Goal: Task Accomplishment & Management: Use online tool/utility

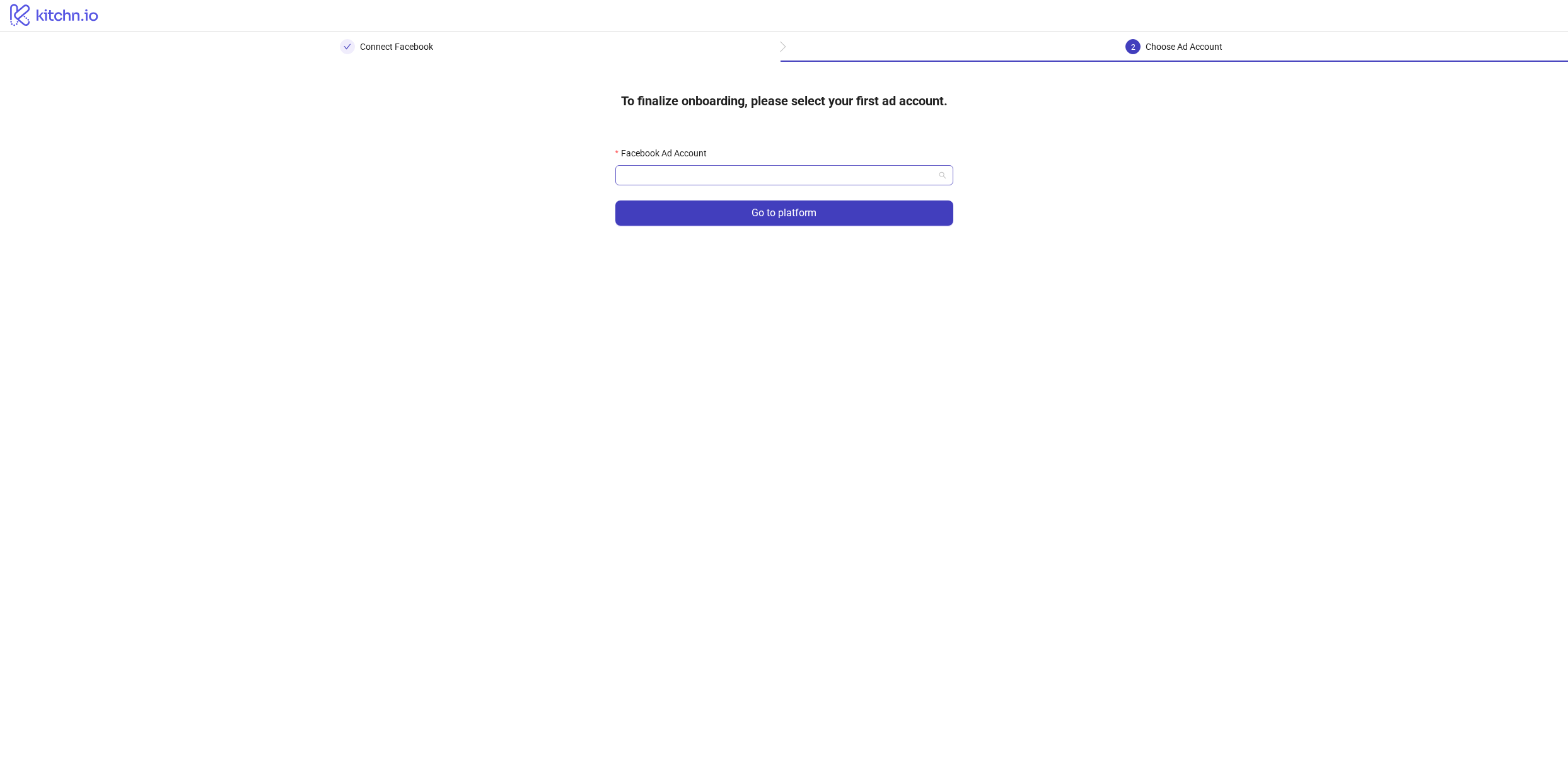
click at [719, 183] on input "Facebook Ad Account" at bounding box center [778, 175] width 312 height 19
click at [695, 223] on div "AR - reybino" at bounding box center [784, 221] width 318 height 14
click at [797, 216] on span "Go to platform" at bounding box center [784, 212] width 65 height 11
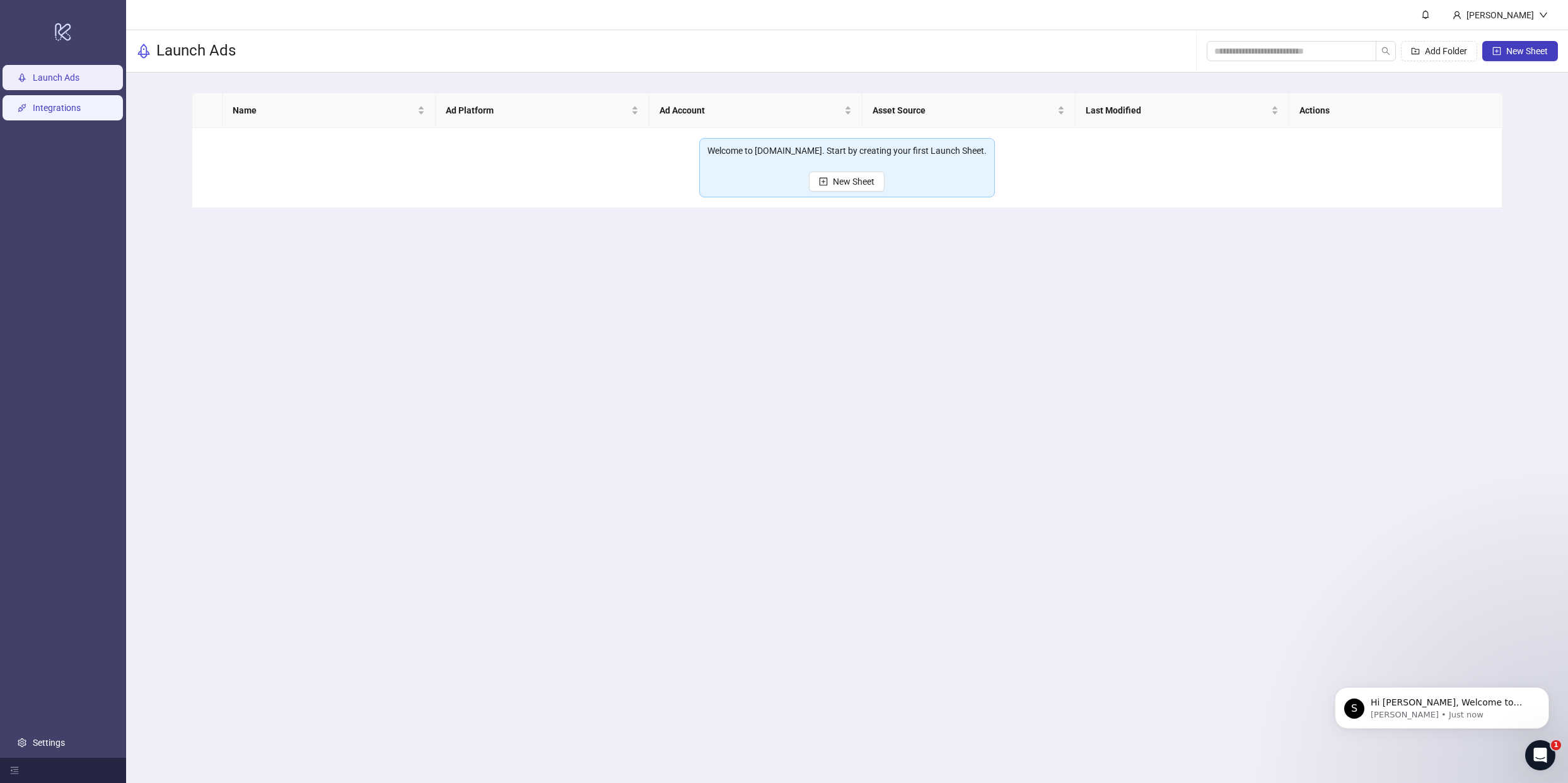
click at [55, 112] on link "Integrations" at bounding box center [57, 109] width 48 height 10
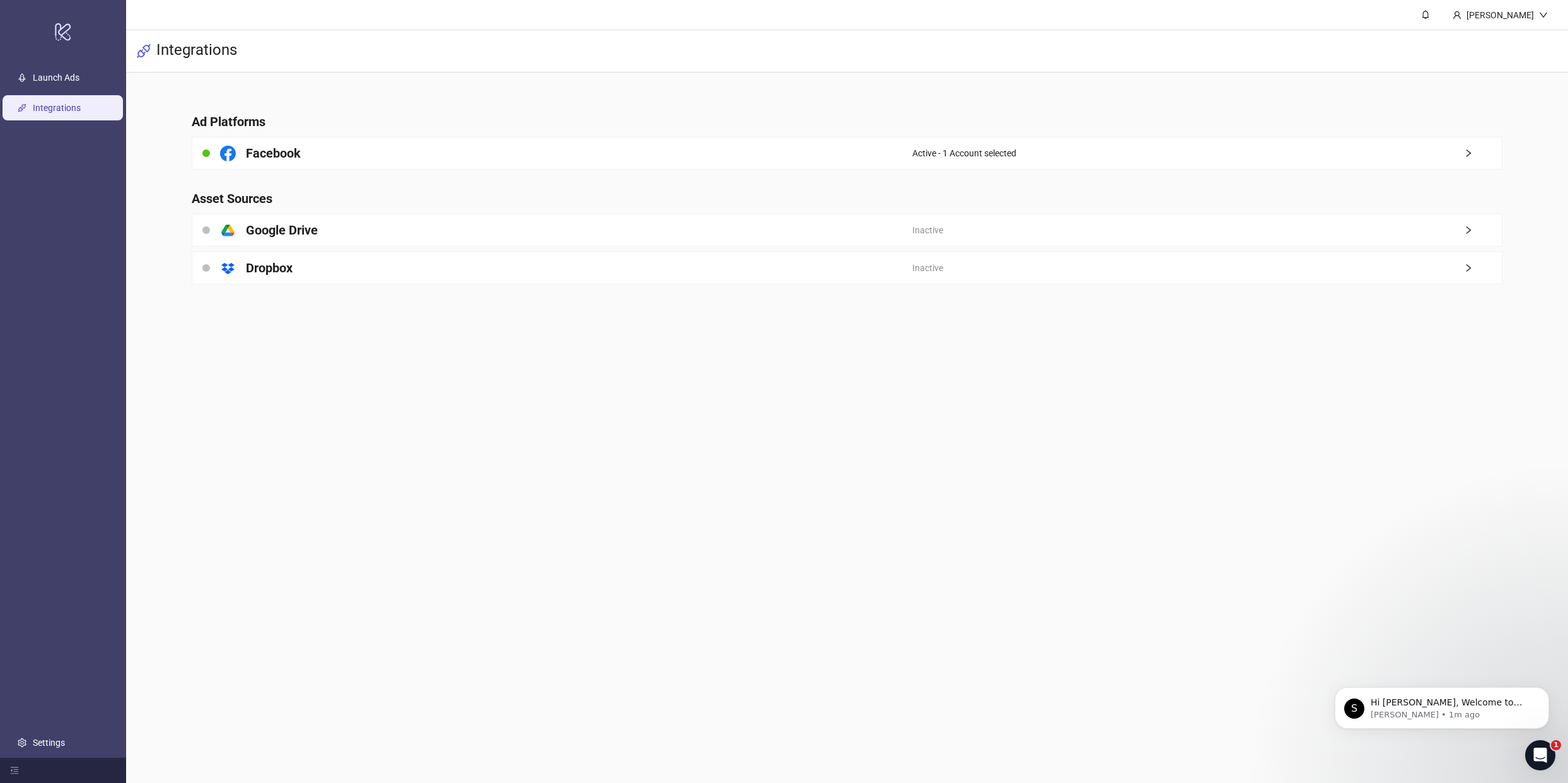
click at [535, 400] on main "John Smith Integrations Ad Platforms Facebook Active - 1 Account selected Asset…" at bounding box center [847, 392] width 1442 height 783
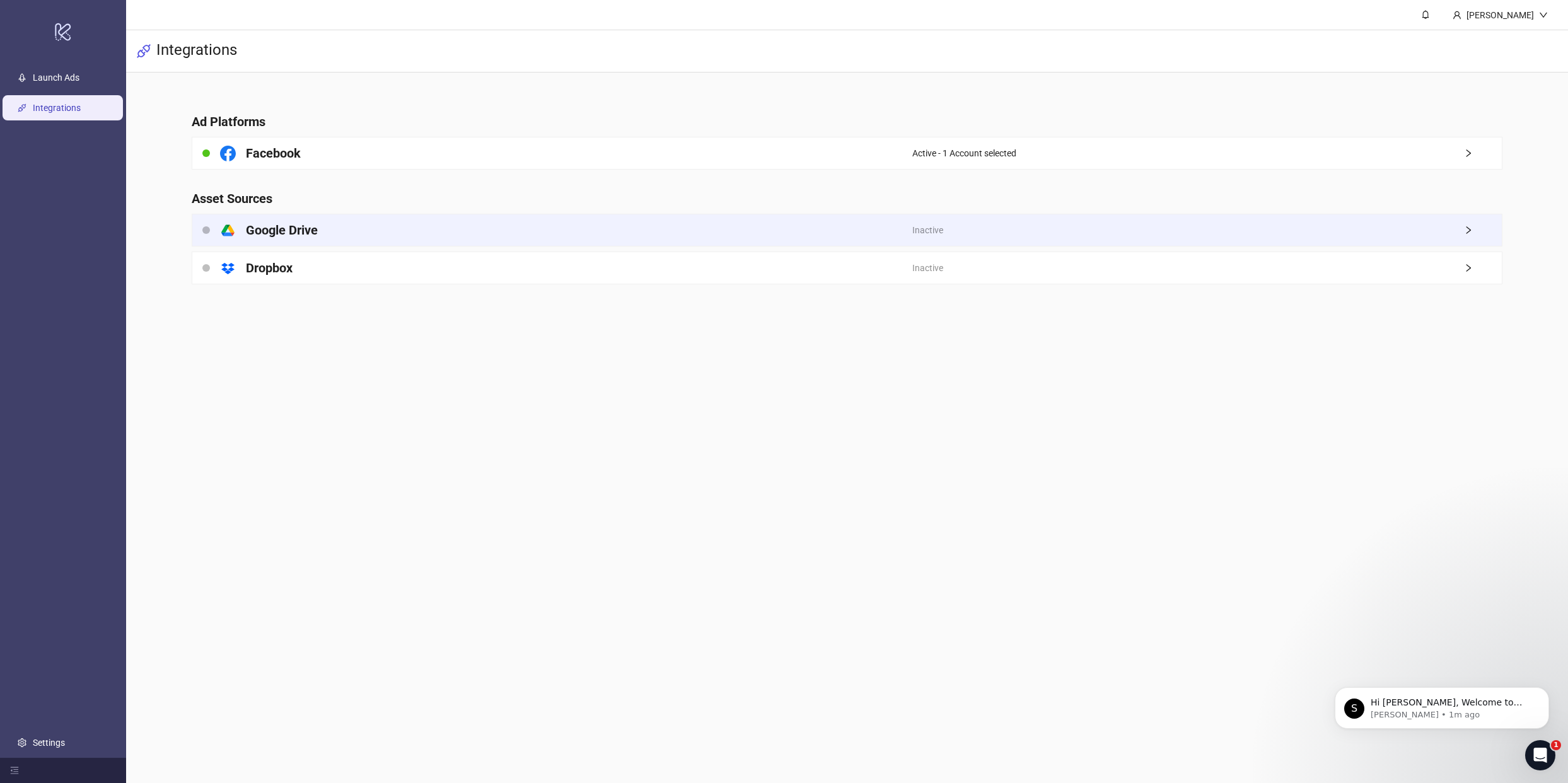
click at [339, 217] on div "platform/google_drive Google Drive" at bounding box center [552, 229] width 720 height 31
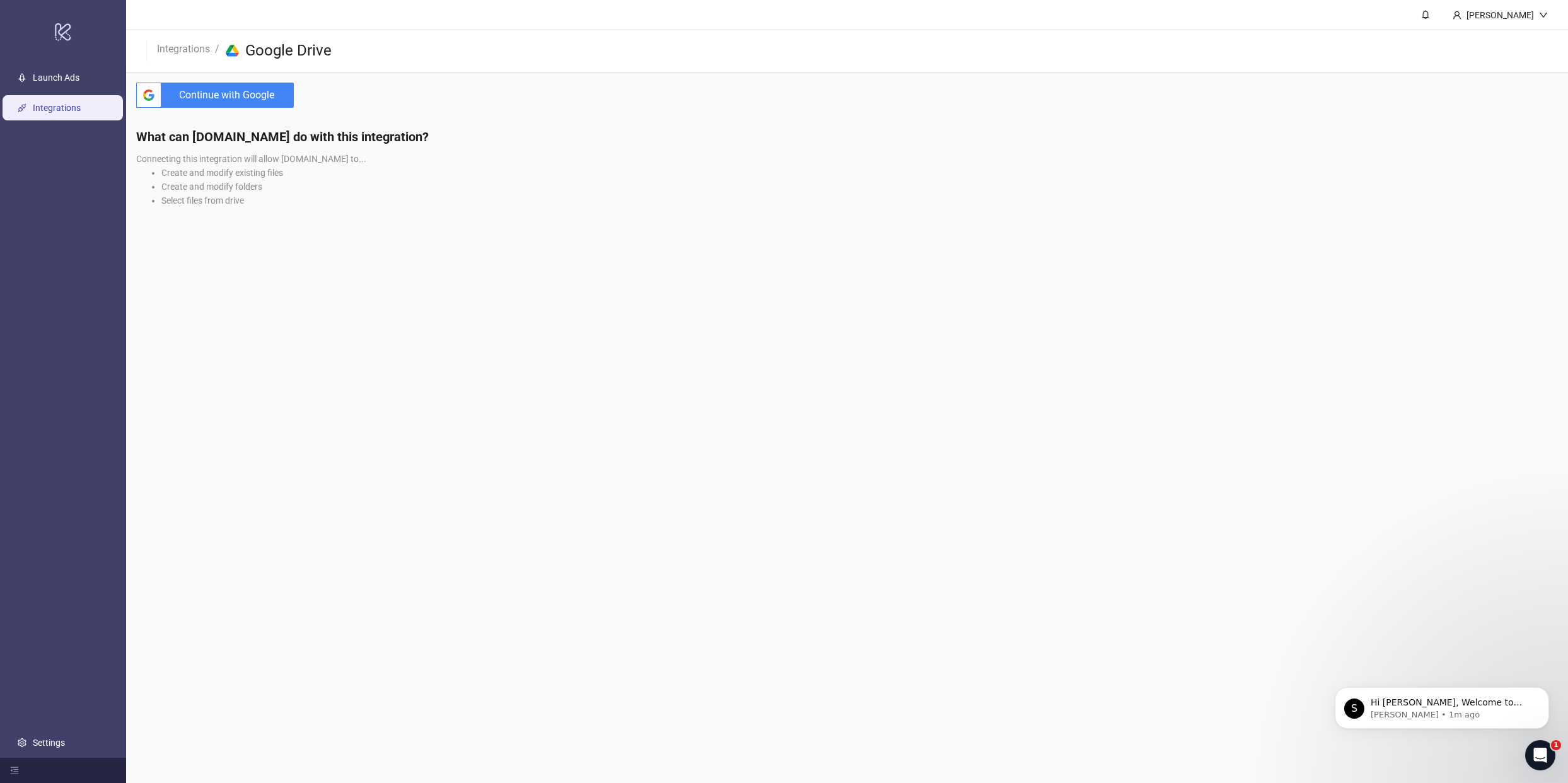
click at [251, 98] on span "Continue with Google" at bounding box center [230, 95] width 127 height 25
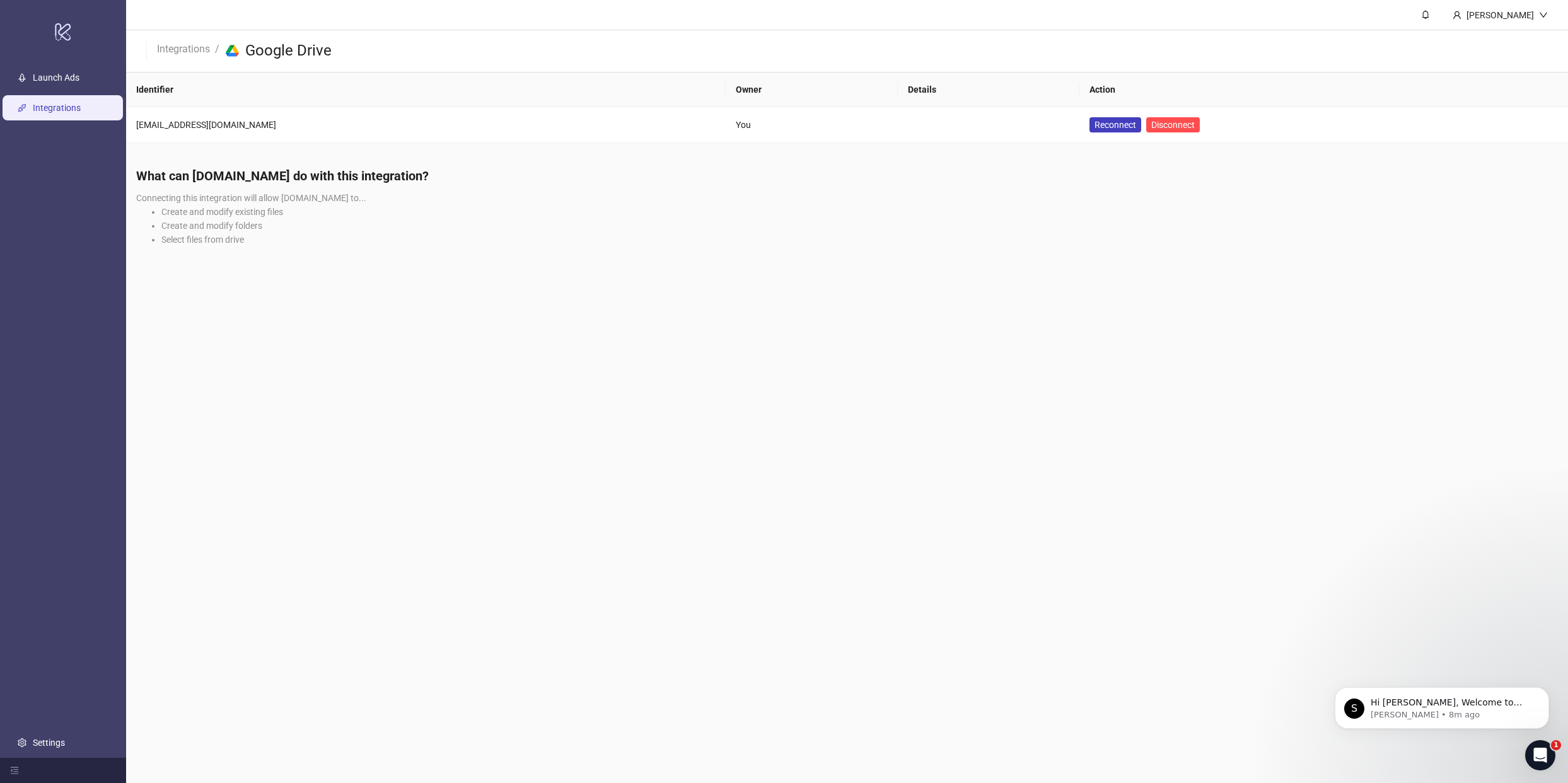
click at [777, 219] on li "Create and modify folders" at bounding box center [860, 226] width 1396 height 14
click at [72, 73] on link "Launch Ads" at bounding box center [56, 78] width 47 height 10
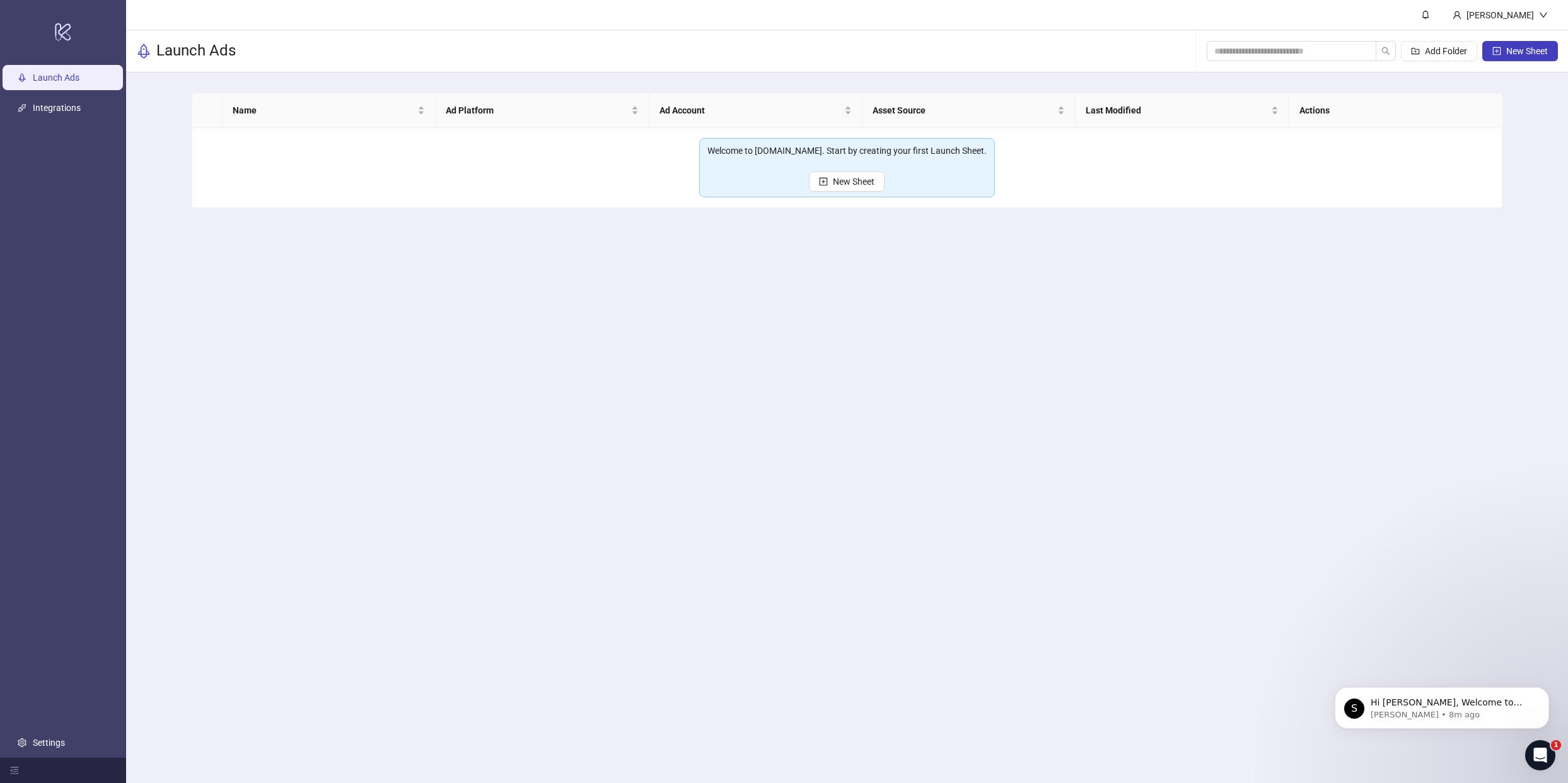
click at [810, 264] on main "John Smith Launch Ads Add Folder New Sheet Name Ad Platform Ad Account Asset So…" at bounding box center [847, 392] width 1442 height 783
click at [1518, 52] on span "New Sheet" at bounding box center [1527, 51] width 42 height 10
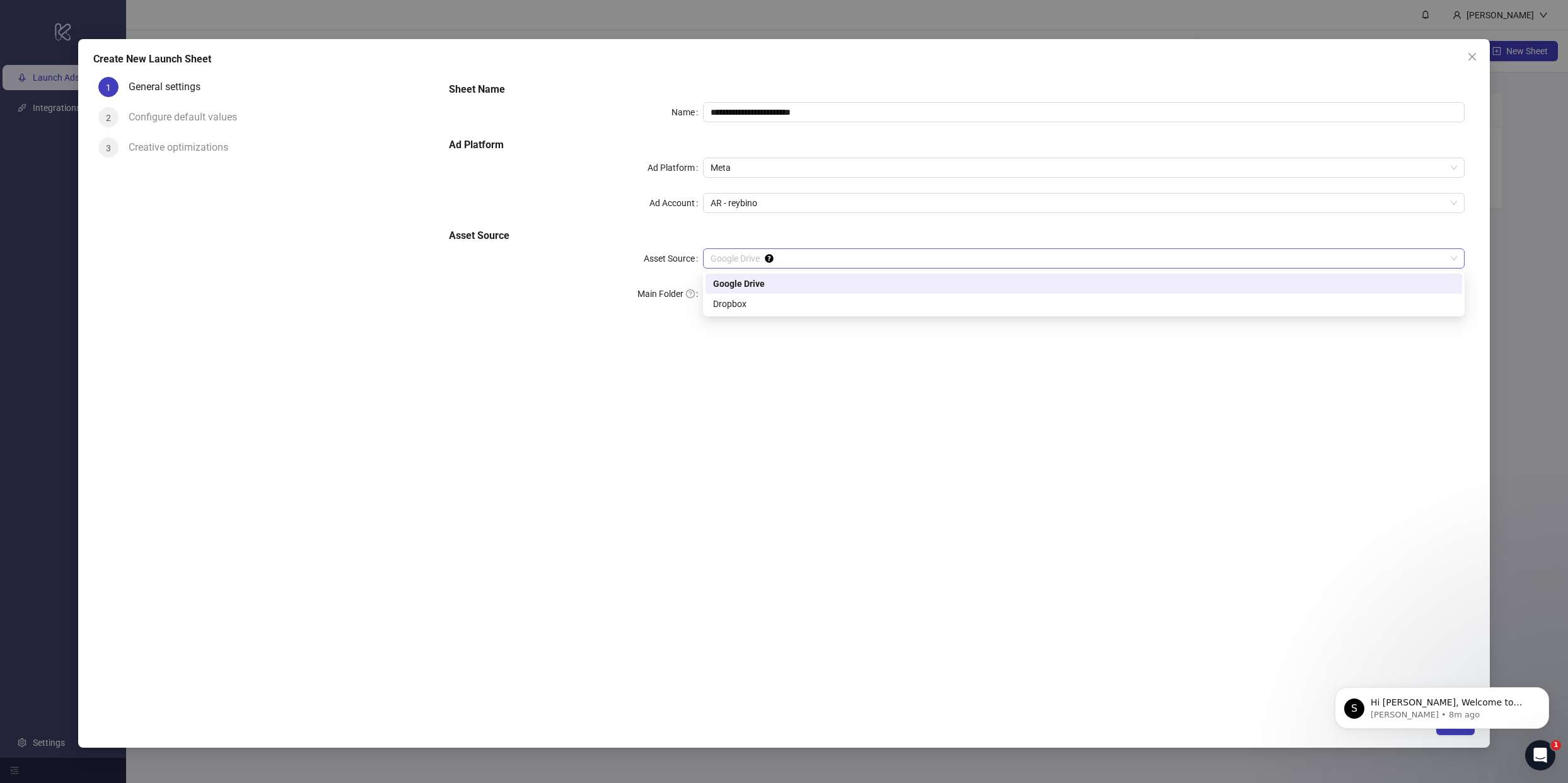
click at [751, 254] on span "Google Drive" at bounding box center [1084, 258] width 747 height 19
click at [740, 254] on span "Google Drive" at bounding box center [1084, 258] width 747 height 19
click at [747, 292] on input "Main Folder" at bounding box center [1079, 294] width 736 height 19
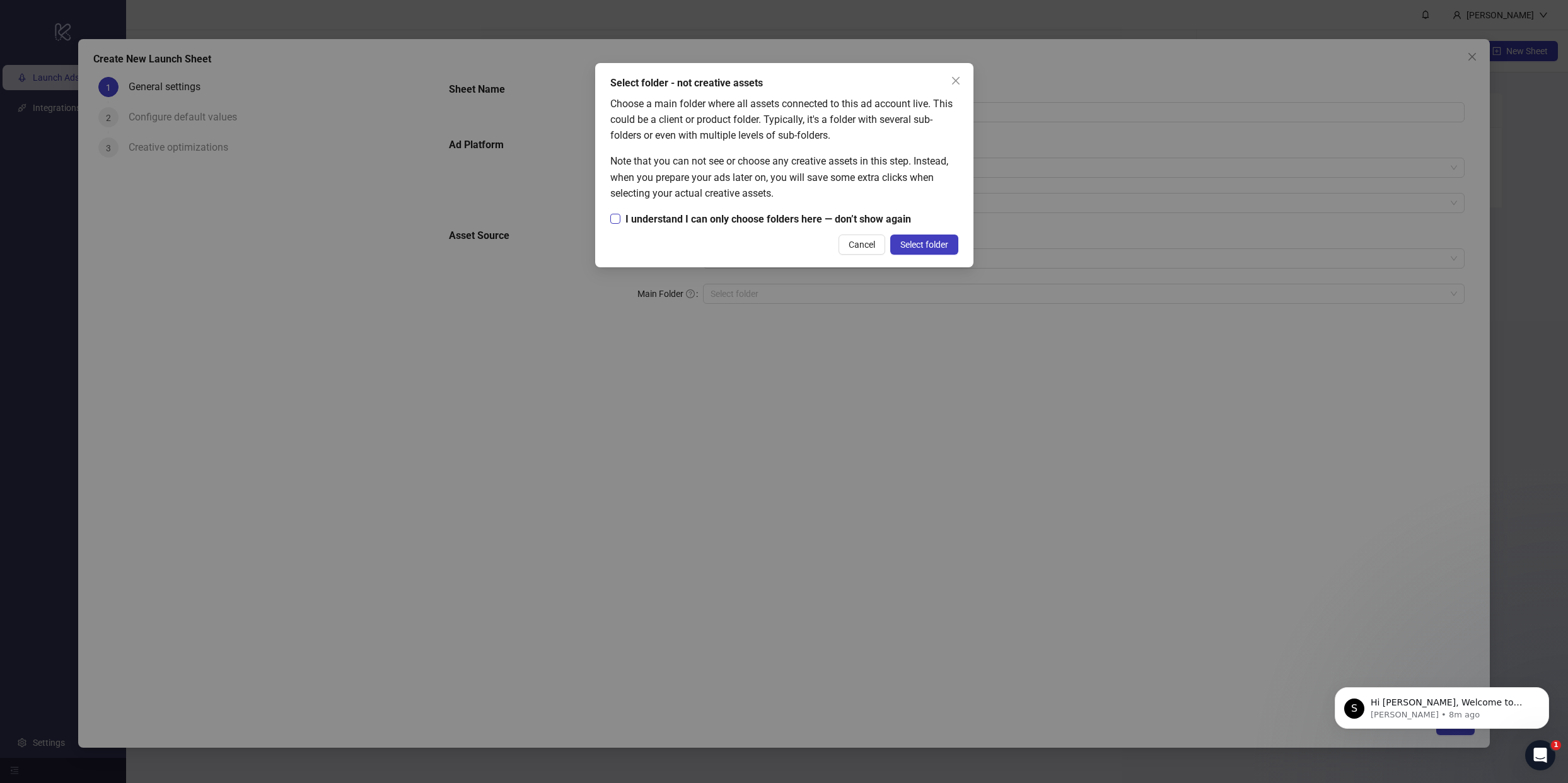
click at [748, 223] on span "I understand I can only choose folders here — don’t show again" at bounding box center [769, 219] width 296 height 16
click at [939, 249] on span "Select folder" at bounding box center [924, 245] width 48 height 10
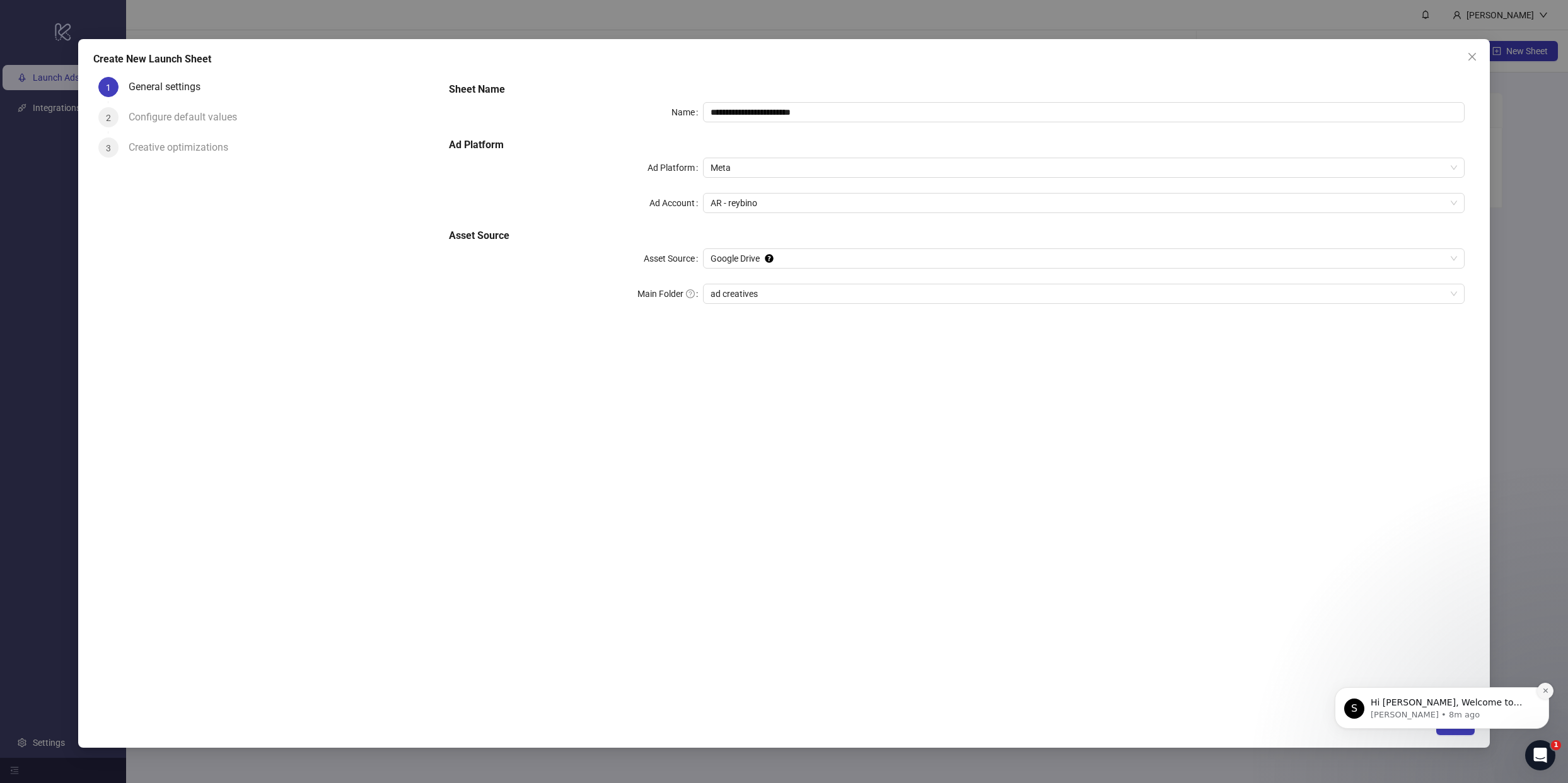
click at [1548, 692] on icon "Dismiss notification" at bounding box center [1545, 690] width 4 height 4
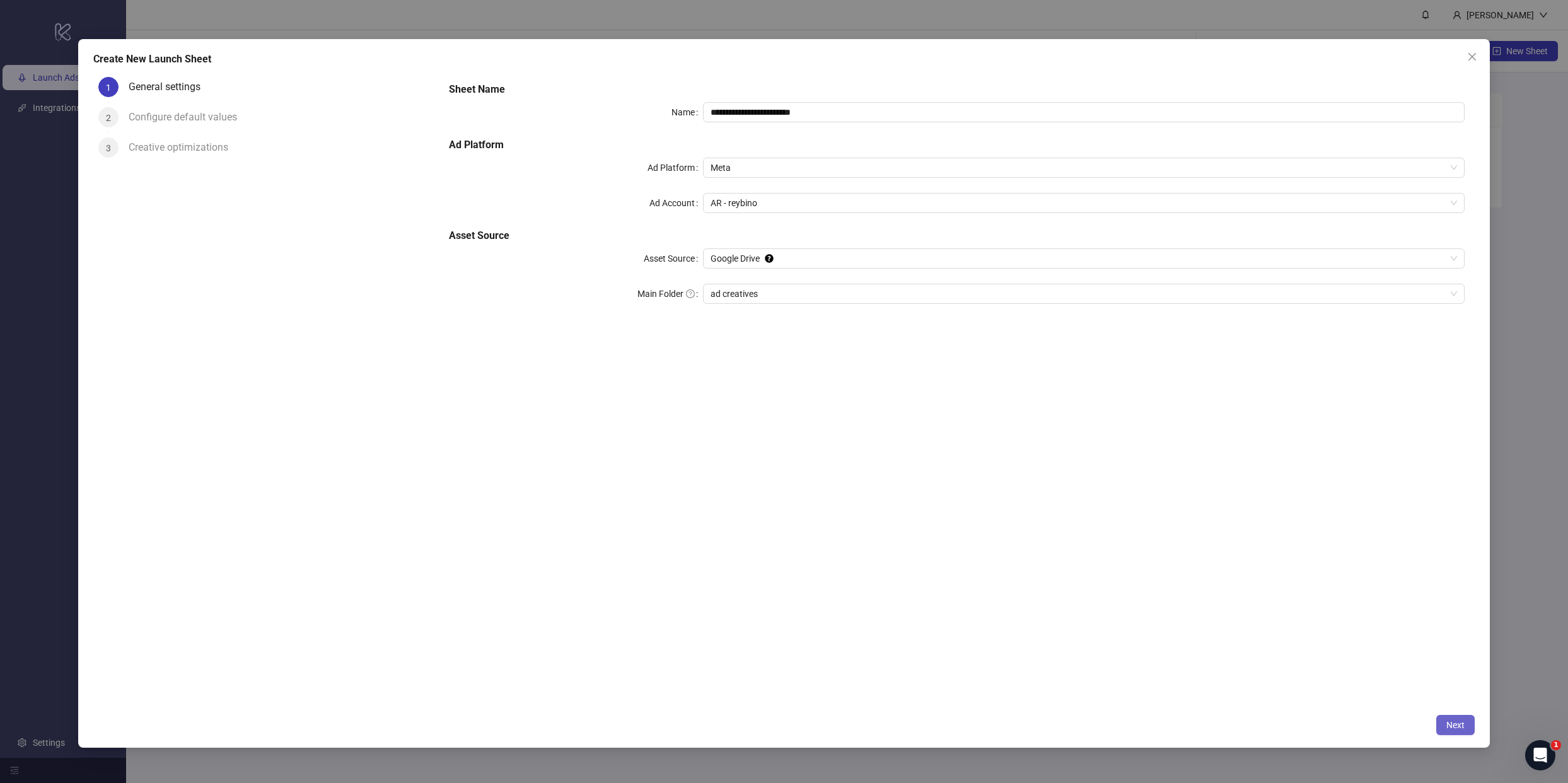
click at [1458, 720] on span "Next" at bounding box center [1456, 725] width 19 height 10
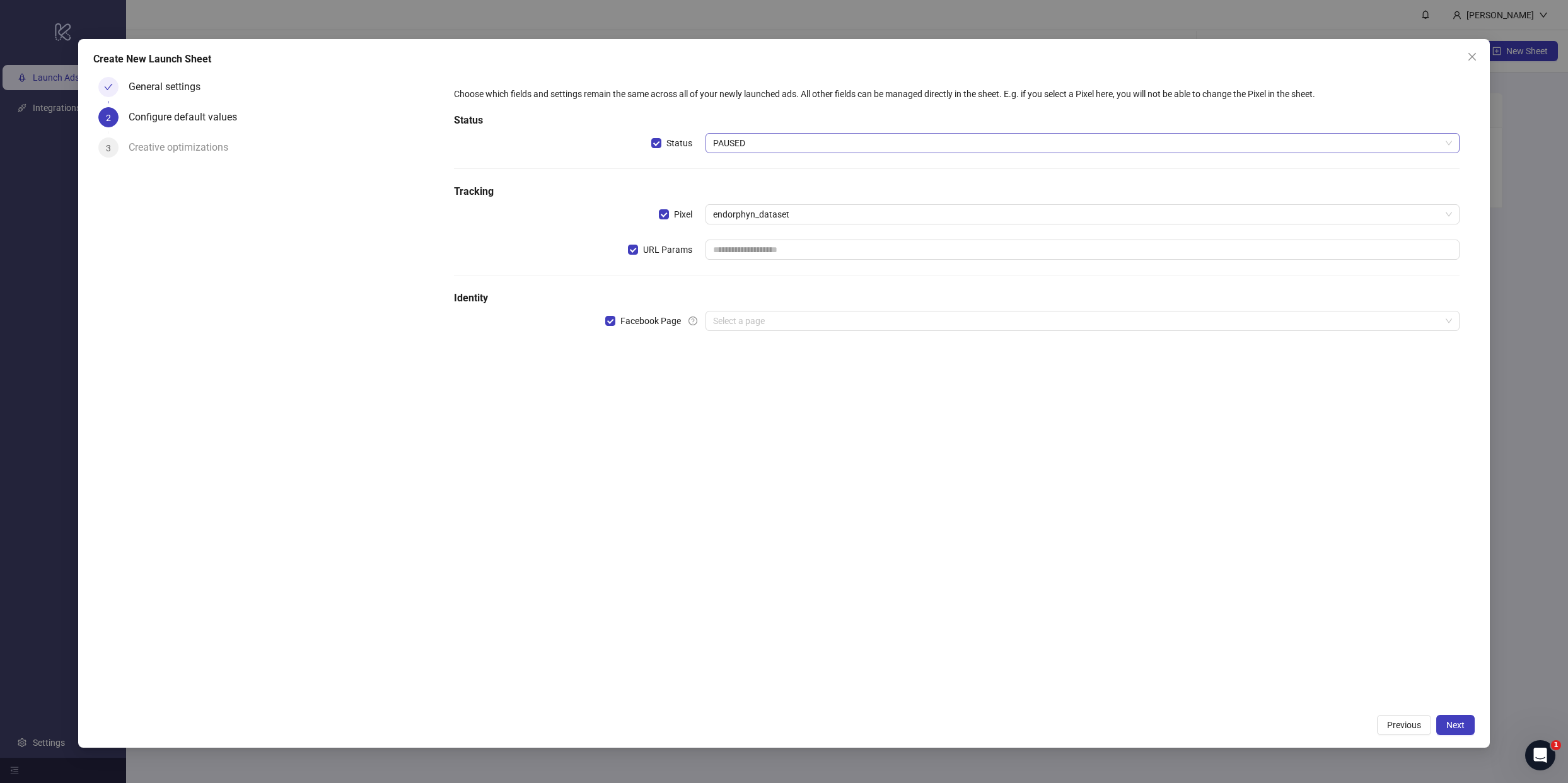
click at [750, 142] on span "PAUSED" at bounding box center [1083, 143] width 739 height 19
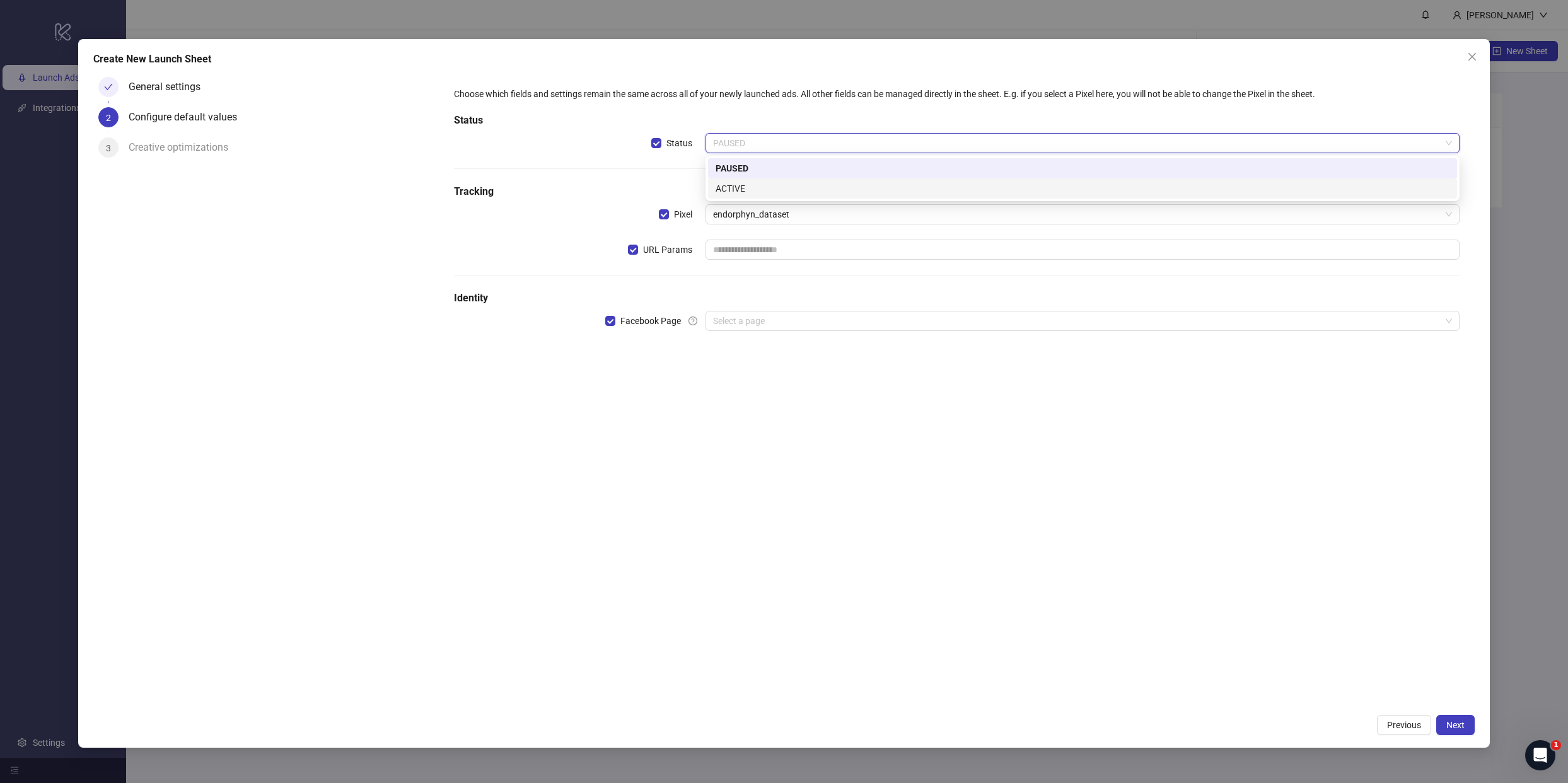
click at [747, 189] on div "ACTIVE" at bounding box center [1083, 189] width 734 height 14
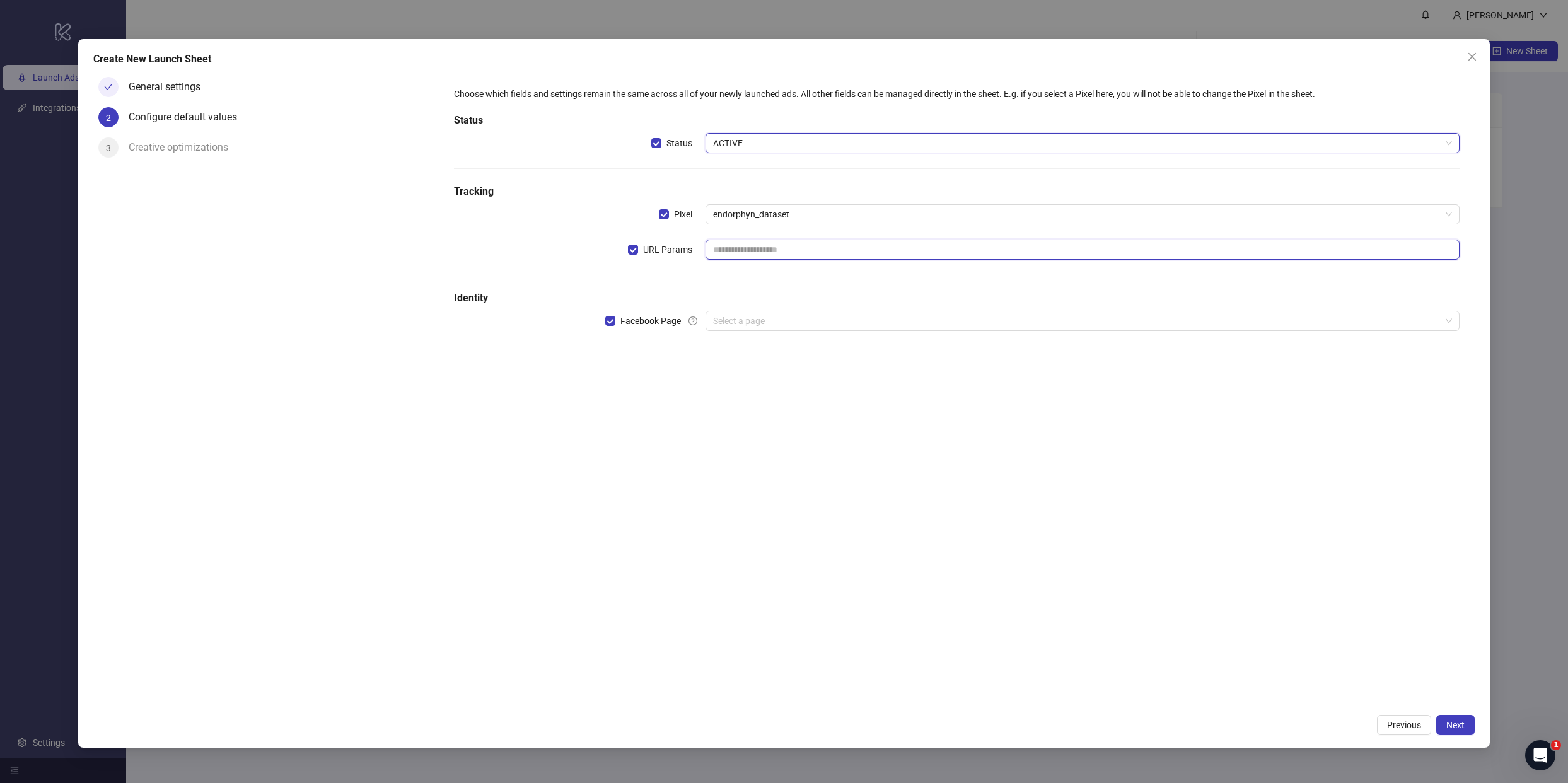
click at [753, 251] on input "text" at bounding box center [1083, 250] width 754 height 20
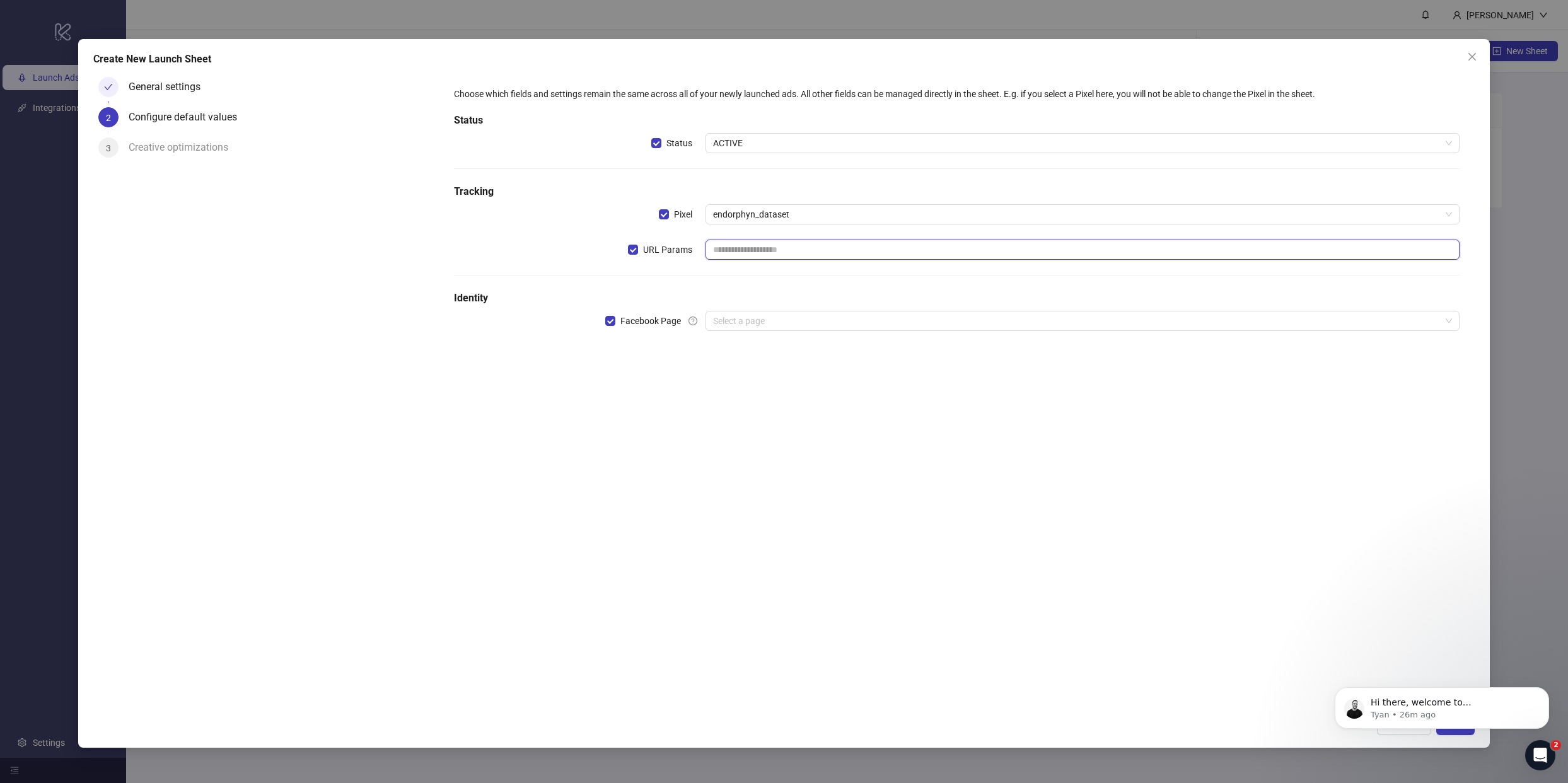
click at [742, 245] on input "text" at bounding box center [1083, 250] width 754 height 20
paste input "**********"
type input "**********"
click at [752, 432] on div "**********" at bounding box center [957, 390] width 1036 height 635
click at [756, 312] on input "search" at bounding box center [1077, 321] width 728 height 19
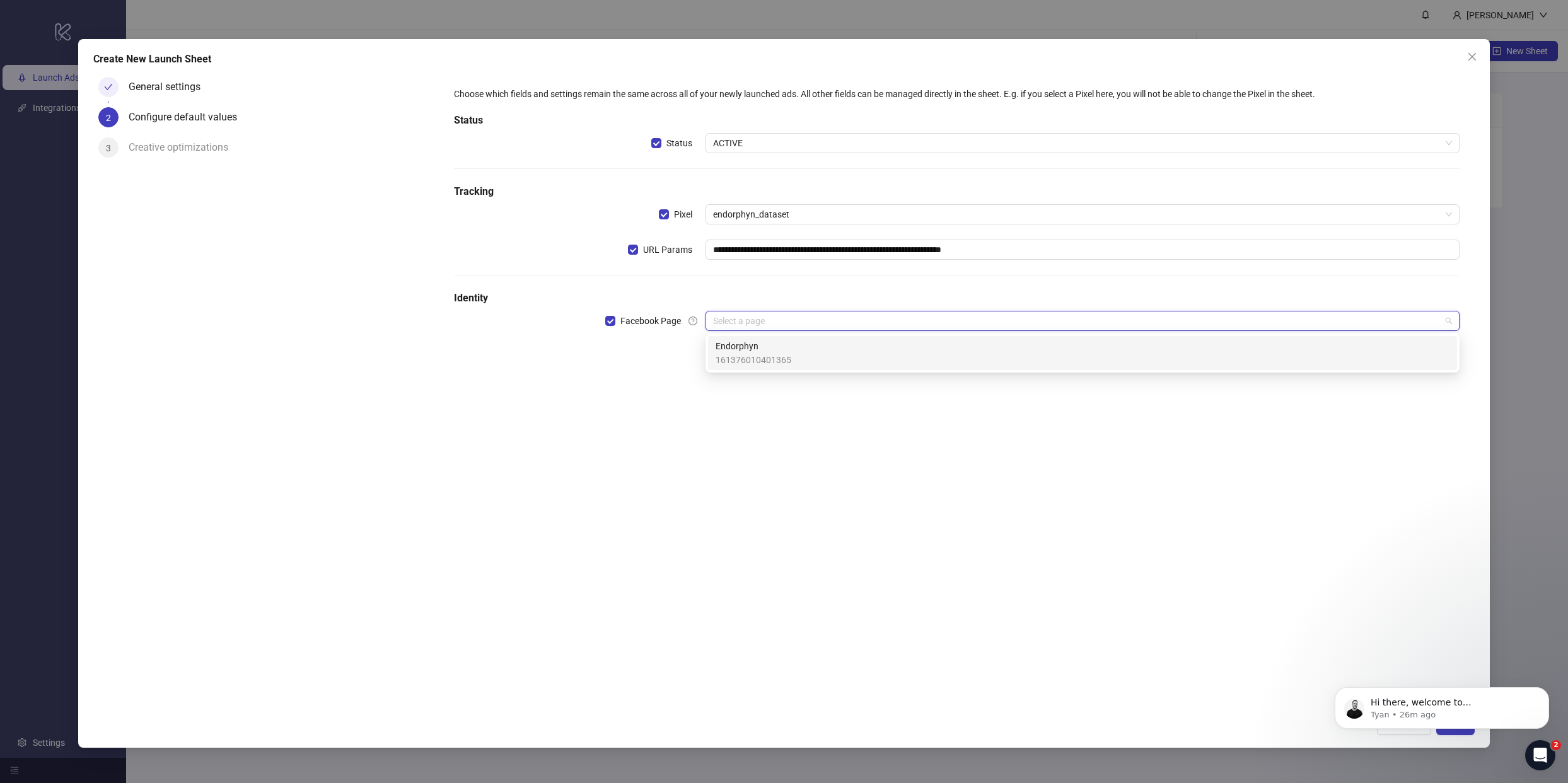
click at [741, 359] on span "161376010401365" at bounding box center [753, 360] width 76 height 14
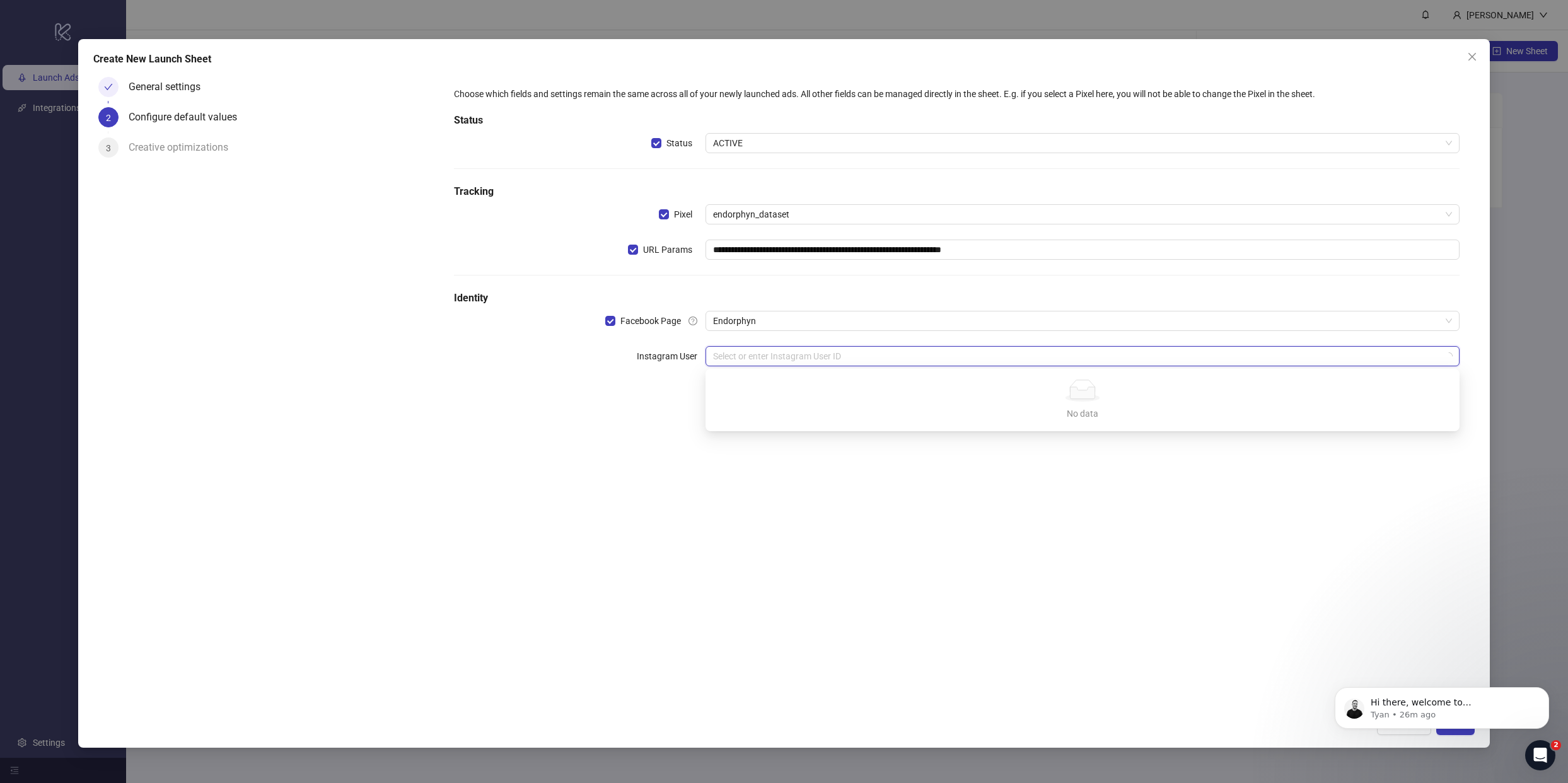
click at [743, 359] on input "search" at bounding box center [1077, 356] width 728 height 19
click at [742, 361] on input "search" at bounding box center [1077, 356] width 728 height 19
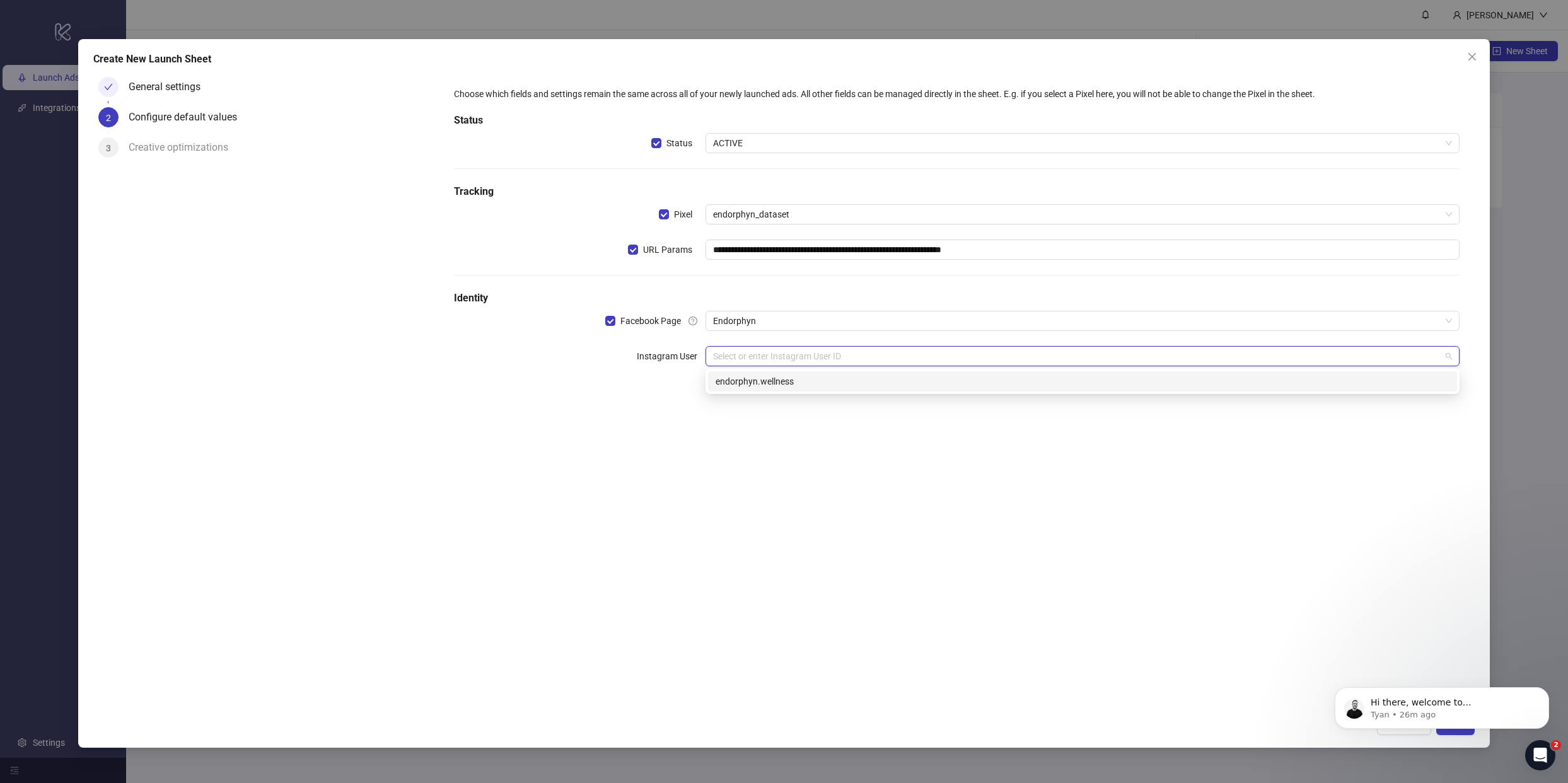
click at [741, 385] on div "endorphyn.wellness" at bounding box center [1083, 381] width 734 height 14
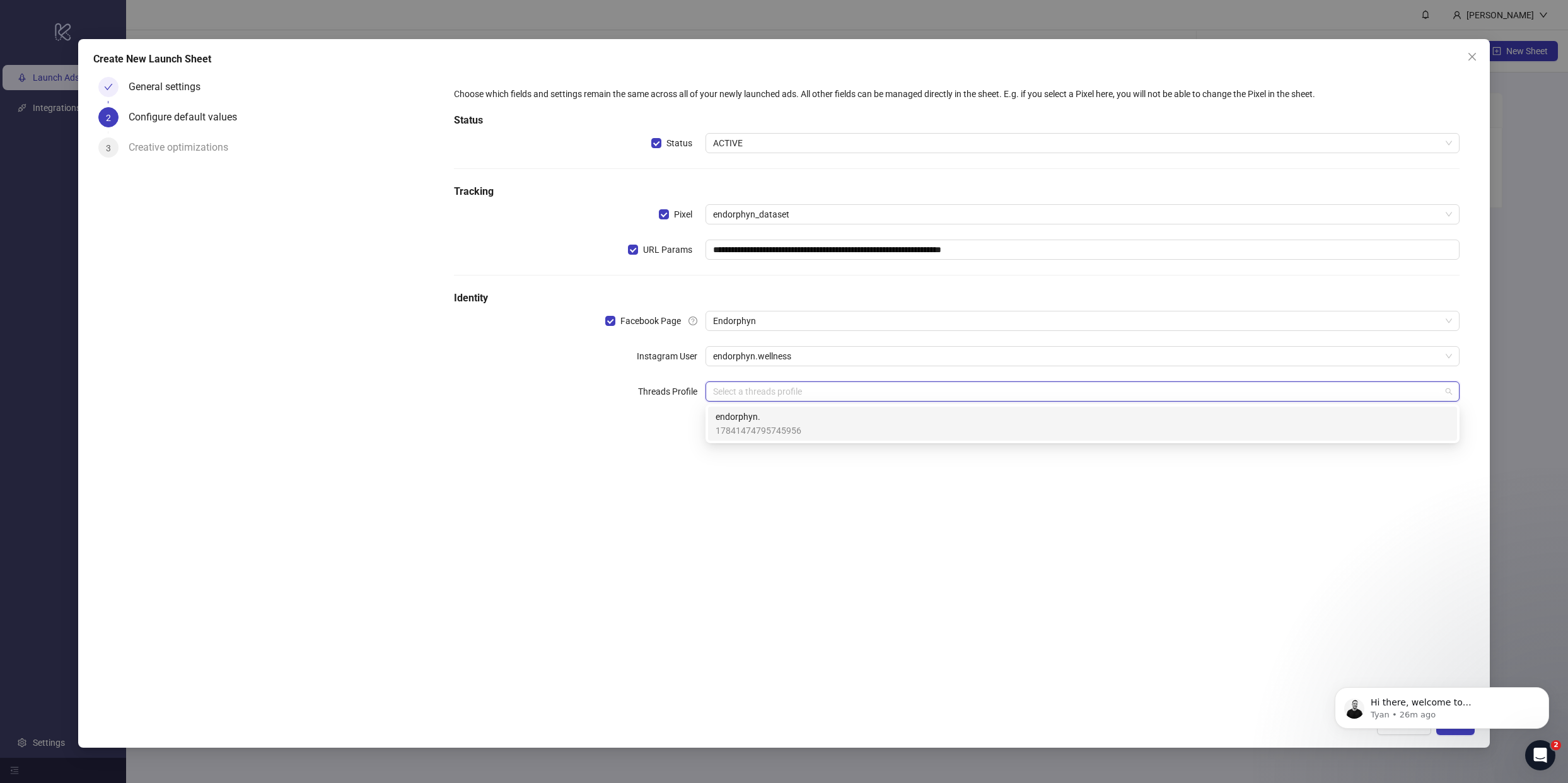
click at [742, 395] on input "search" at bounding box center [1077, 392] width 728 height 19
click at [743, 420] on span "endorphyn." at bounding box center [759, 417] width 86 height 14
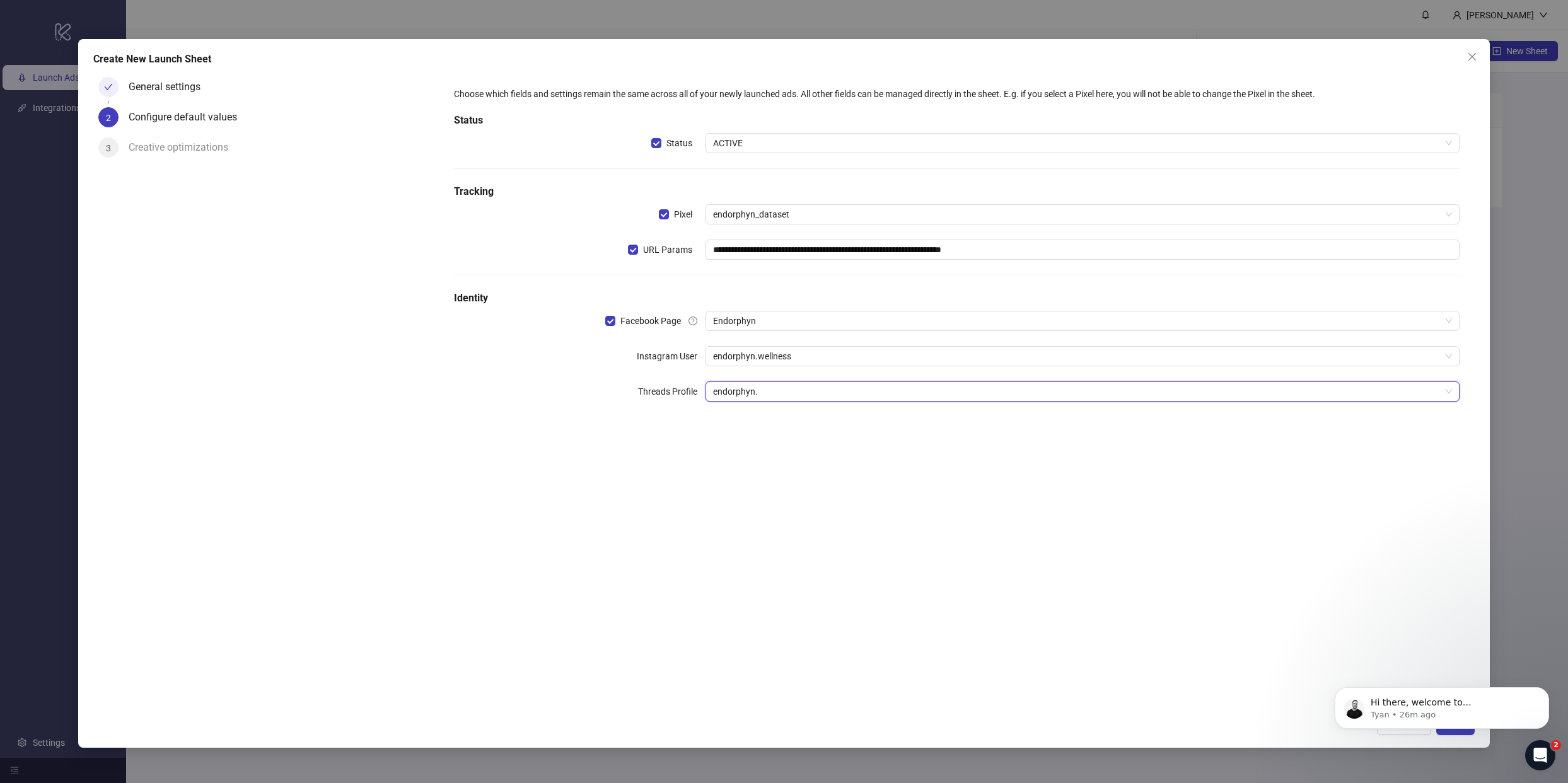
click at [723, 516] on div "**********" at bounding box center [957, 390] width 1036 height 635
click at [1543, 691] on icon "Dismiss notification" at bounding box center [1545, 690] width 4 height 4
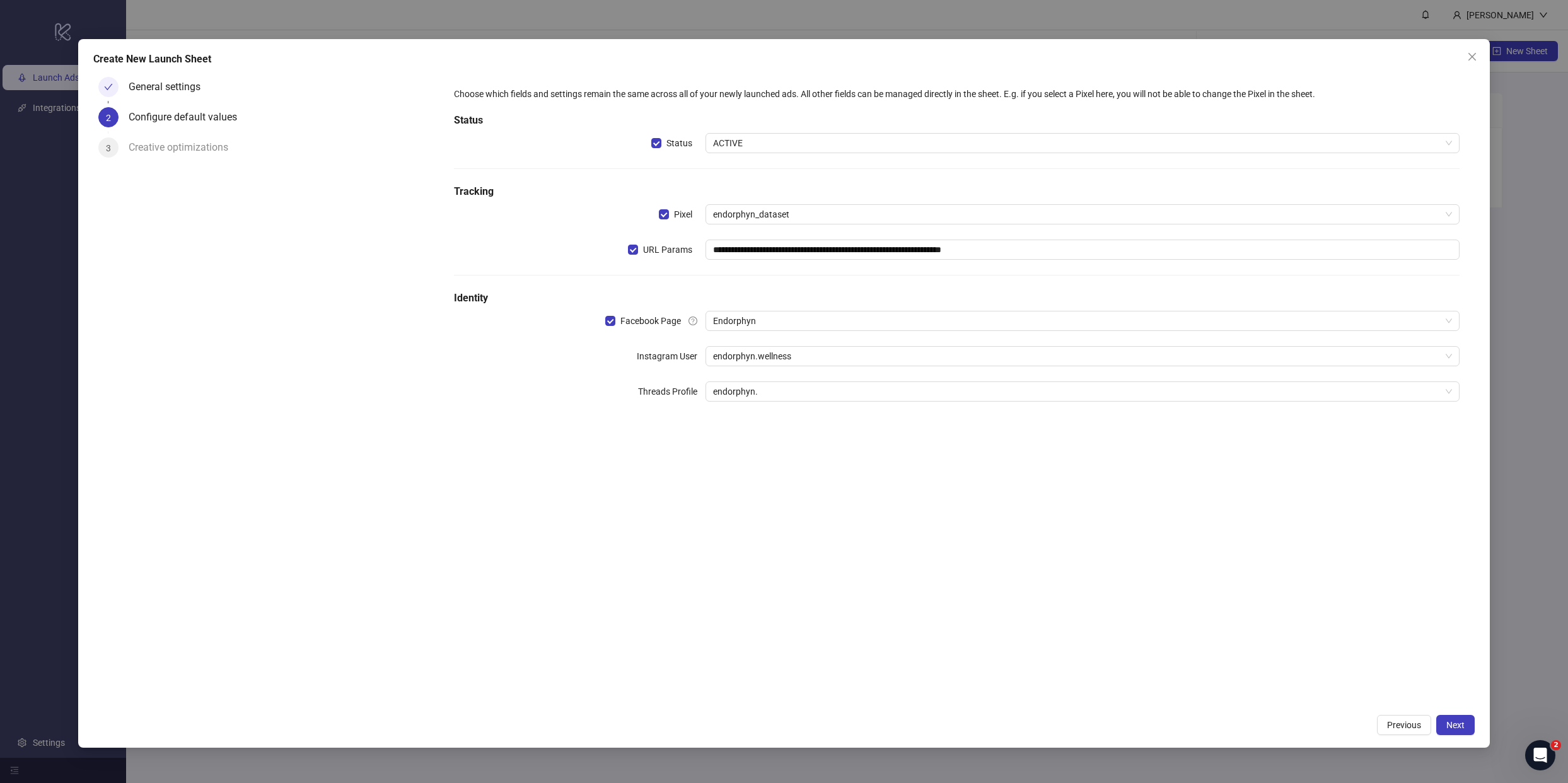
click at [1140, 557] on div "**********" at bounding box center [957, 390] width 1036 height 635
click at [1461, 718] on button "Next" at bounding box center [1455, 725] width 38 height 20
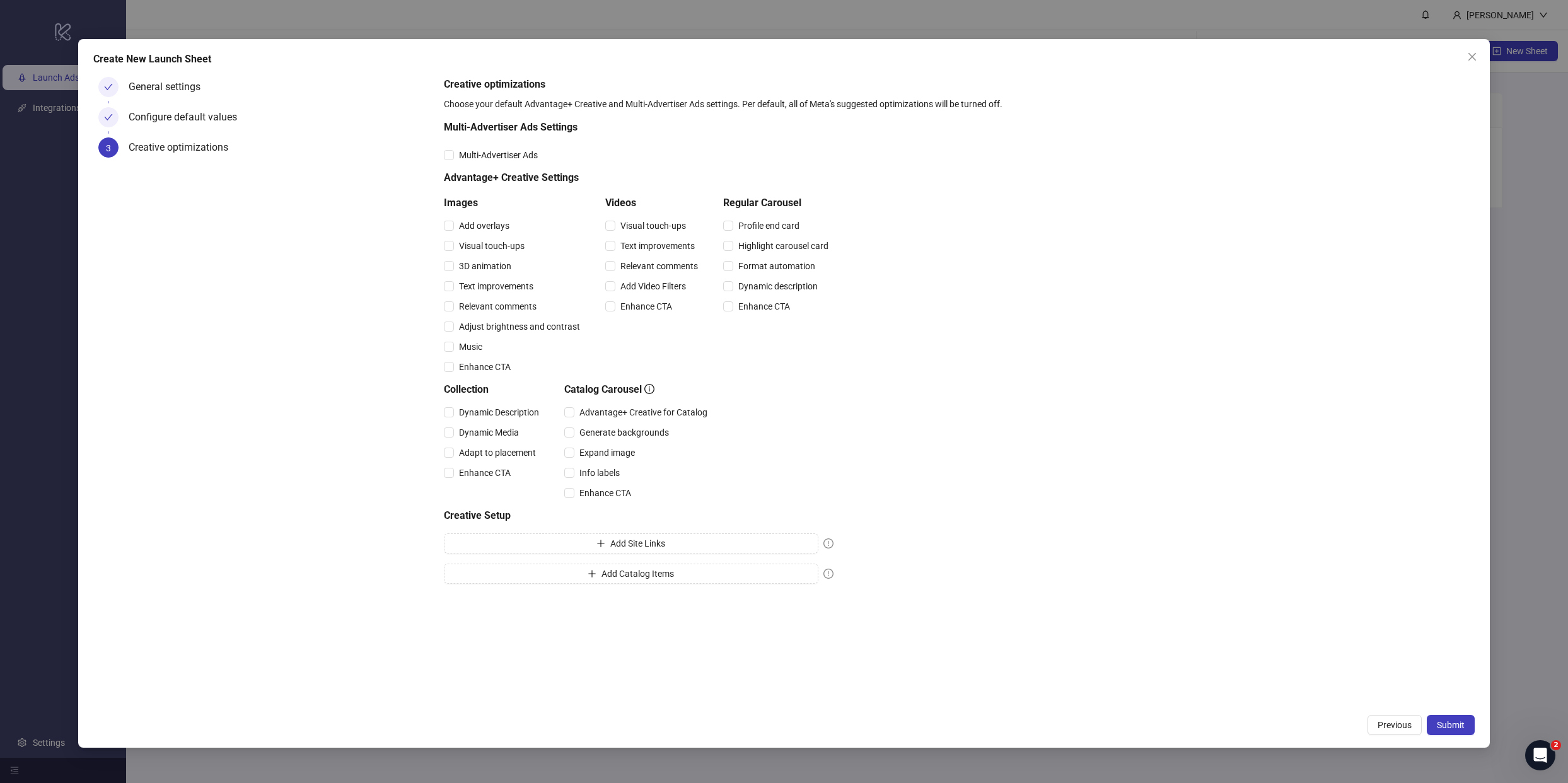
click at [174, 325] on div "General settings Configure default values 3 Creative optimizations" at bounding box center [266, 390] width 346 height 635
click at [366, 246] on div "General settings Configure default values 3 Creative optimizations" at bounding box center [266, 390] width 346 height 635
click at [498, 261] on span "3D animation" at bounding box center [485, 266] width 62 height 14
click at [507, 310] on span "Relevant comments" at bounding box center [498, 307] width 87 height 14
click at [483, 368] on span "Enhance CTA" at bounding box center [485, 367] width 62 height 14
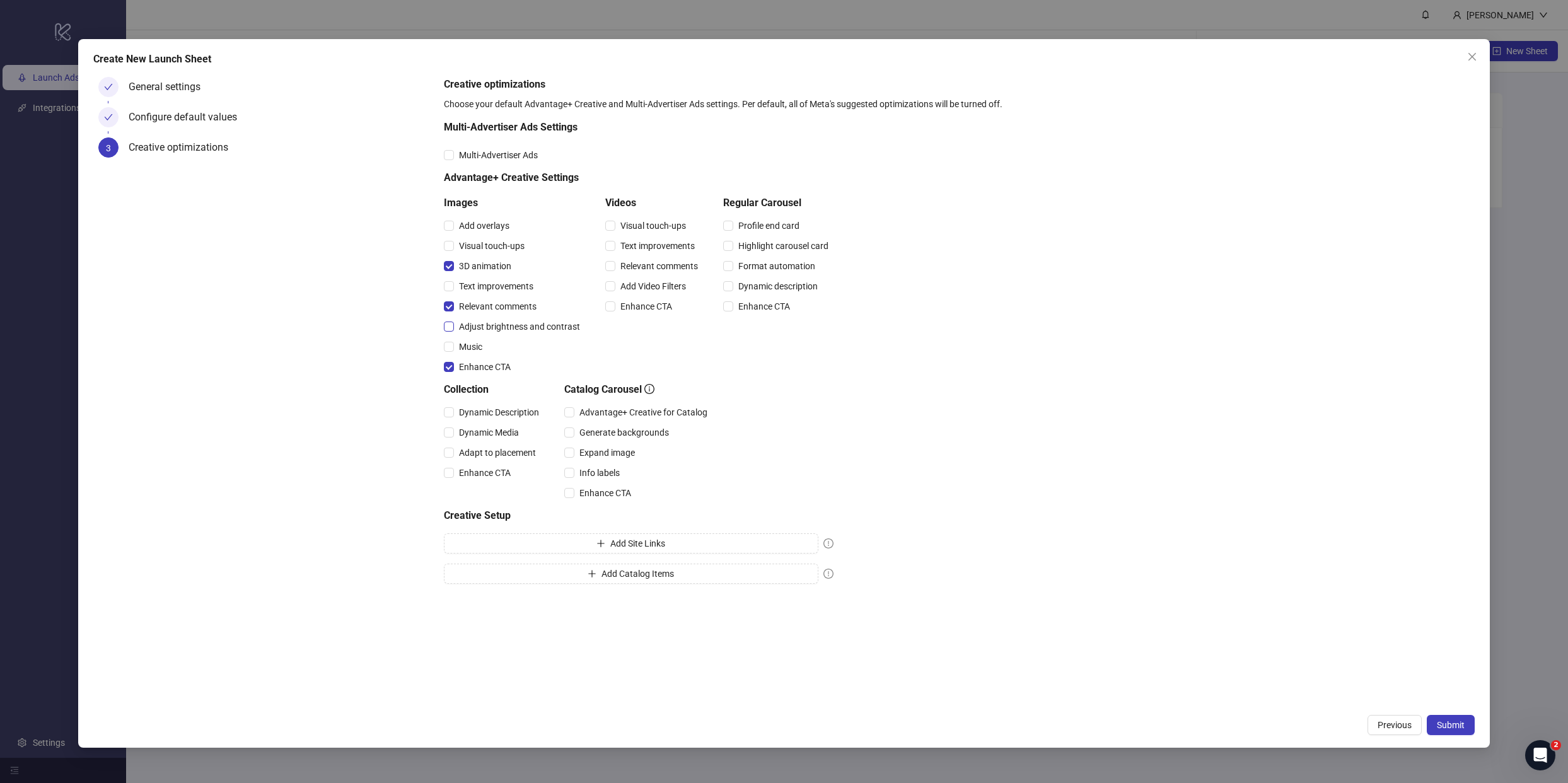
click at [534, 328] on span "Adjust brightness and contrast" at bounding box center [520, 326] width 131 height 14
click at [663, 267] on span "Relevant comments" at bounding box center [659, 266] width 87 height 14
click at [651, 310] on span "Enhance CTA" at bounding box center [646, 307] width 62 height 14
click at [595, 545] on button "Add Site Links" at bounding box center [631, 544] width 375 height 20
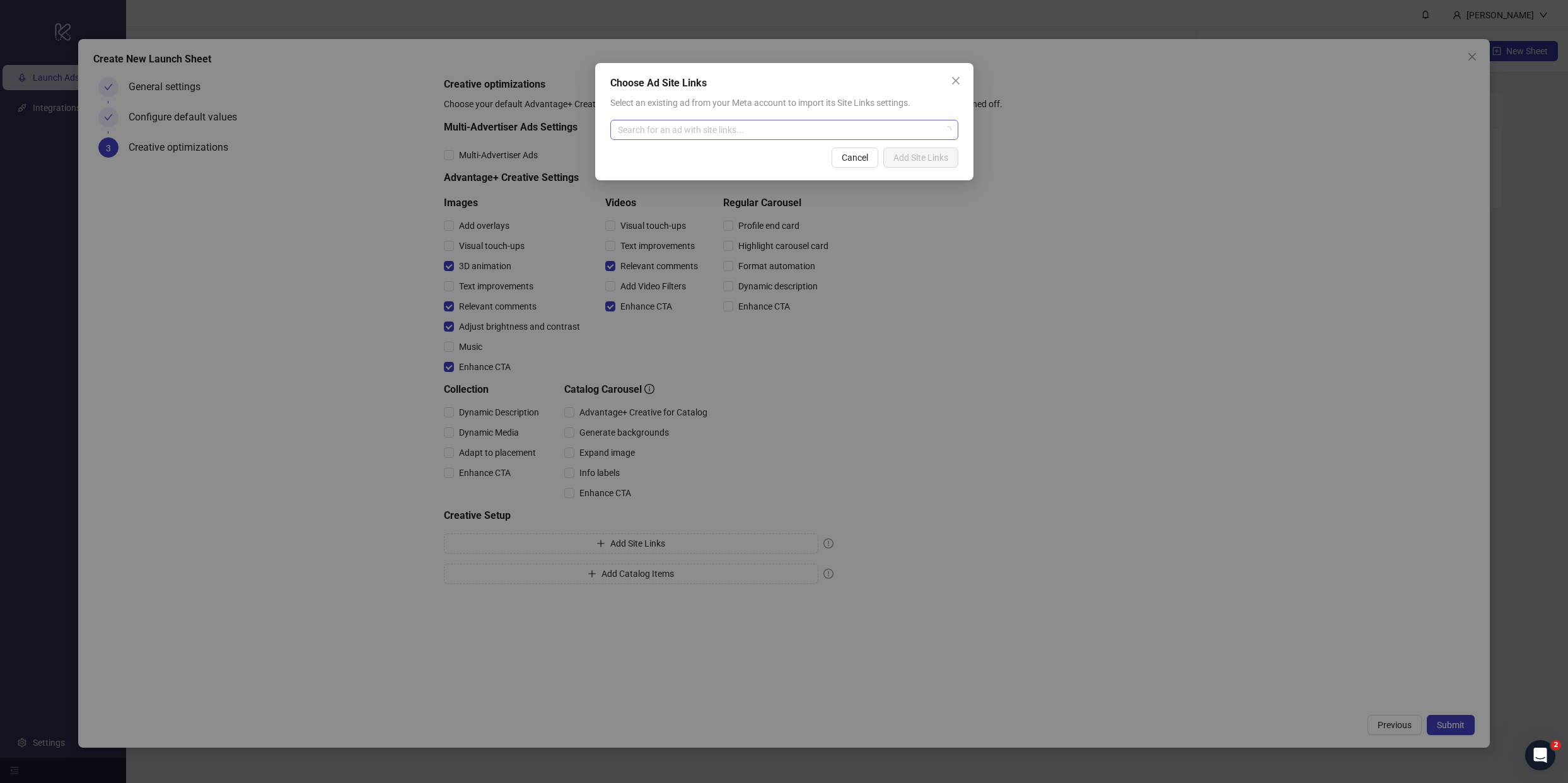
click at [677, 132] on input "search" at bounding box center [779, 130] width 322 height 19
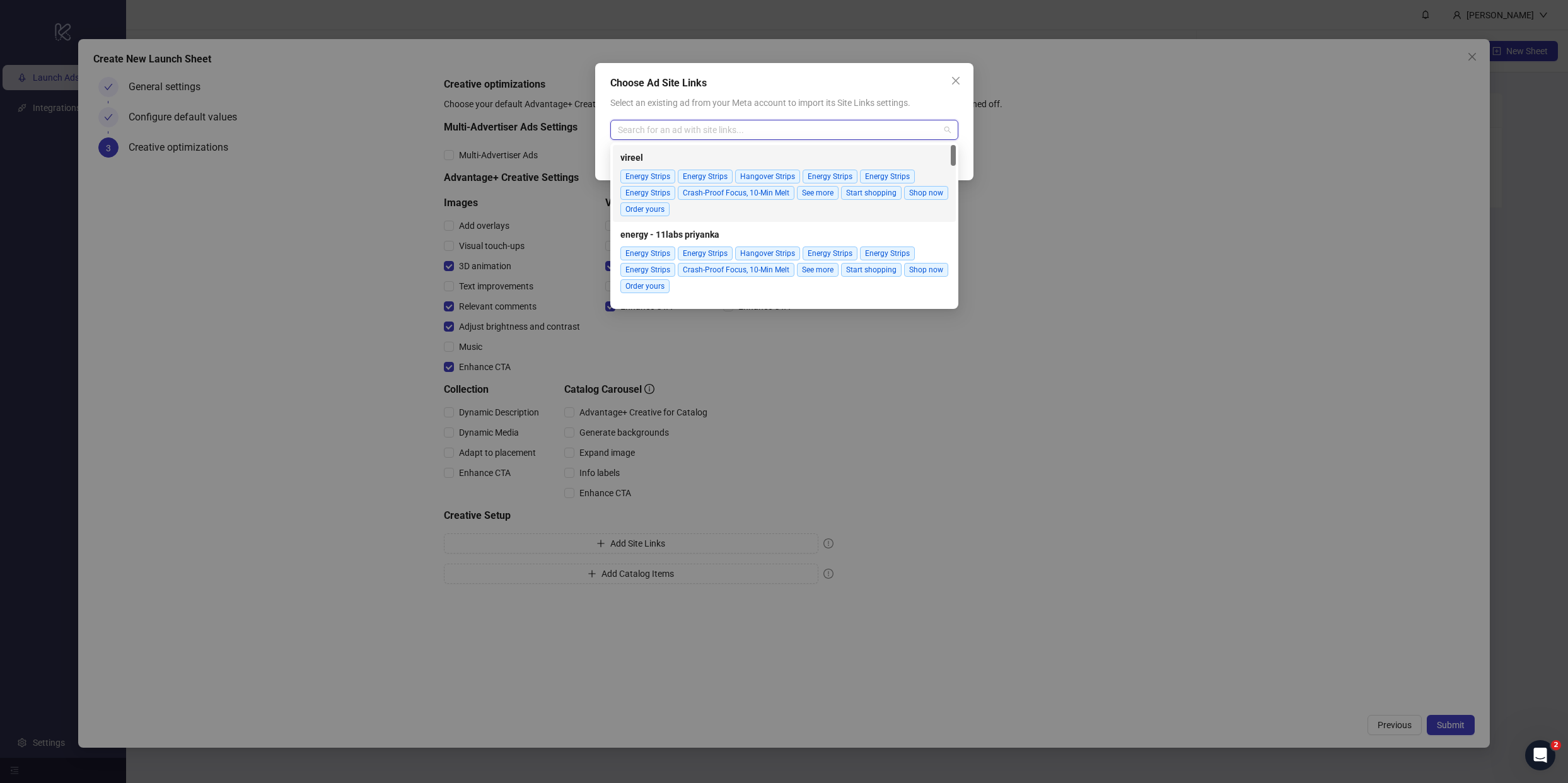
click at [655, 176] on span "Energy Strips" at bounding box center [648, 177] width 55 height 14
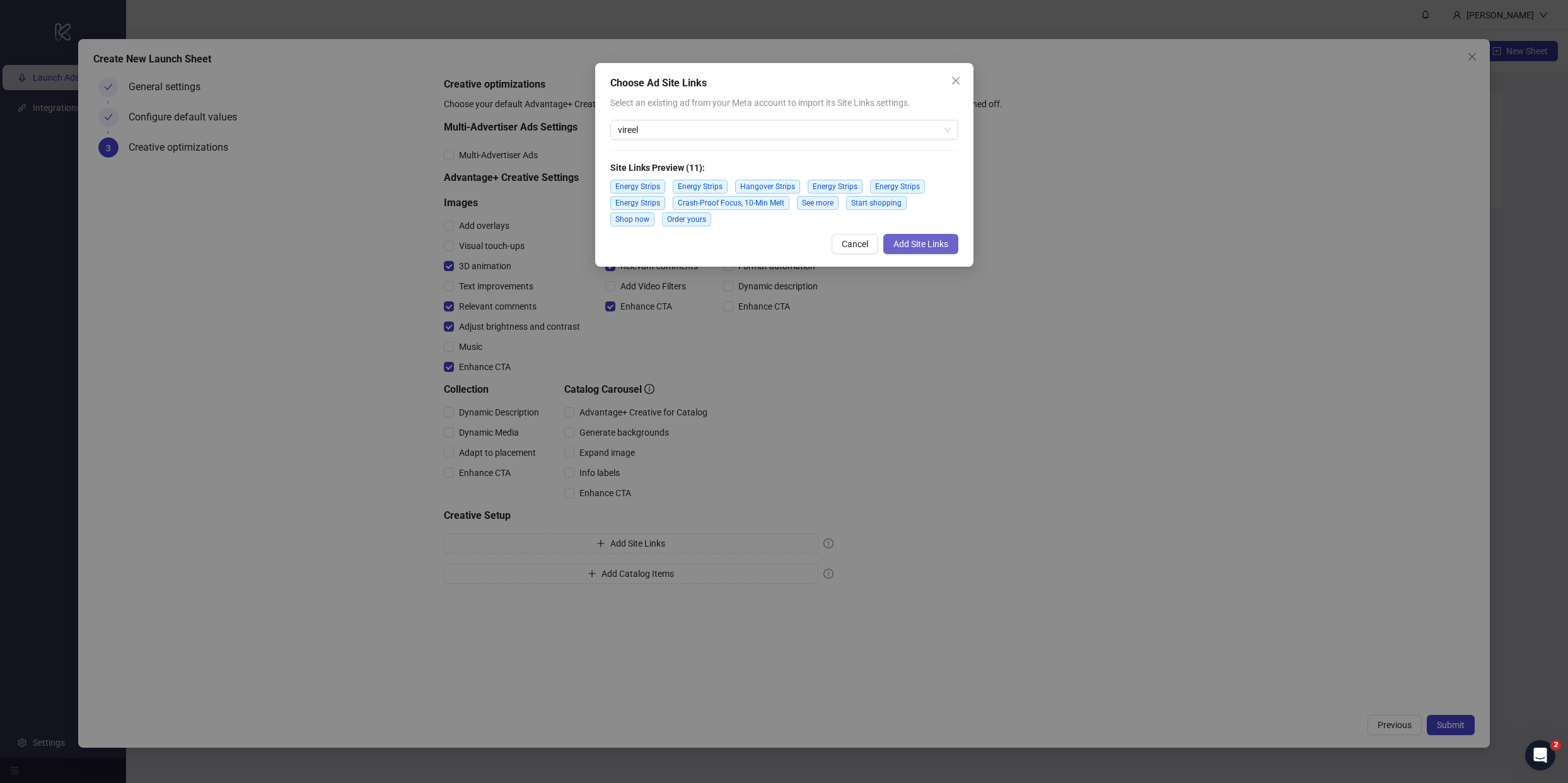
click at [939, 245] on span "Add Site Links" at bounding box center [921, 244] width 55 height 10
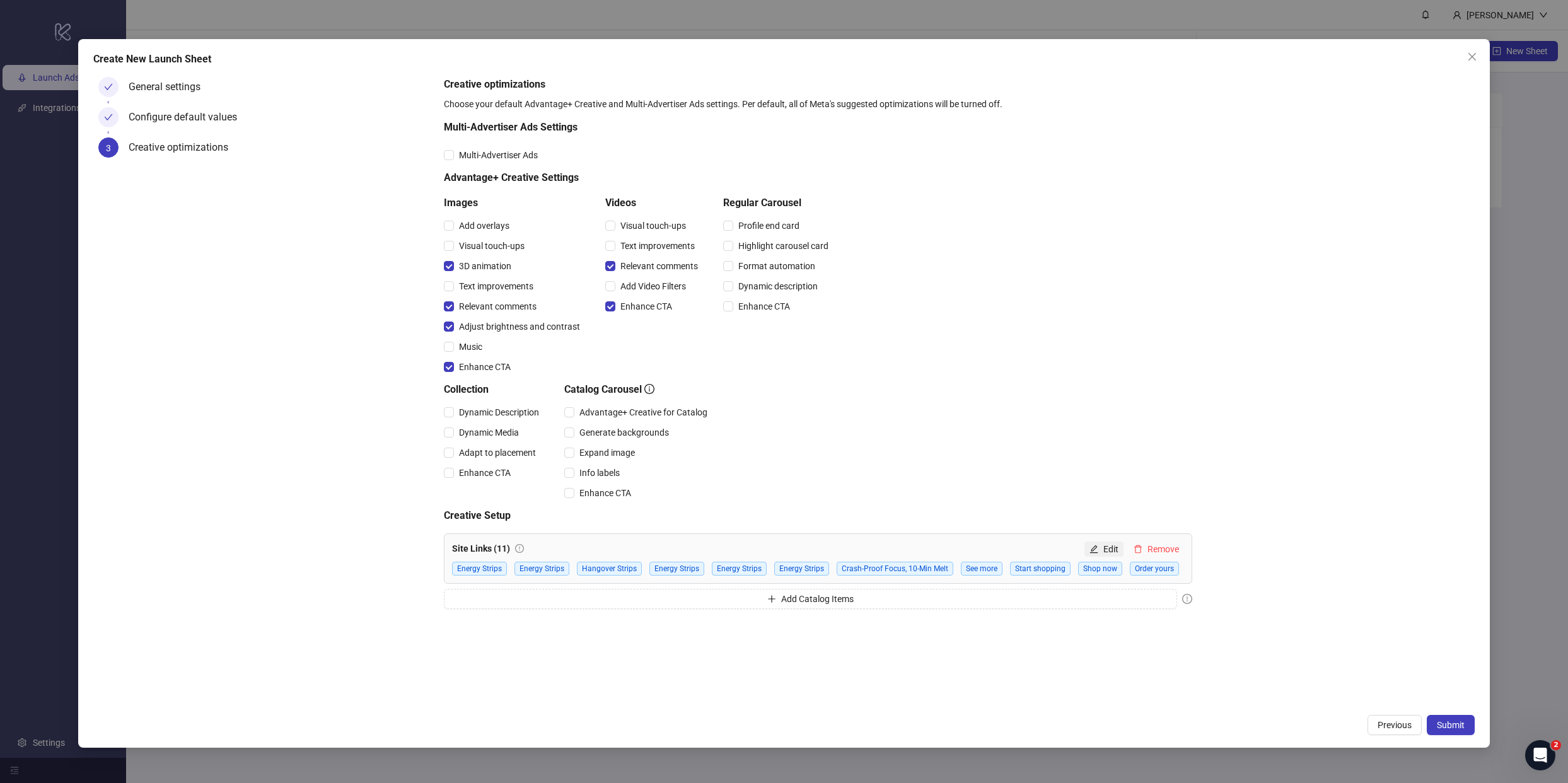
click at [1103, 551] on span "Edit" at bounding box center [1111, 549] width 15 height 10
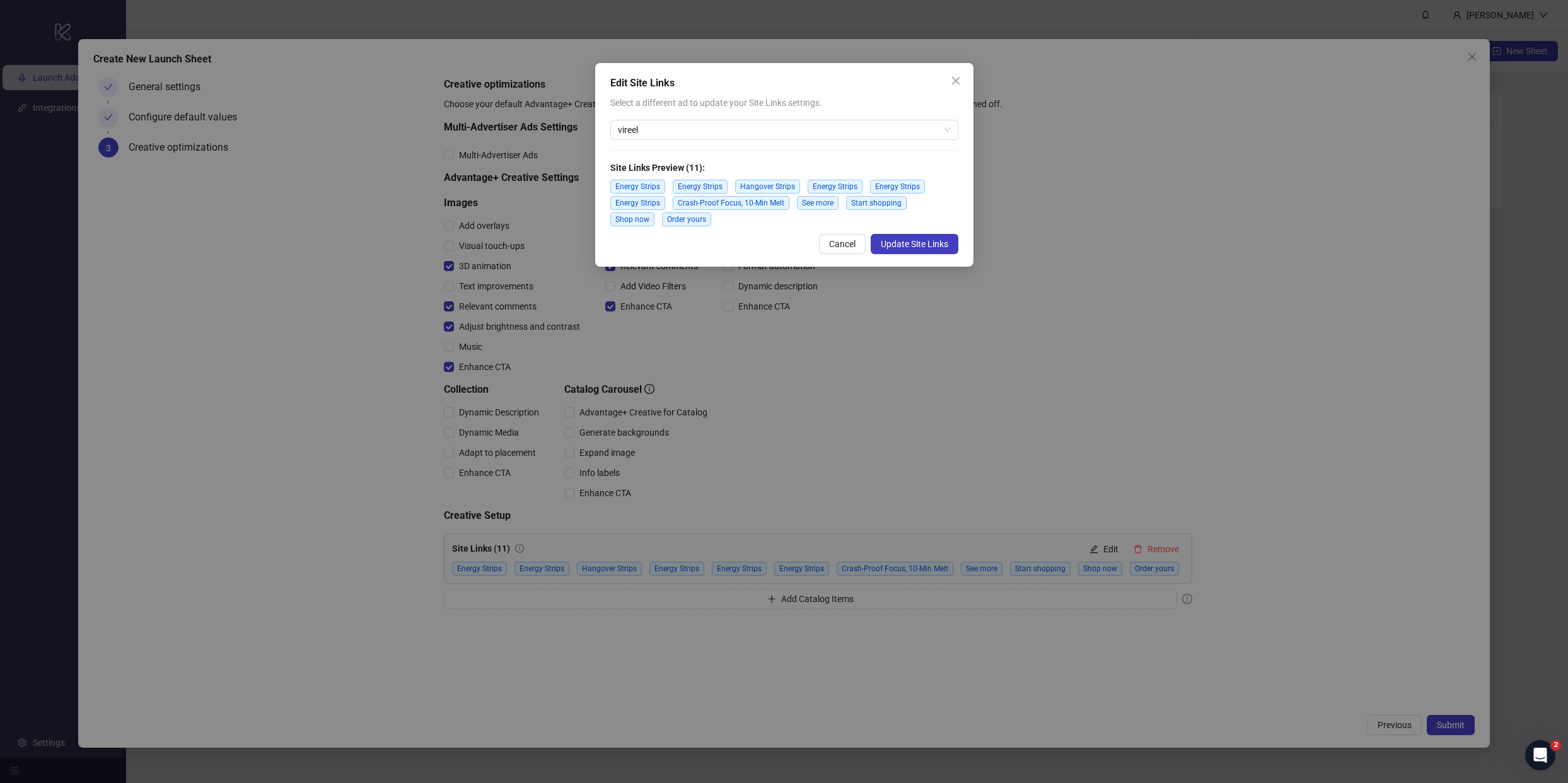
click at [691, 219] on span "Order yours" at bounding box center [687, 219] width 49 height 14
click at [758, 218] on div "Energy Strips Energy Strips Hangover Strips Energy Strips Energy Strips Energy …" at bounding box center [785, 203] width 348 height 47
click at [710, 133] on span "vireel" at bounding box center [785, 130] width 333 height 19
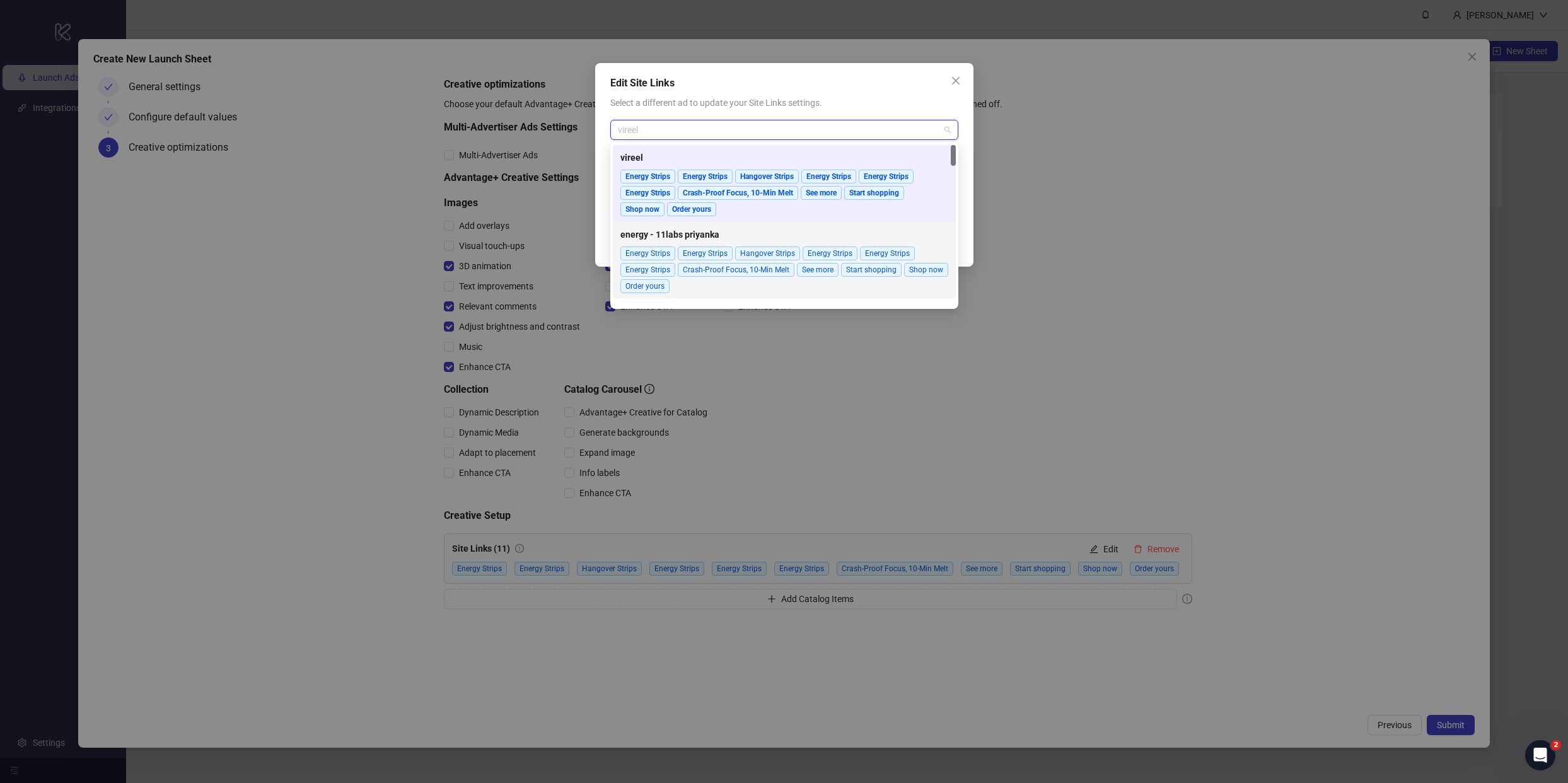
click at [781, 279] on div "Energy Strips Energy Strips Hangover Strips Energy Strips Energy Strips Energy …" at bounding box center [785, 269] width 328 height 47
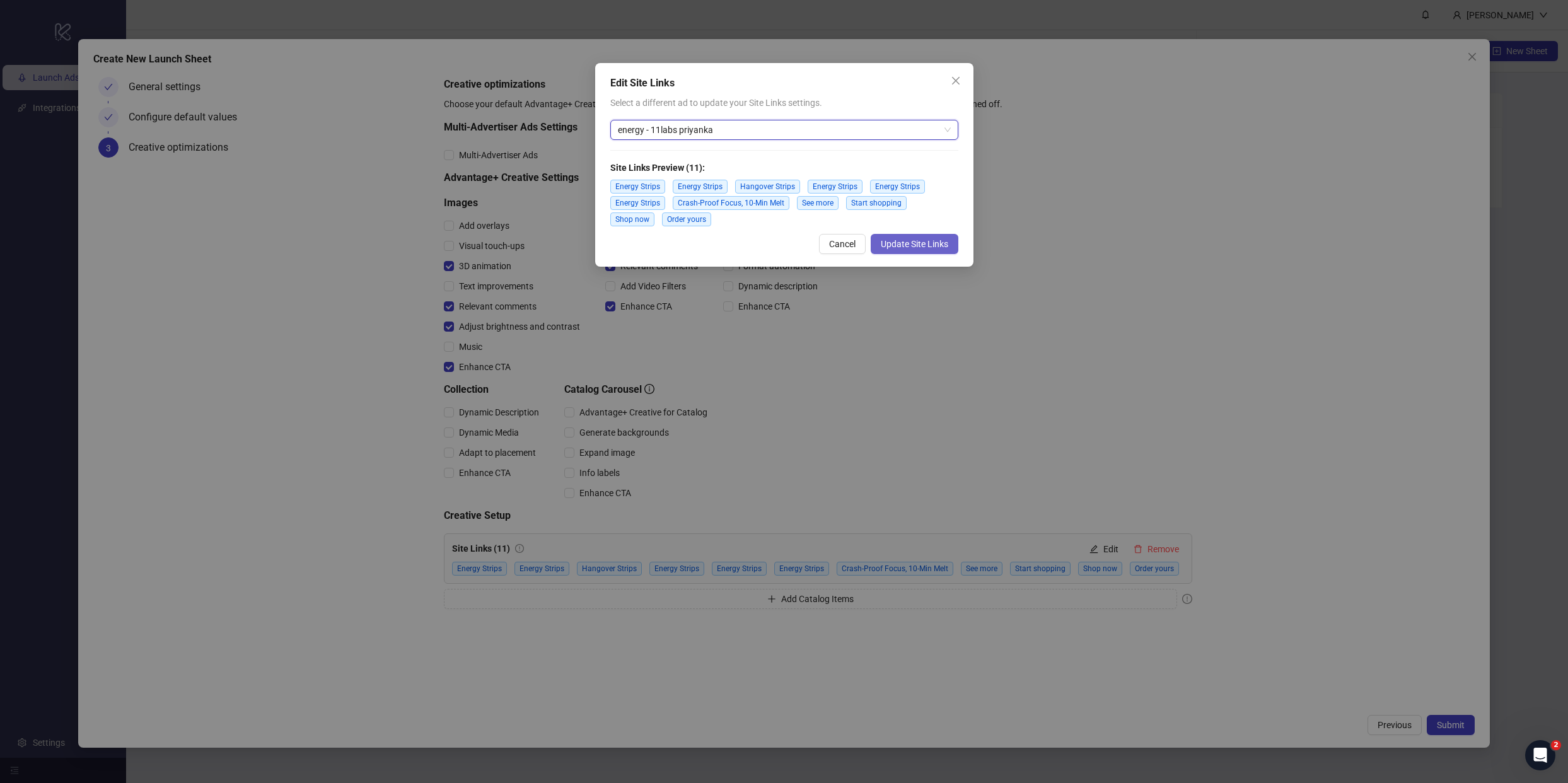
click at [910, 241] on span "Update Site Links" at bounding box center [914, 244] width 67 height 10
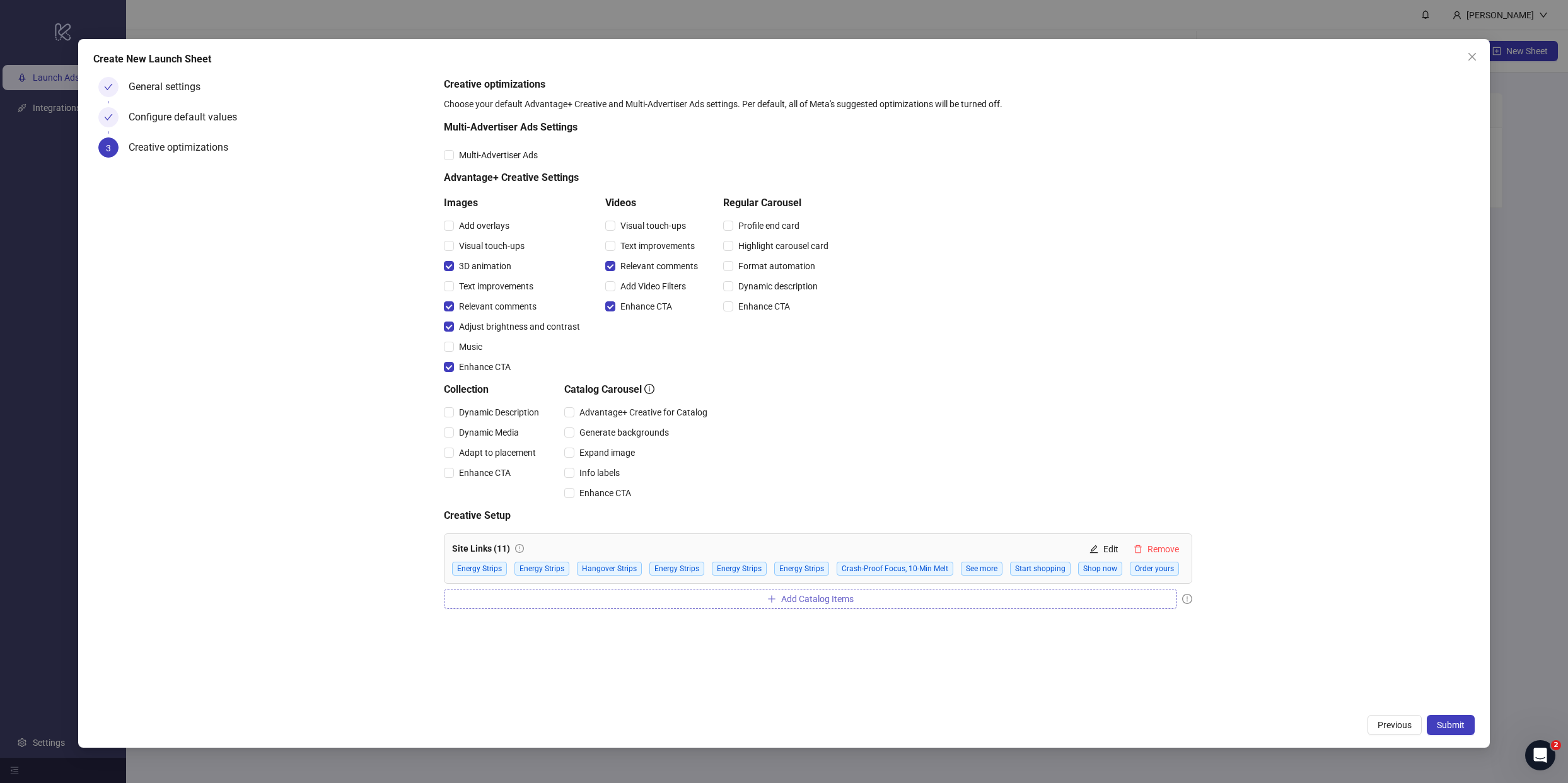
click at [967, 594] on button "Add Catalog Items" at bounding box center [810, 599] width 733 height 20
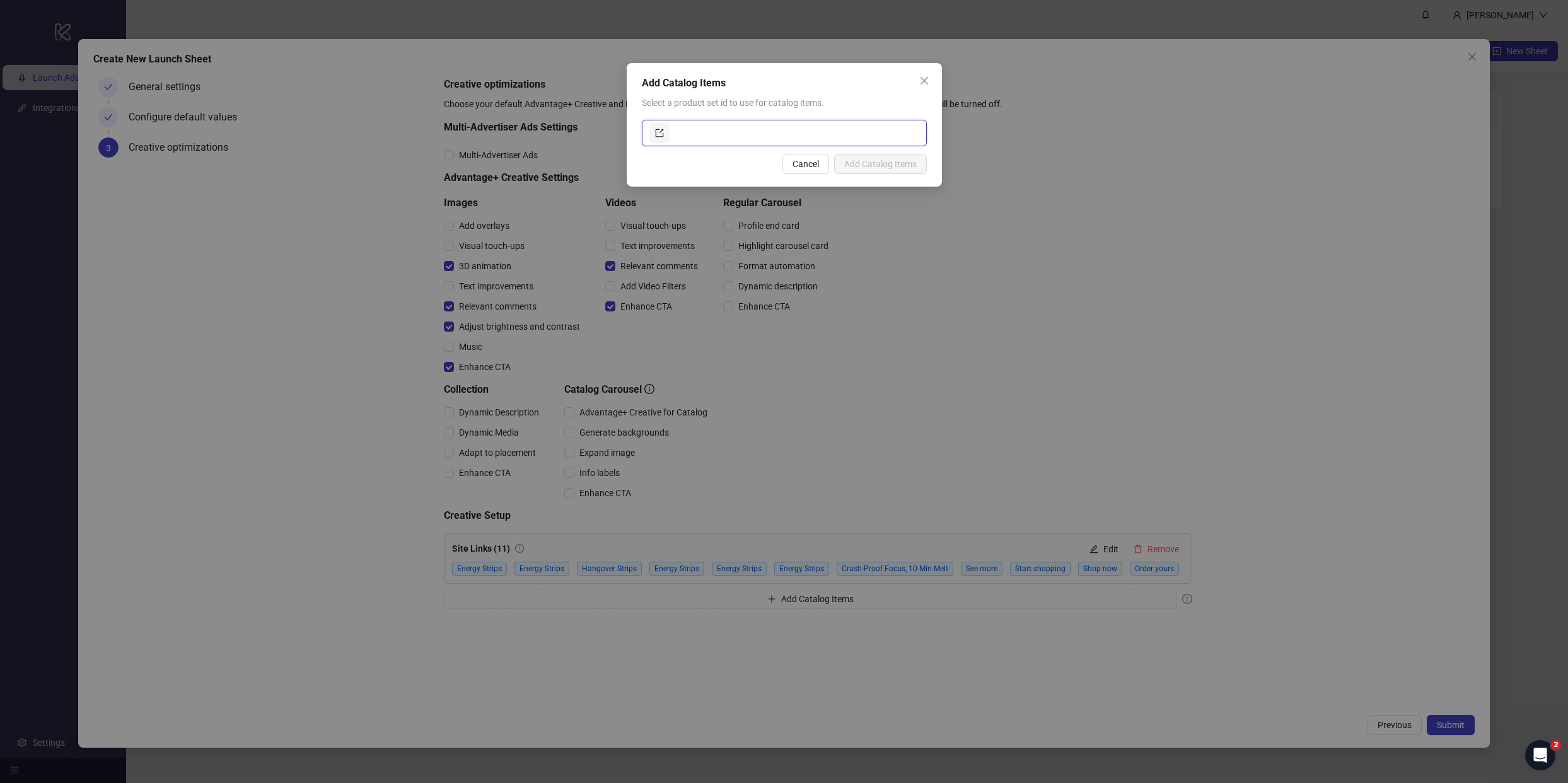
click at [733, 139] on input "text" at bounding box center [795, 133] width 247 height 20
click at [725, 138] on input "text" at bounding box center [795, 133] width 247 height 20
click at [661, 133] on icon "export" at bounding box center [659, 132] width 8 height 8
click at [802, 163] on span "Cancel" at bounding box center [805, 164] width 26 height 10
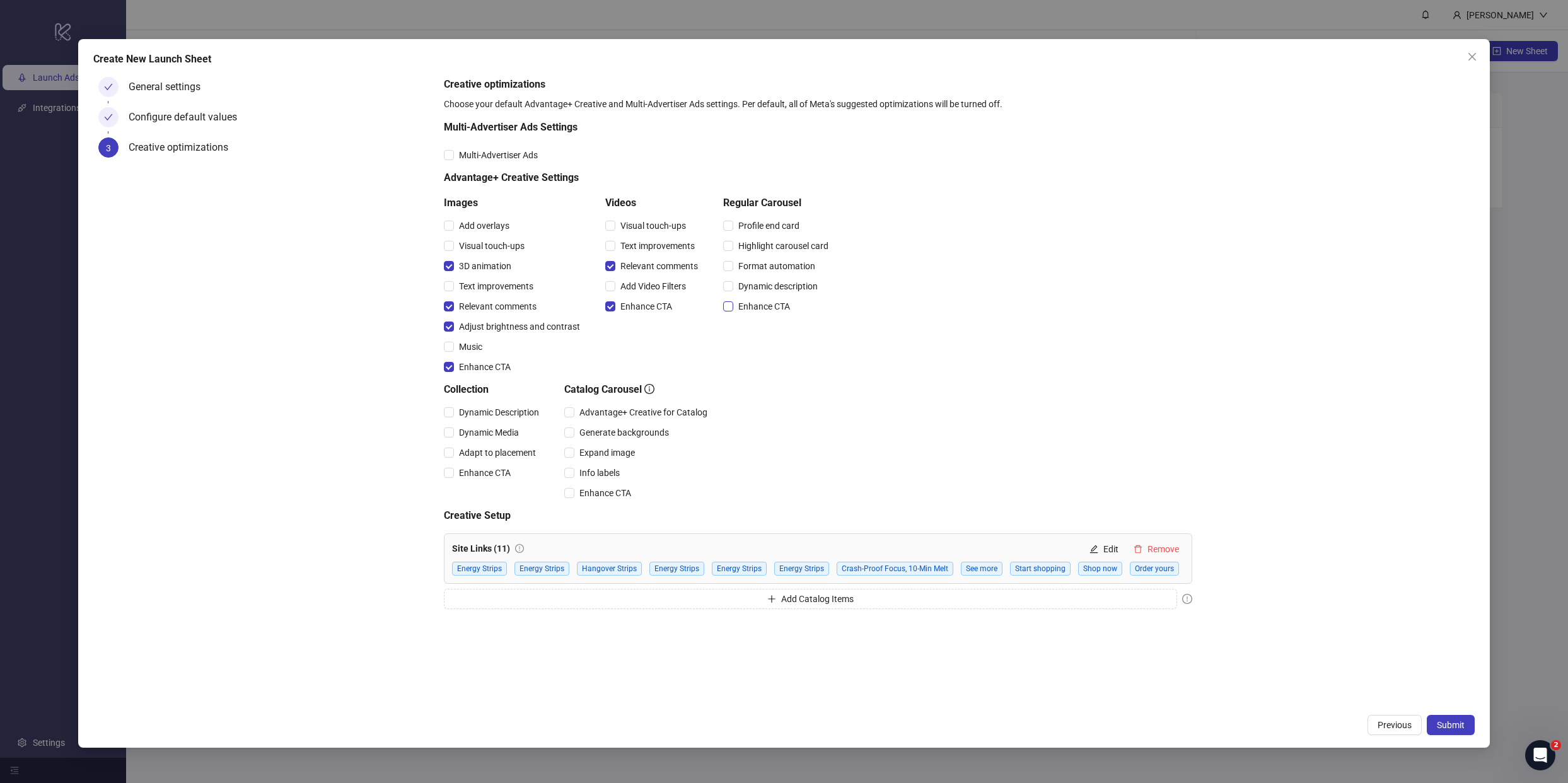
click at [753, 311] on span "Enhance CTA" at bounding box center [764, 307] width 62 height 14
click at [760, 293] on div "Dynamic description" at bounding box center [779, 286] width 110 height 20
click at [763, 288] on span "Dynamic description" at bounding box center [777, 286] width 89 height 14
click at [785, 225] on span "Profile end card" at bounding box center [769, 226] width 71 height 14
click at [783, 245] on span "Highlight carousel card" at bounding box center [783, 245] width 100 height 14
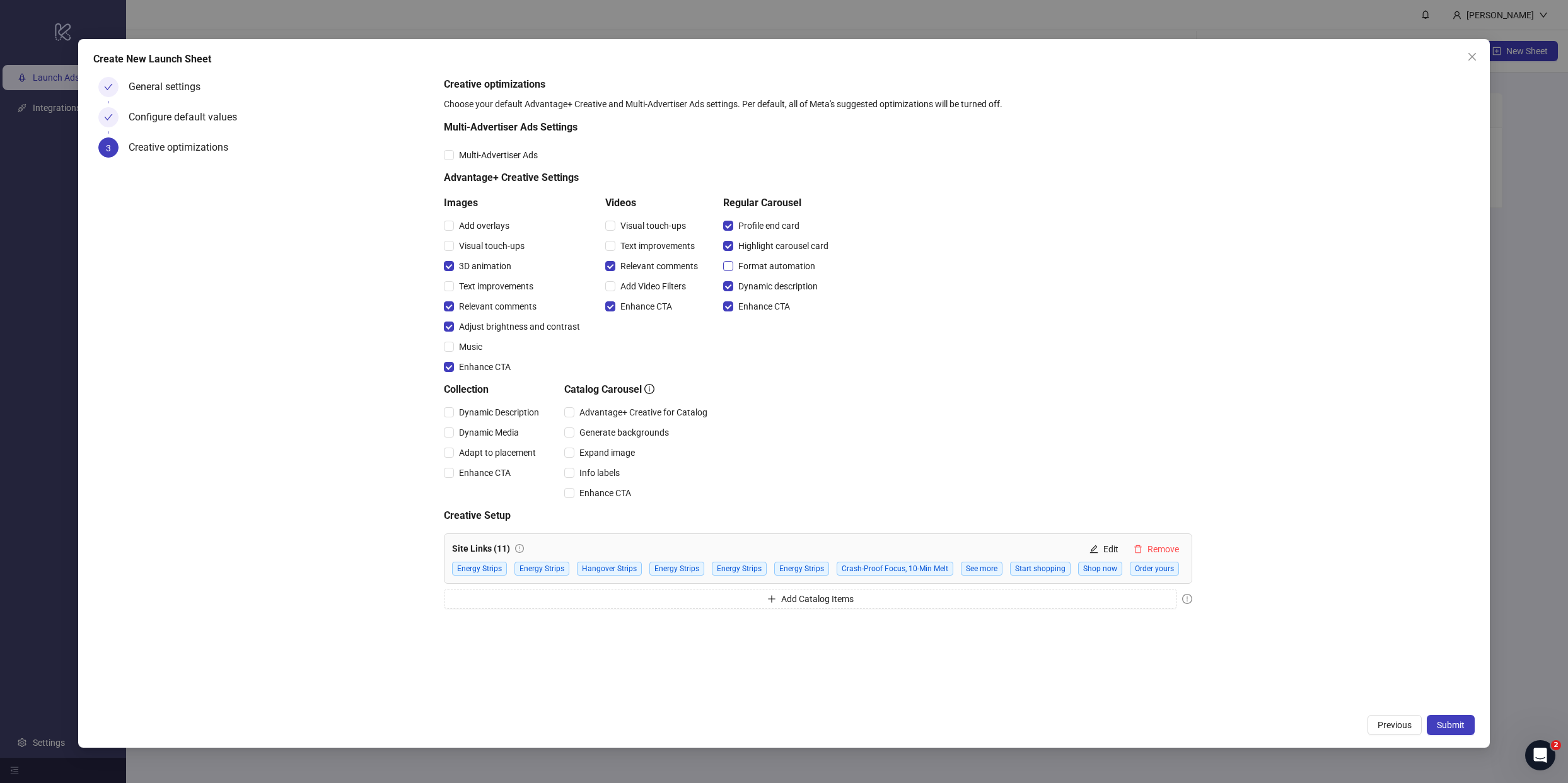
click at [787, 268] on span "Format automation" at bounding box center [776, 266] width 87 height 14
click at [678, 414] on span "Advantage+ Creative for Catalog" at bounding box center [643, 412] width 138 height 14
click at [605, 496] on span "Enhance CTA" at bounding box center [605, 493] width 62 height 14
click at [494, 471] on span "Enhance CTA" at bounding box center [485, 473] width 62 height 14
click at [517, 449] on span "Adapt to placement" at bounding box center [498, 453] width 87 height 14
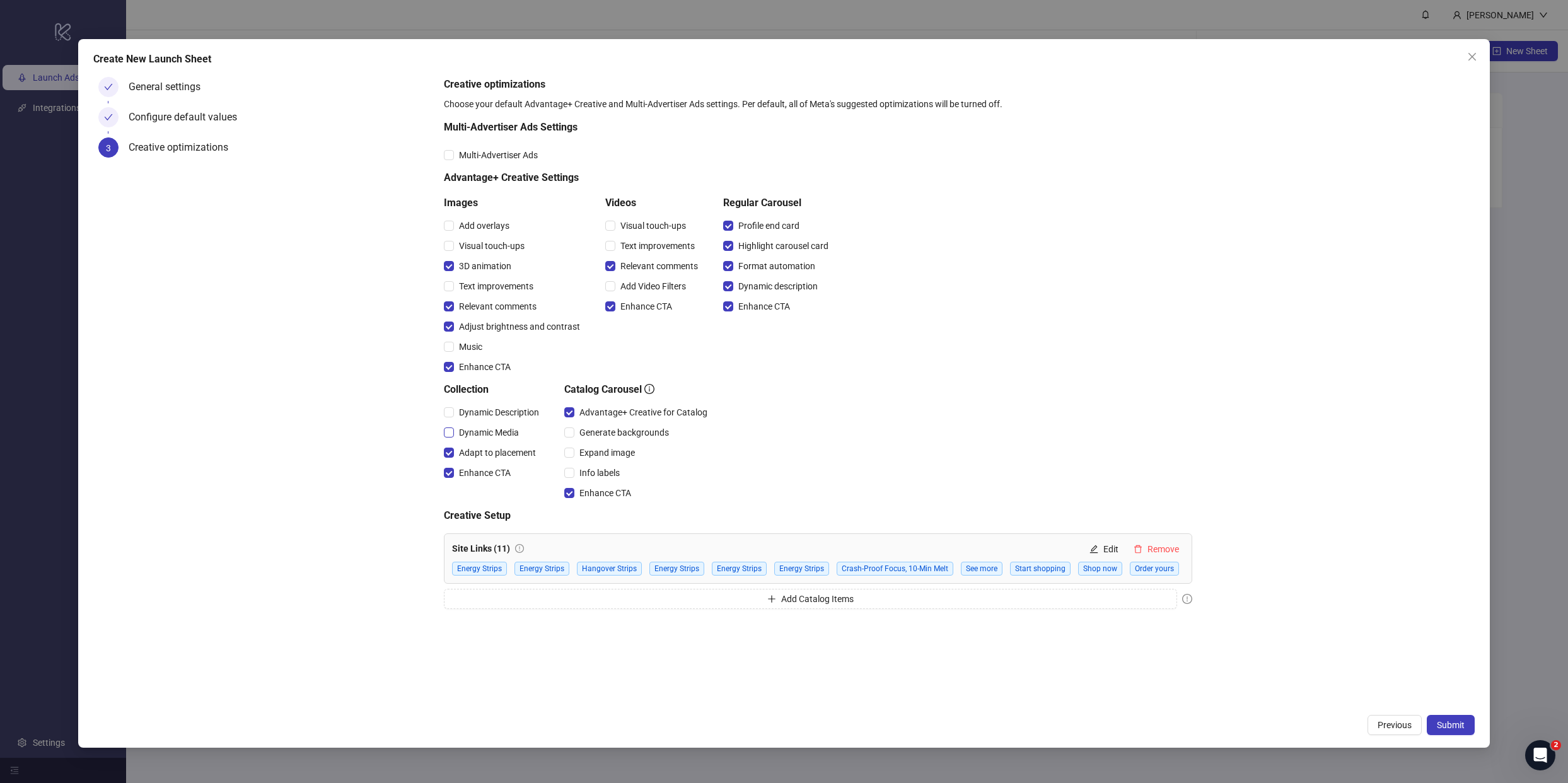
click at [509, 435] on span "Dynamic Media" at bounding box center [489, 432] width 70 height 14
click at [516, 414] on span "Dynamic Description" at bounding box center [499, 412] width 90 height 14
click at [611, 469] on span "Info labels" at bounding box center [599, 473] width 50 height 14
click at [826, 603] on span "Add Catalog Items" at bounding box center [817, 599] width 72 height 10
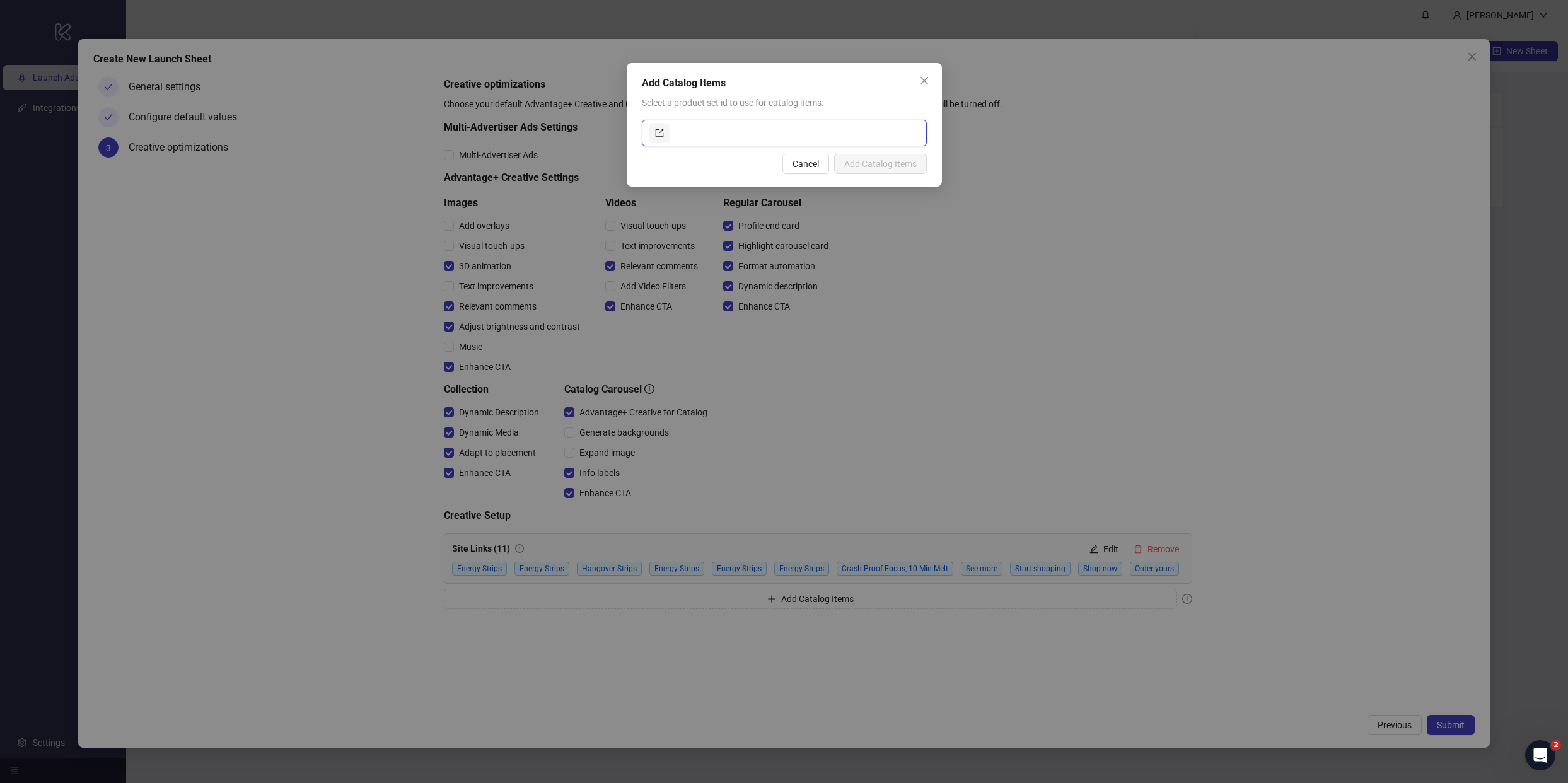
click at [731, 140] on input "text" at bounding box center [795, 133] width 247 height 20
paste input "**********"
type input "**********"
click at [900, 165] on span "Add Catalog Items" at bounding box center [880, 164] width 72 height 10
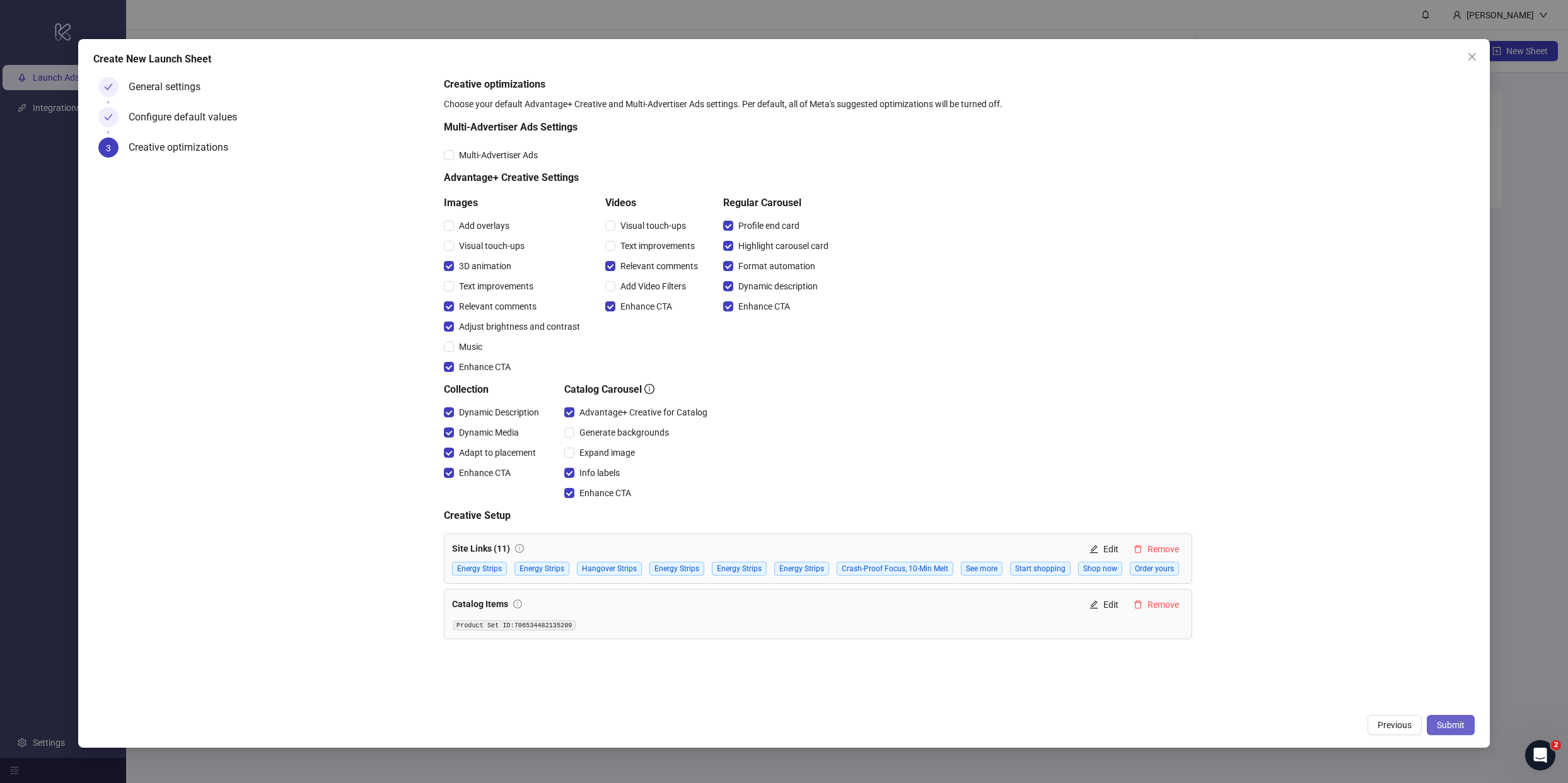
click at [1441, 723] on span "Submit" at bounding box center [1451, 725] width 28 height 10
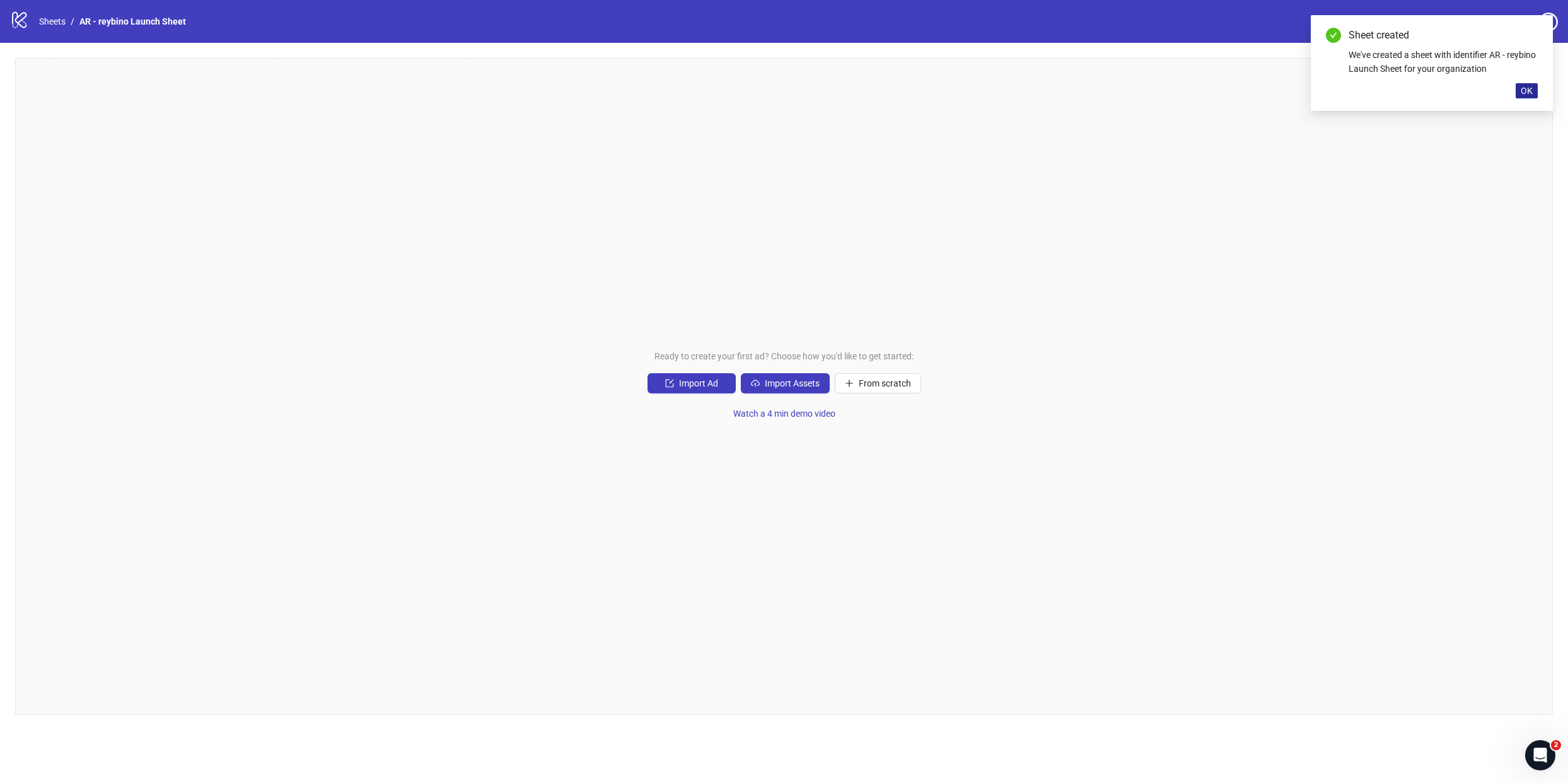
click at [1523, 91] on span "OK" at bounding box center [1527, 91] width 12 height 10
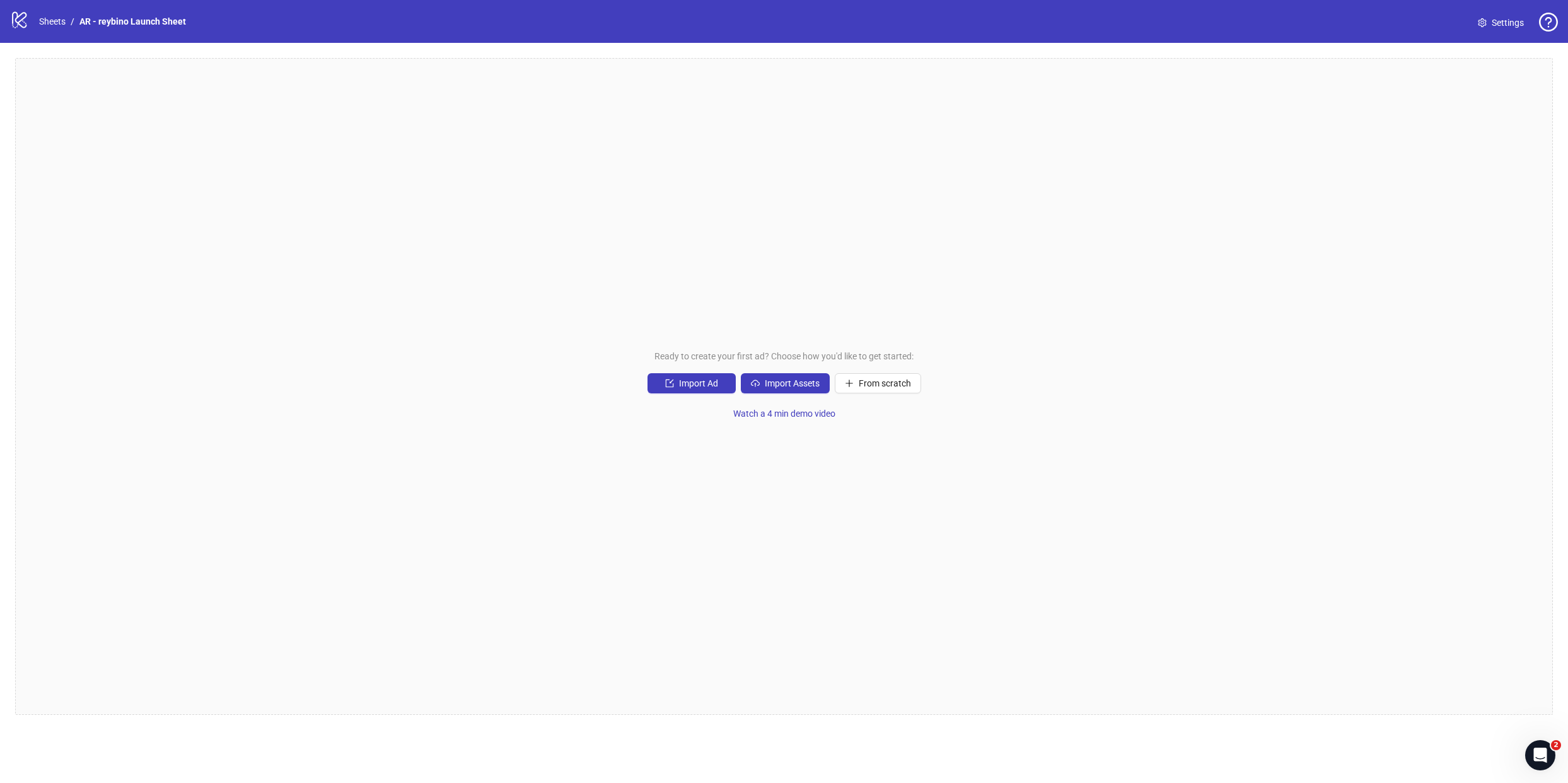
click at [978, 266] on div "Ready to create your first ad? Choose how you'd like to get started: Import Ad …" at bounding box center [784, 386] width 1538 height 657
click at [792, 414] on span "Watch a 4 min demo video" at bounding box center [784, 414] width 102 height 10
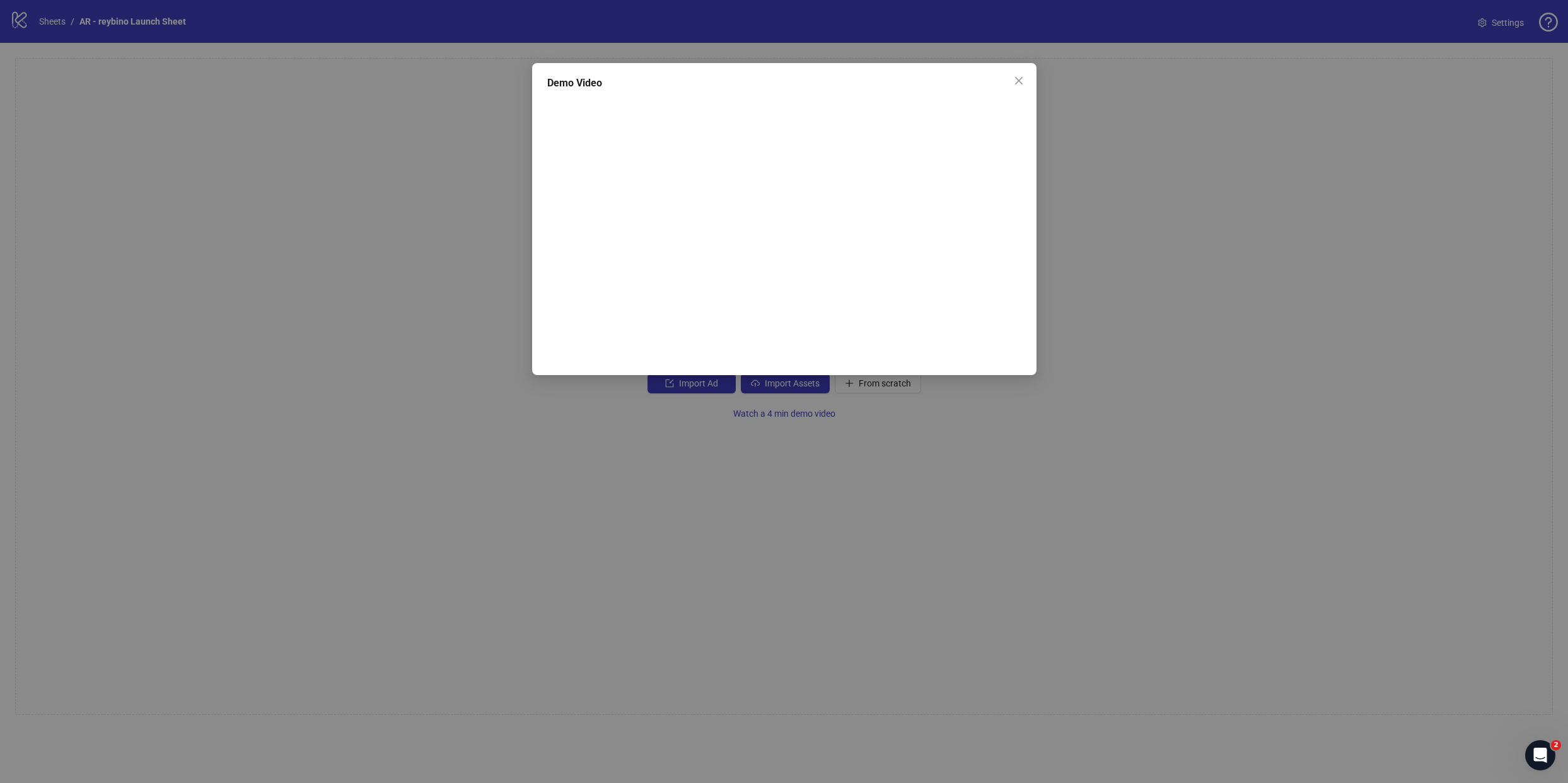
click at [1120, 249] on div "Demo Video" at bounding box center [784, 392] width 1568 height 783
click at [1015, 79] on icon "close" at bounding box center [1019, 81] width 10 height 10
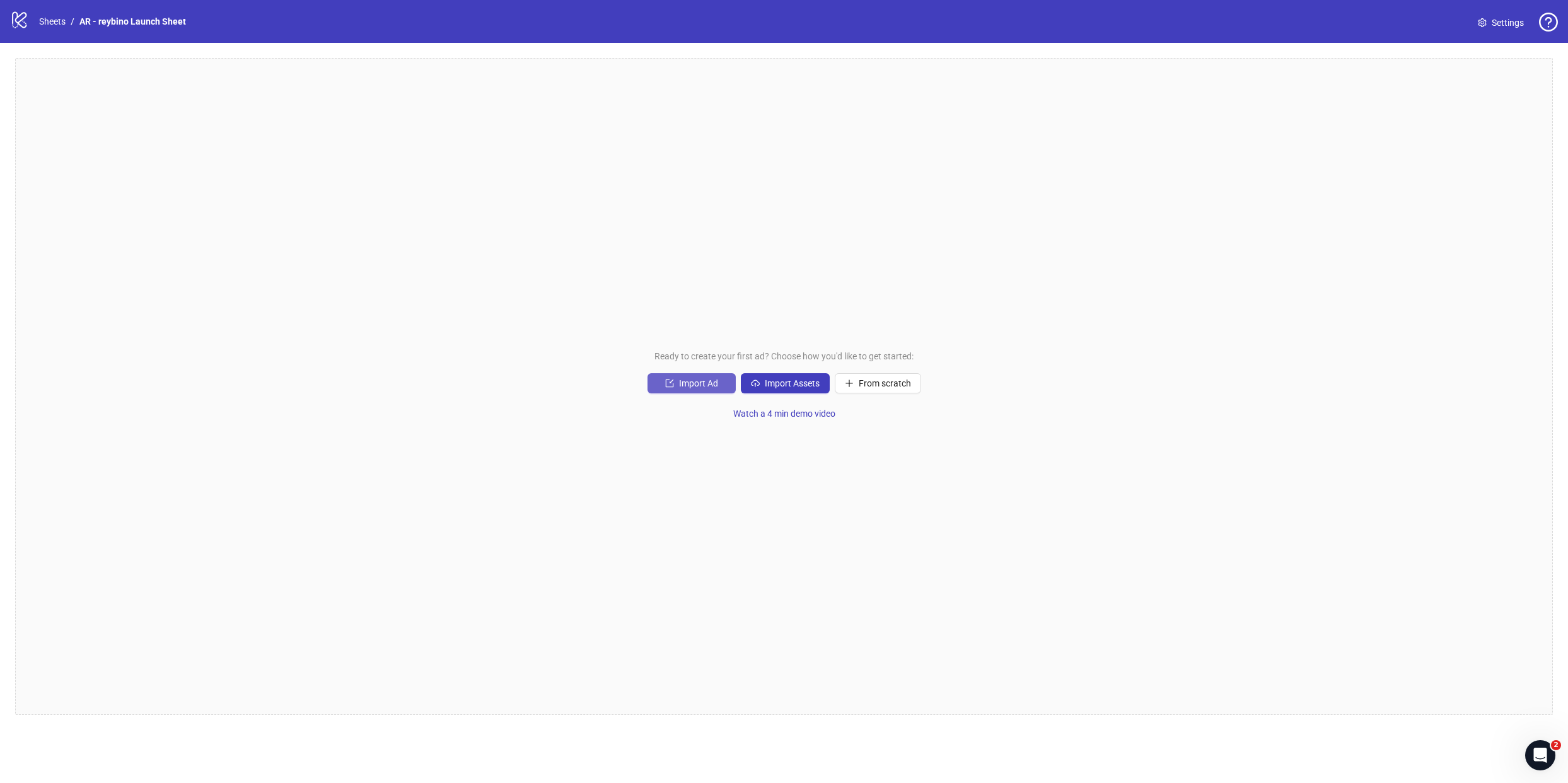
click at [657, 381] on button "Import Ad" at bounding box center [691, 383] width 88 height 20
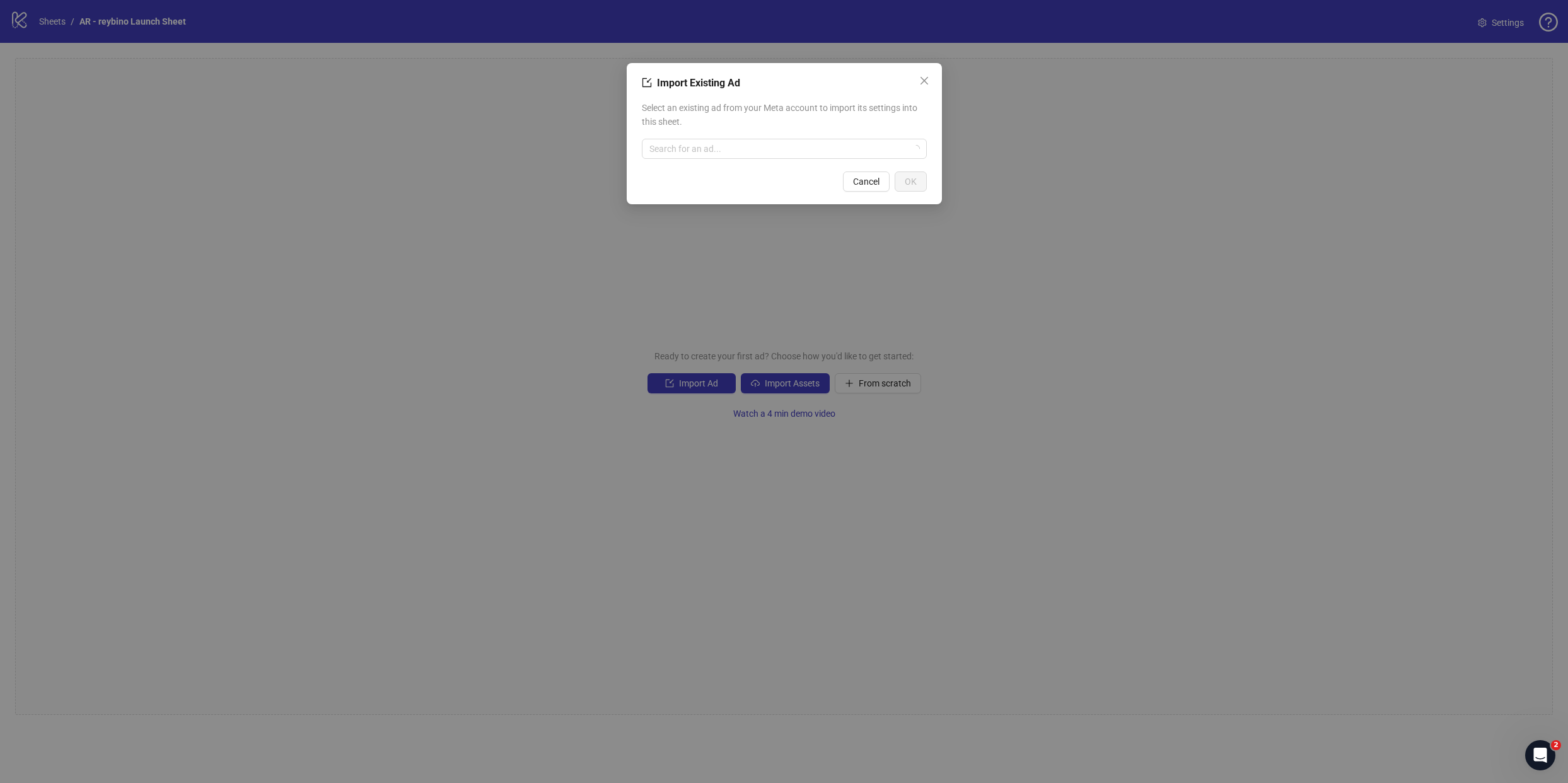
click at [713, 161] on div "Select an existing ad from your Meta account to import its settings into this s…" at bounding box center [785, 130] width 285 height 68
click at [719, 146] on input "search" at bounding box center [779, 149] width 258 height 19
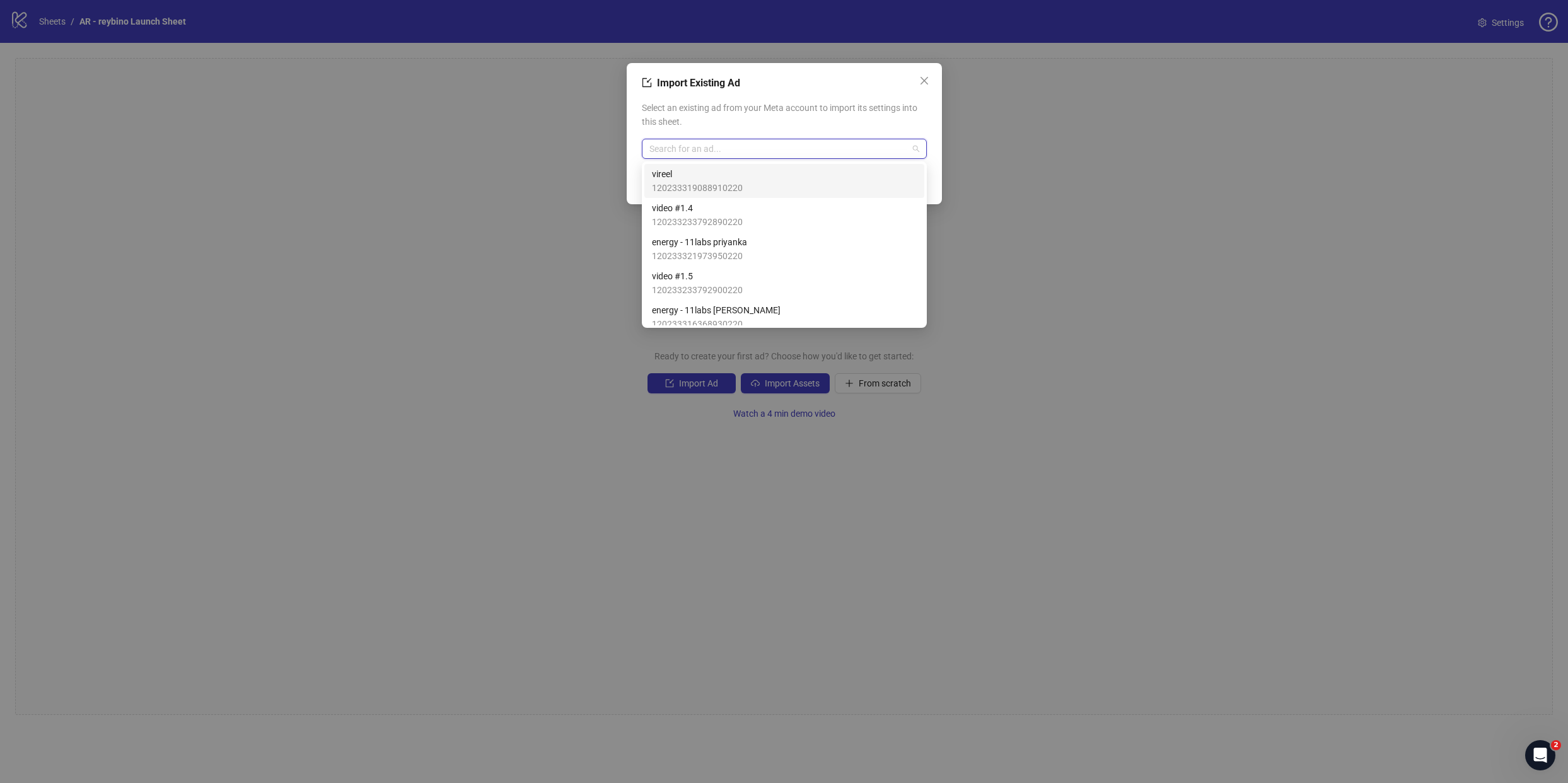
click at [990, 138] on div "Import Existing Ad Select an existing ad from your Meta account to import its s…" at bounding box center [784, 392] width 1568 height 783
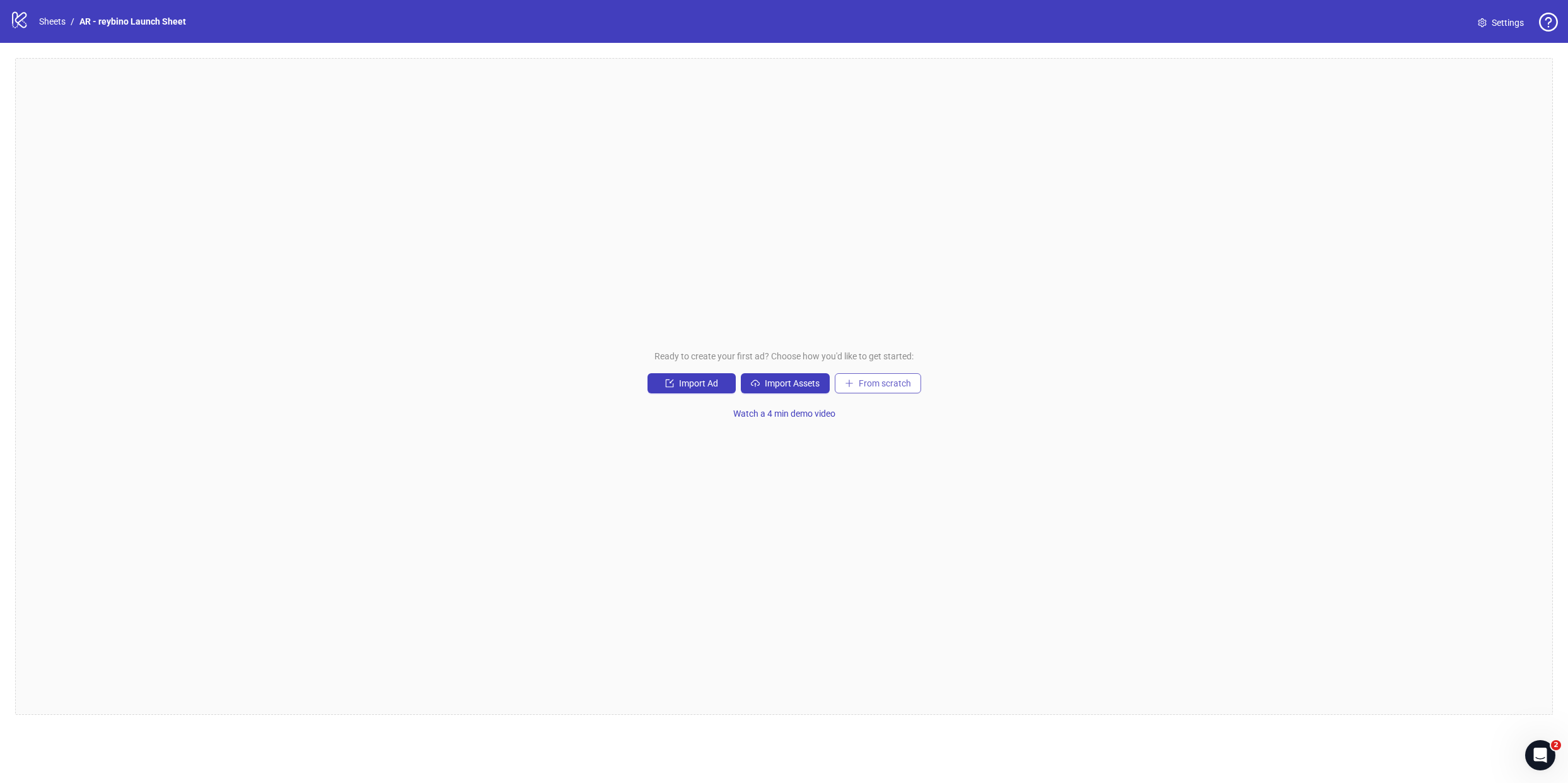
click at [888, 373] on button "From scratch" at bounding box center [878, 383] width 87 height 20
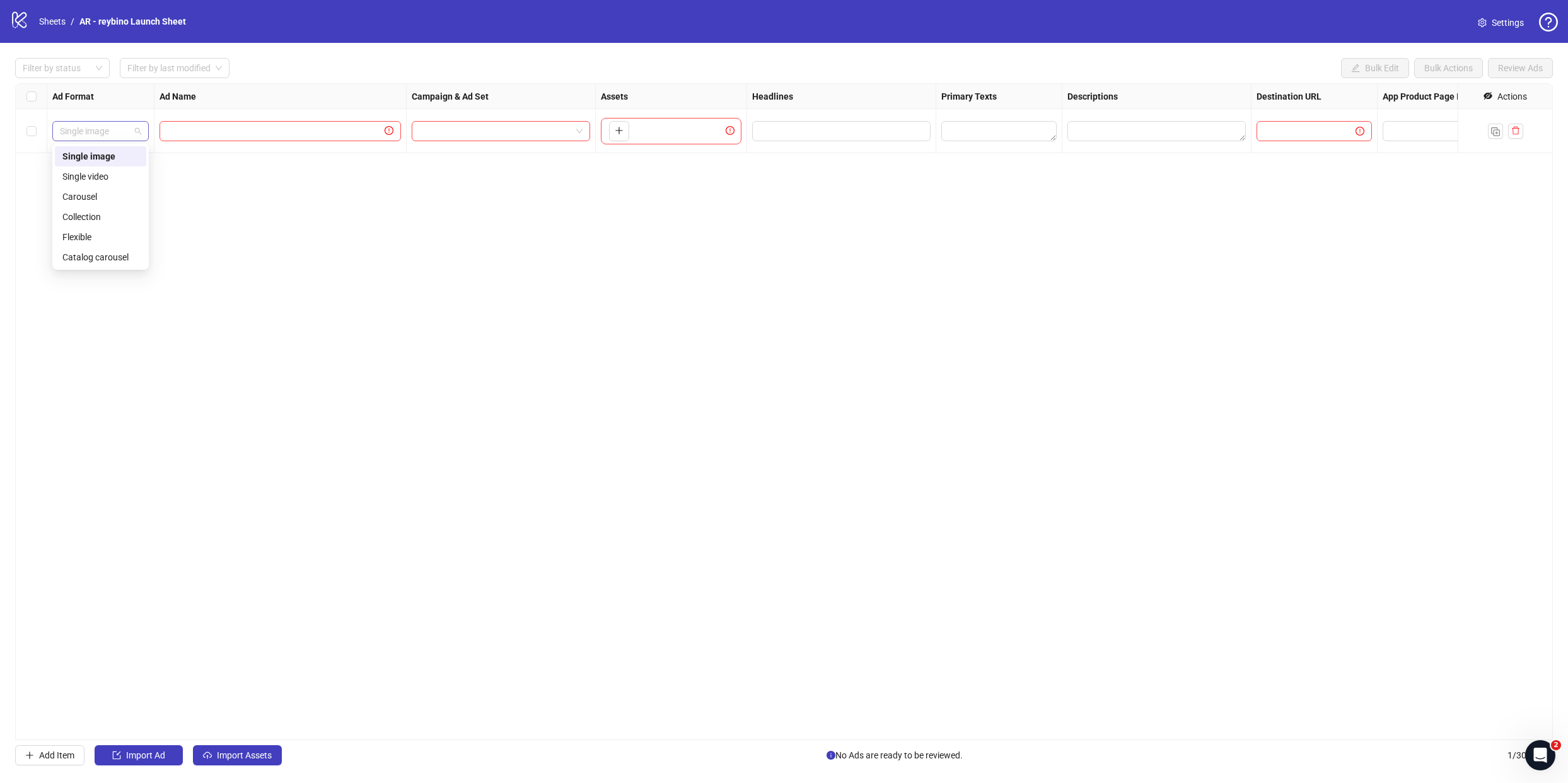
click at [108, 129] on span "Single image" at bounding box center [101, 131] width 82 height 19
click at [114, 171] on div "Single video" at bounding box center [100, 177] width 76 height 14
click at [1301, 136] on input "text" at bounding box center [1301, 131] width 74 height 14
paste input "**********"
type input "**********"
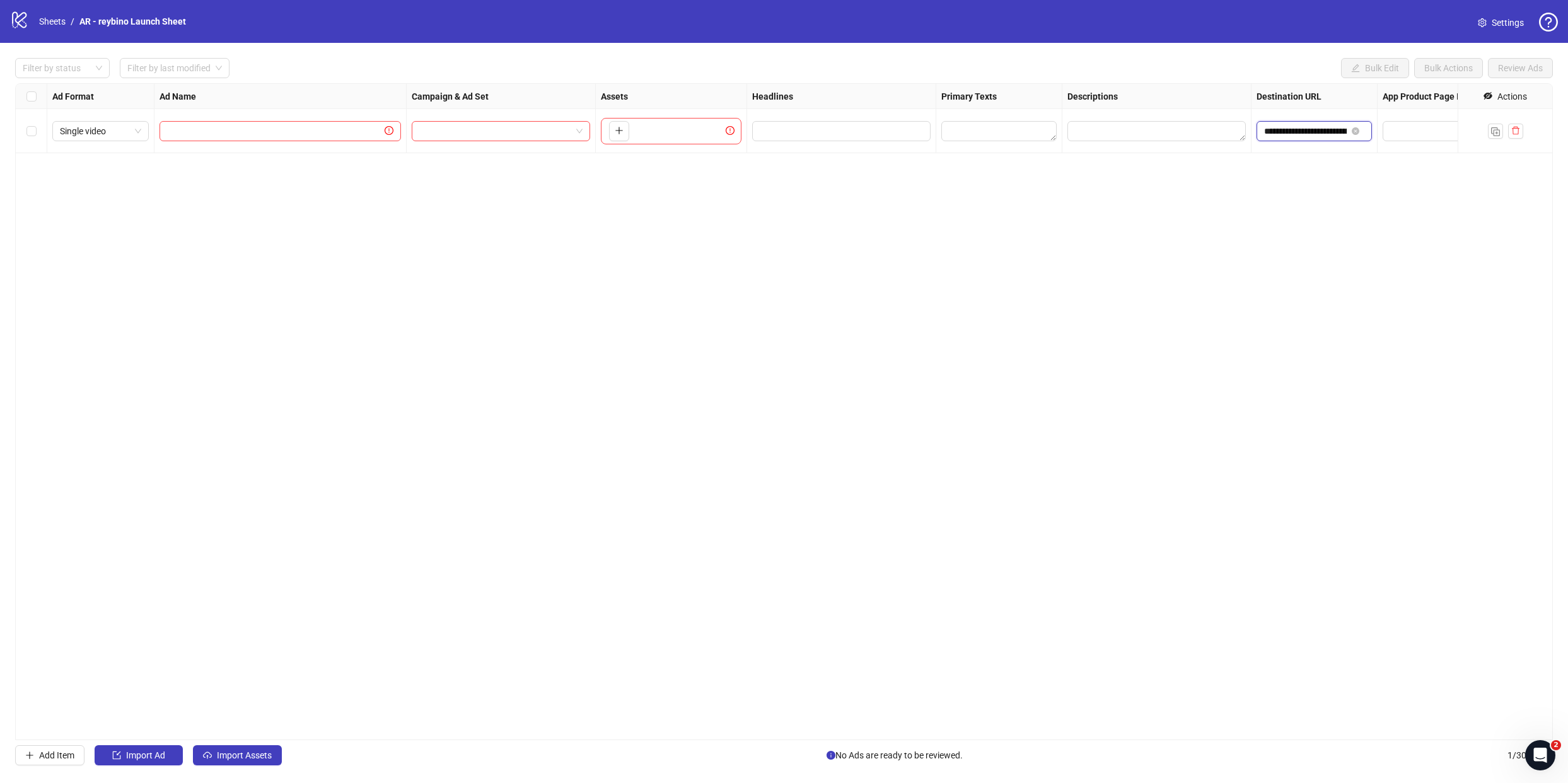
scroll to position [0, 98]
click at [1101, 182] on div "**********" at bounding box center [784, 412] width 1538 height 657
click at [1523, 98] on div "Actions" at bounding box center [1512, 96] width 30 height 14
click at [1489, 93] on icon "eye-invisible" at bounding box center [1488, 95] width 8 height 8
click at [1482, 208] on span "App Product Page ID" at bounding box center [1490, 206] width 92 height 14
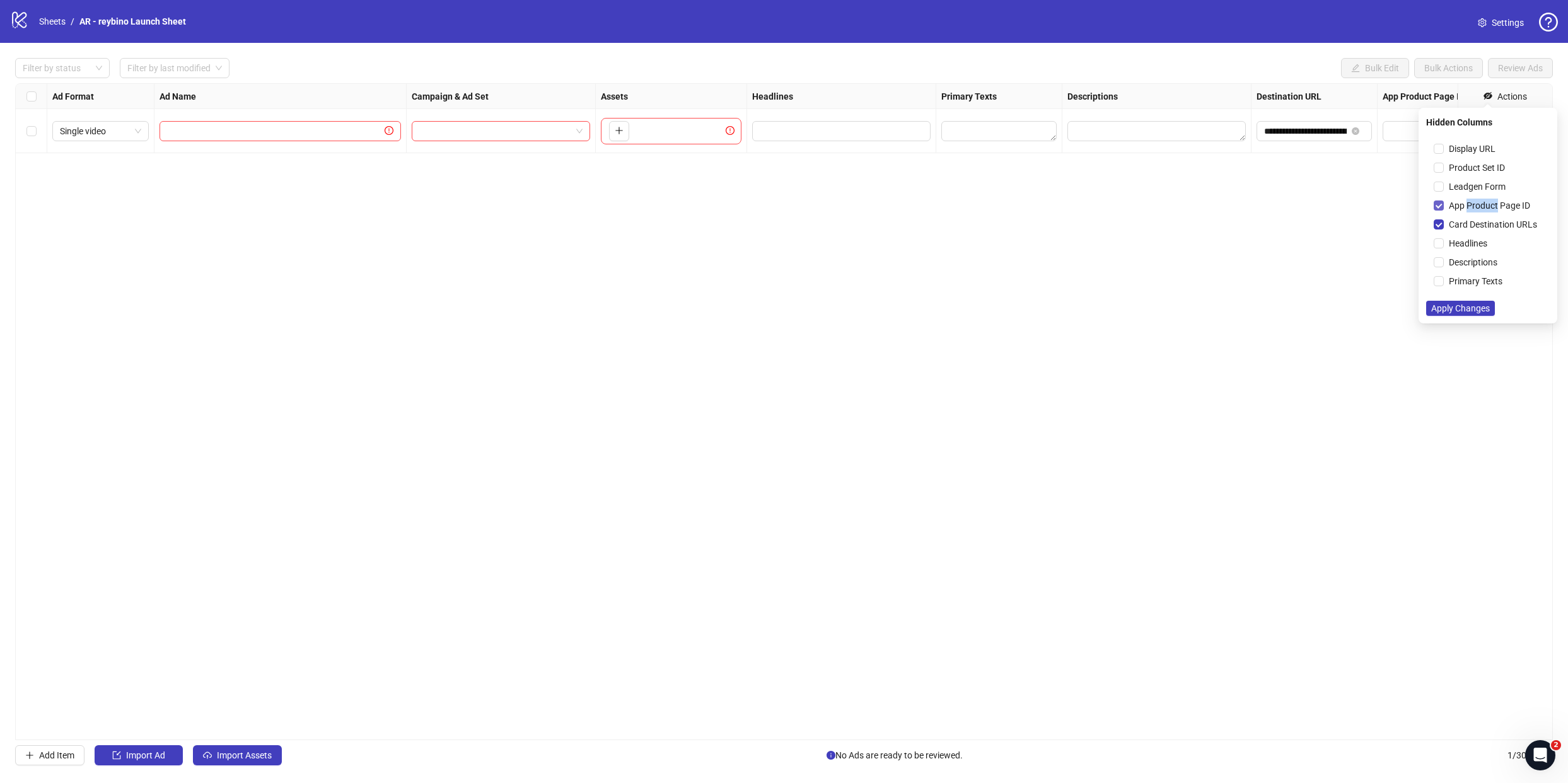
click at [1482, 208] on span "App Product Page ID" at bounding box center [1490, 206] width 92 height 14
click at [1482, 206] on span "App Product Page ID" at bounding box center [1490, 206] width 92 height 14
click at [1475, 190] on span "Leadgen Form" at bounding box center [1477, 187] width 67 height 14
click at [1475, 307] on span "Apply Changes" at bounding box center [1460, 308] width 59 height 10
click at [1514, 99] on div "Actions" at bounding box center [1512, 96] width 30 height 14
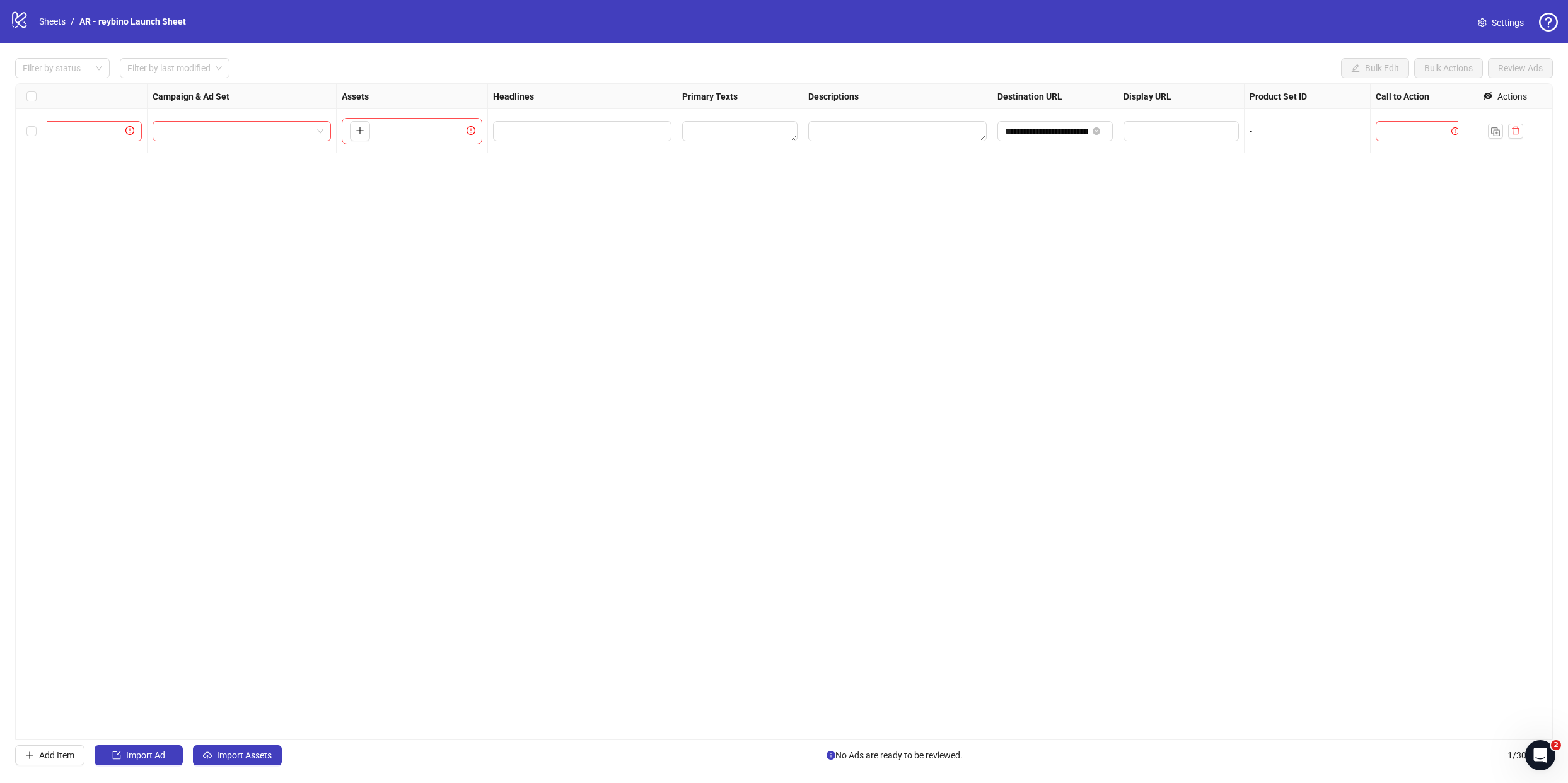
scroll to position [0, 273]
click at [1248, 127] on div "-" at bounding box center [1294, 131] width 116 height 14
click at [1513, 94] on div "Actions" at bounding box center [1512, 96] width 30 height 14
click at [1486, 94] on icon "eye-invisible" at bounding box center [1488, 95] width 8 height 8
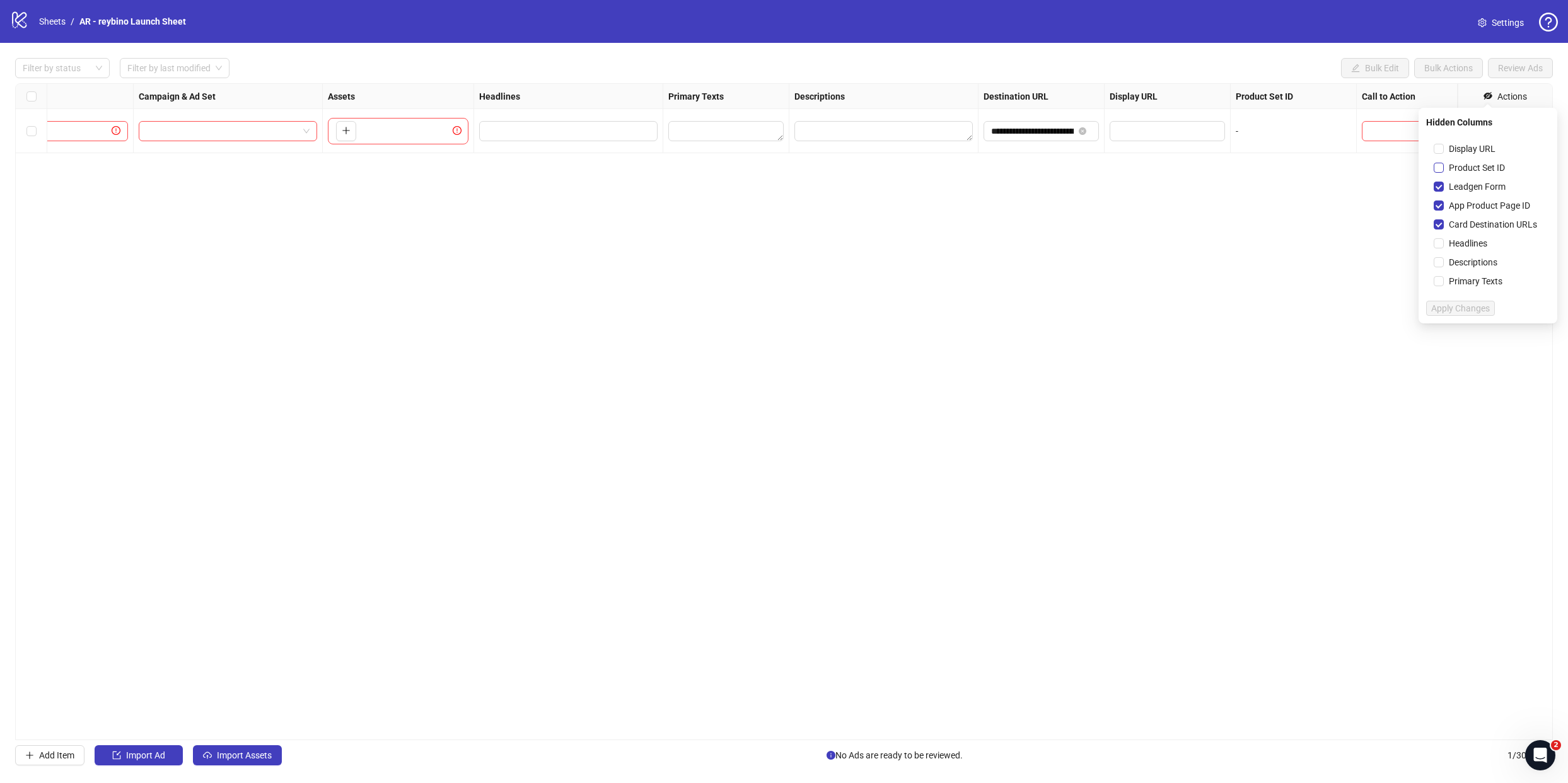
click at [1480, 167] on span "Product Set ID" at bounding box center [1477, 167] width 66 height 14
click at [1473, 148] on span "Display URL" at bounding box center [1472, 149] width 57 height 14
click at [1463, 307] on span "Apply Changes" at bounding box center [1460, 308] width 59 height 10
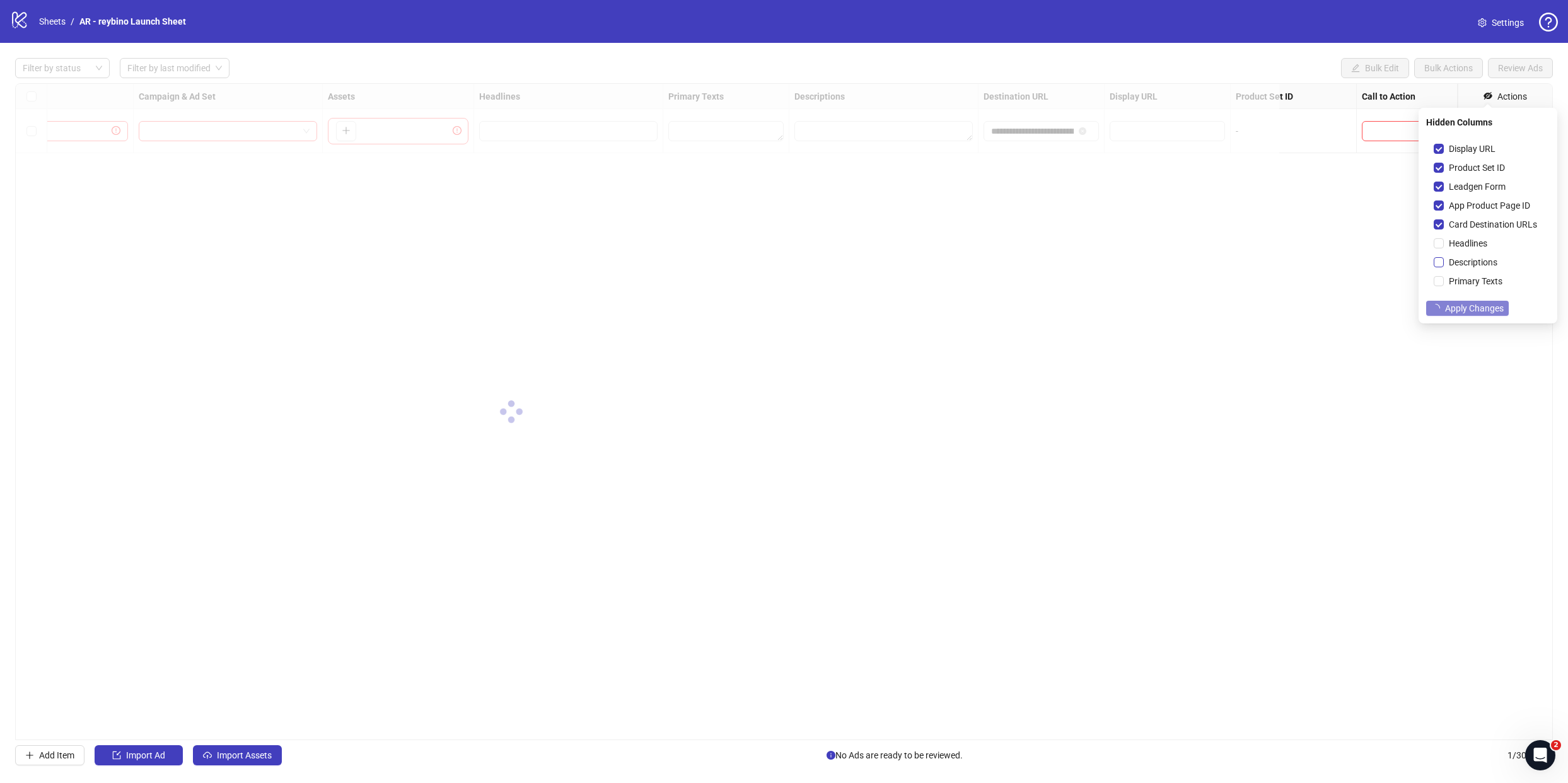
scroll to position [0, 0]
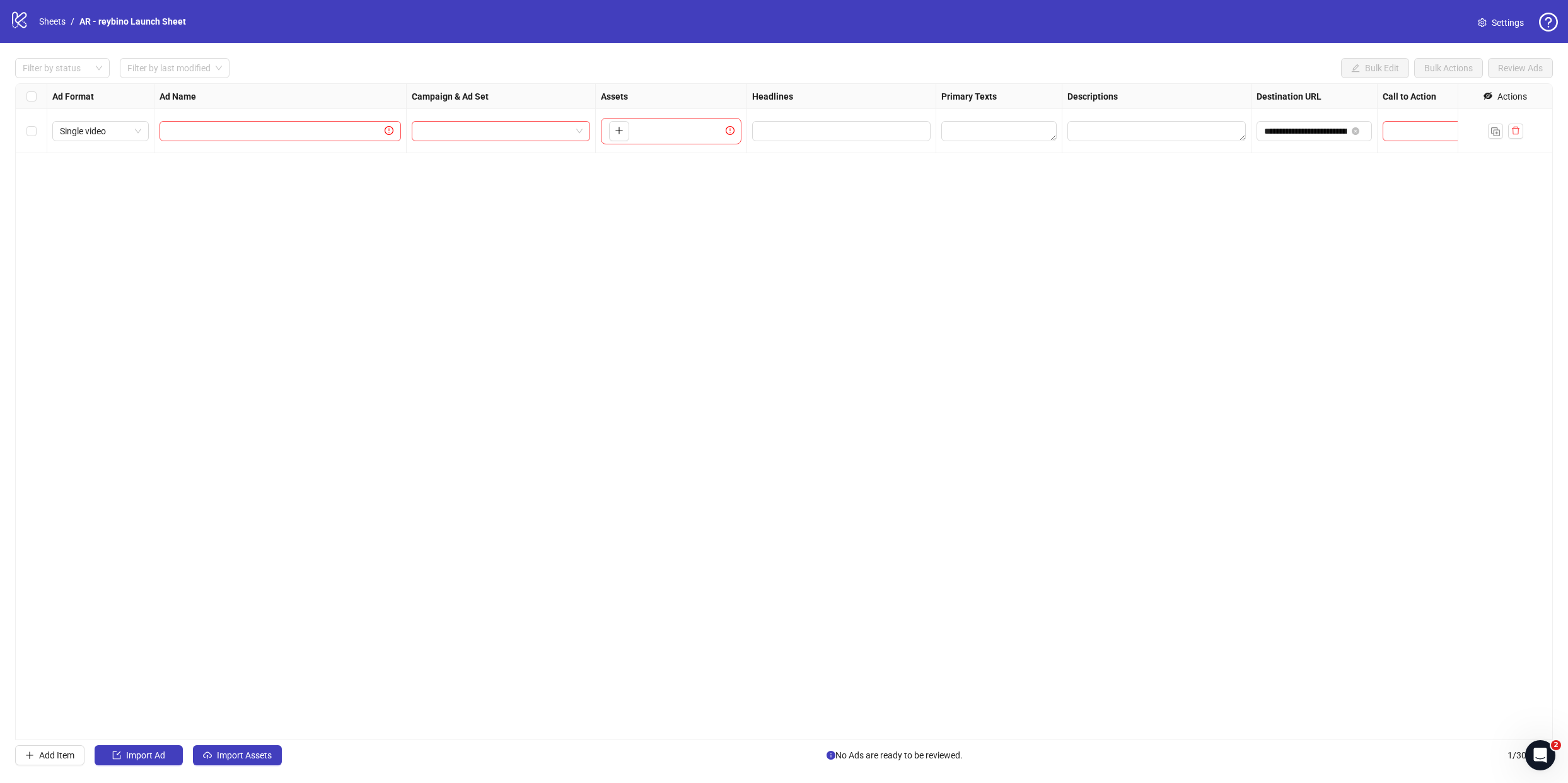
click at [664, 134] on div "To pick up a draggable item, press the space bar. While dragging, use the arrow…" at bounding box center [672, 131] width 141 height 26
drag, startPoint x: 704, startPoint y: 122, endPoint x: 611, endPoint y: 139, distance: 94.5
click at [705, 122] on div "To pick up a draggable item, press the space bar. While dragging, use the arrow…" at bounding box center [672, 131] width 141 height 26
click at [616, 129] on icon "plus" at bounding box center [619, 130] width 8 height 8
click at [550, 304] on div "**********" at bounding box center [784, 412] width 1538 height 657
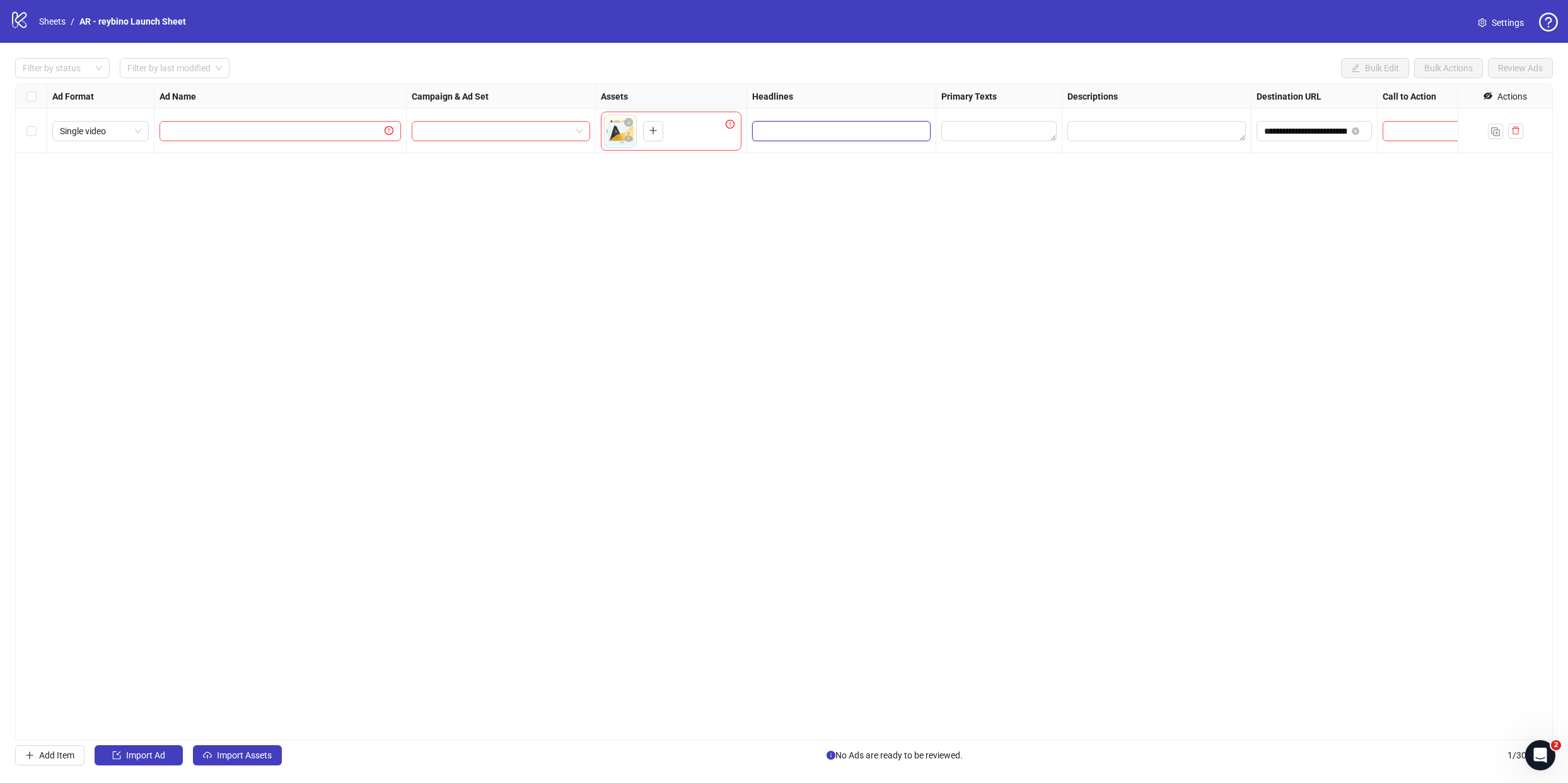
click at [811, 133] on input "Edit values" at bounding box center [840, 131] width 161 height 14
type input "**********"
click at [780, 260] on div "**********" at bounding box center [784, 412] width 1538 height 657
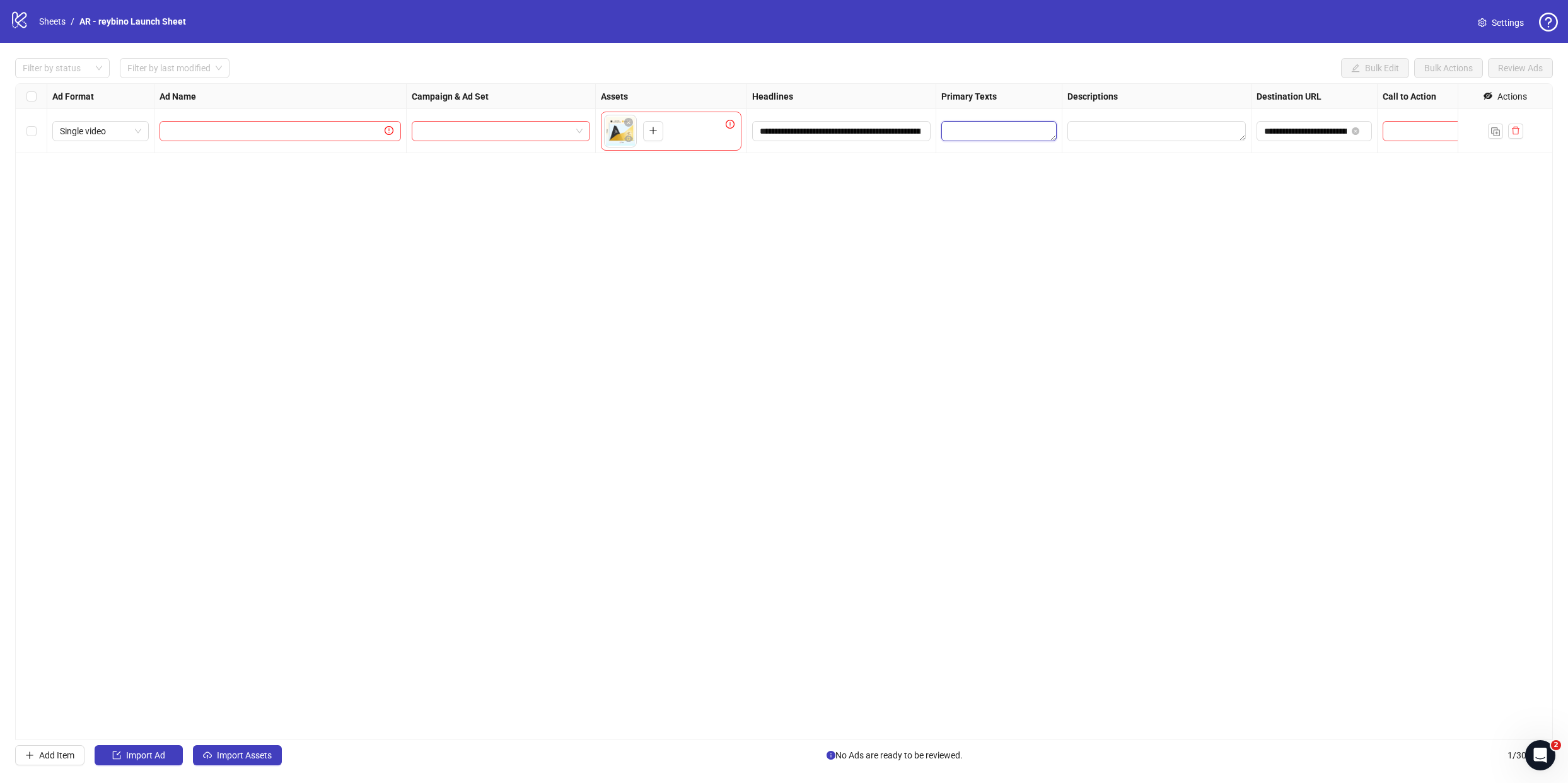
click at [982, 130] on textarea "Edit values" at bounding box center [999, 132] width 116 height 20
type textarea "**********"
click at [1066, 206] on button "Add" at bounding box center [1043, 203] width 189 height 15
click at [1215, 307] on div "**********" at bounding box center [784, 412] width 1538 height 657
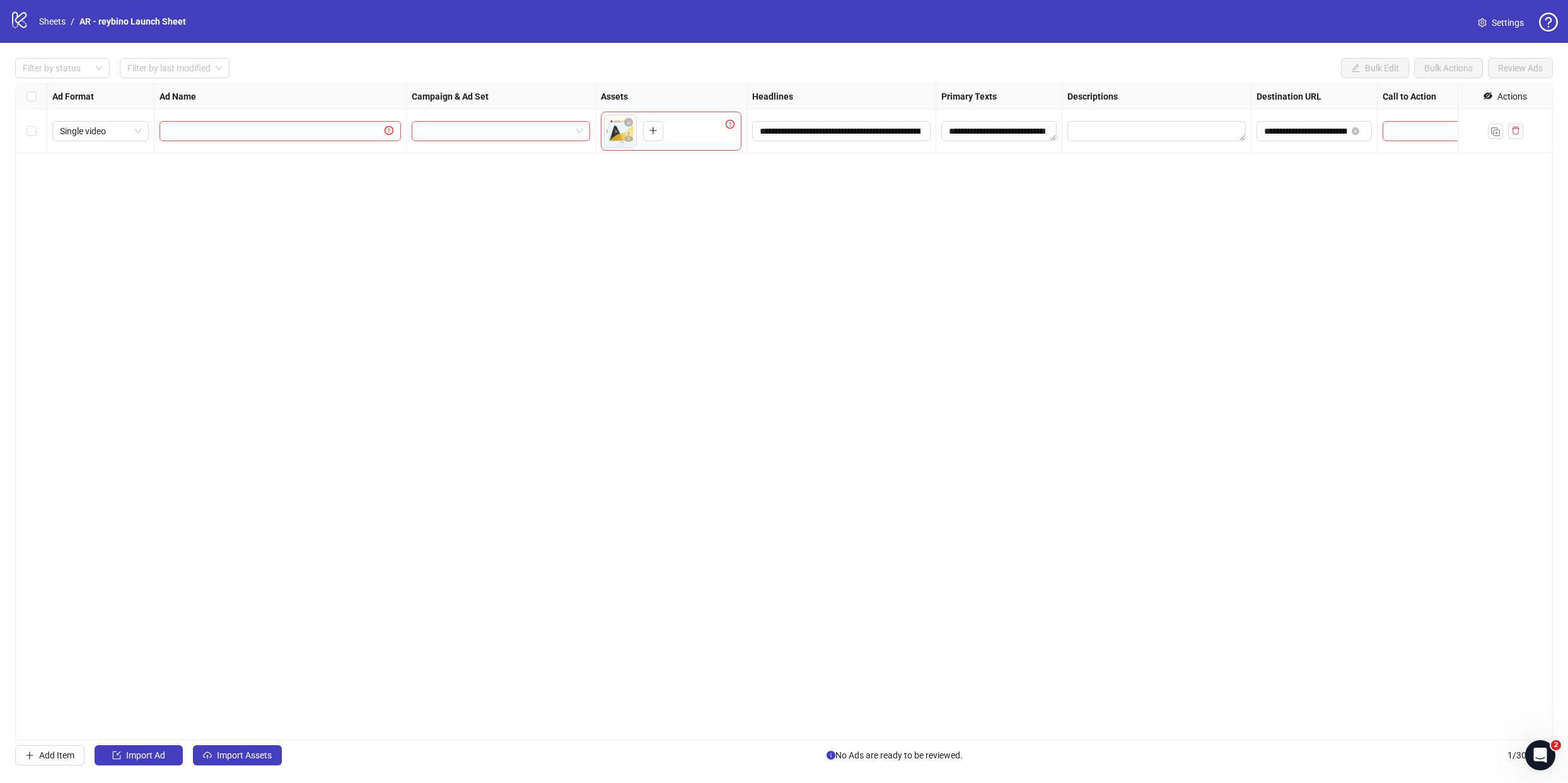
click at [1097, 255] on div "**********" at bounding box center [784, 412] width 1538 height 657
click at [1147, 123] on textarea "Edit values" at bounding box center [1157, 132] width 178 height 20
click at [538, 510] on div "**********" at bounding box center [784, 412] width 1538 height 657
click at [1012, 318] on div "**********" at bounding box center [784, 412] width 1538 height 657
click at [1433, 132] on input "search" at bounding box center [1422, 131] width 64 height 19
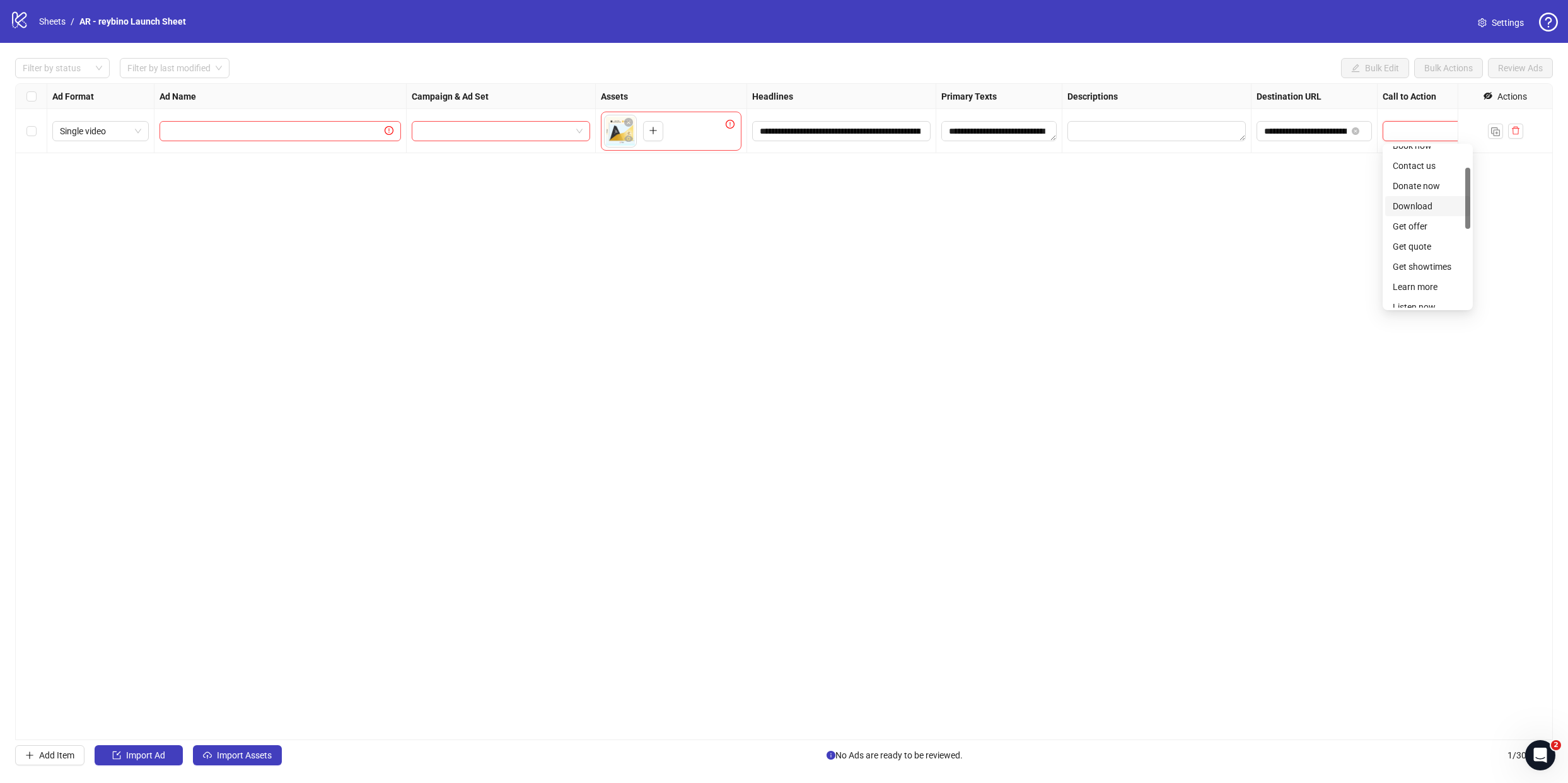
scroll to position [89, 0]
click at [1419, 251] on div "Learn more" at bounding box center [1428, 248] width 70 height 14
click at [1418, 217] on div "**********" at bounding box center [784, 412] width 1538 height 657
click at [83, 131] on span "Single video" at bounding box center [101, 131] width 82 height 19
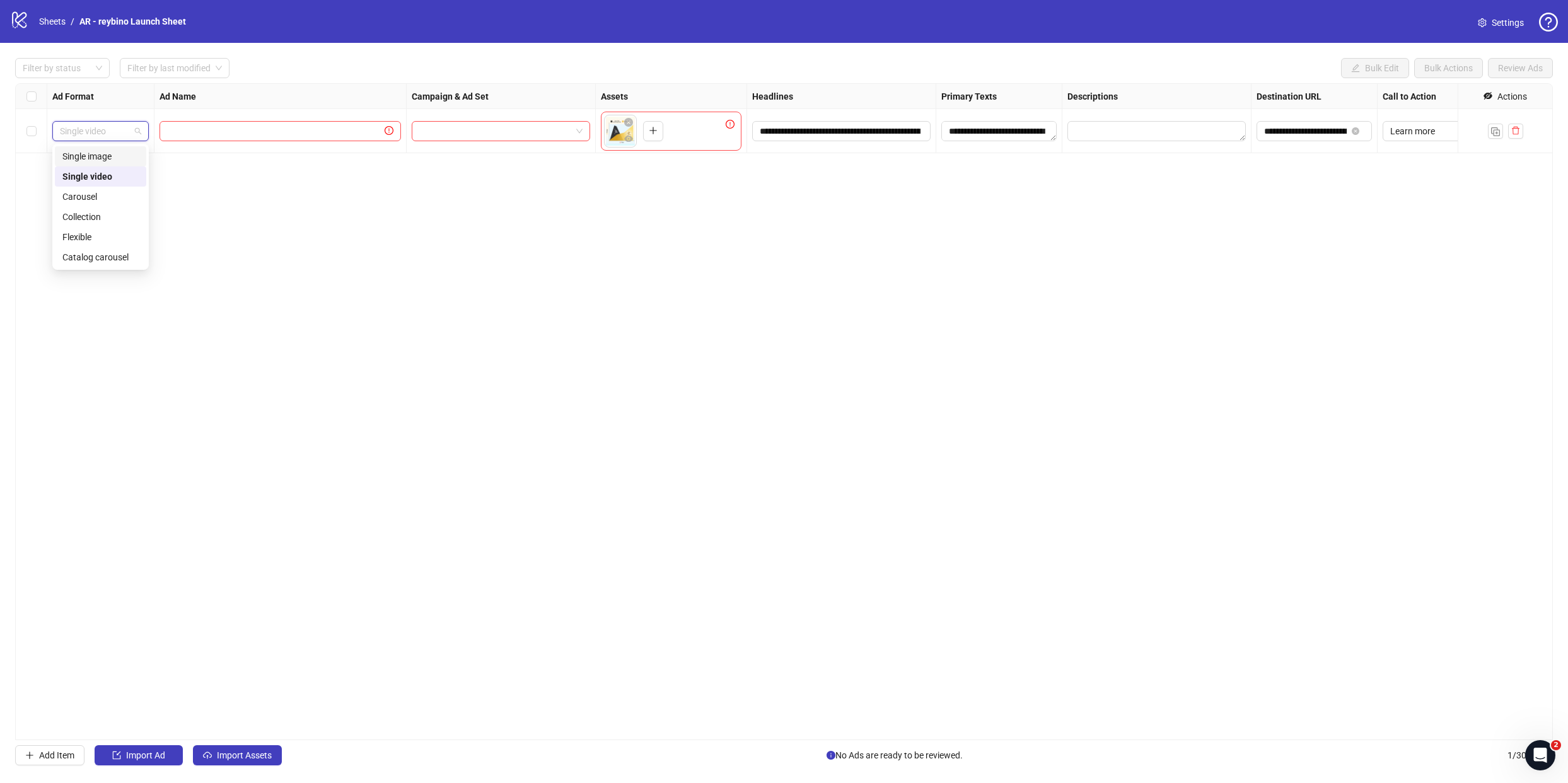
click at [99, 153] on div "Single image" at bounding box center [100, 156] width 76 height 14
click at [983, 376] on div "**********" at bounding box center [784, 412] width 1538 height 657
click at [469, 128] on input "search" at bounding box center [495, 131] width 152 height 19
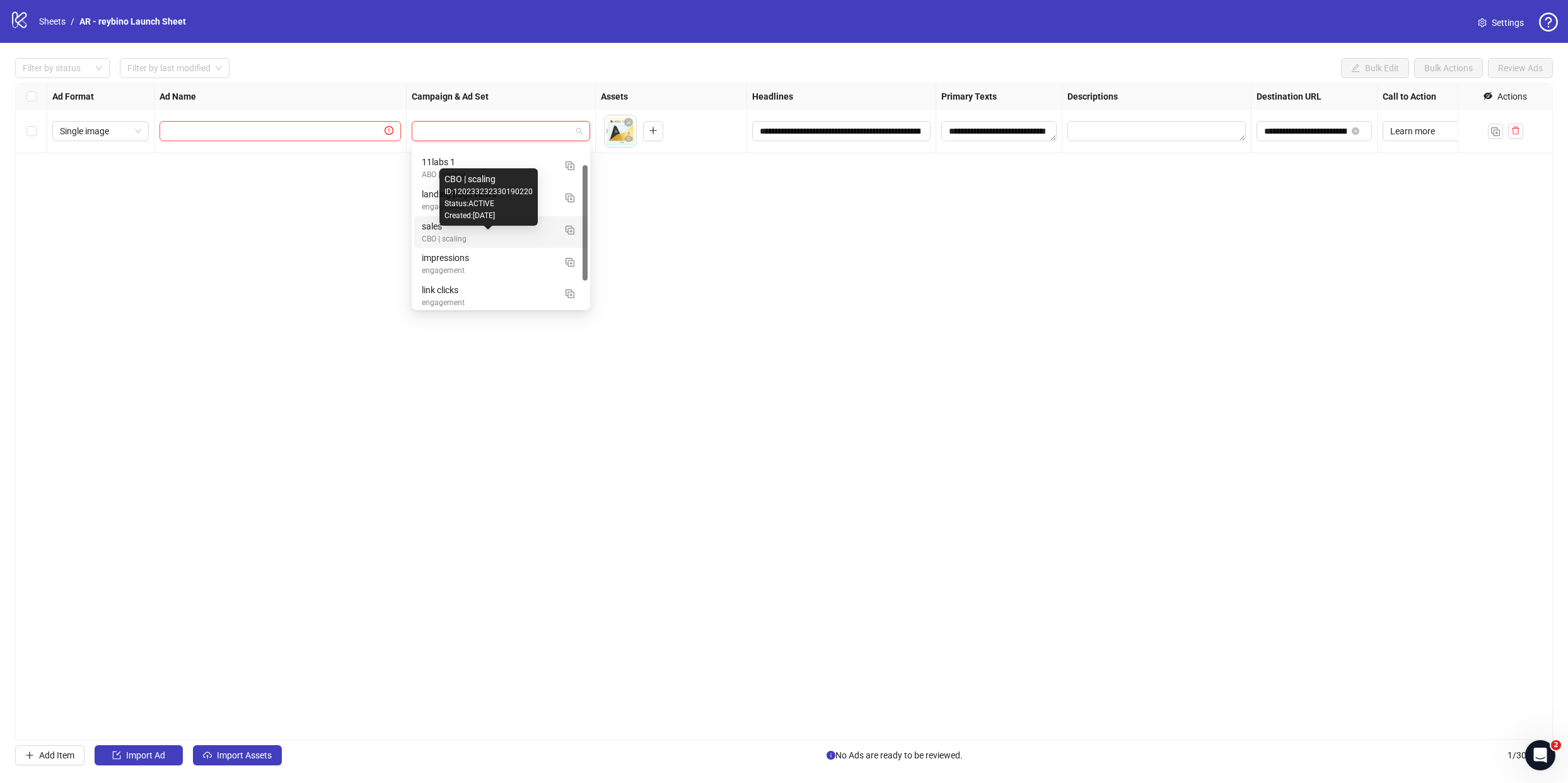
scroll to position [8, 0]
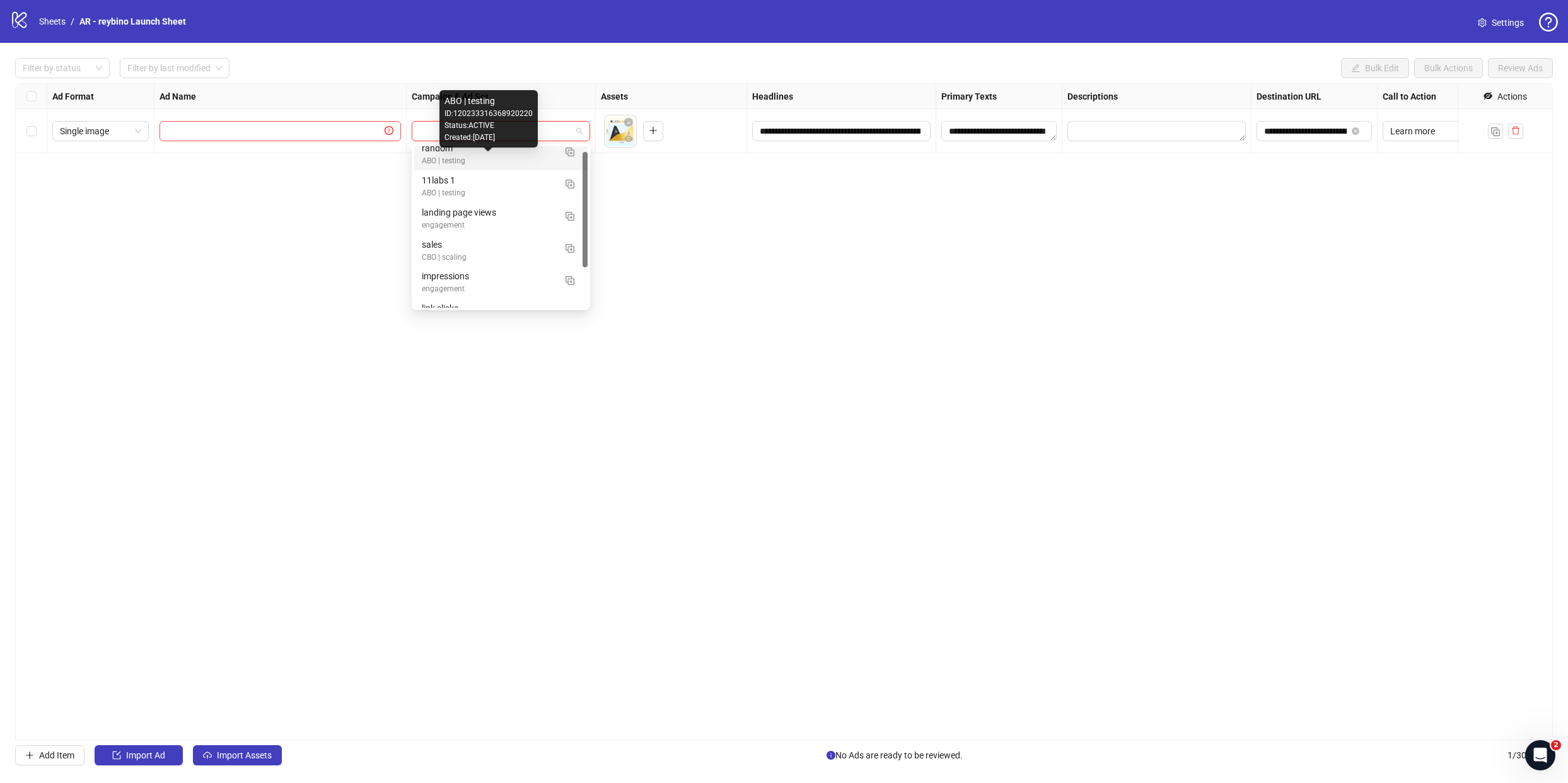
click at [481, 159] on div "ABO | testing" at bounding box center [488, 161] width 133 height 12
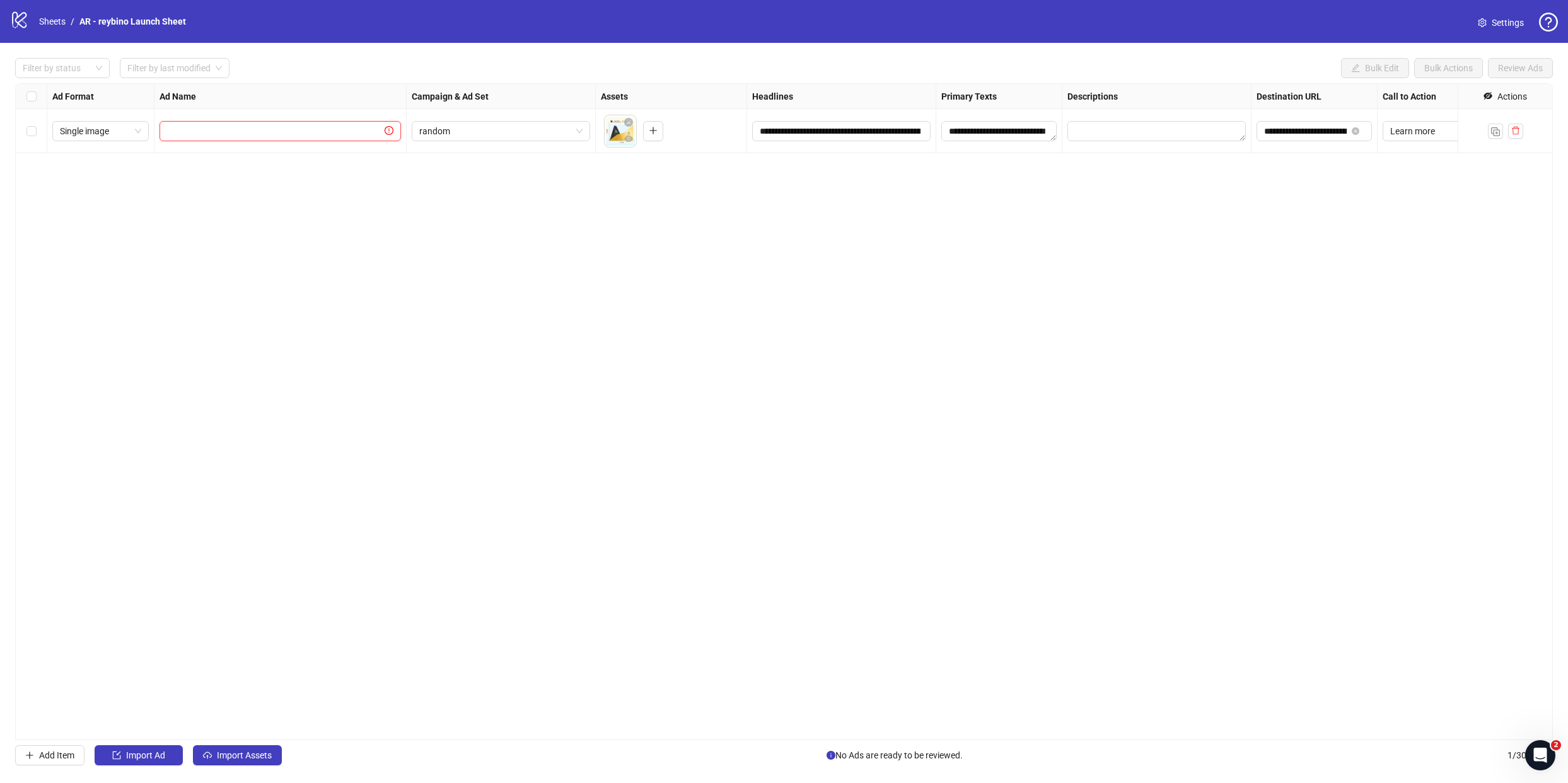
click at [282, 132] on input "text" at bounding box center [274, 131] width 215 height 14
type input "**********"
click at [1480, 183] on div "**********" at bounding box center [784, 412] width 1538 height 657
click at [1492, 132] on img "button" at bounding box center [1496, 132] width 8 height 8
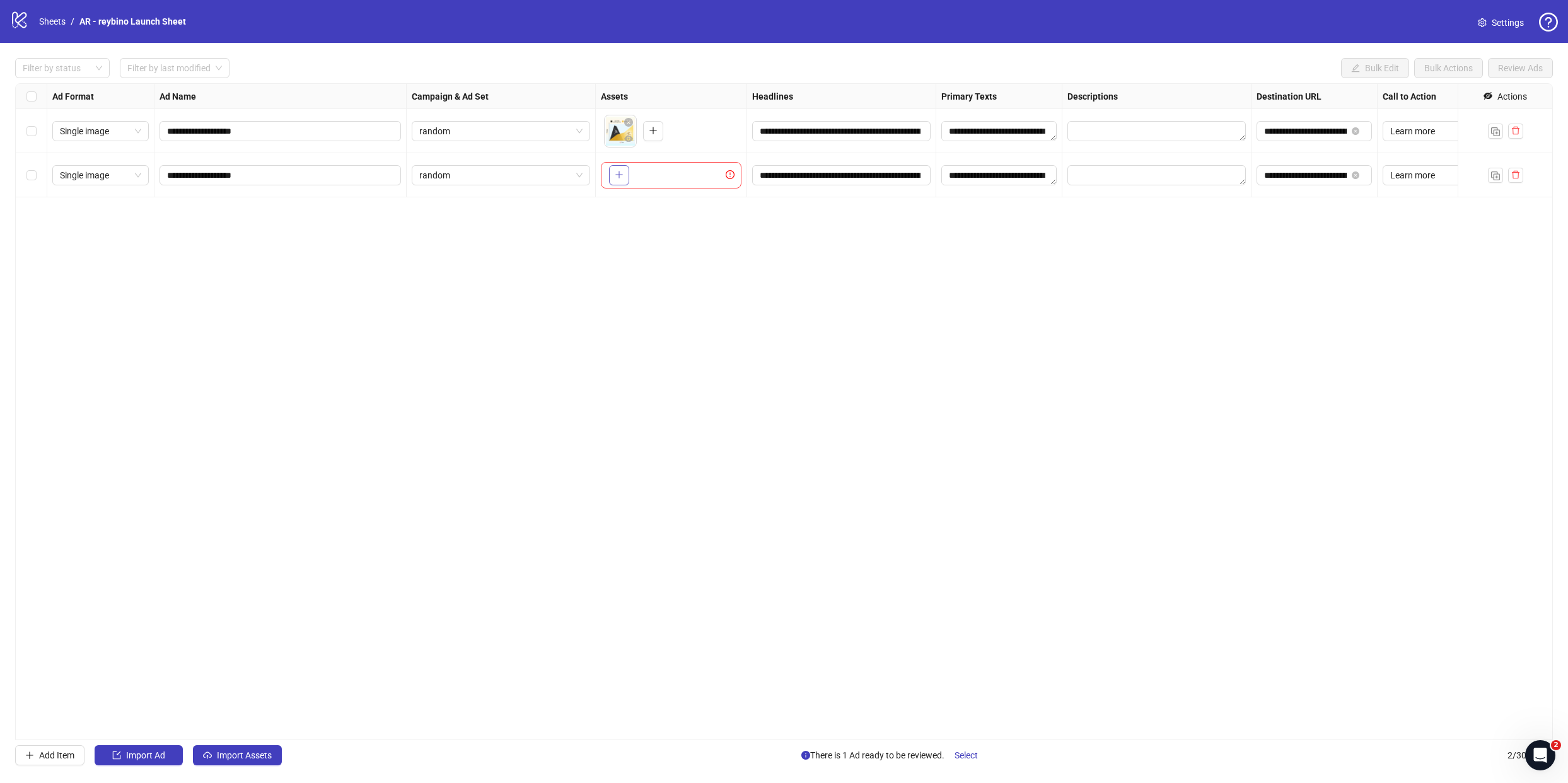
click at [616, 170] on icon "plus" at bounding box center [619, 174] width 8 height 8
click at [214, 174] on input "**********" at bounding box center [279, 175] width 224 height 14
type input "**********"
click at [717, 375] on div "**********" at bounding box center [784, 412] width 1538 height 657
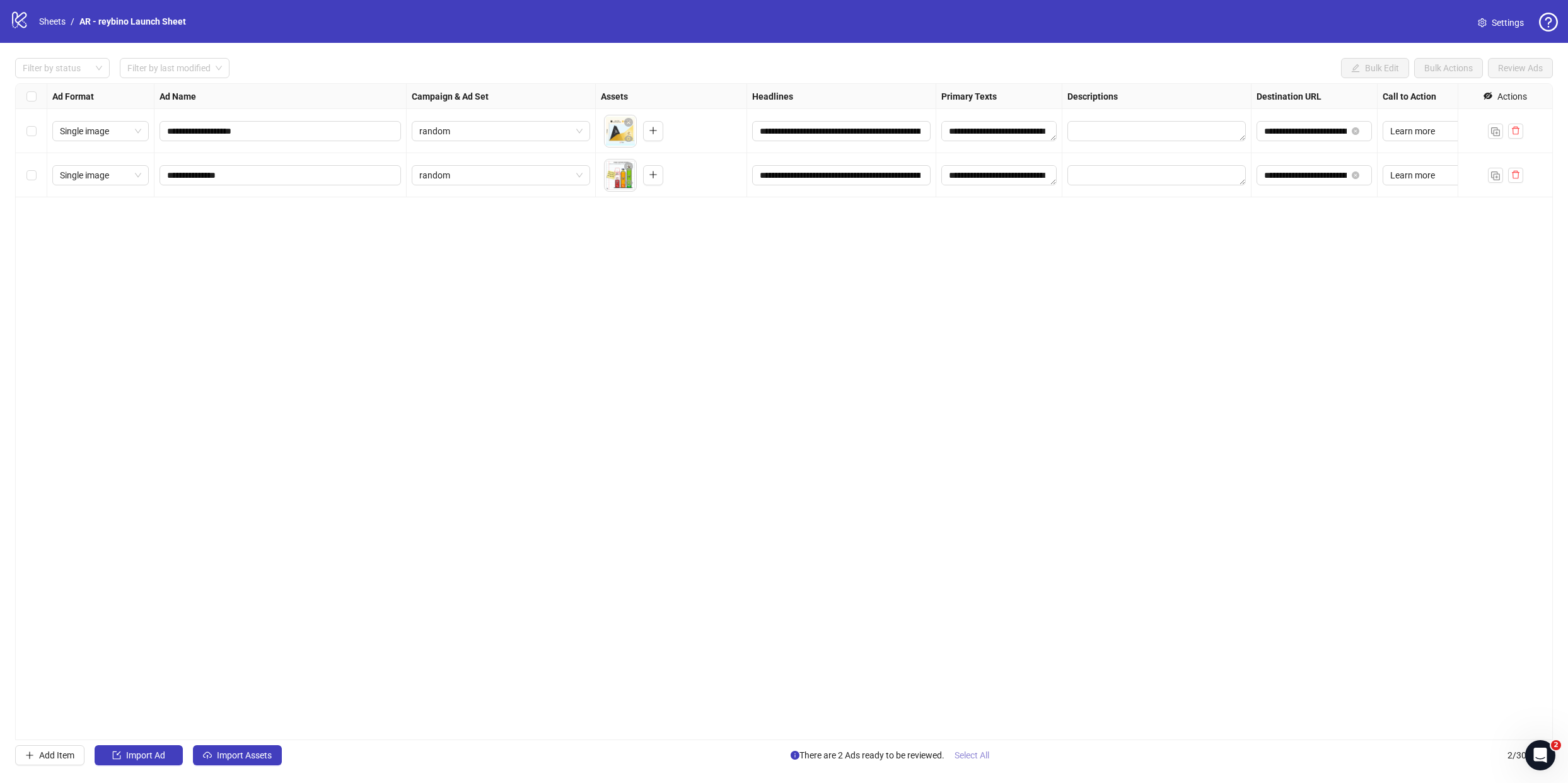
click at [984, 758] on span "Select All" at bounding box center [972, 755] width 35 height 10
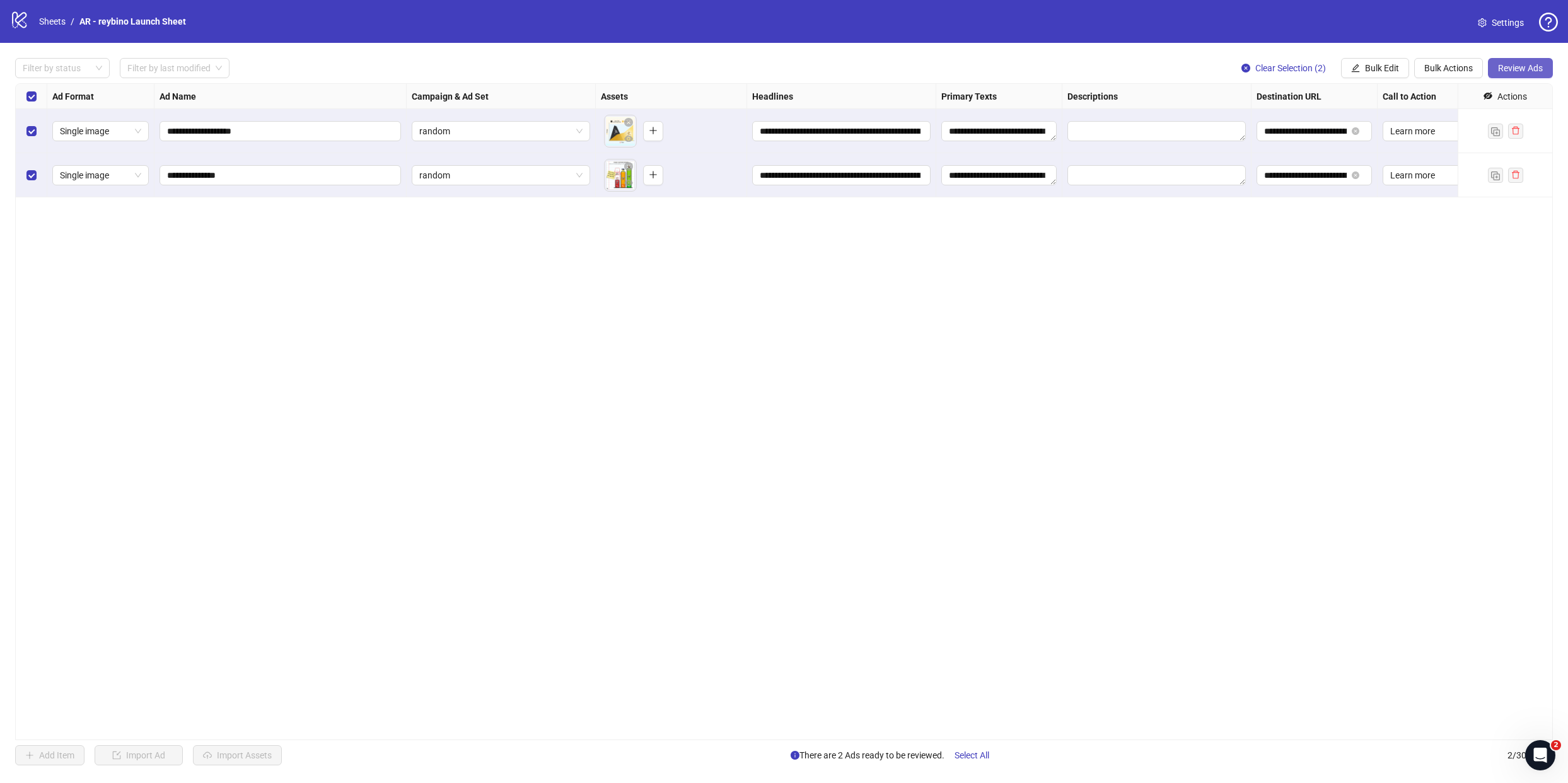
click at [1514, 67] on span "Review Ads" at bounding box center [1520, 68] width 45 height 10
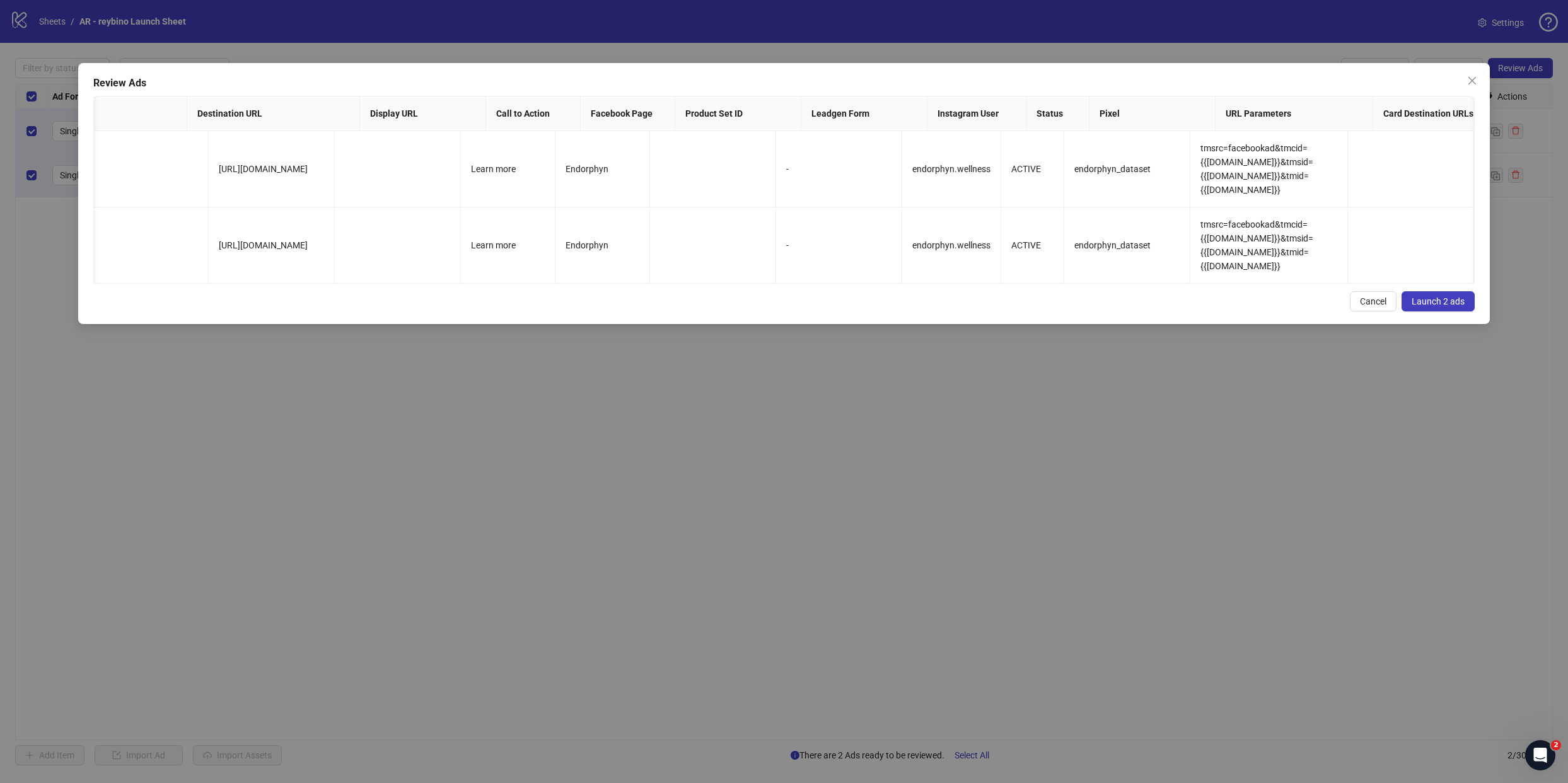
scroll to position [0, 792]
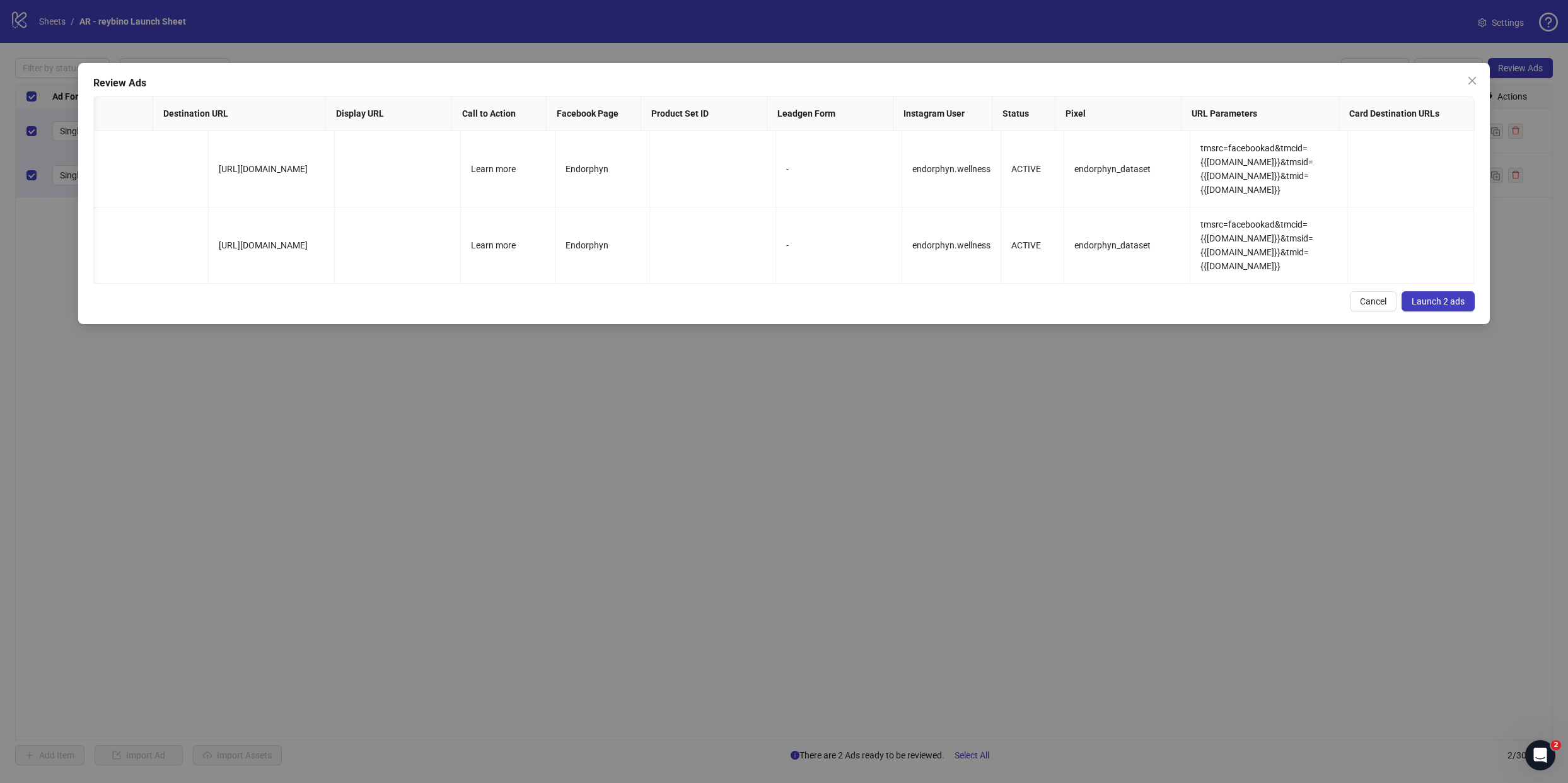
click at [1446, 296] on span "Launch 2 ads" at bounding box center [1438, 301] width 53 height 10
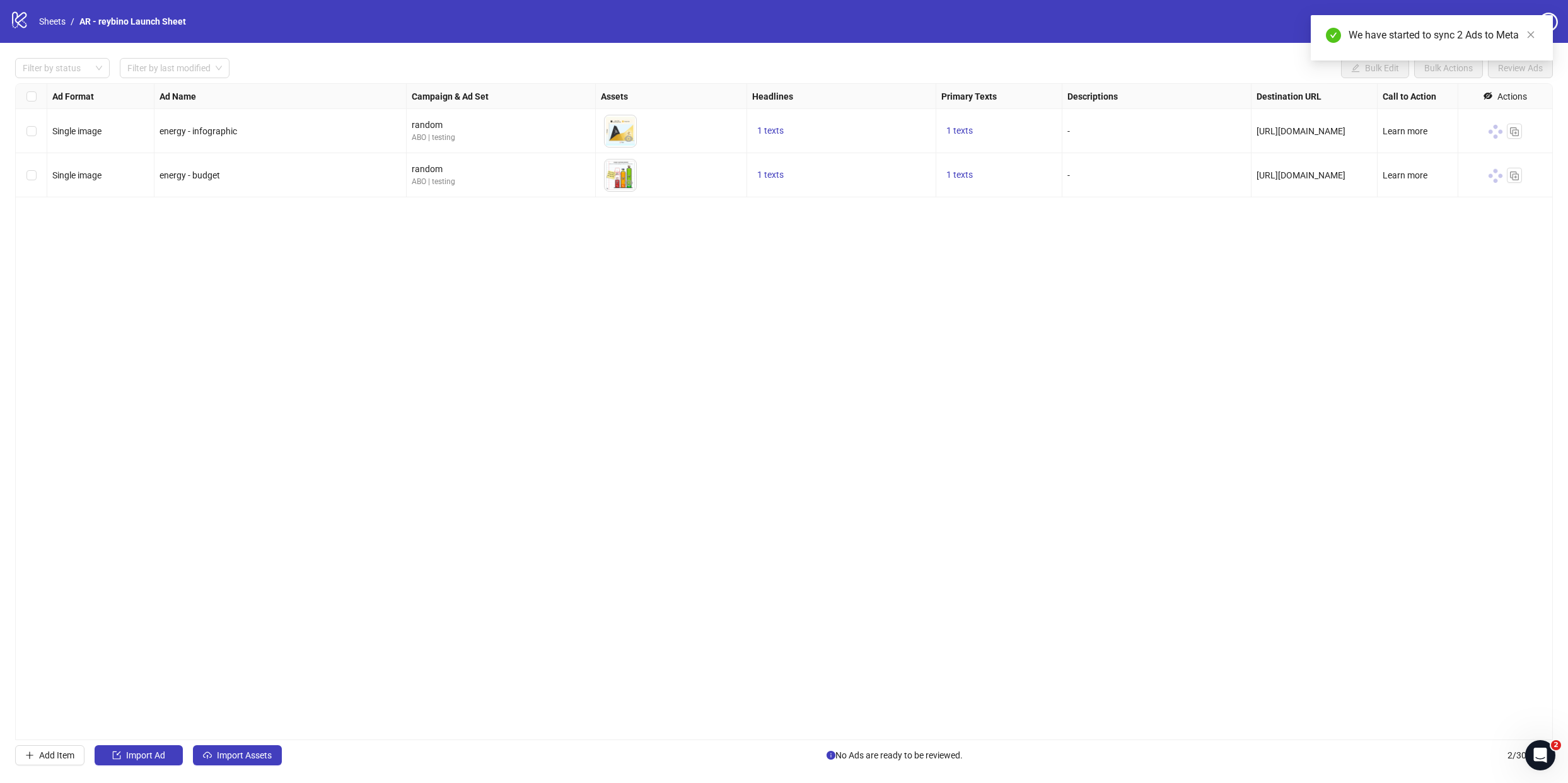
click at [1247, 323] on div "Ad Format Ad Name Campaign & Ad Set Assets Headlines Primary Texts Descriptions…" at bounding box center [784, 412] width 1538 height 657
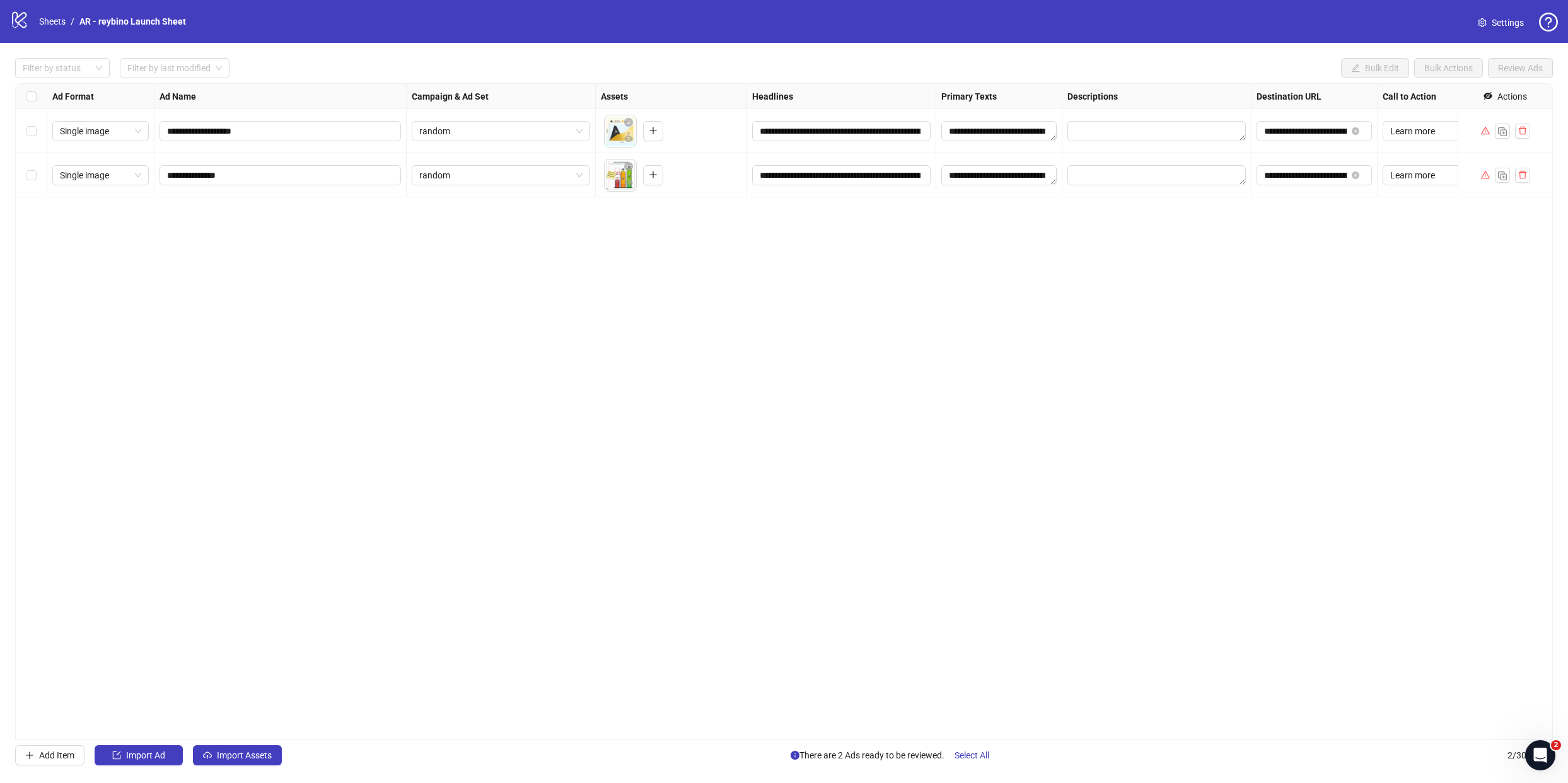
click at [1229, 367] on div "**********" at bounding box center [784, 412] width 1538 height 657
click at [962, 752] on span "Select All" at bounding box center [972, 755] width 35 height 10
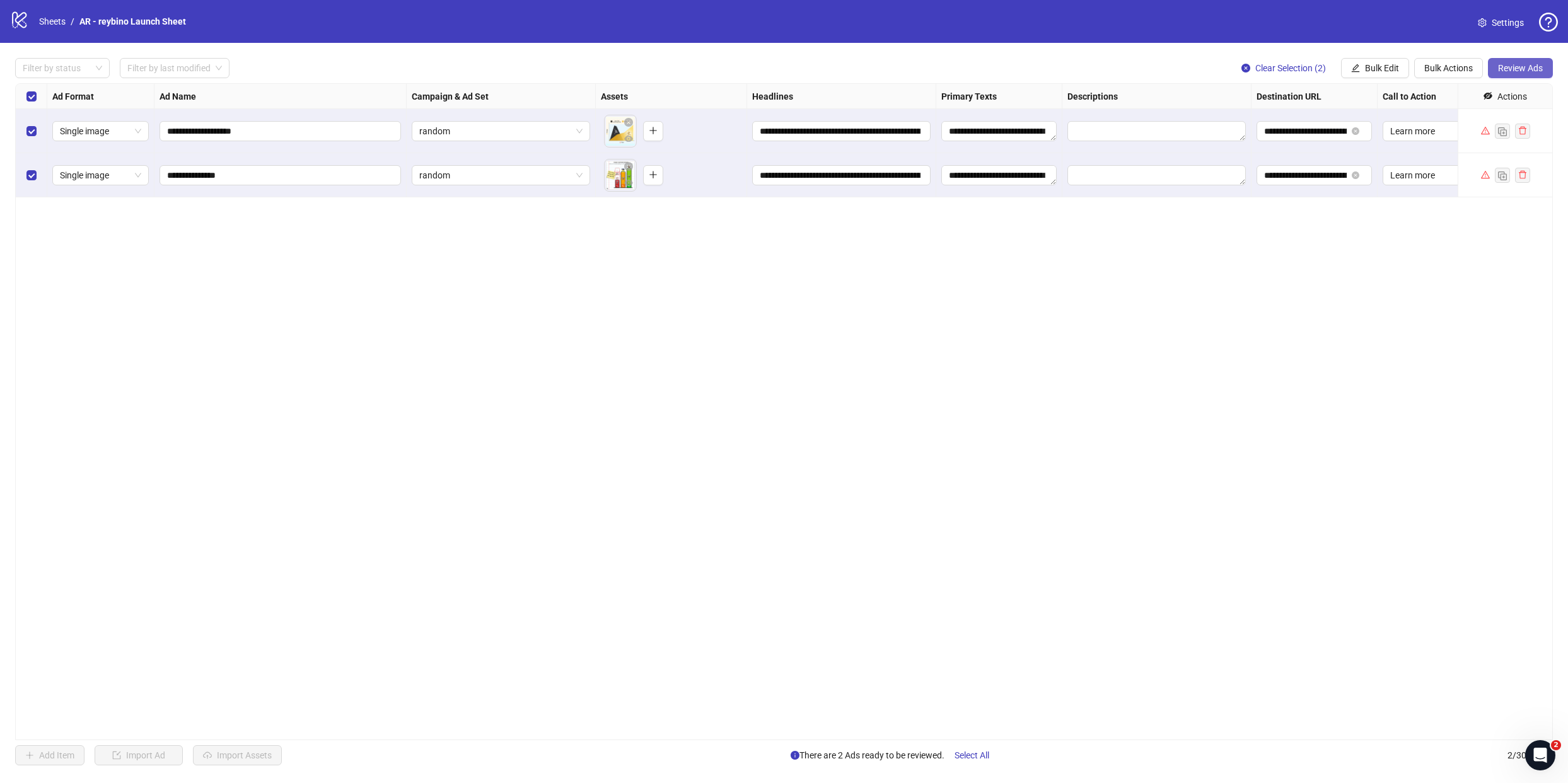
click at [1521, 63] on span "Review Ads" at bounding box center [1520, 68] width 45 height 10
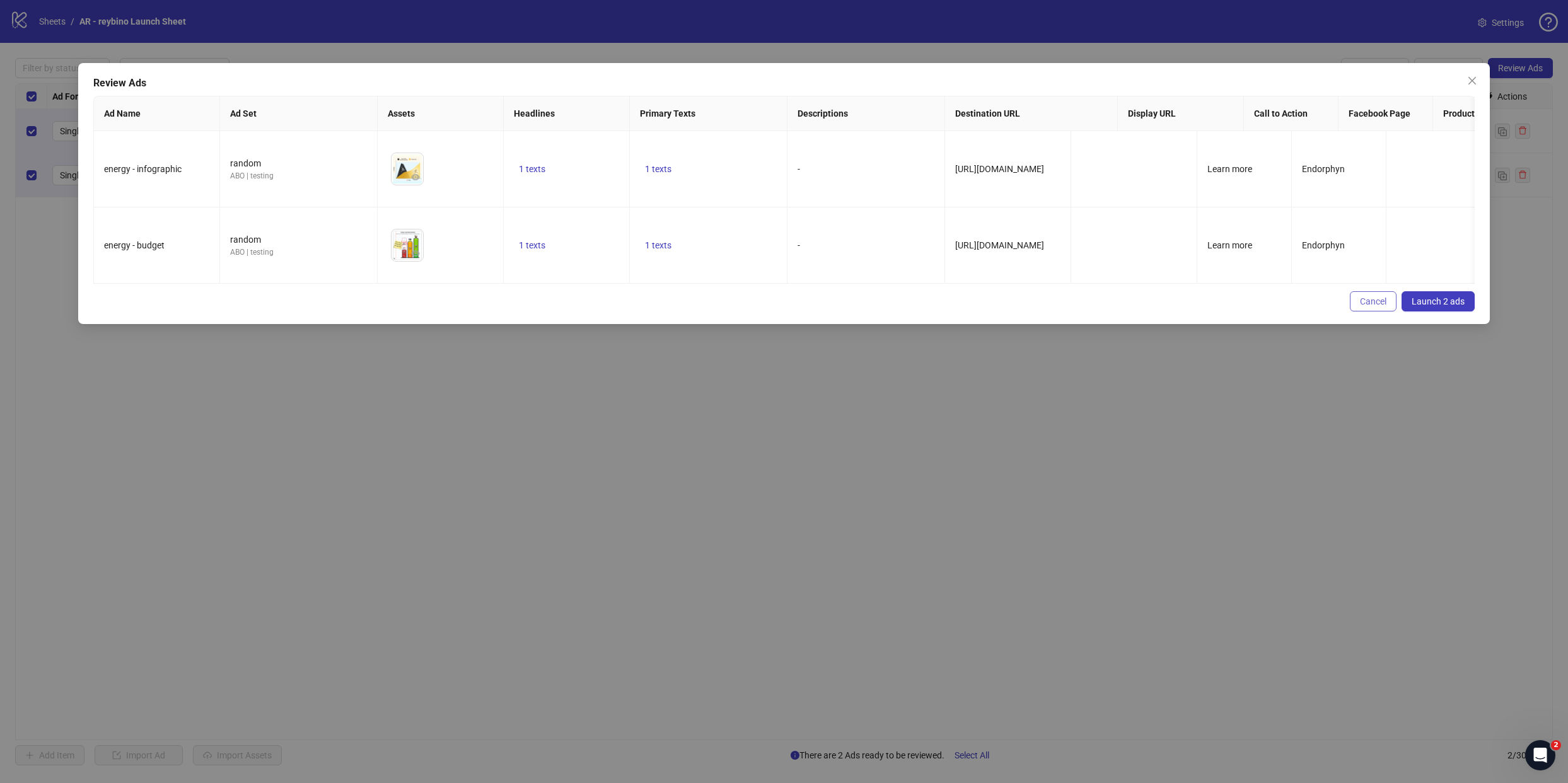
click at [1379, 296] on span "Cancel" at bounding box center [1373, 301] width 26 height 10
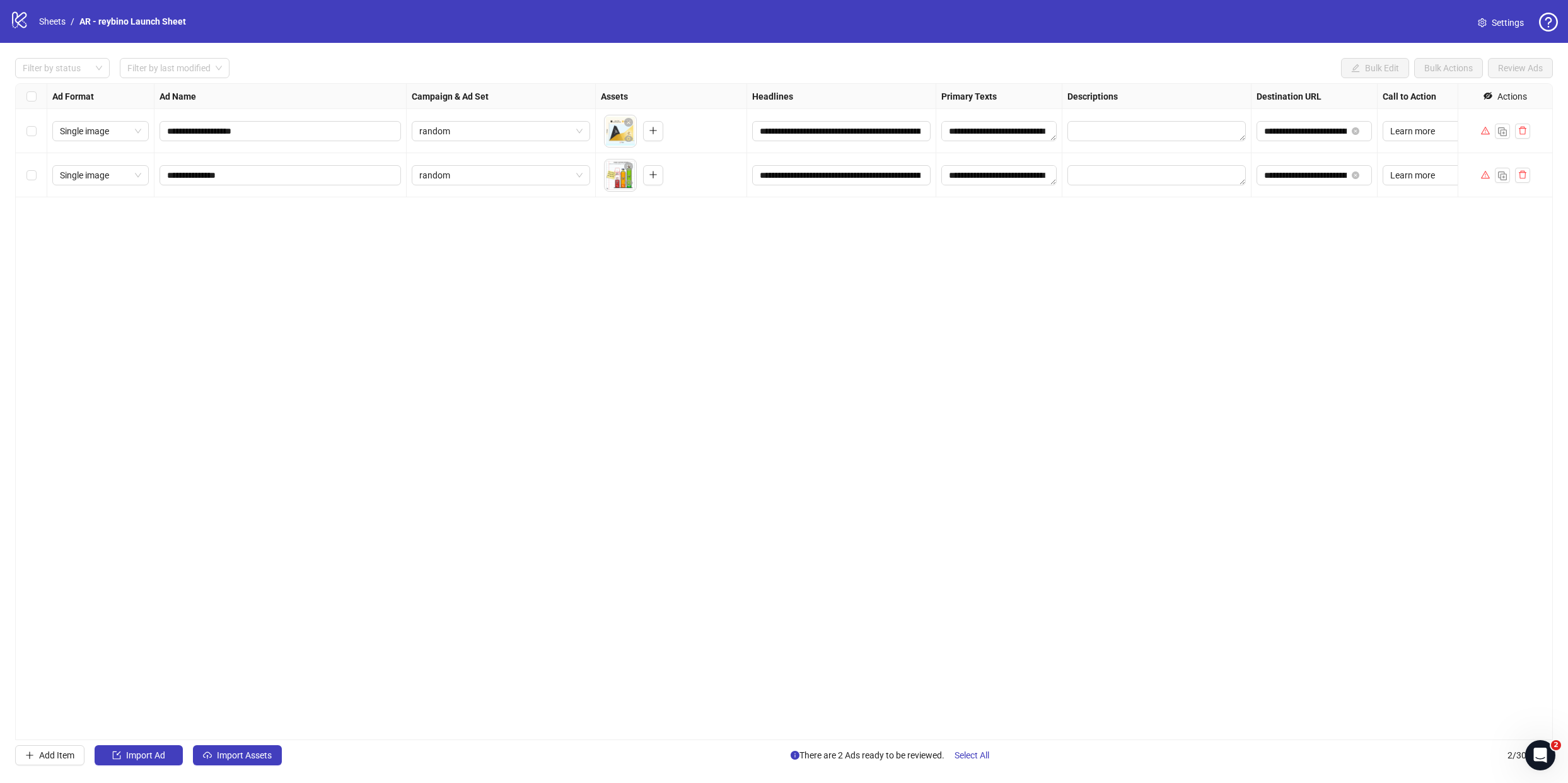
click at [1519, 94] on div "Actions" at bounding box center [1512, 96] width 30 height 14
click at [1500, 97] on div "Actions" at bounding box center [1512, 96] width 30 height 14
click at [1487, 94] on icon "eye-invisible" at bounding box center [1488, 96] width 8 height 8
click at [1491, 167] on span "Product Set ID" at bounding box center [1477, 167] width 66 height 14
click at [1448, 313] on span "Apply Changes" at bounding box center [1460, 308] width 59 height 10
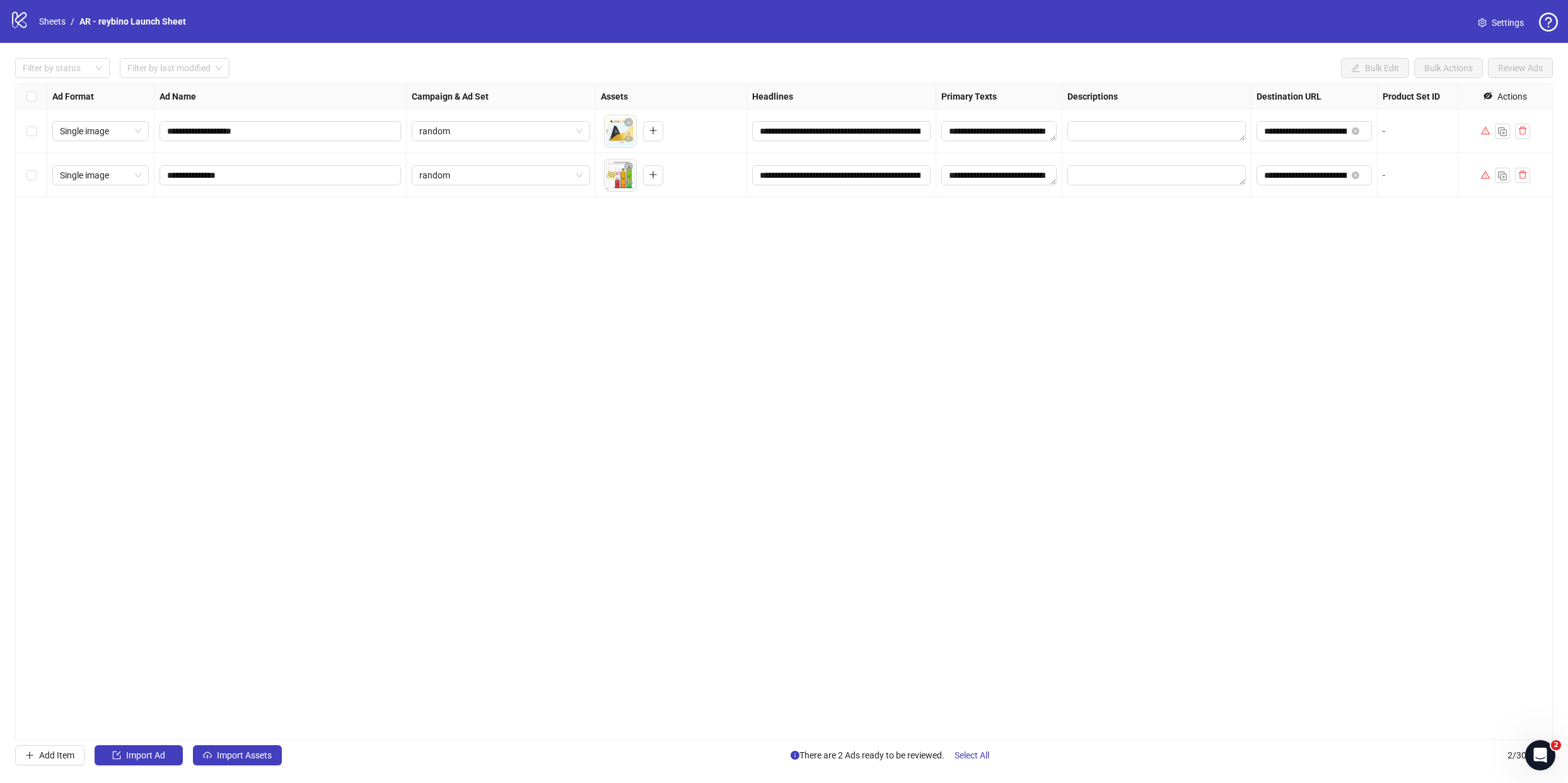
click at [1405, 127] on div "-" at bounding box center [1441, 131] width 116 height 14
click at [1383, 129] on div "-" at bounding box center [1441, 131] width 116 height 14
click at [1424, 99] on strong "Product Set ID" at bounding box center [1412, 96] width 58 height 14
click at [1427, 94] on strong "Product Set ID" at bounding box center [1412, 96] width 58 height 14
click at [1485, 28] on span at bounding box center [1482, 23] width 8 height 14
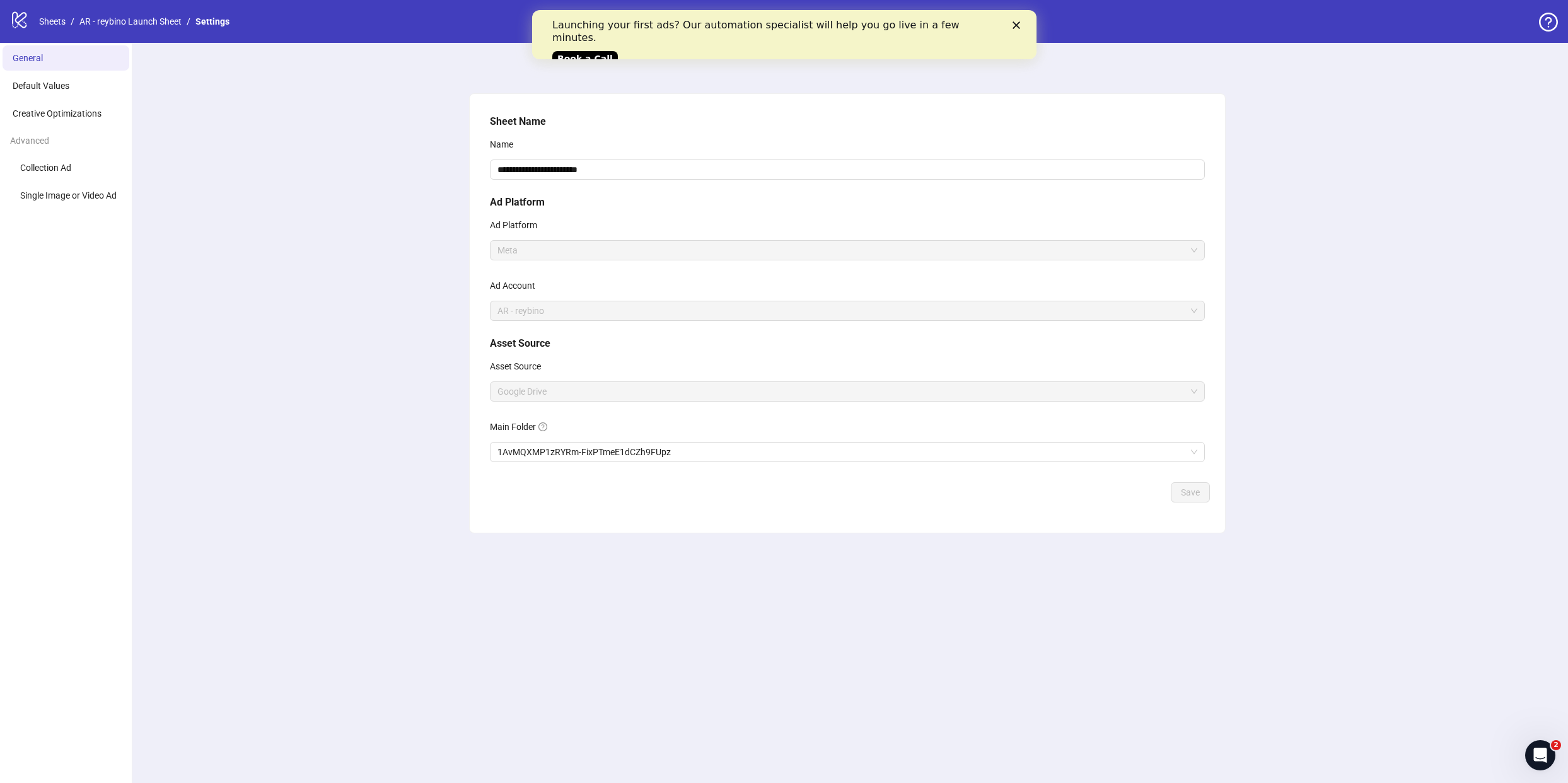
click at [1022, 24] on div "Close" at bounding box center [1018, 25] width 13 height 8
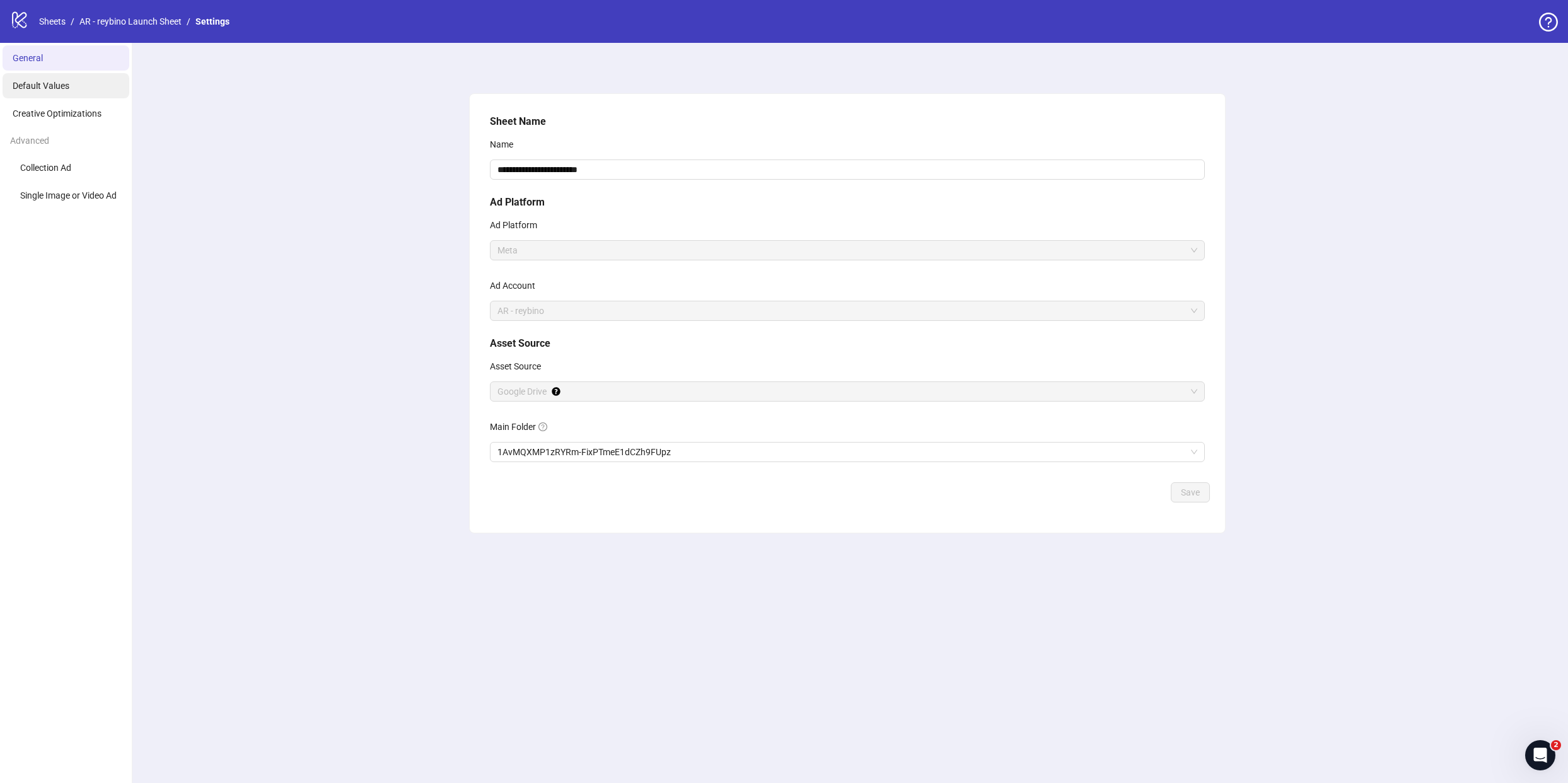
click at [76, 87] on li "Default Values" at bounding box center [65, 86] width 127 height 25
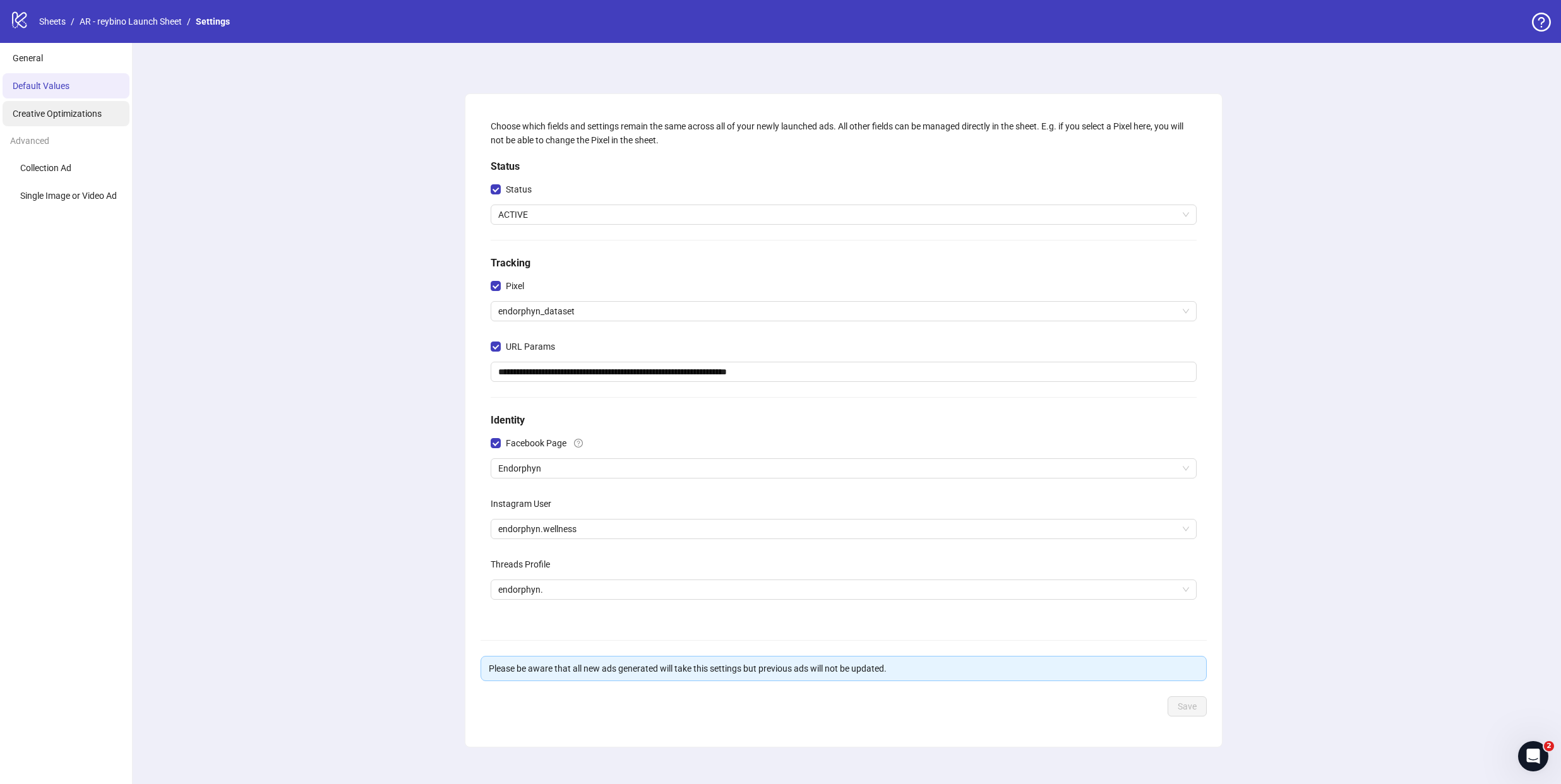
click at [64, 116] on span "Creative Optimizations" at bounding box center [57, 114] width 89 height 10
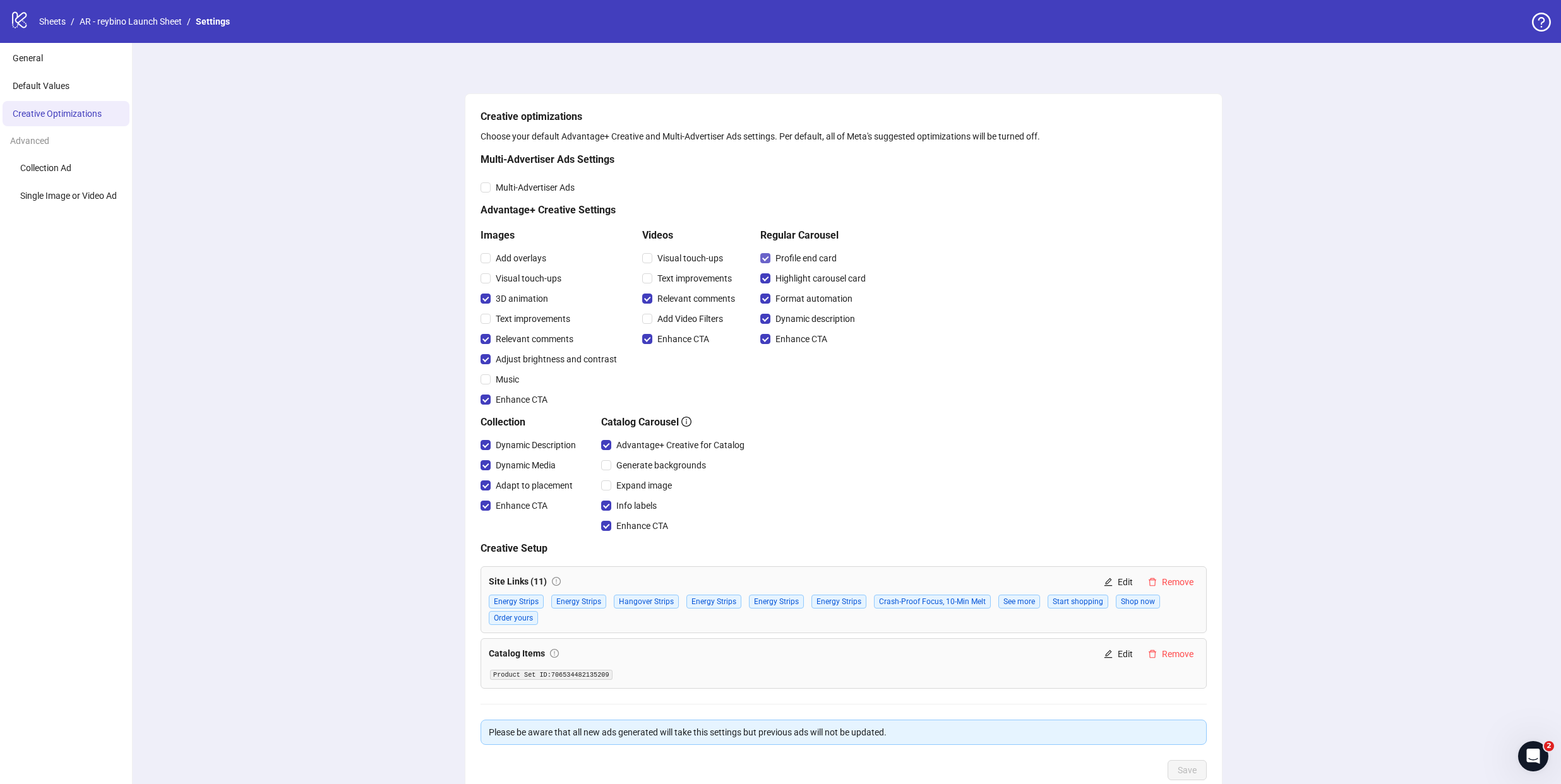
click at [802, 254] on span "Profile end card" at bounding box center [806, 258] width 71 height 14
click at [800, 276] on span "Highlight carousel card" at bounding box center [821, 278] width 100 height 14
click at [802, 293] on span "Format automation" at bounding box center [814, 298] width 87 height 14
click at [827, 320] on span "Dynamic description" at bounding box center [815, 319] width 89 height 14
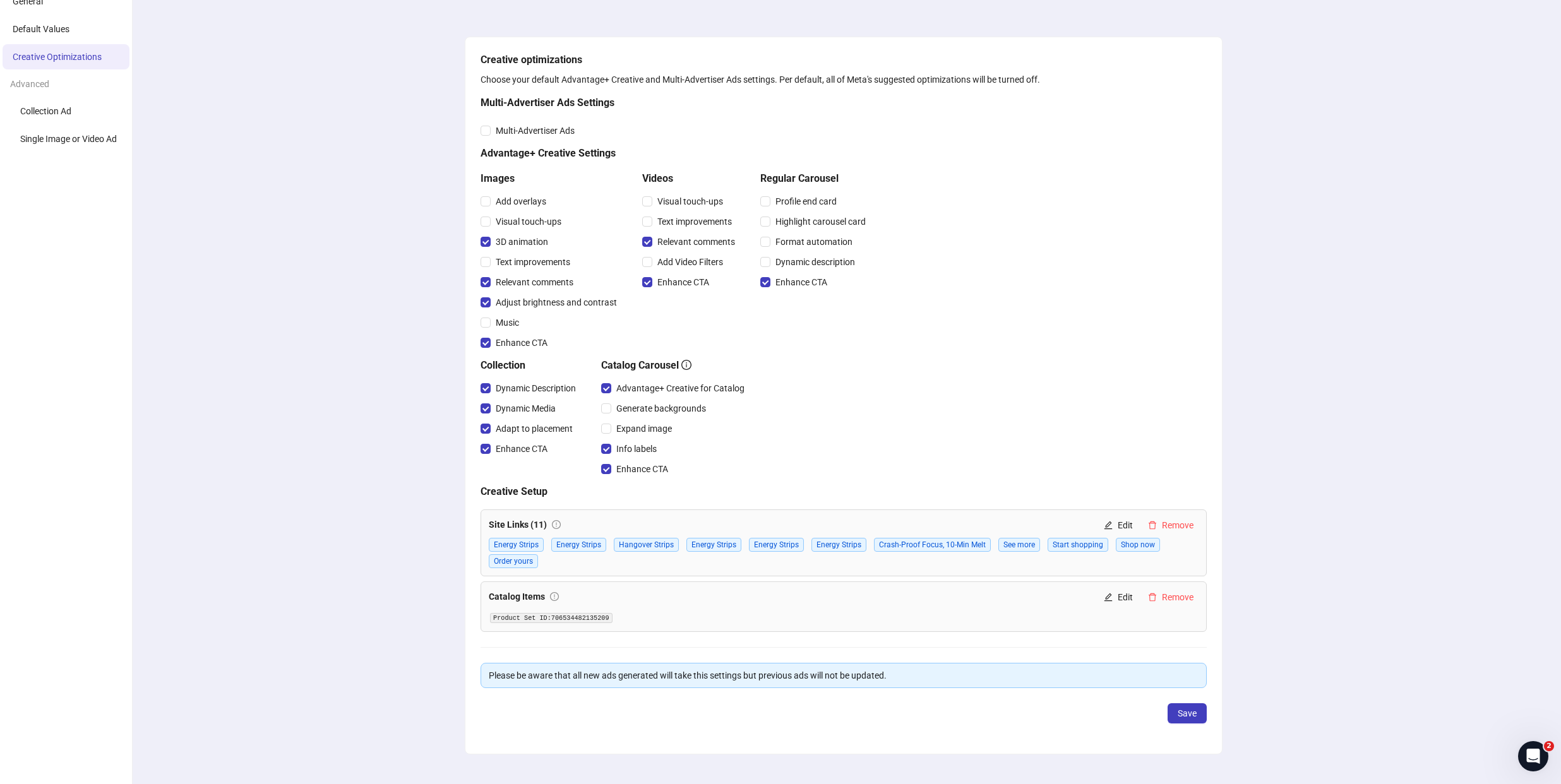
click at [578, 619] on code "Product Set ID: 706534482135209" at bounding box center [551, 618] width 122 height 10
click at [1109, 597] on icon "edit" at bounding box center [1108, 597] width 9 height 9
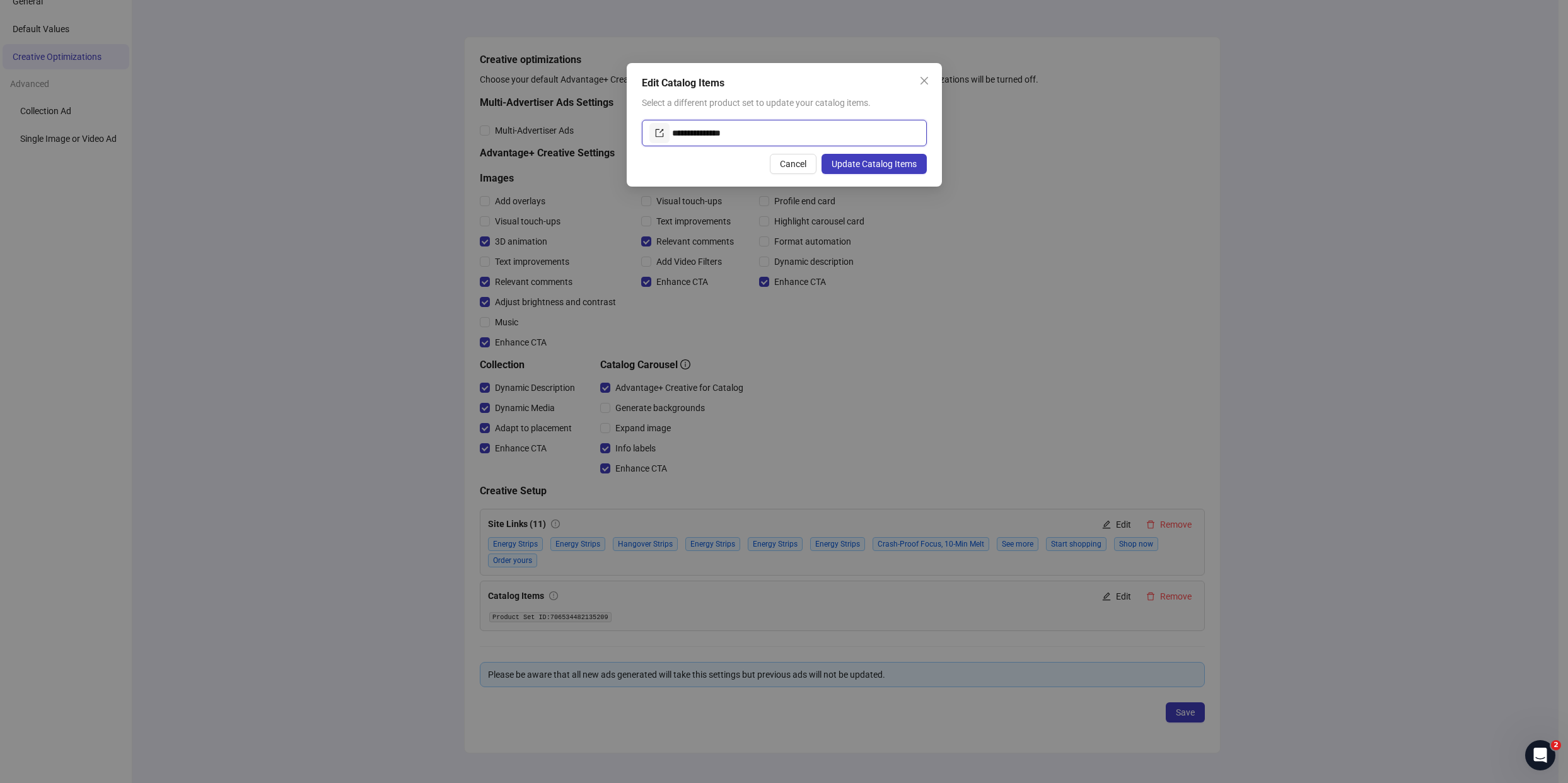
click at [766, 127] on input "**********" at bounding box center [795, 133] width 247 height 20
paste input "**"
type input "**********"
click at [887, 162] on span "Update Catalog Items" at bounding box center [874, 164] width 85 height 10
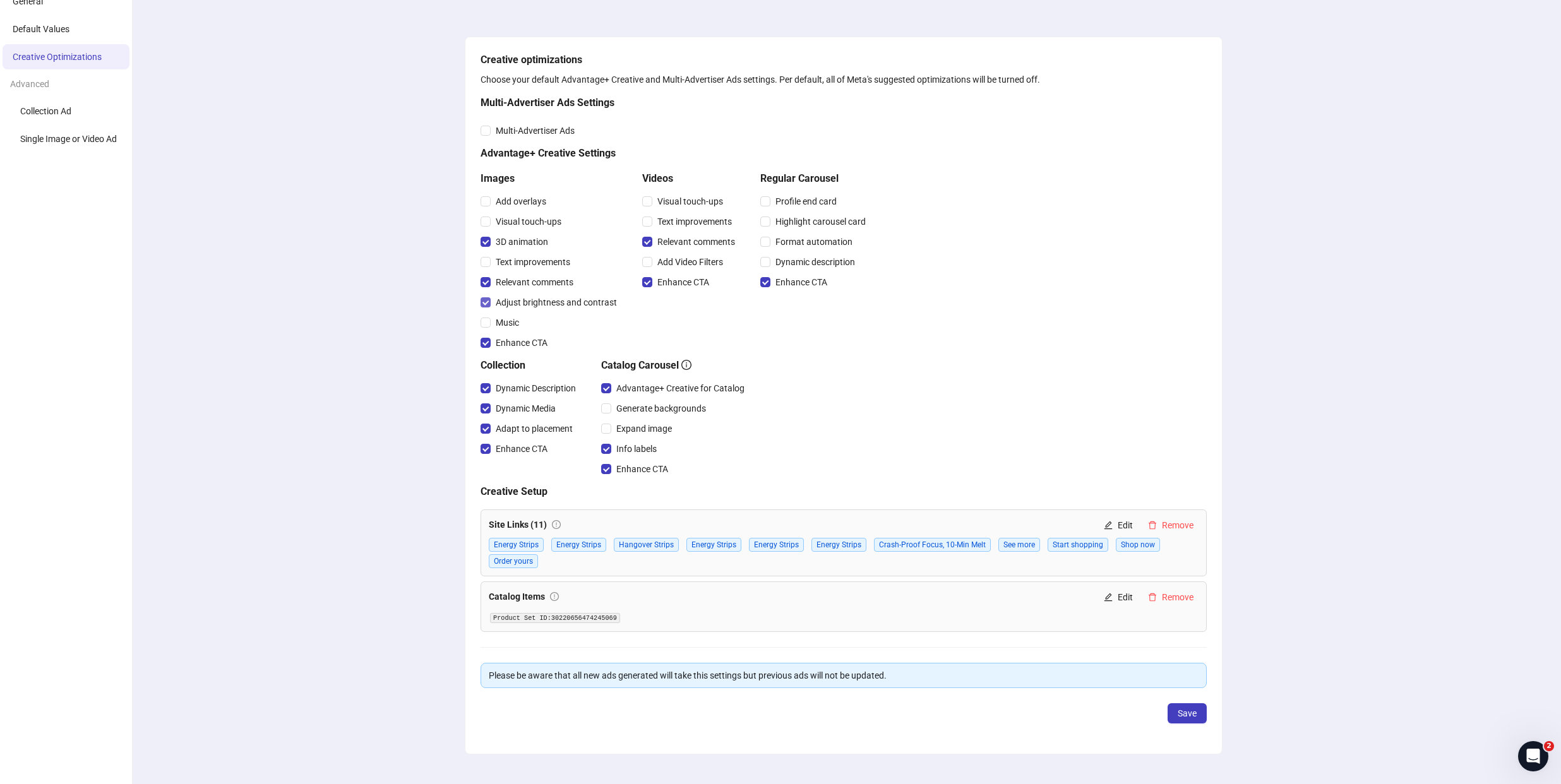
click at [558, 302] on span "Adjust brightness and contrast" at bounding box center [556, 302] width 131 height 14
click at [1186, 705] on button "Save" at bounding box center [1188, 713] width 39 height 20
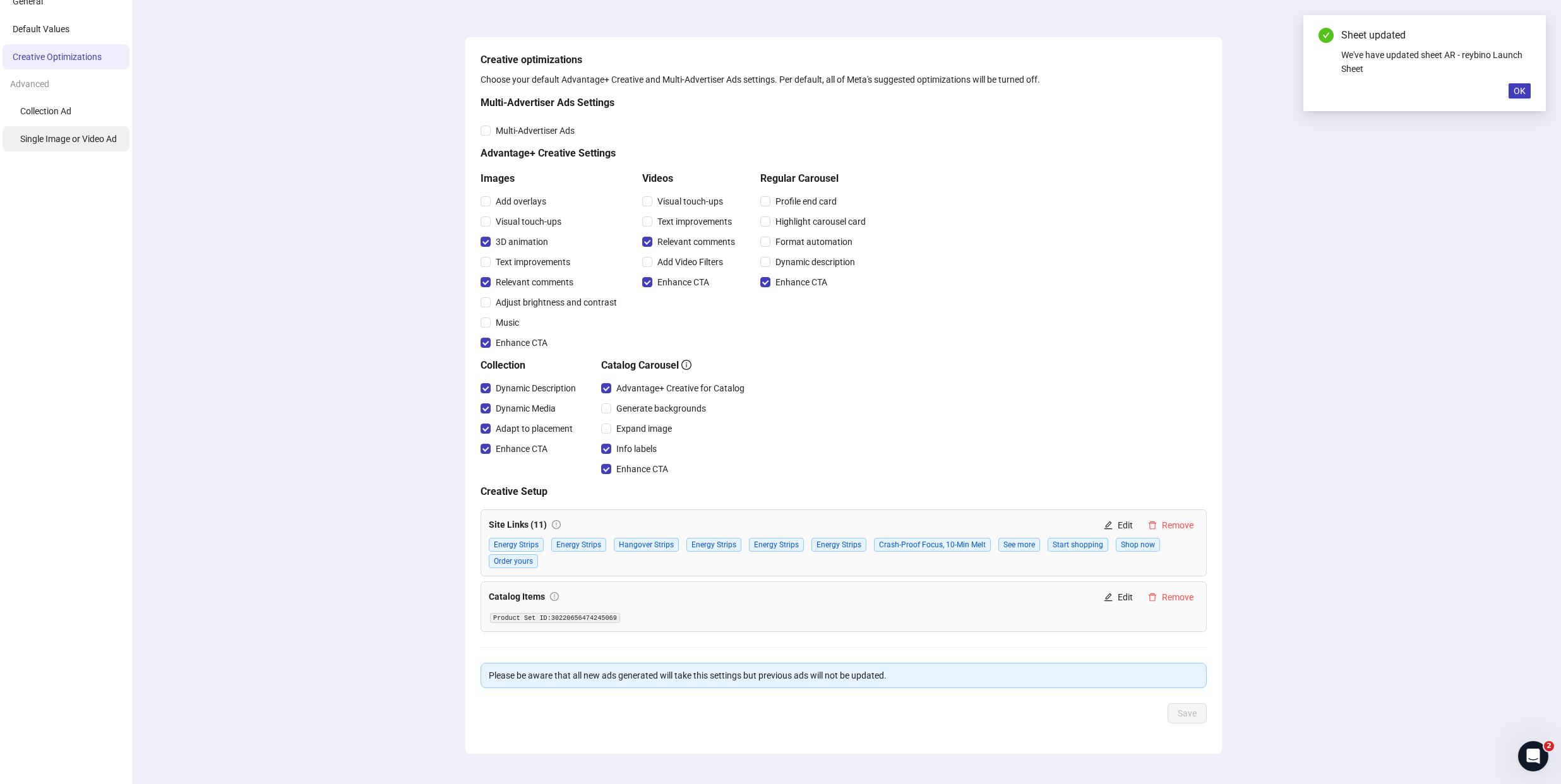
click at [70, 141] on span "Single Image or Video Ad" at bounding box center [69, 139] width 97 height 10
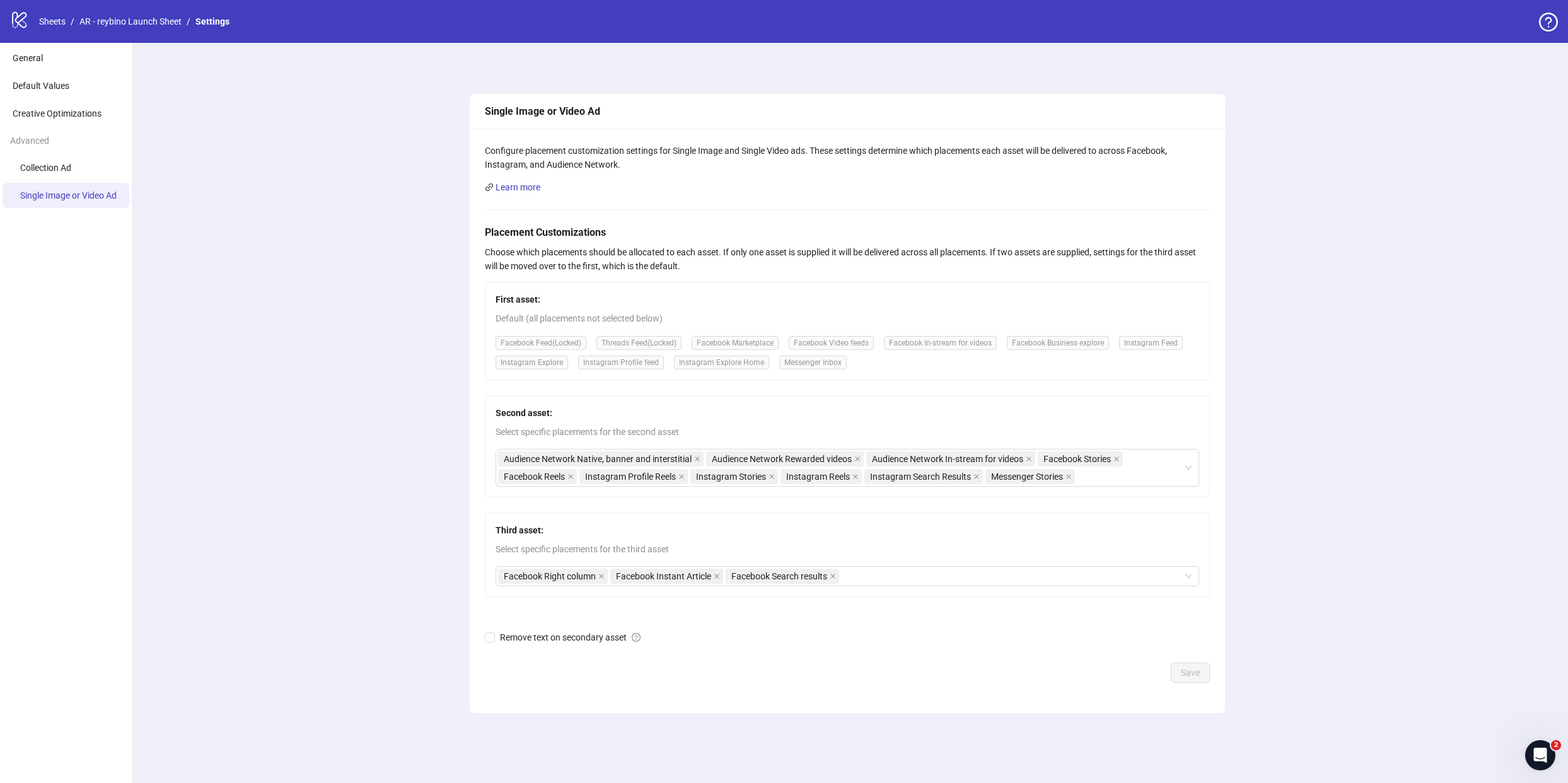
click at [915, 679] on div "Save" at bounding box center [848, 673] width 725 height 20
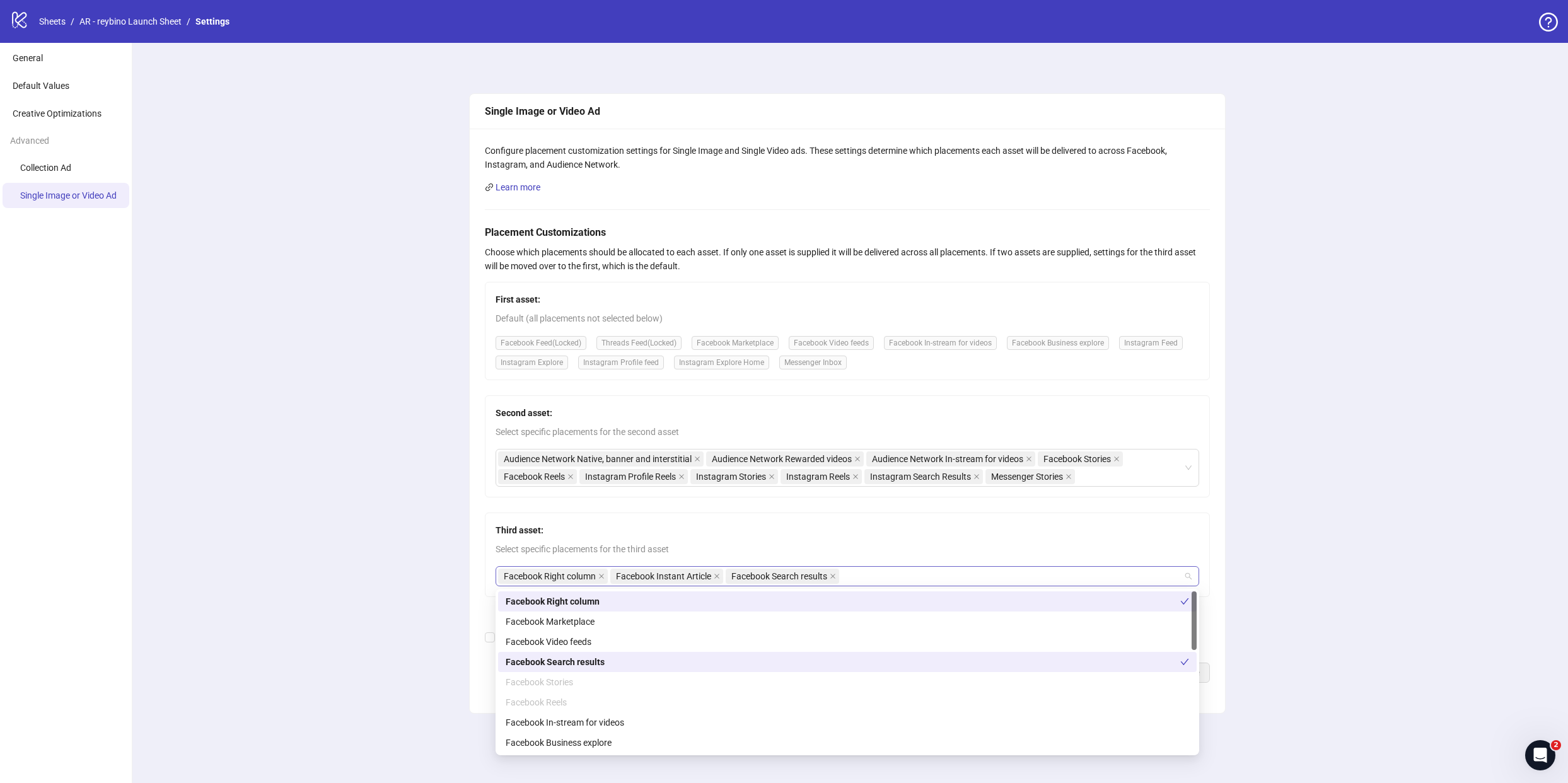
click at [927, 577] on div "Facebook Right column Facebook Instant Article Facebook Search results" at bounding box center [840, 576] width 685 height 18
click at [778, 639] on div "Facebook Video feeds" at bounding box center [847, 642] width 684 height 14
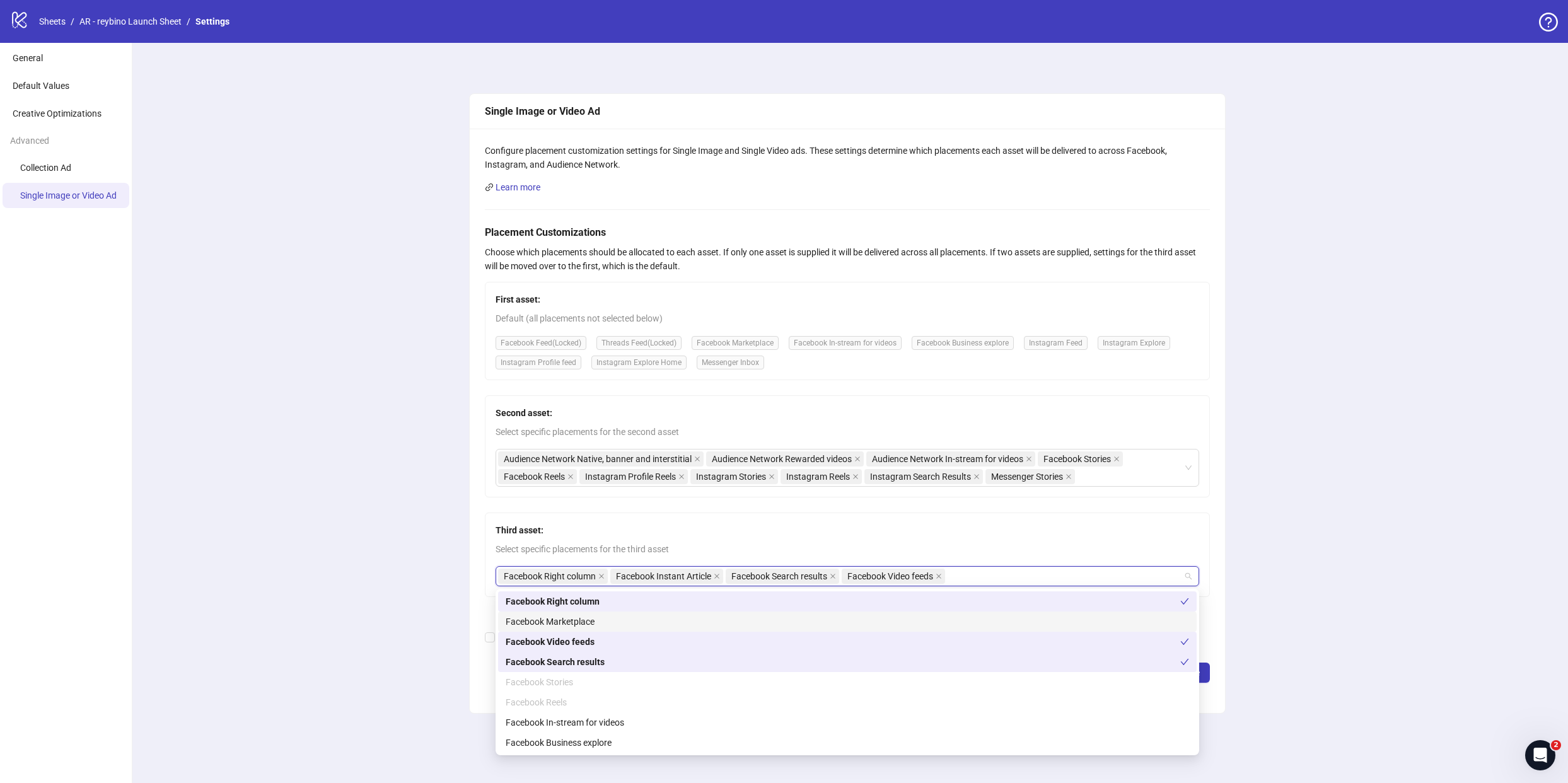
click at [784, 616] on div "Facebook Marketplace" at bounding box center [847, 622] width 684 height 14
click at [725, 719] on div "Facebook In-stream for videos" at bounding box center [847, 723] width 684 height 14
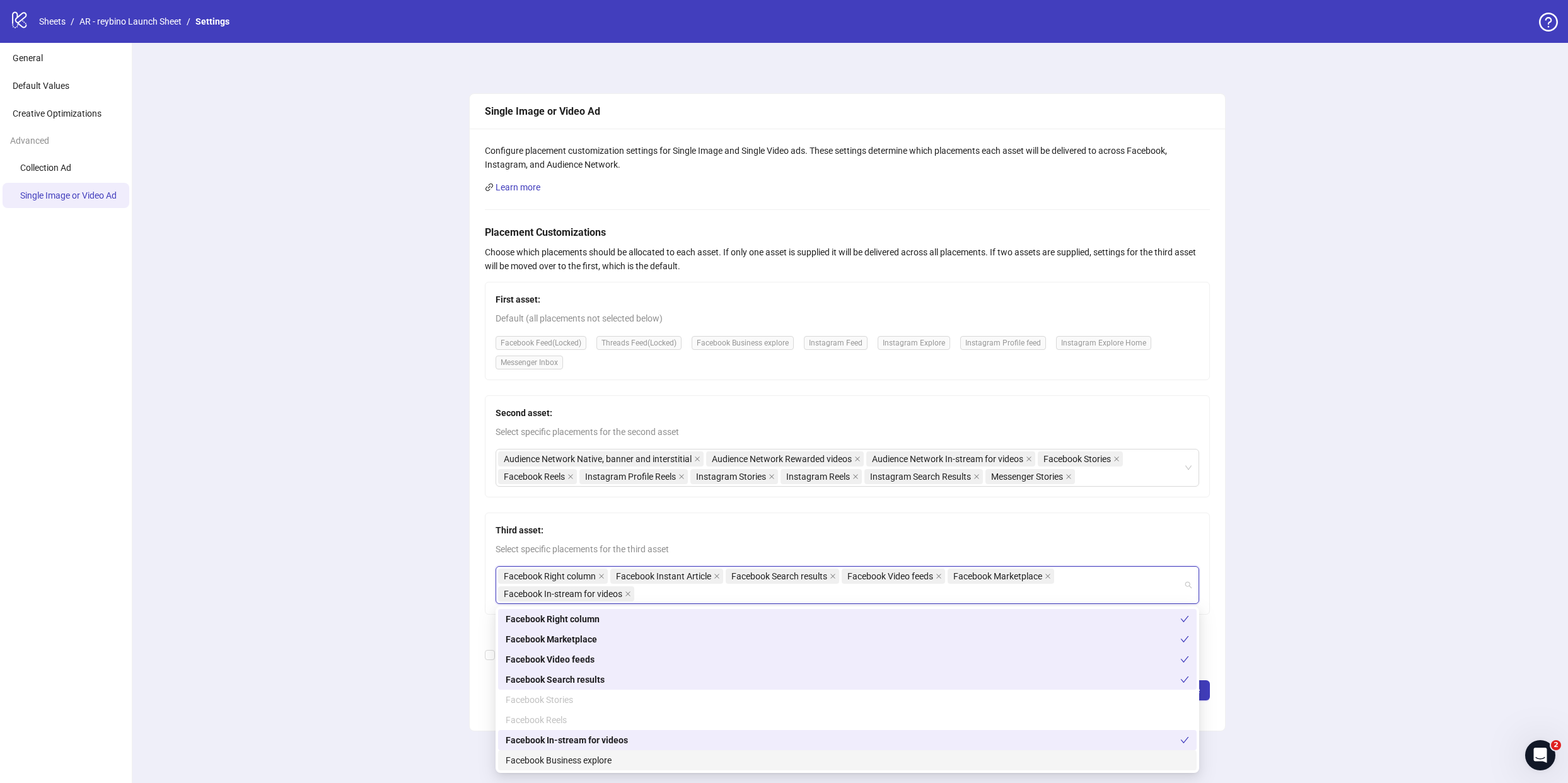
click at [686, 763] on div "Facebook Business explore" at bounding box center [847, 760] width 684 height 14
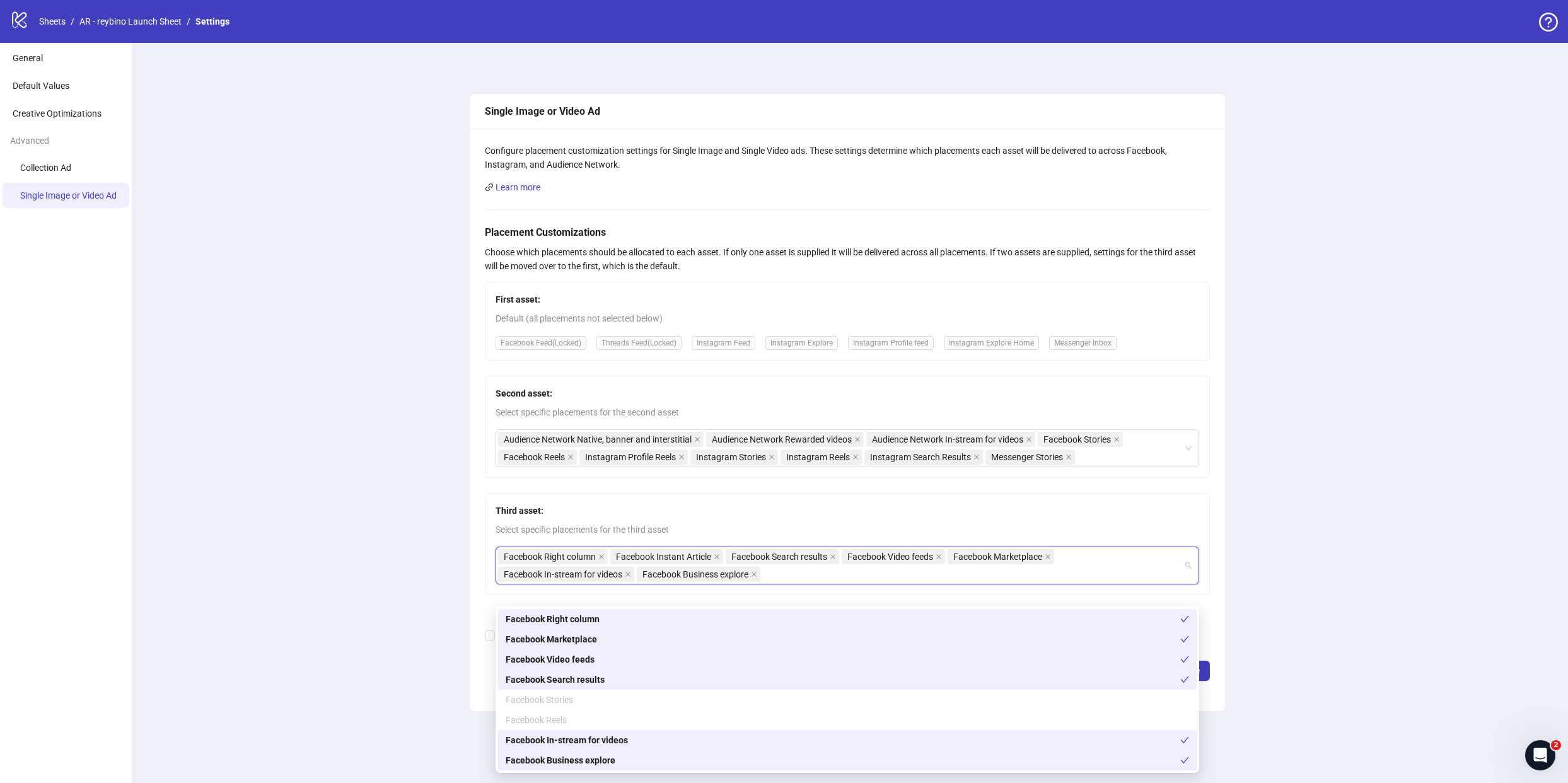
click at [578, 704] on div "Facebook Stories" at bounding box center [847, 700] width 684 height 14
click at [570, 722] on div "Facebook Reels" at bounding box center [847, 720] width 684 height 14
click at [373, 526] on div "Single Image or Video Ad Configure placement customization settings for Single …" at bounding box center [847, 413] width 1442 height 741
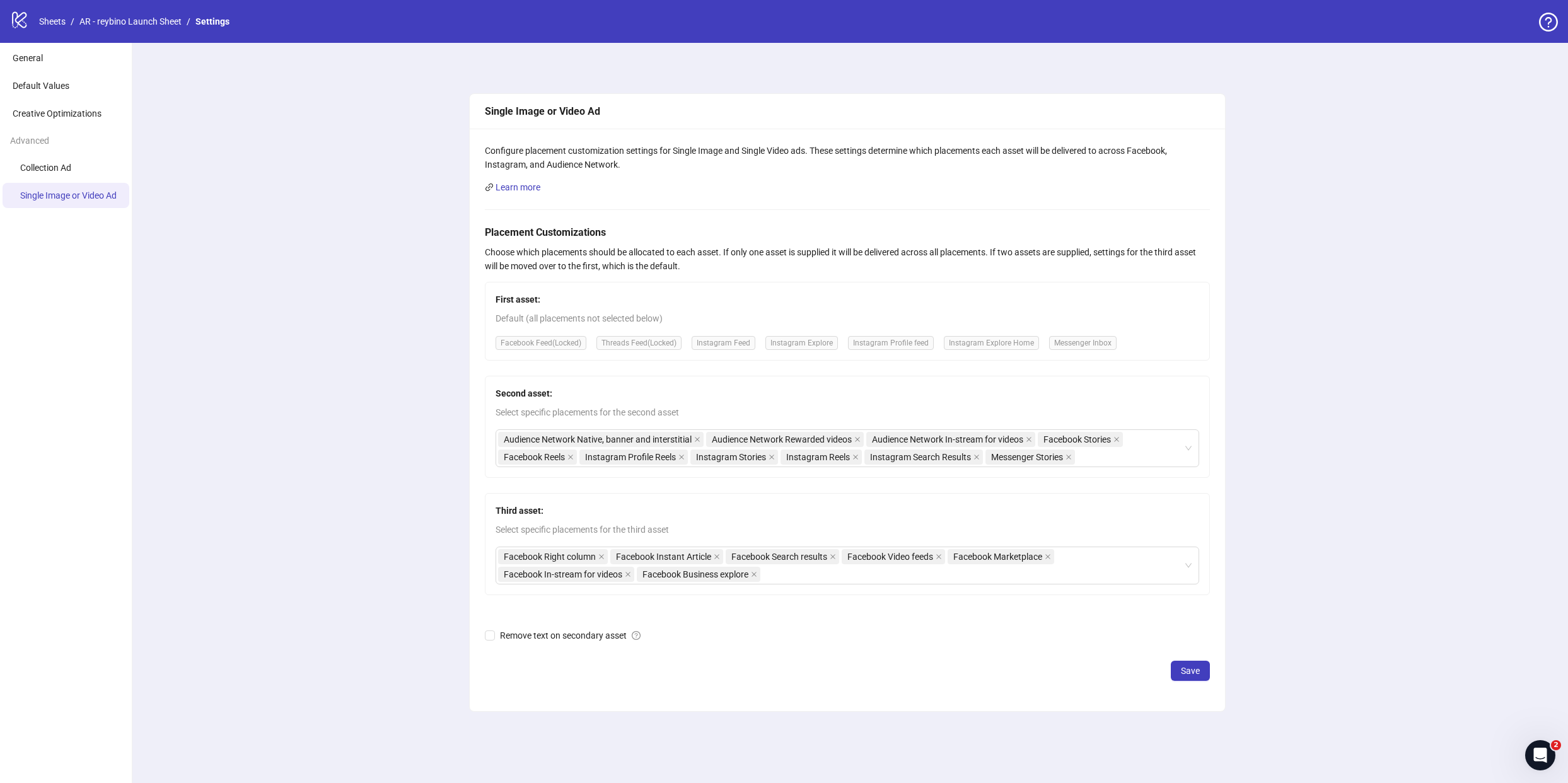
click at [639, 310] on div "First asset: Default (all placements not selected below) Facebook Feed (Locked)…" at bounding box center [848, 321] width 725 height 79
click at [640, 315] on span "Default (all placements not selected below)" at bounding box center [848, 318] width 704 height 14
click at [1122, 344] on div "First asset: Default (all placements not selected below) Facebook Feed (Locked)…" at bounding box center [848, 321] width 725 height 79
click at [1094, 349] on span "Messenger Inbox" at bounding box center [1082, 343] width 67 height 14
click at [1105, 349] on span "Messenger Inbox" at bounding box center [1082, 343] width 67 height 14
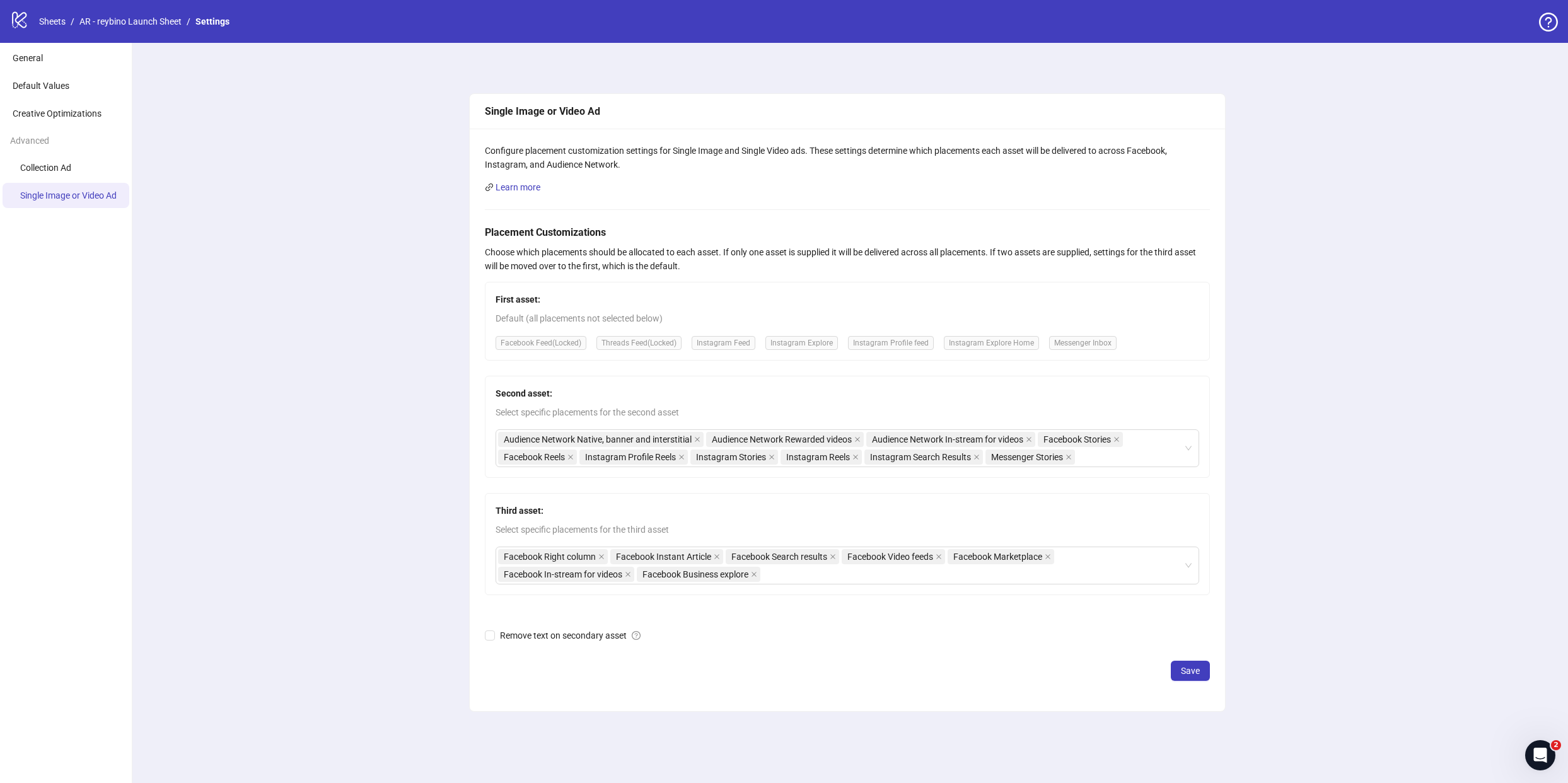
click at [1086, 342] on span "Messenger Inbox" at bounding box center [1082, 343] width 67 height 14
click at [1114, 471] on div "Second asset: Select specific placements for the second asset Audience Network …" at bounding box center [848, 426] width 725 height 102
click at [1118, 461] on div "Audience Network Native, banner and interstitial Audience Network Rewarded vide…" at bounding box center [840, 448] width 685 height 36
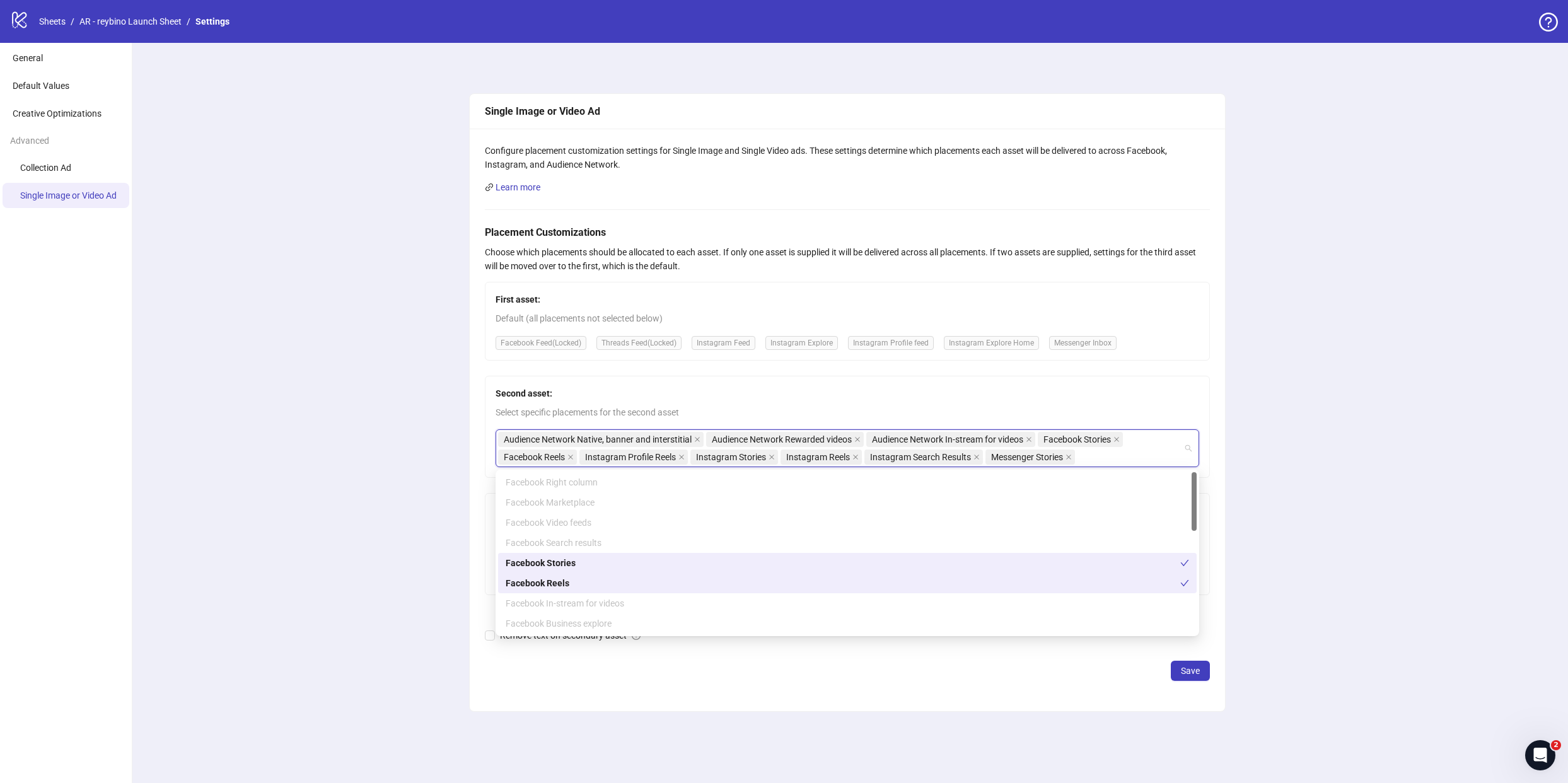
click at [908, 566] on div "Facebook Stories" at bounding box center [843, 563] width 674 height 14
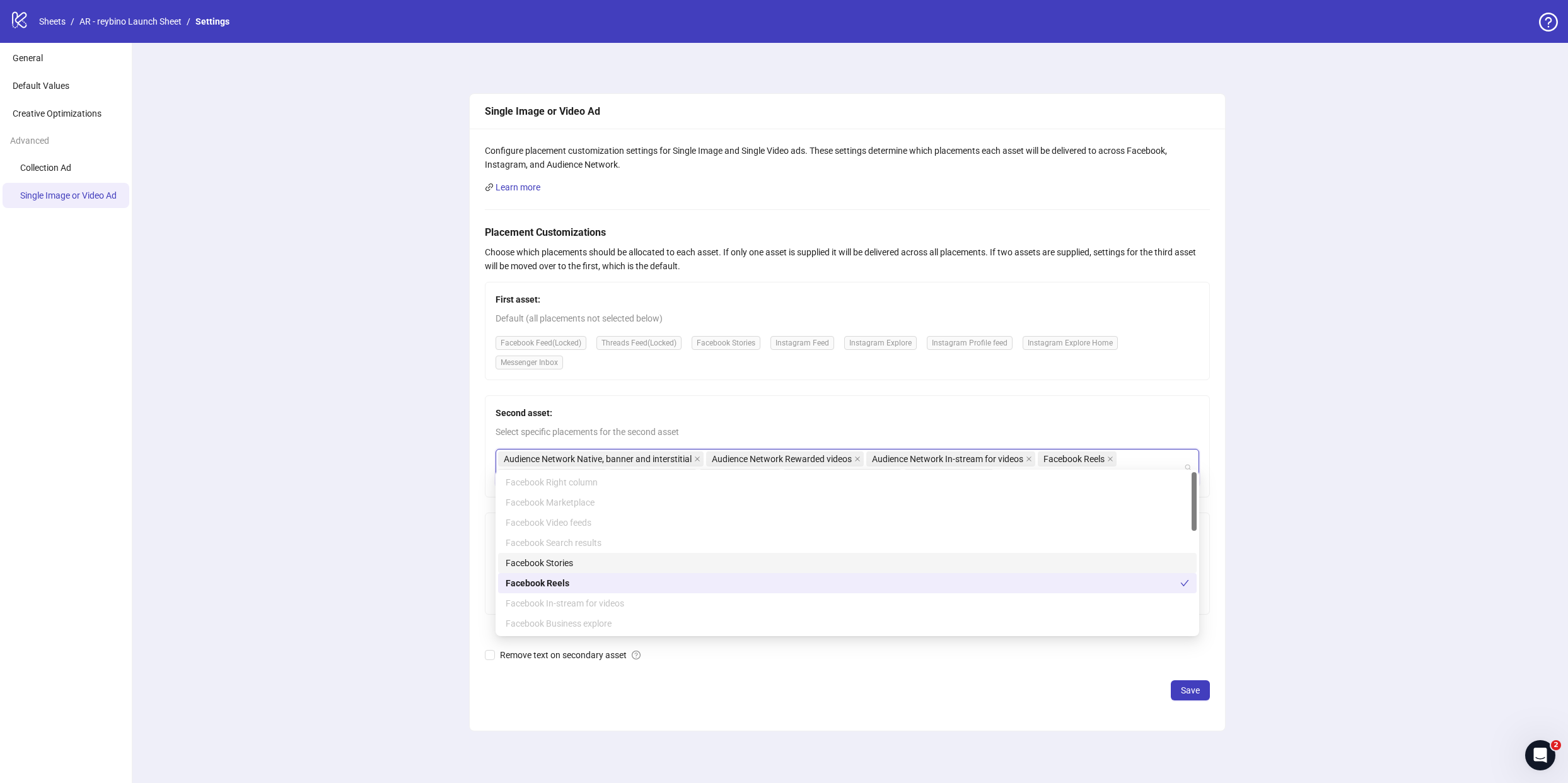
click at [910, 560] on div "Facebook Stories" at bounding box center [847, 563] width 684 height 14
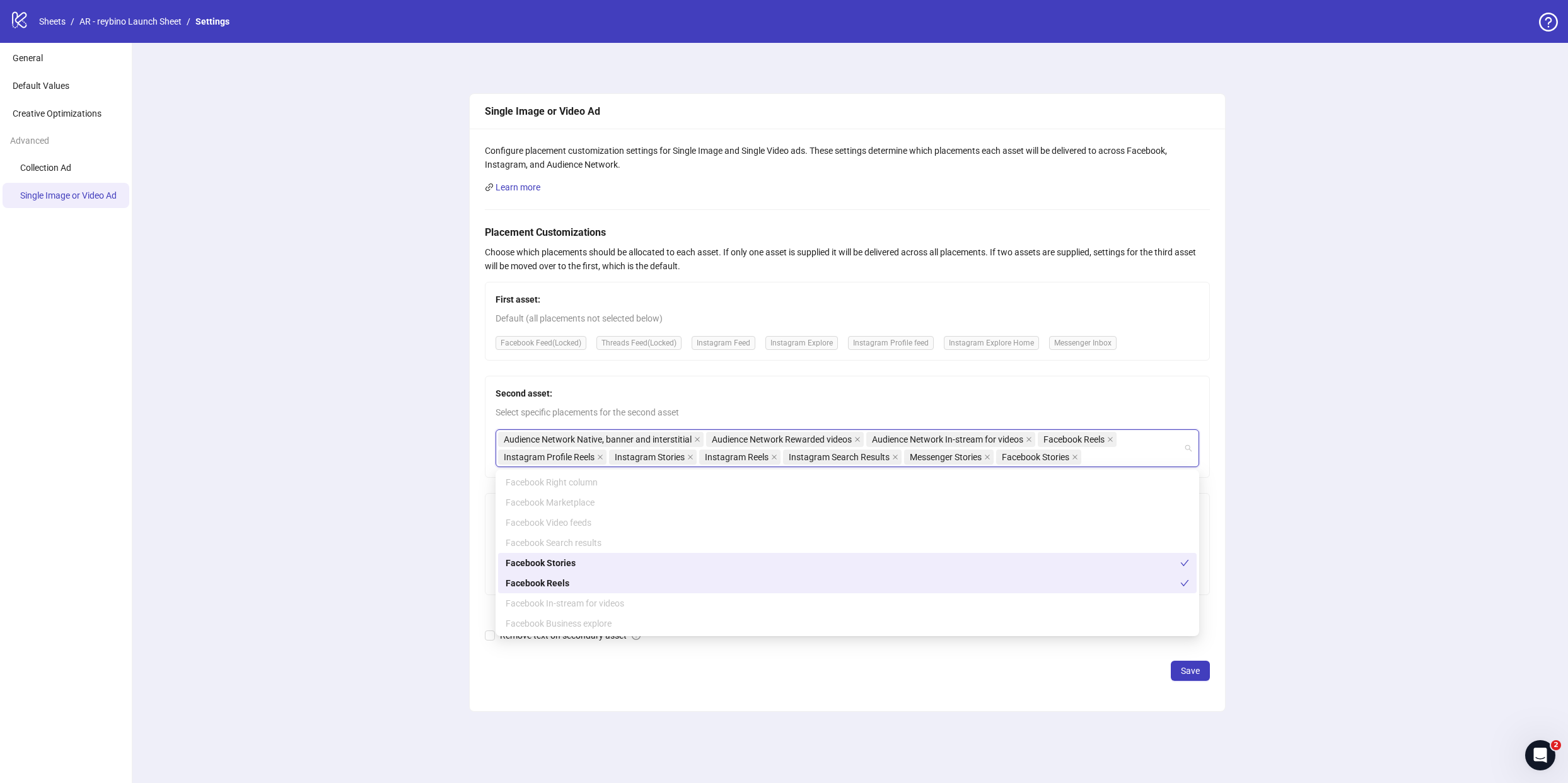
click at [400, 468] on div "Single Image or Video Ad Configure placement customization settings for Single …" at bounding box center [847, 413] width 1442 height 741
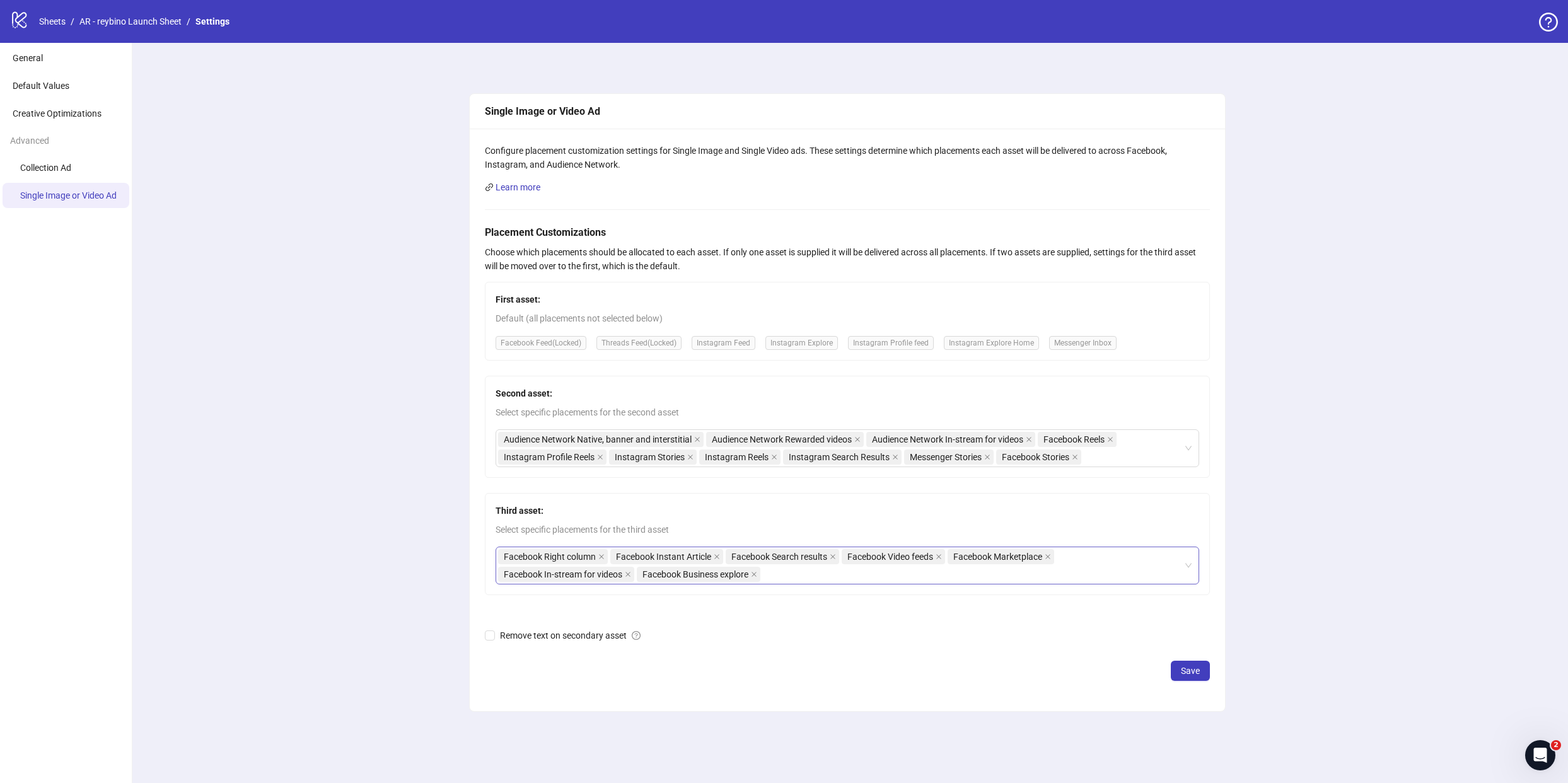
click at [918, 581] on div "Facebook Right column Facebook Instant Article Facebook Search results Facebook…" at bounding box center [840, 566] width 685 height 36
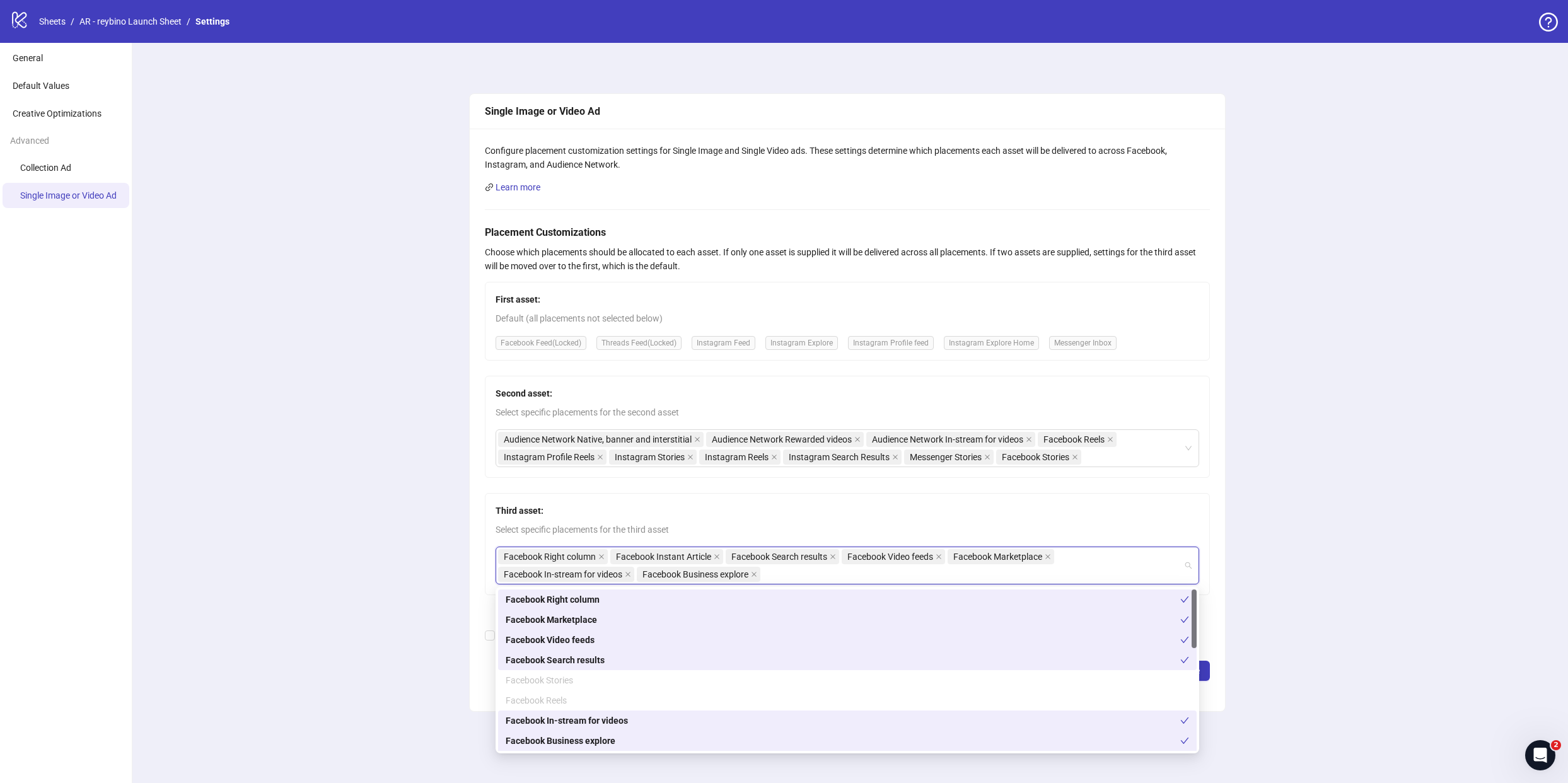
click at [535, 679] on div "Facebook Stories" at bounding box center [847, 680] width 684 height 14
click at [363, 483] on div "Single Image or Video Ad Configure placement customization settings for Single …" at bounding box center [847, 413] width 1442 height 741
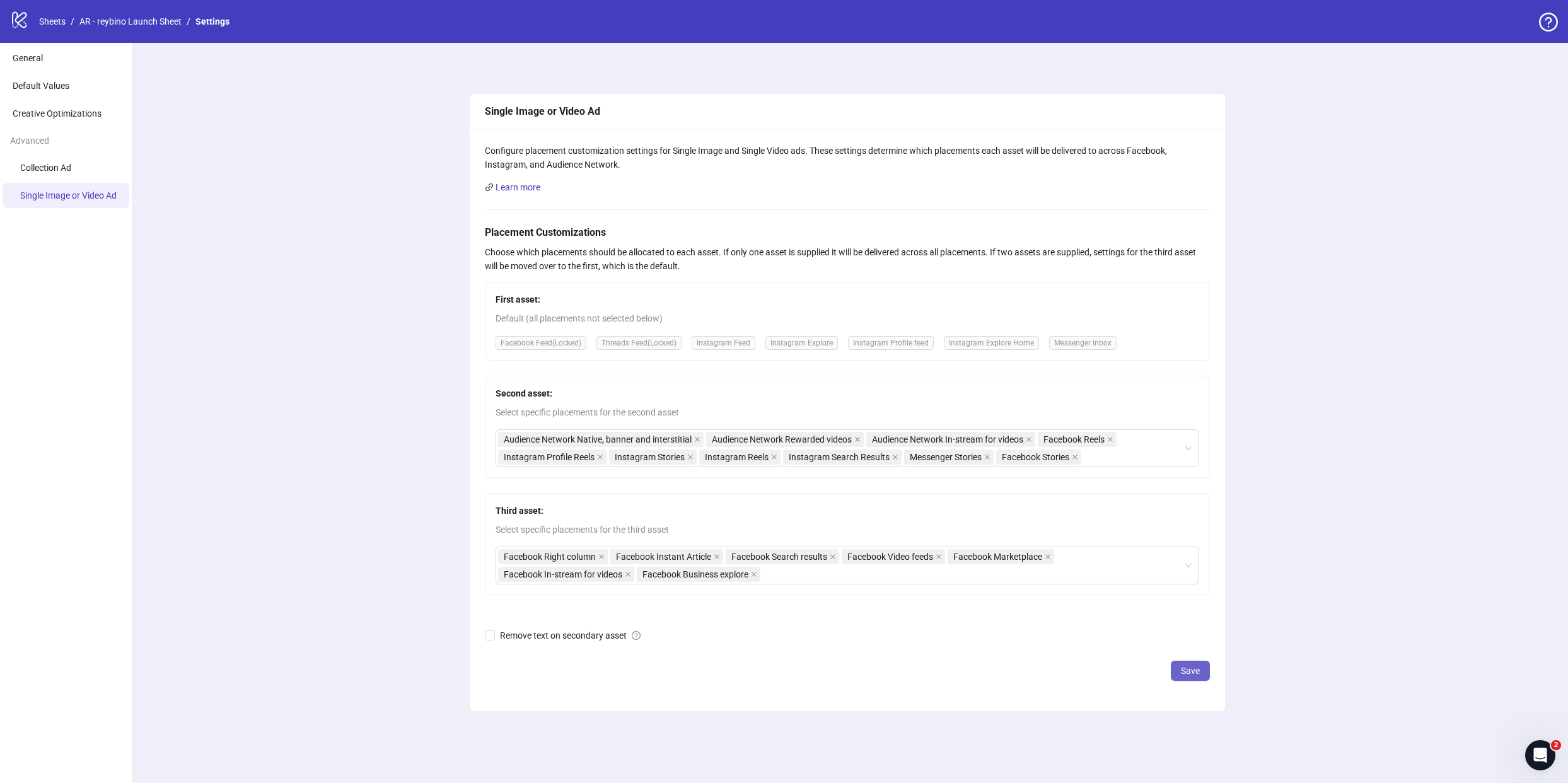
click at [1179, 676] on button "Save" at bounding box center [1191, 671] width 39 height 20
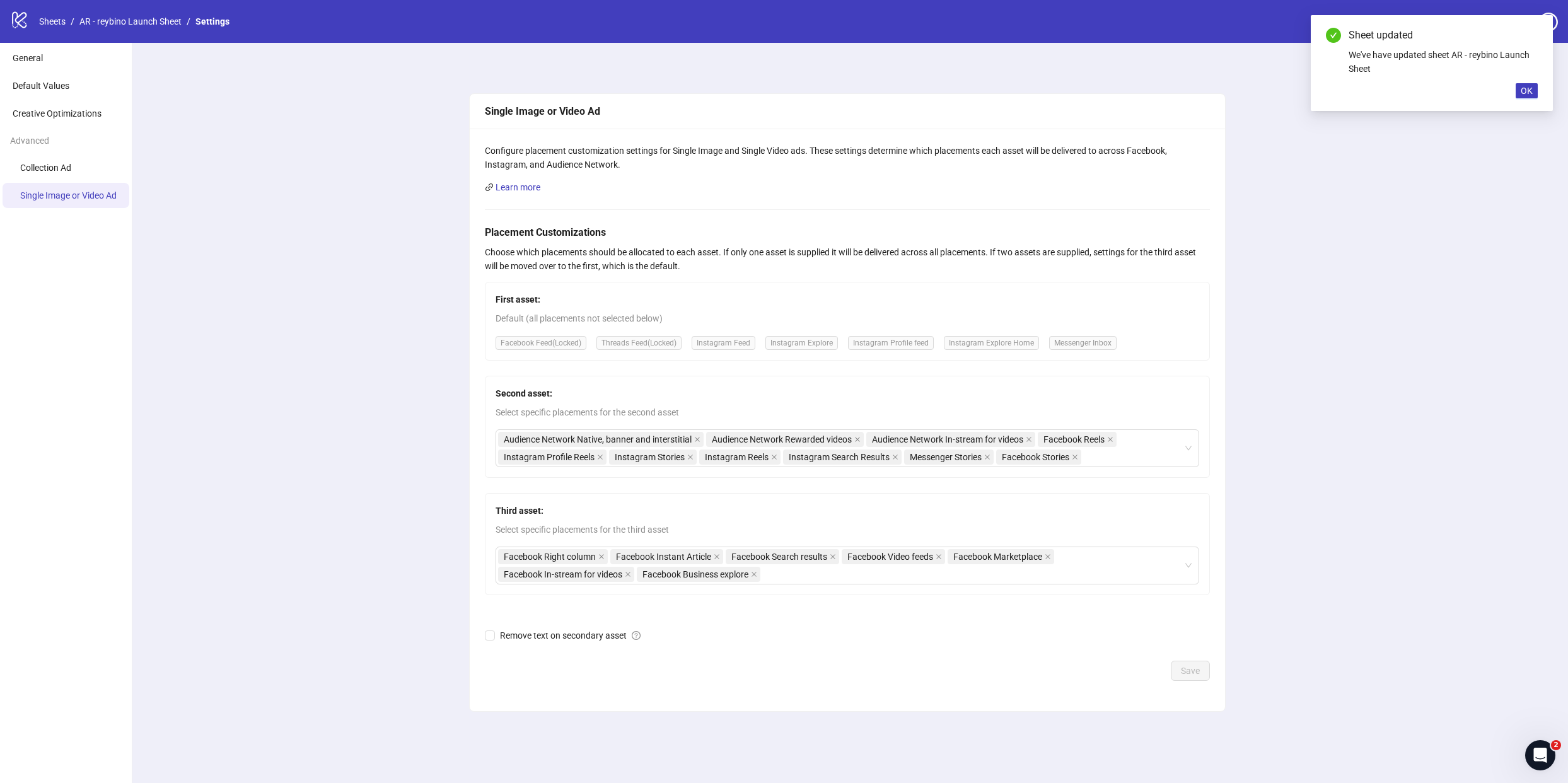
click at [1448, 183] on div "Single Image or Video Ad Configure placement customization settings for Single …" at bounding box center [847, 413] width 1442 height 741
click at [1529, 88] on span "OK" at bounding box center [1527, 91] width 12 height 10
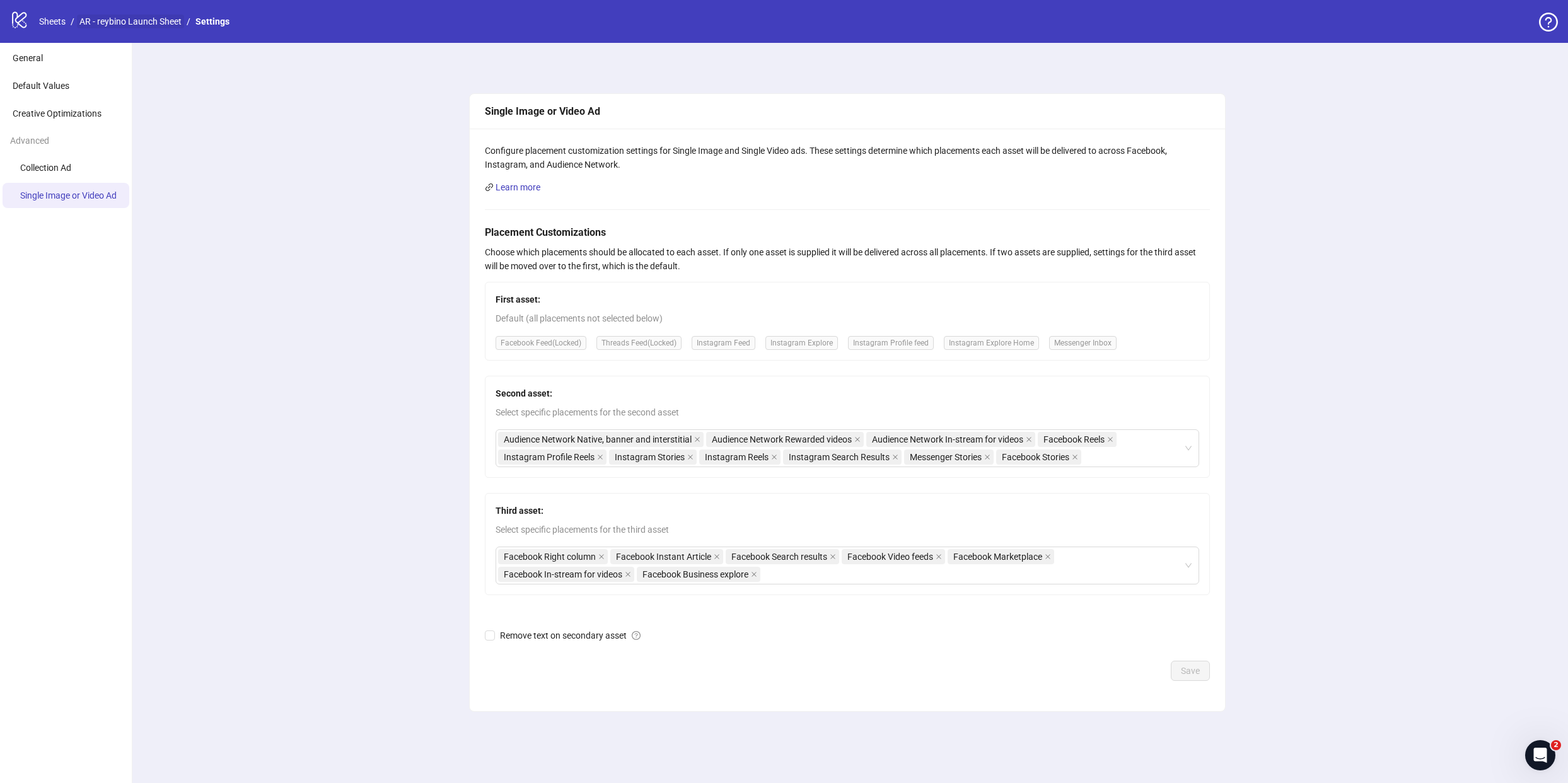
click at [139, 19] on link "AR - reybino Launch Sheet" at bounding box center [131, 21] width 107 height 14
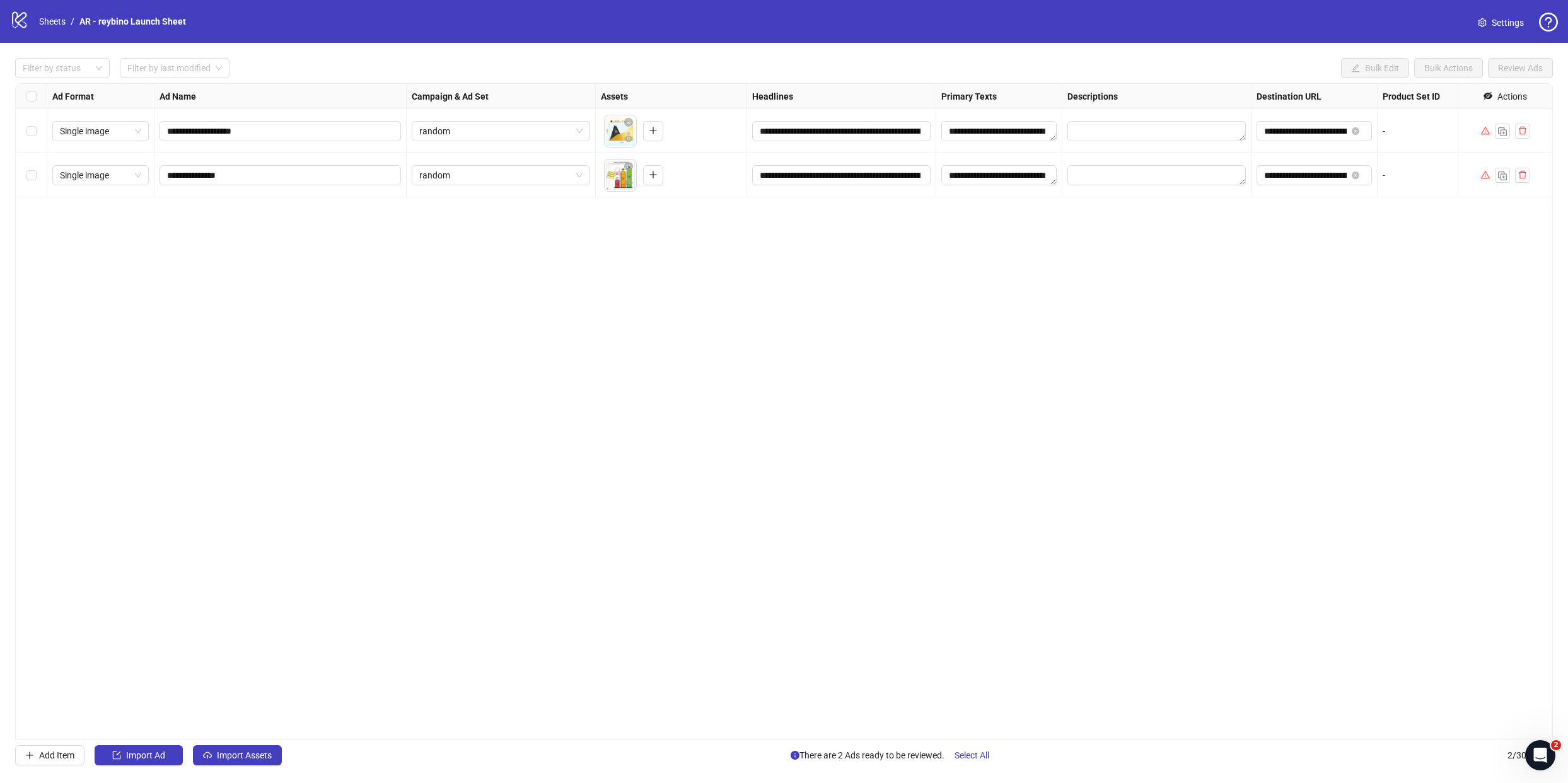
click at [1484, 133] on icon "warning" at bounding box center [1486, 130] width 8 height 8
click at [978, 755] on span "Select All" at bounding box center [972, 755] width 35 height 10
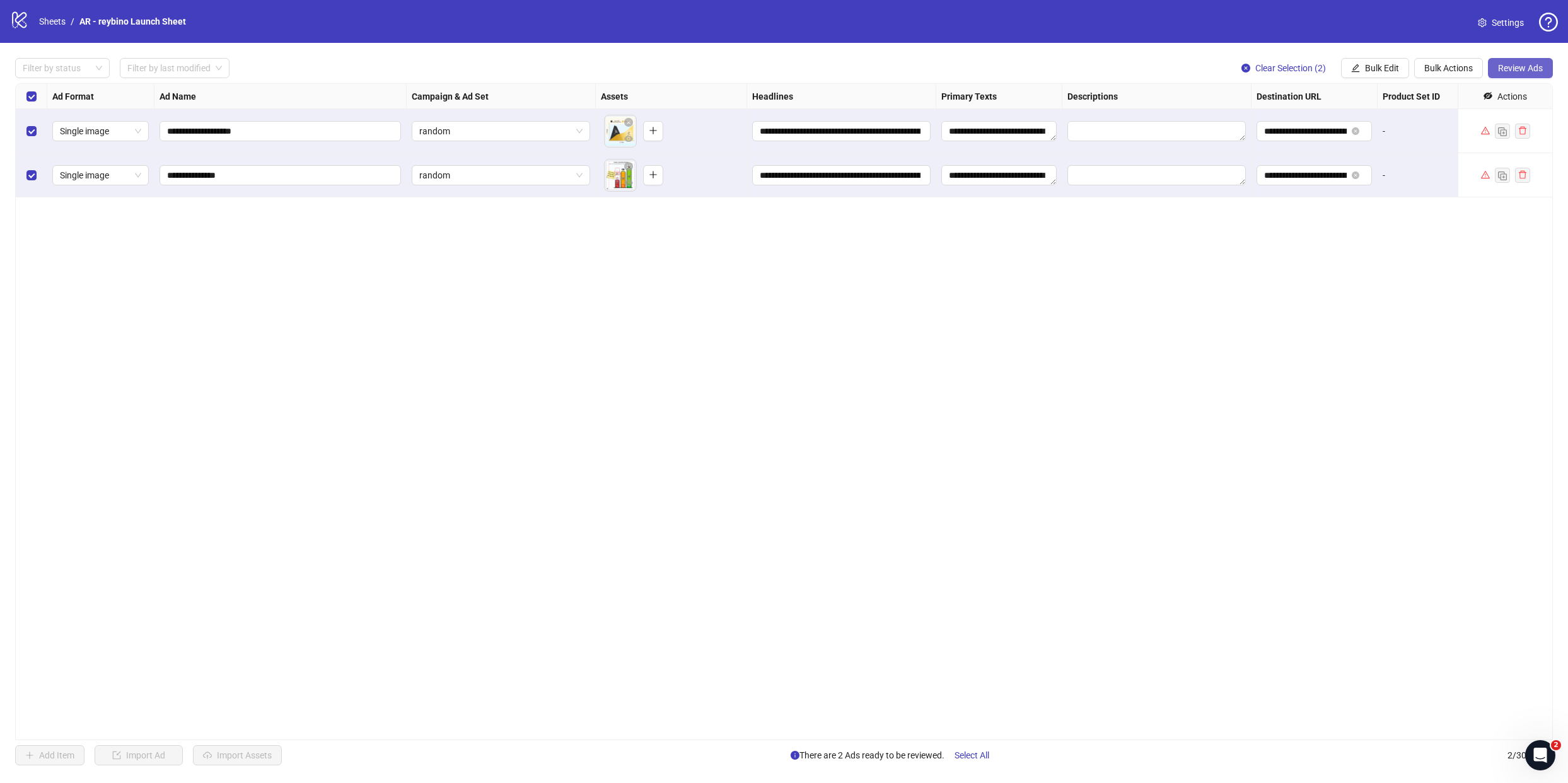
click at [1519, 74] on button "Review Ads" at bounding box center [1520, 68] width 65 height 20
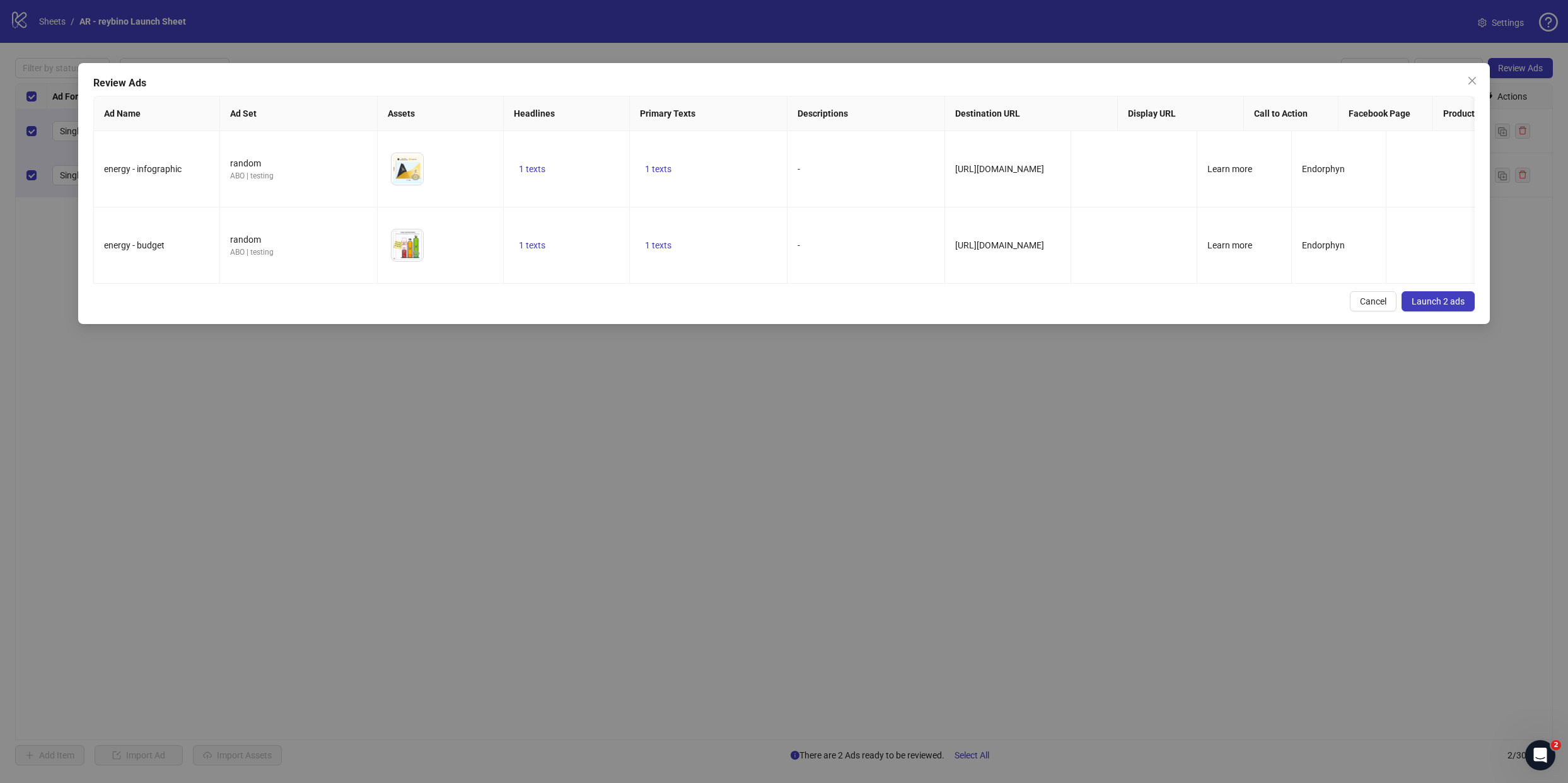
click at [1460, 296] on span "Launch 2 ads" at bounding box center [1438, 301] width 53 height 10
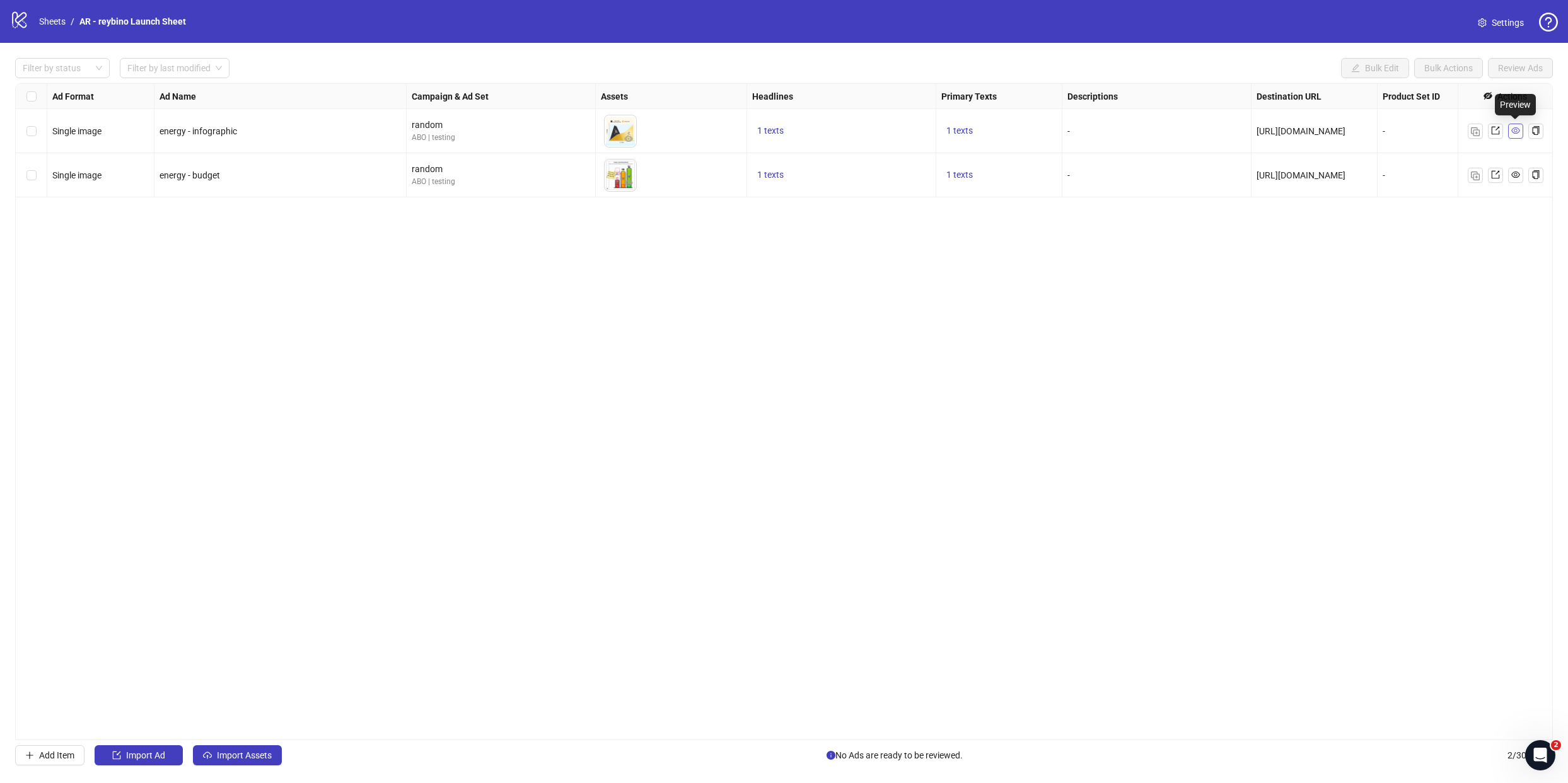
click at [1514, 131] on icon "eye" at bounding box center [1516, 130] width 8 height 8
click at [826, 328] on div "Ad Format Ad Name Campaign & Ad Set Assets Headlines Primary Texts Descriptions…" at bounding box center [784, 412] width 1538 height 657
click at [1496, 131] on icon "export" at bounding box center [1496, 130] width 8 height 8
click at [745, 382] on div "Ad Format Ad Name Campaign & Ad Set Assets Headlines Primary Texts Descriptions…" at bounding box center [784, 412] width 1538 height 657
click at [53, 751] on span "Add Item" at bounding box center [57, 755] width 36 height 10
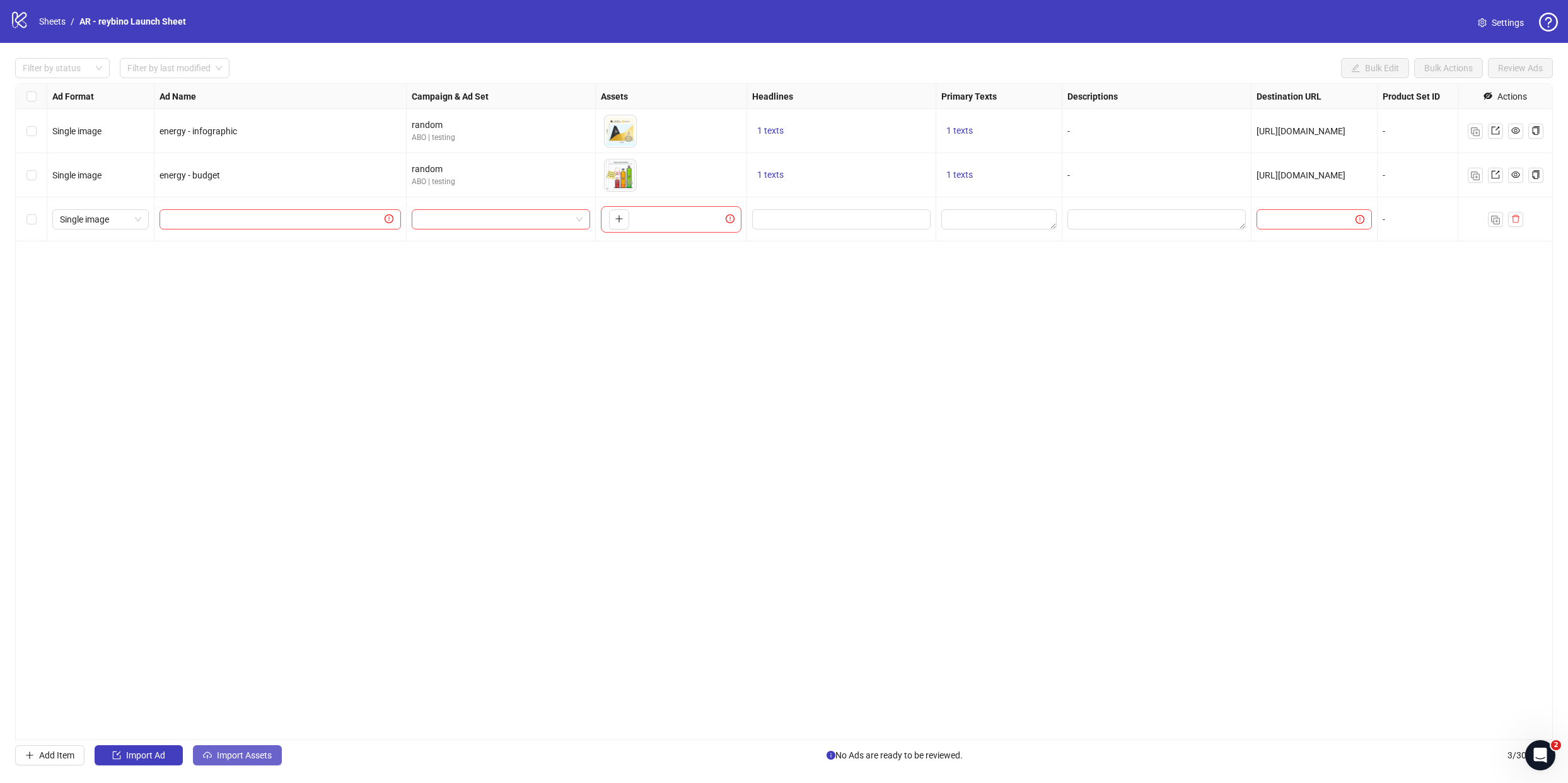
click at [236, 754] on span "Import Assets" at bounding box center [244, 755] width 55 height 10
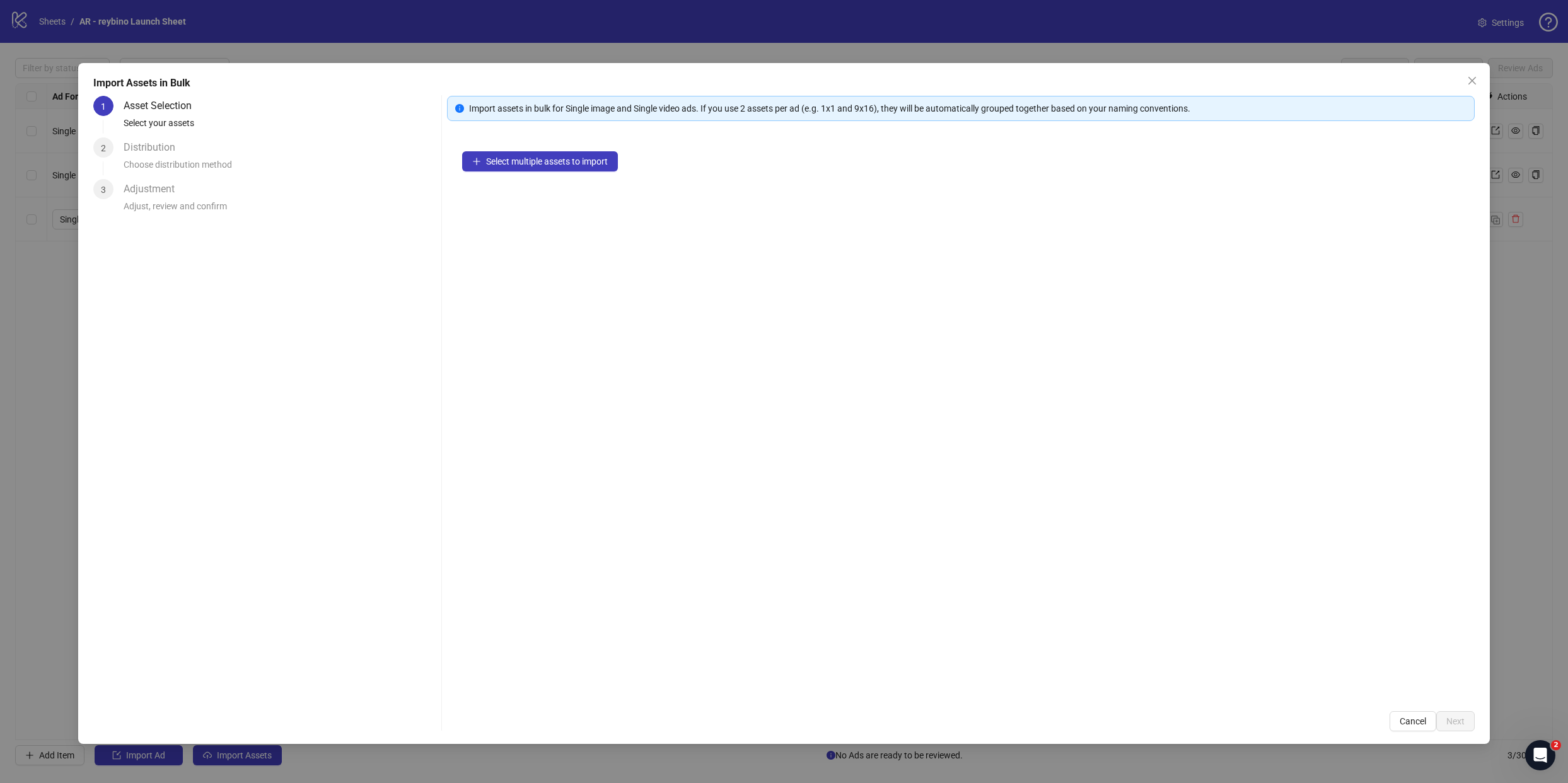
click at [178, 113] on div "Asset Selection" at bounding box center [163, 106] width 78 height 20
click at [529, 161] on span "Select multiple assets to import" at bounding box center [546, 161] width 121 height 10
click at [1438, 711] on button "Next" at bounding box center [1455, 721] width 38 height 20
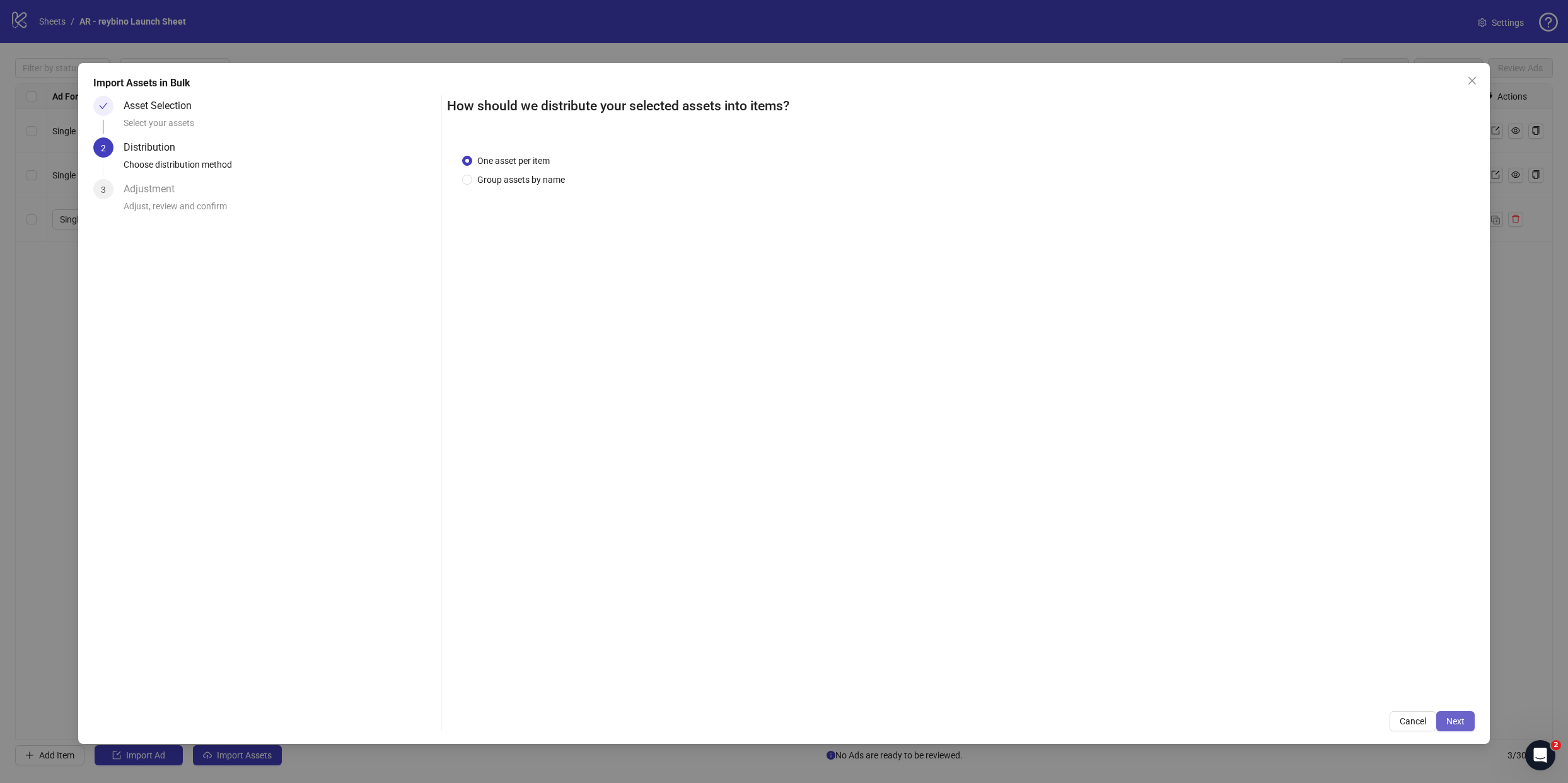
click at [1457, 721] on span "Next" at bounding box center [1456, 721] width 19 height 10
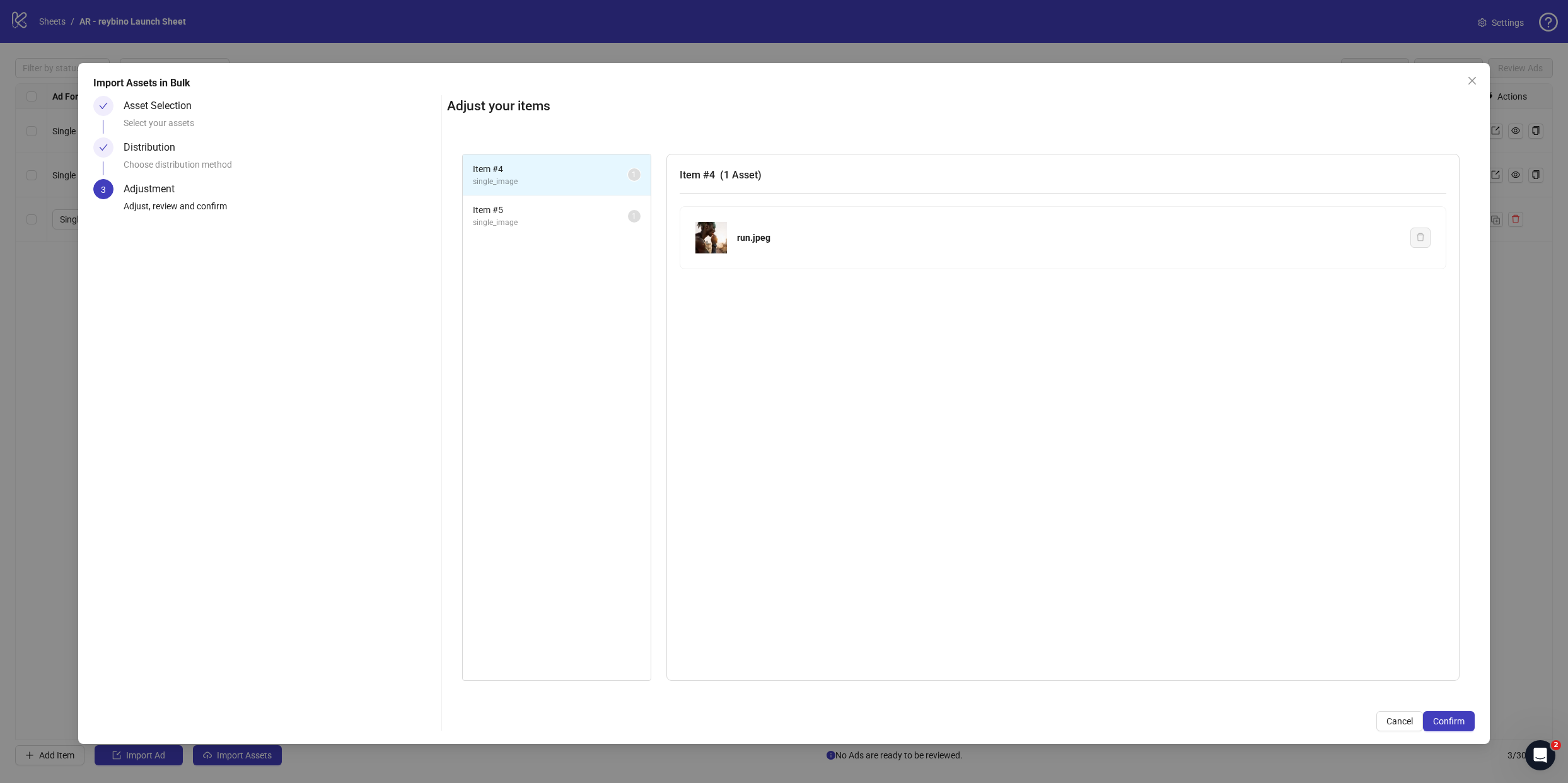
click at [546, 177] on span "single_image" at bounding box center [550, 182] width 155 height 12
click at [775, 239] on div "run.jpeg" at bounding box center [1069, 238] width 663 height 14
click at [561, 217] on span "single_image" at bounding box center [550, 223] width 155 height 12
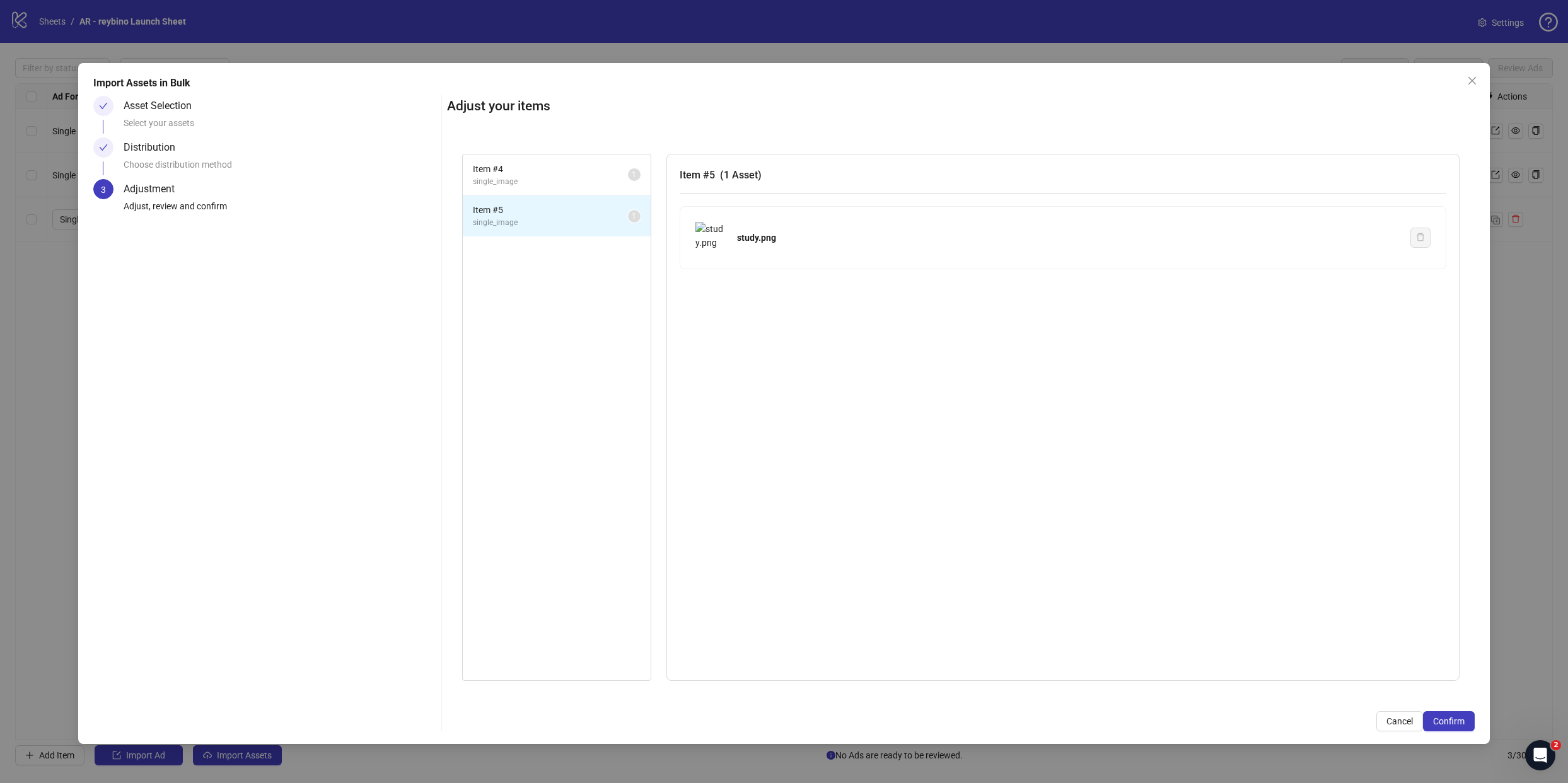
click at [561, 217] on span "Item # 5" at bounding box center [550, 210] width 155 height 14
click at [797, 224] on div "study.png" at bounding box center [1063, 237] width 736 height 31
click at [698, 228] on img at bounding box center [711, 237] width 31 height 31
click at [1424, 718] on button "Confirm" at bounding box center [1449, 721] width 52 height 20
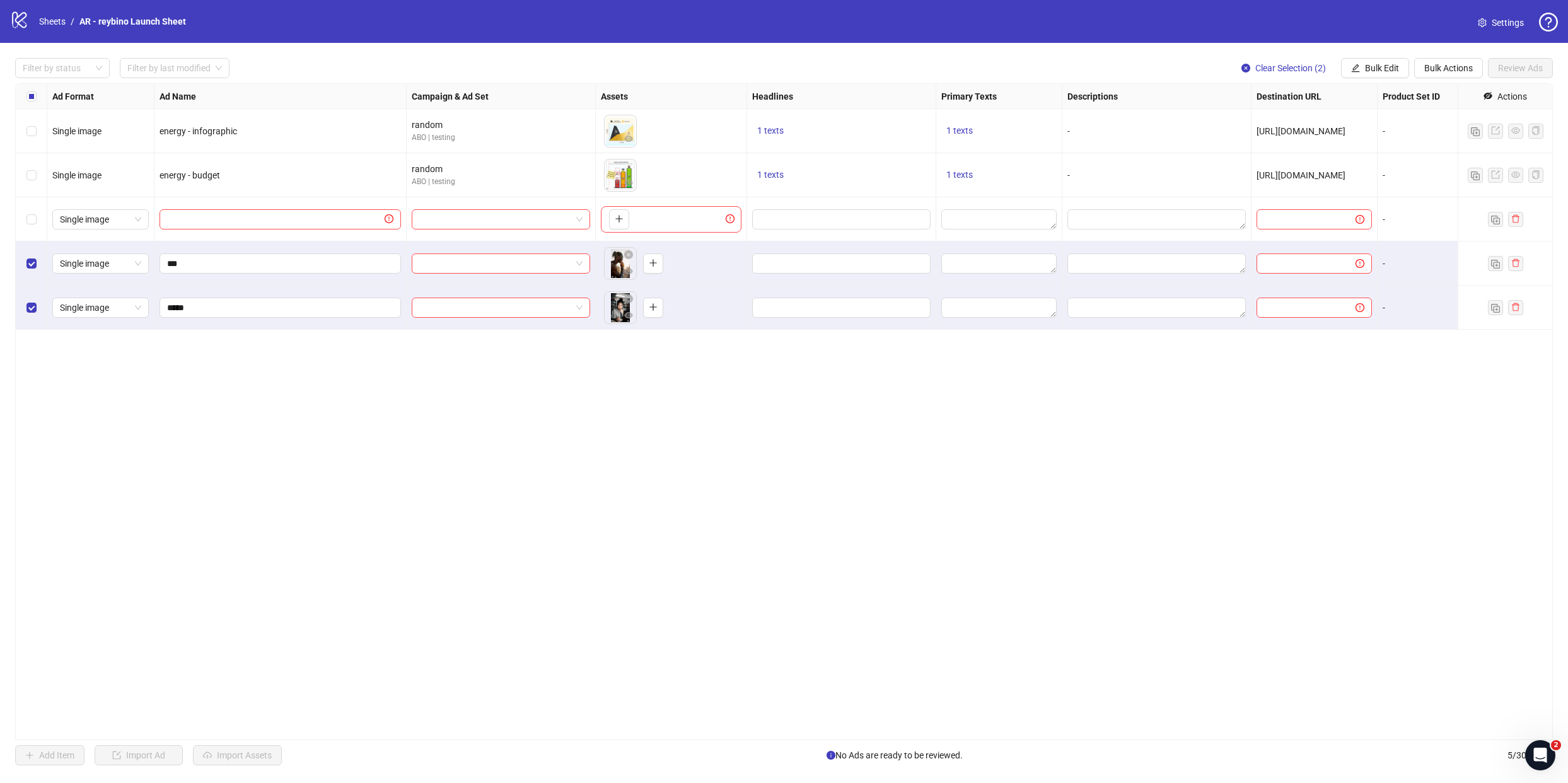
click at [689, 401] on div "Ad Format Ad Name Campaign & Ad Set Assets Headlines Primary Texts Descriptions…" at bounding box center [784, 412] width 1538 height 657
click at [654, 219] on div "To pick up a draggable item, press the space bar. While dragging, use the arrow…" at bounding box center [672, 219] width 141 height 26
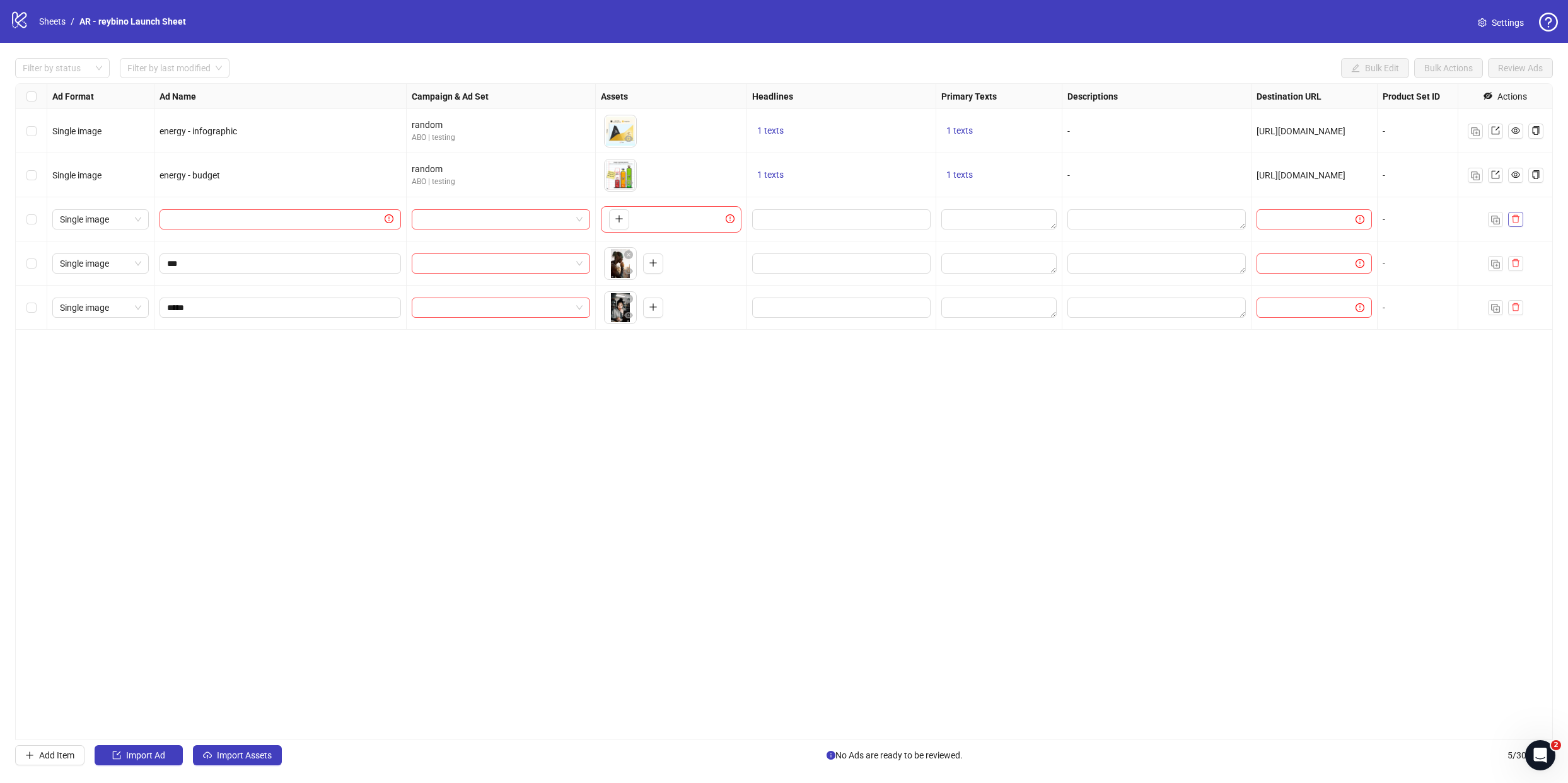
click at [1520, 215] on icon "delete" at bounding box center [1516, 218] width 8 height 8
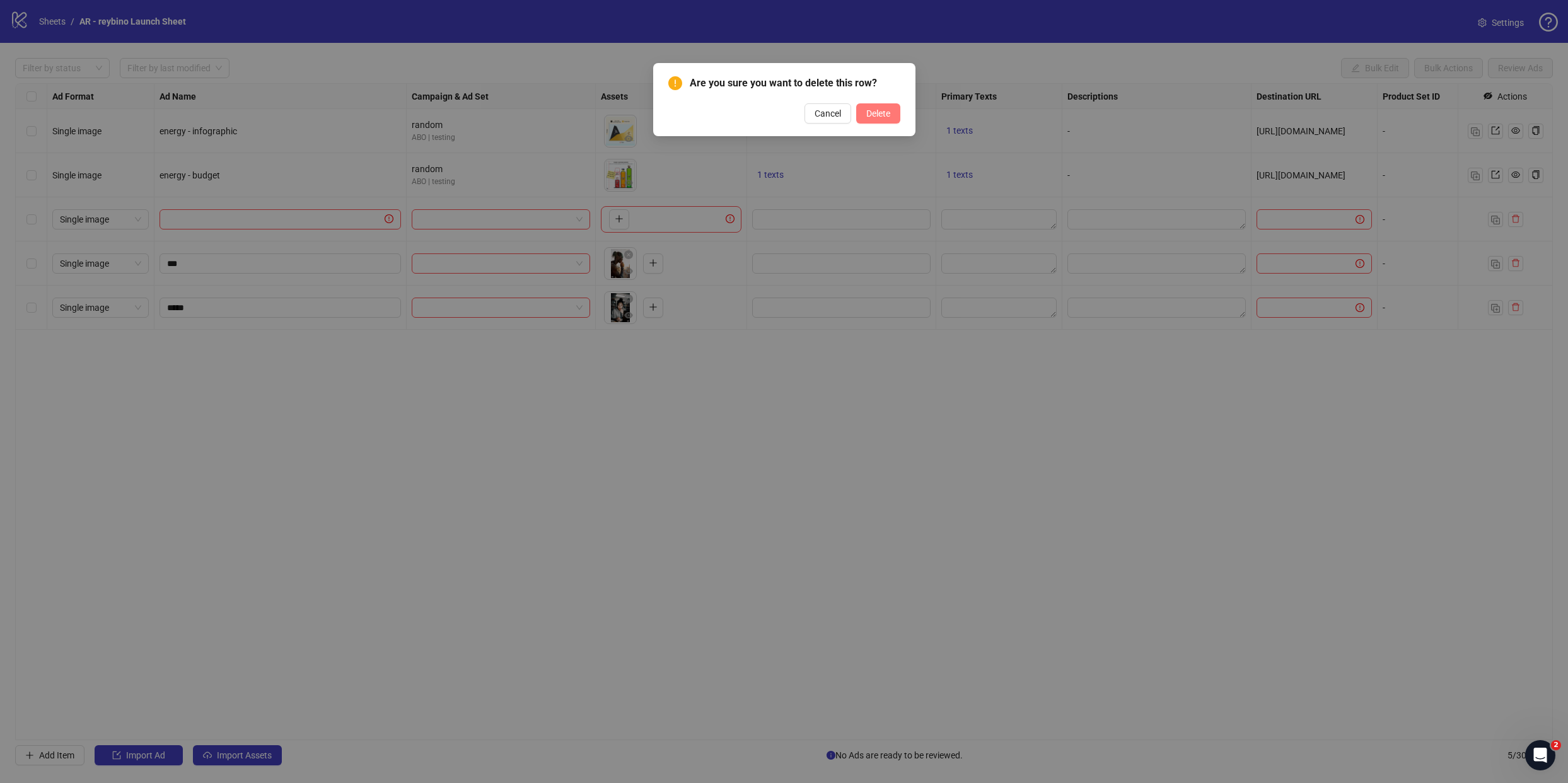
click at [875, 112] on span "Delete" at bounding box center [878, 114] width 24 height 10
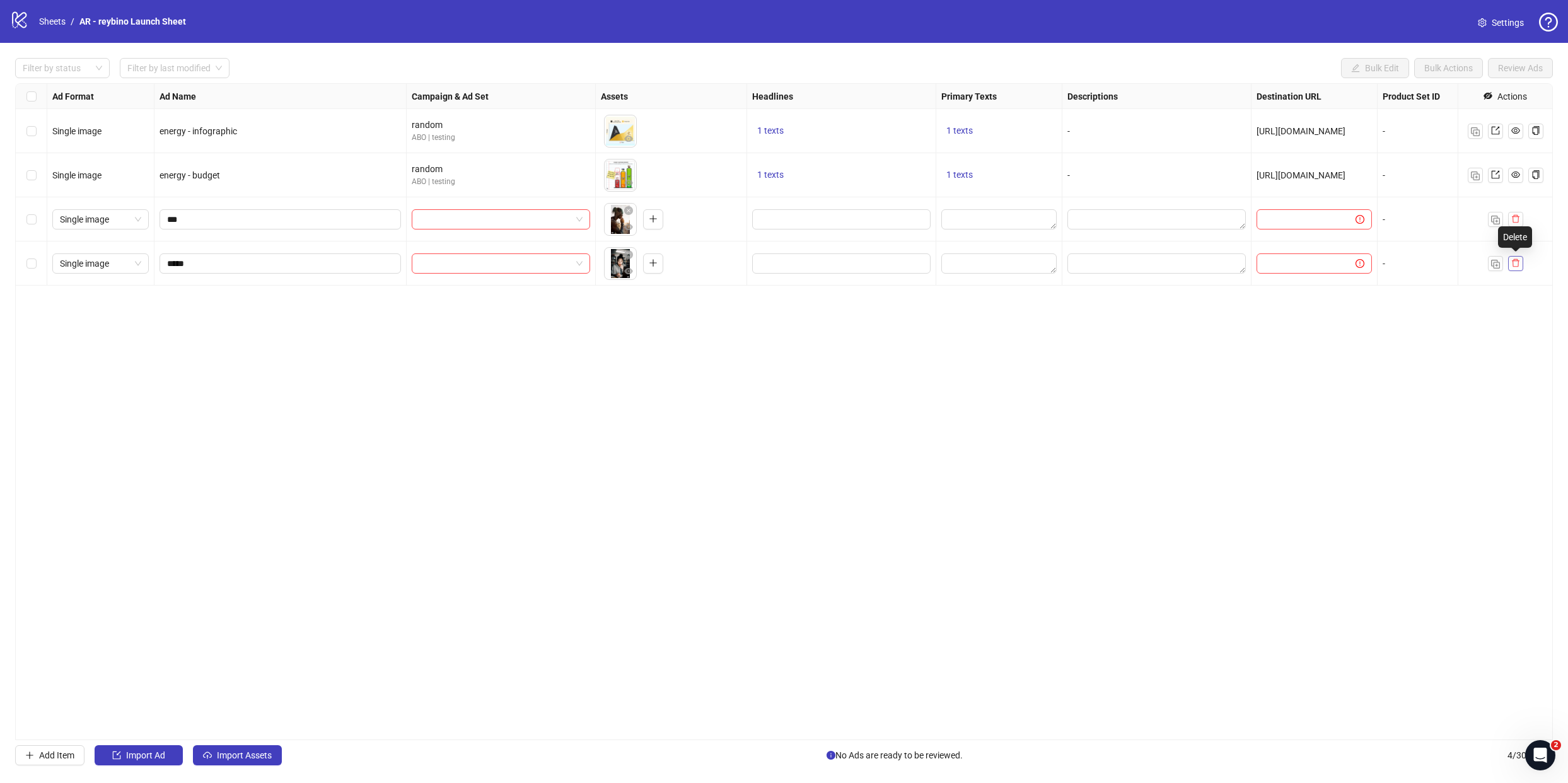
click at [1517, 262] on icon "delete" at bounding box center [1516, 262] width 8 height 8
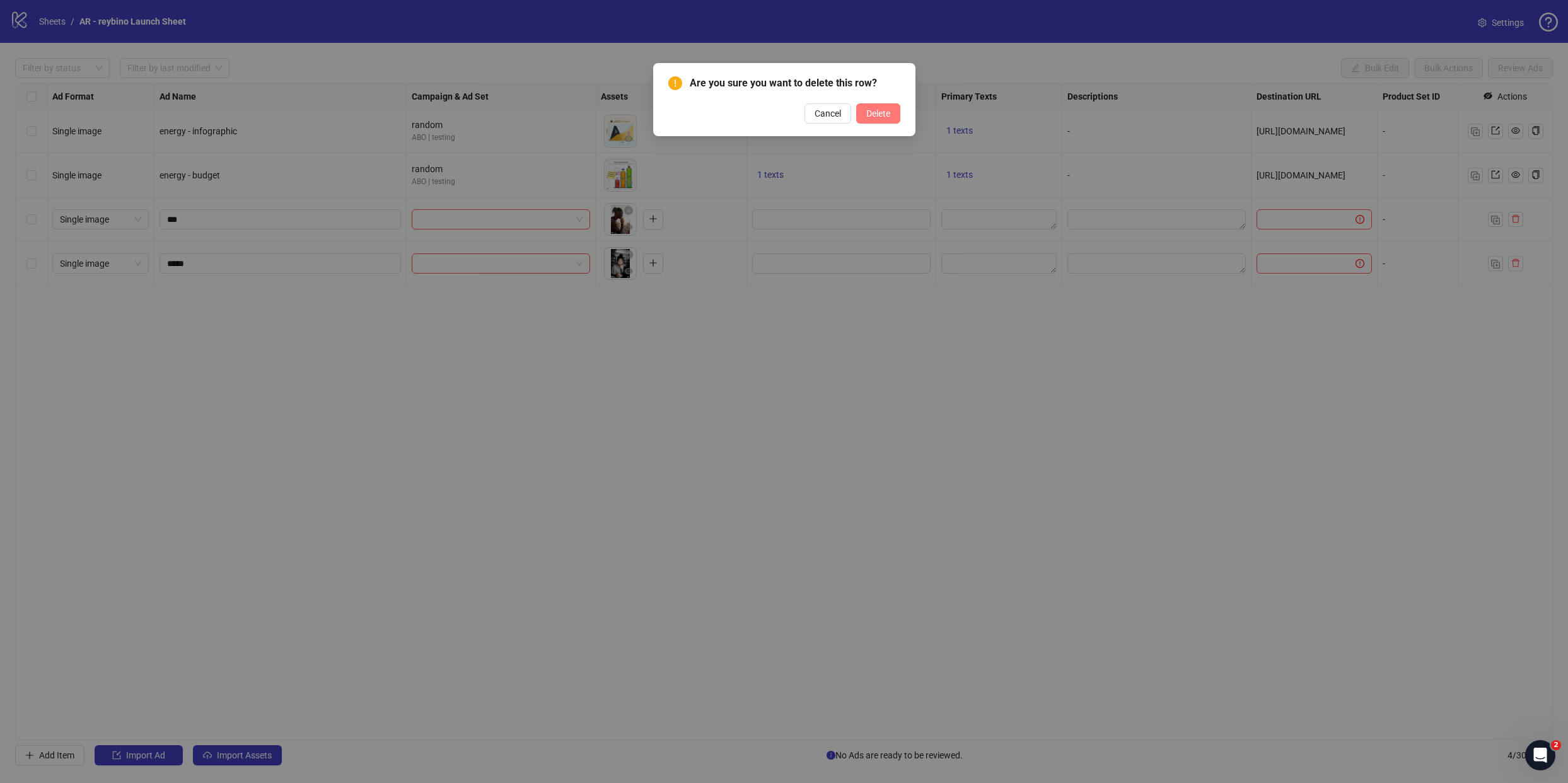
click at [880, 114] on span "Delete" at bounding box center [878, 114] width 24 height 10
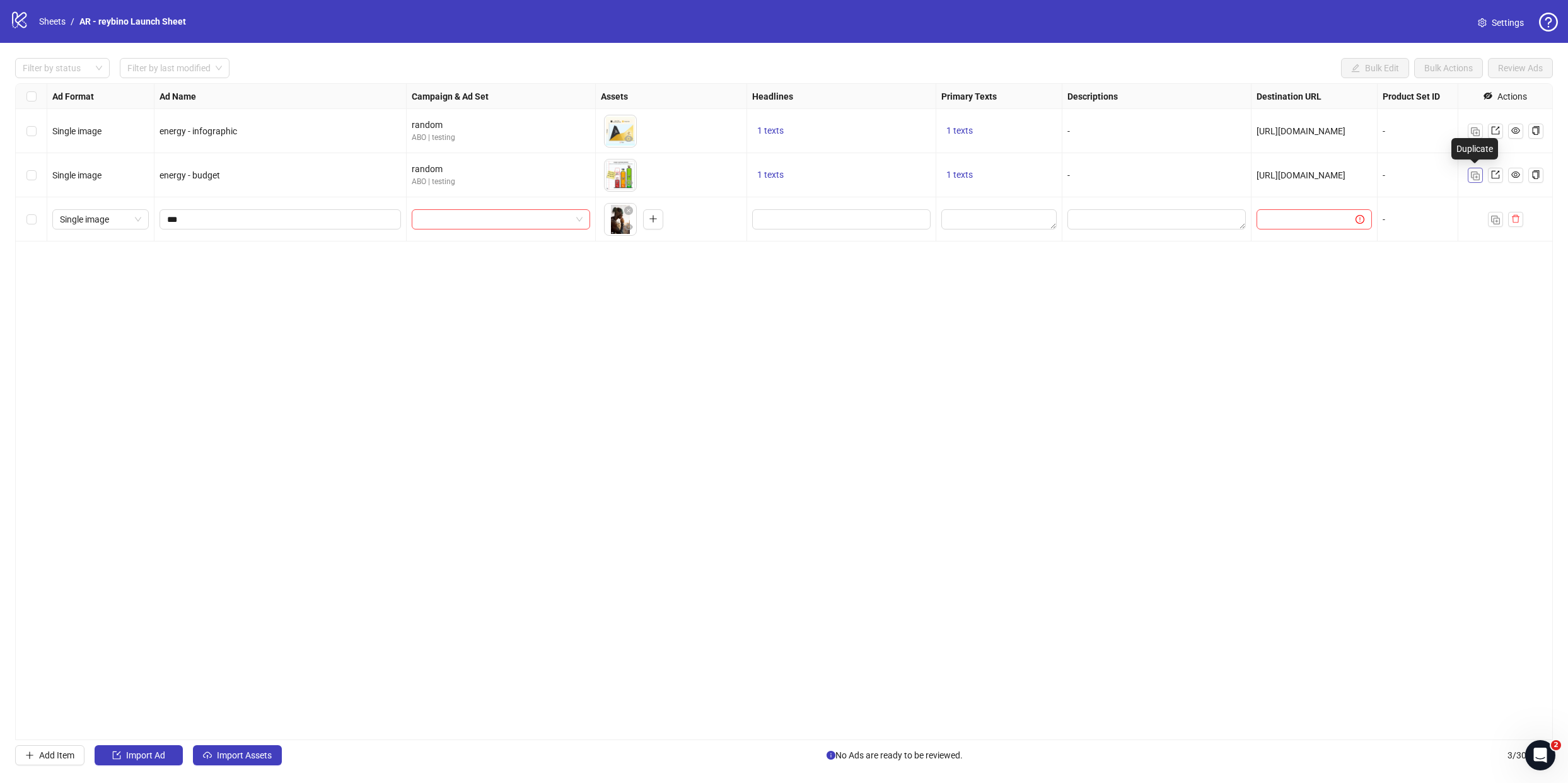
click at [1478, 177] on img "button" at bounding box center [1475, 176] width 8 height 8
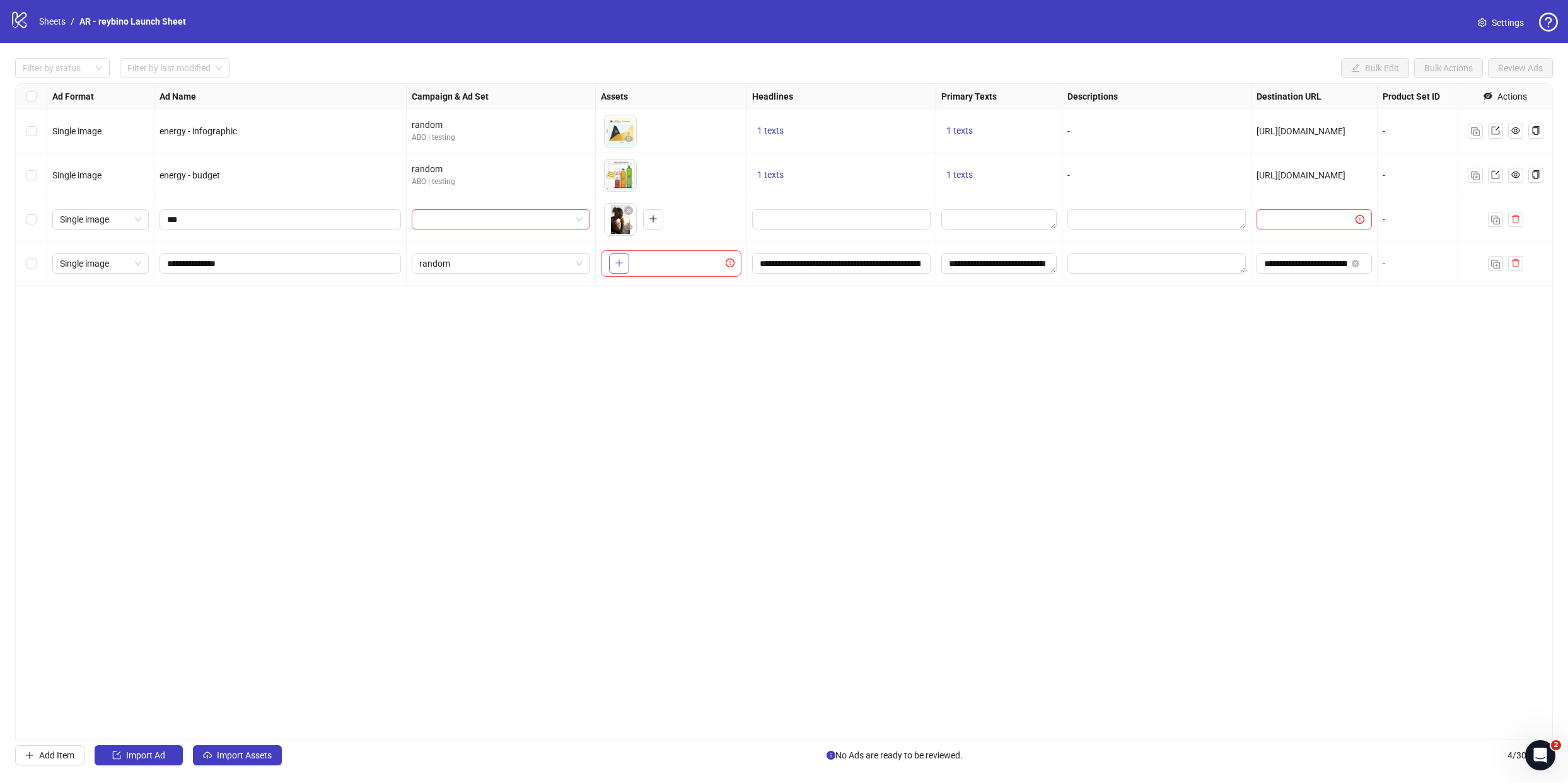
click at [616, 267] on icon "plus" at bounding box center [619, 262] width 8 height 8
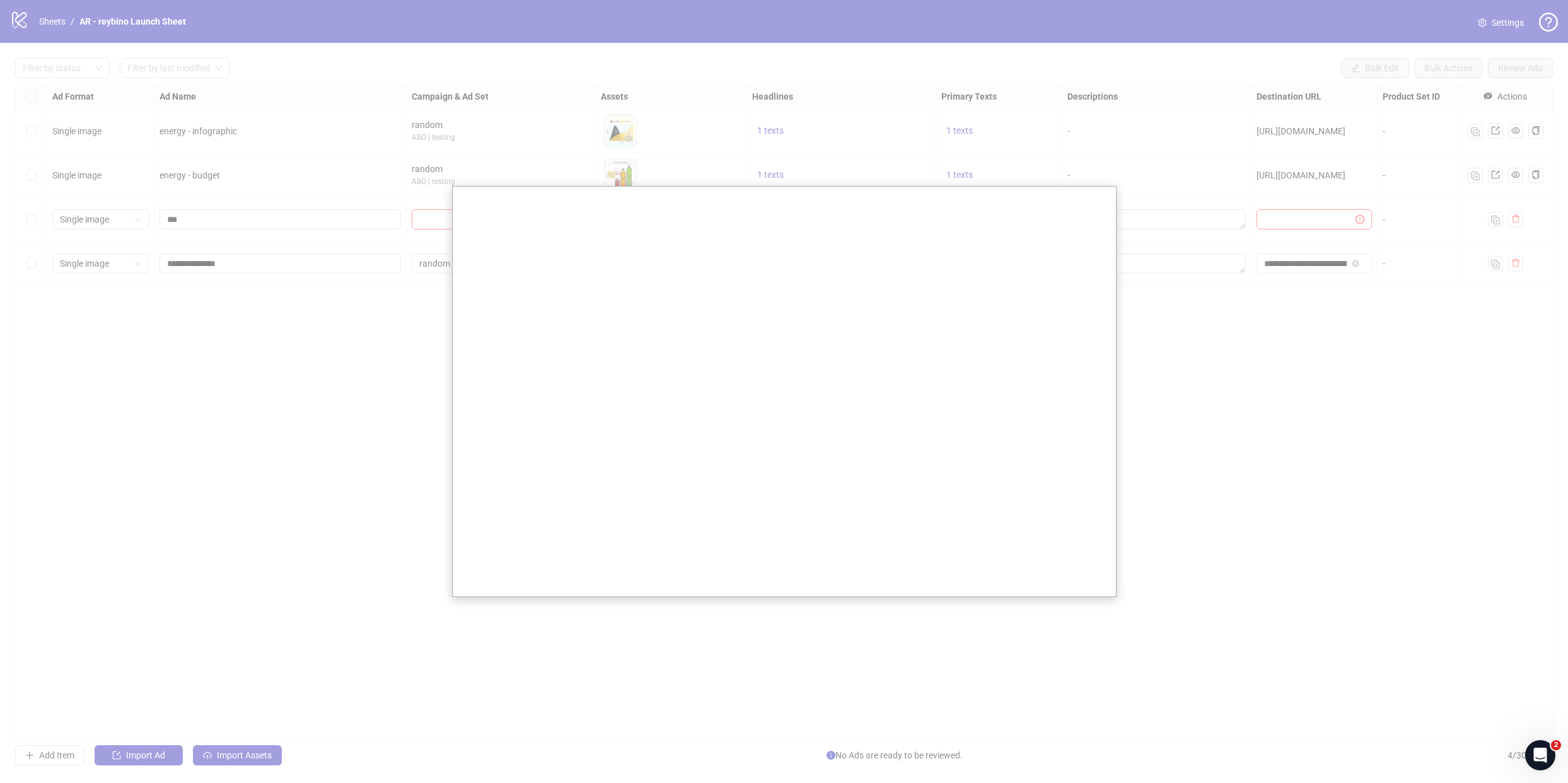
click at [301, 346] on div at bounding box center [784, 392] width 1568 height 783
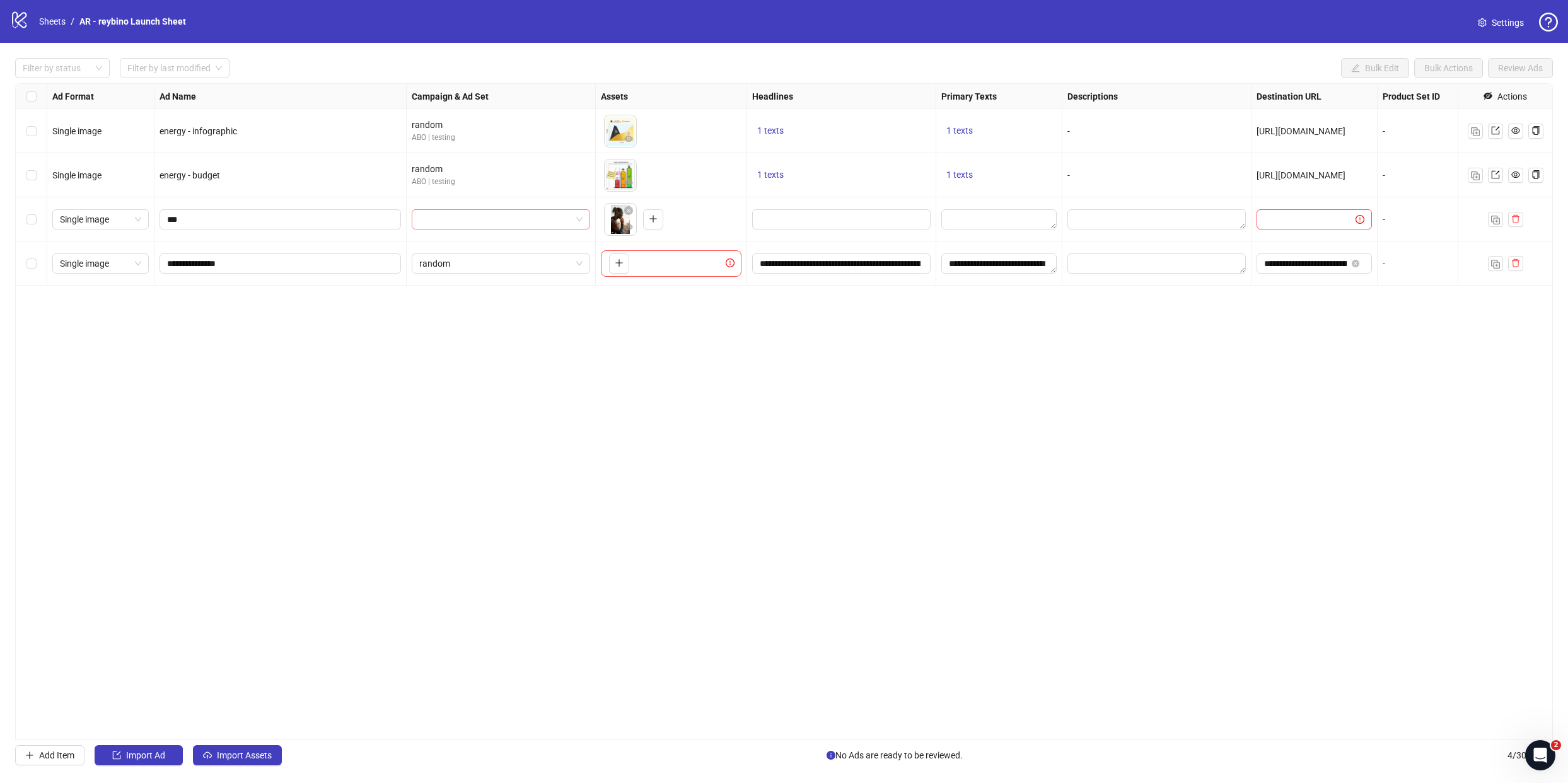
click at [494, 221] on input "search" at bounding box center [495, 219] width 152 height 19
click at [760, 488] on div "Ad Format Ad Name Campaign & Ad Set Assets Headlines Primary Texts Descriptions…" at bounding box center [784, 412] width 1538 height 657
click at [1502, 129] on link at bounding box center [1496, 132] width 15 height 15
click at [794, 260] on input "**********" at bounding box center [840, 263] width 161 height 14
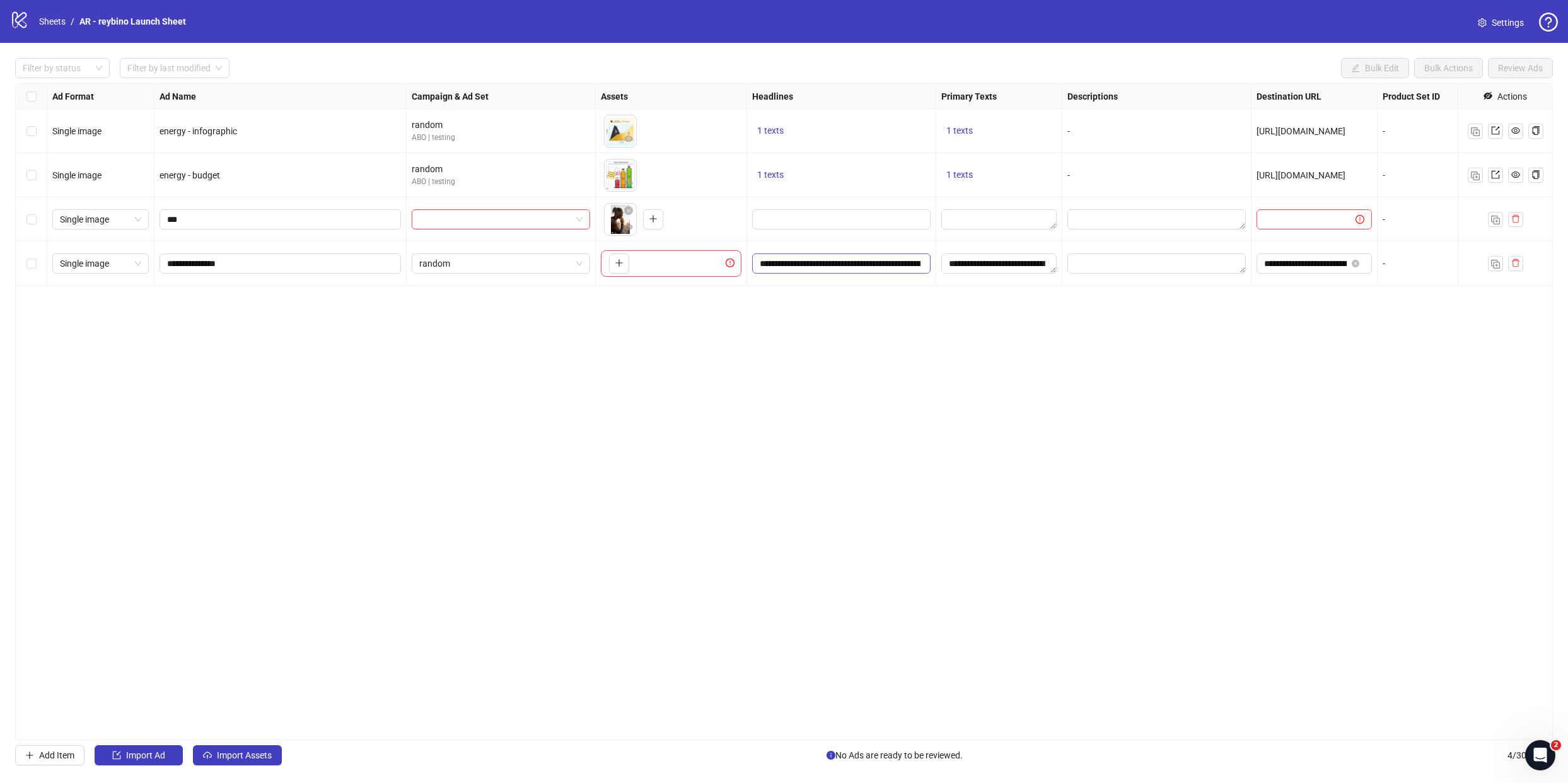
click at [794, 260] on input "**********" at bounding box center [840, 263] width 161 height 14
click at [825, 295] on input "**********" at bounding box center [855, 299] width 189 height 20
click at [824, 221] on input "Edit values" at bounding box center [840, 219] width 161 height 14
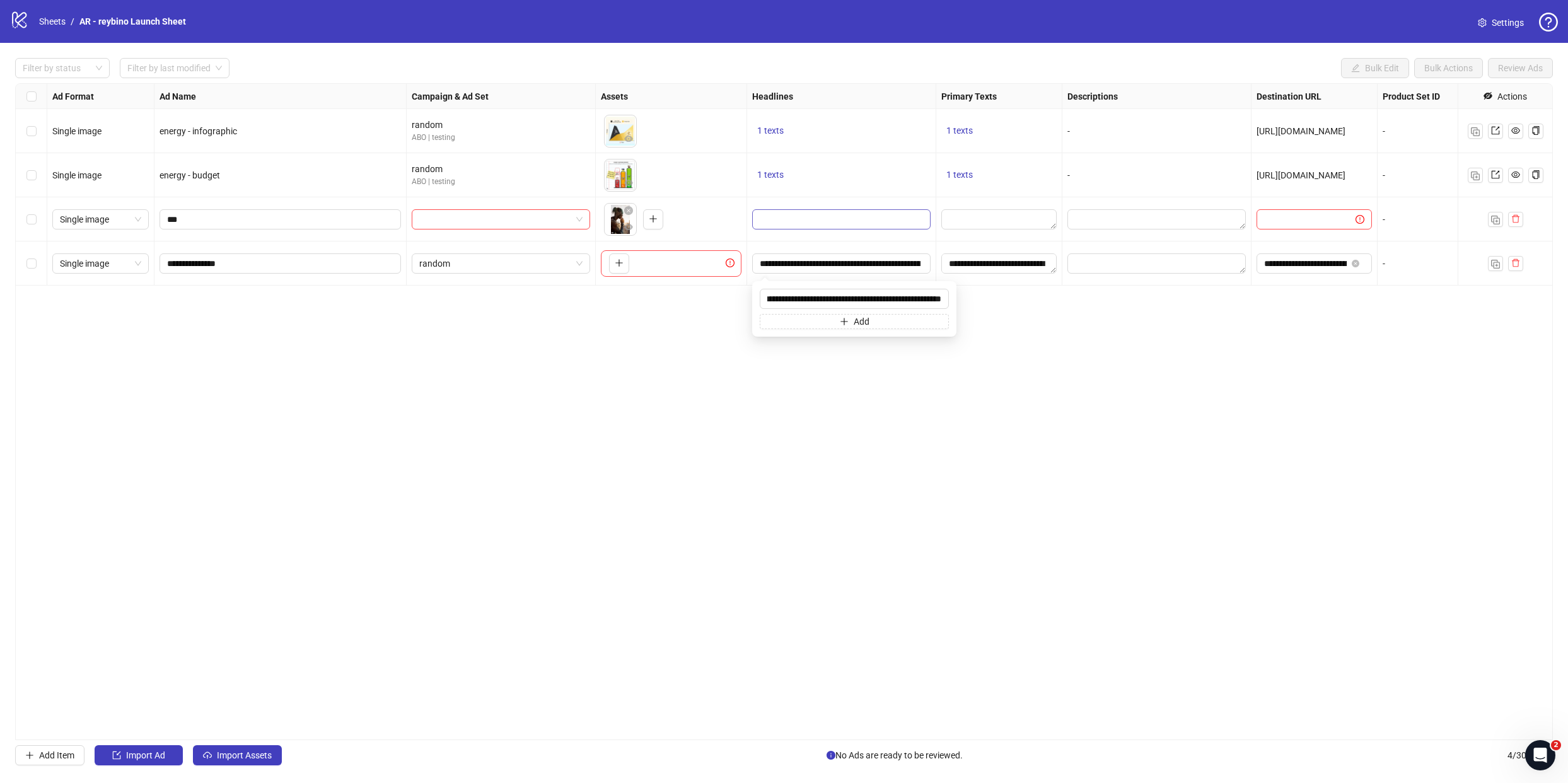
scroll to position [0, 0]
type input "**********"
click at [979, 219] on textarea "Edit values" at bounding box center [999, 219] width 116 height 20
click at [902, 330] on div "Ad Format Ad Name Campaign & Ad Set Assets Headlines Primary Texts Descriptions…" at bounding box center [784, 412] width 1538 height 657
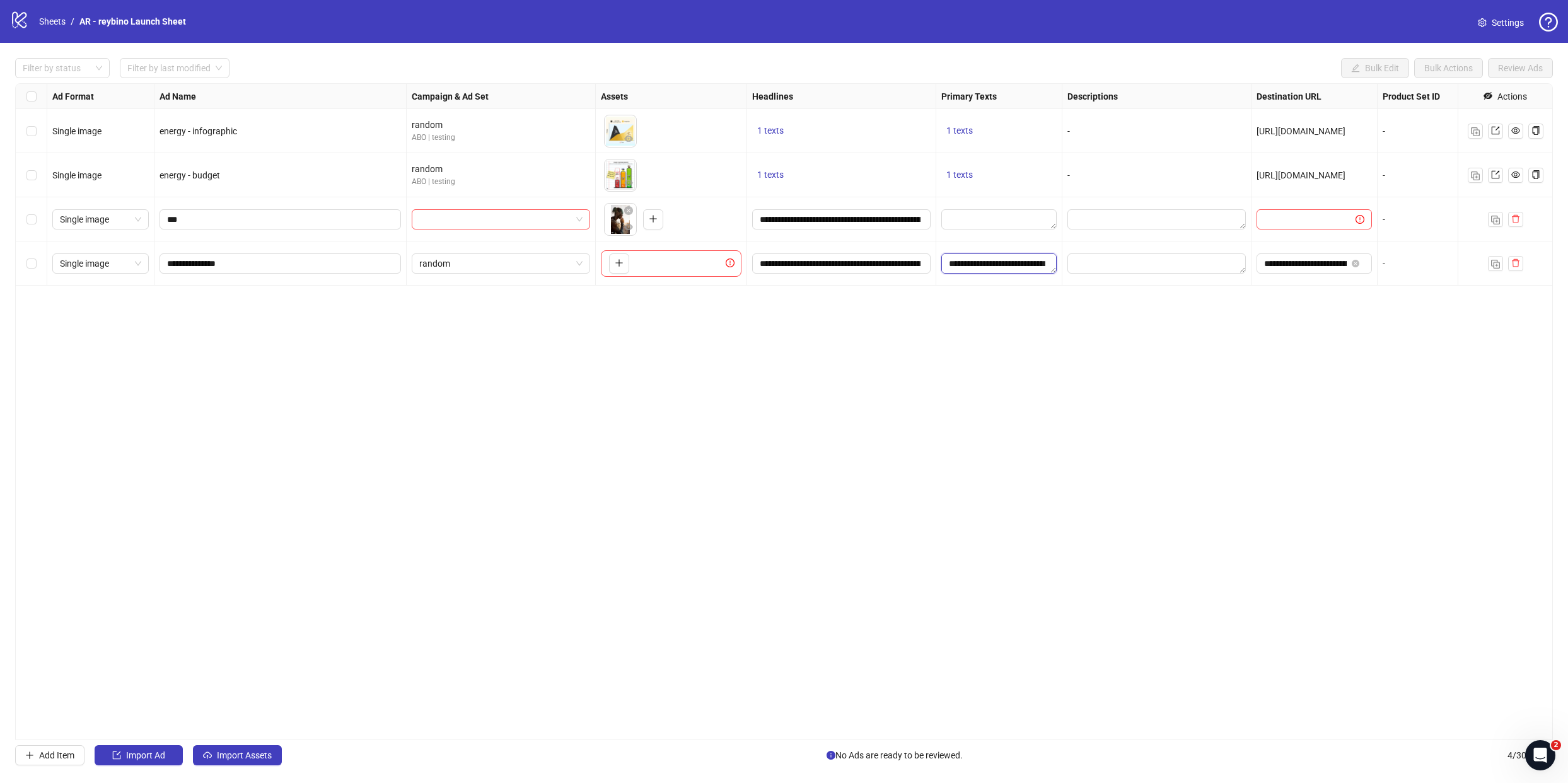
click at [985, 257] on textarea "**********" at bounding box center [999, 263] width 116 height 20
click at [974, 212] on textarea "Edit values" at bounding box center [999, 219] width 116 height 20
type textarea "**********"
click at [1182, 394] on div "Ad Format Ad Name Campaign & Ad Set Assets Headlines Primary Texts Descriptions…" at bounding box center [784, 412] width 1538 height 657
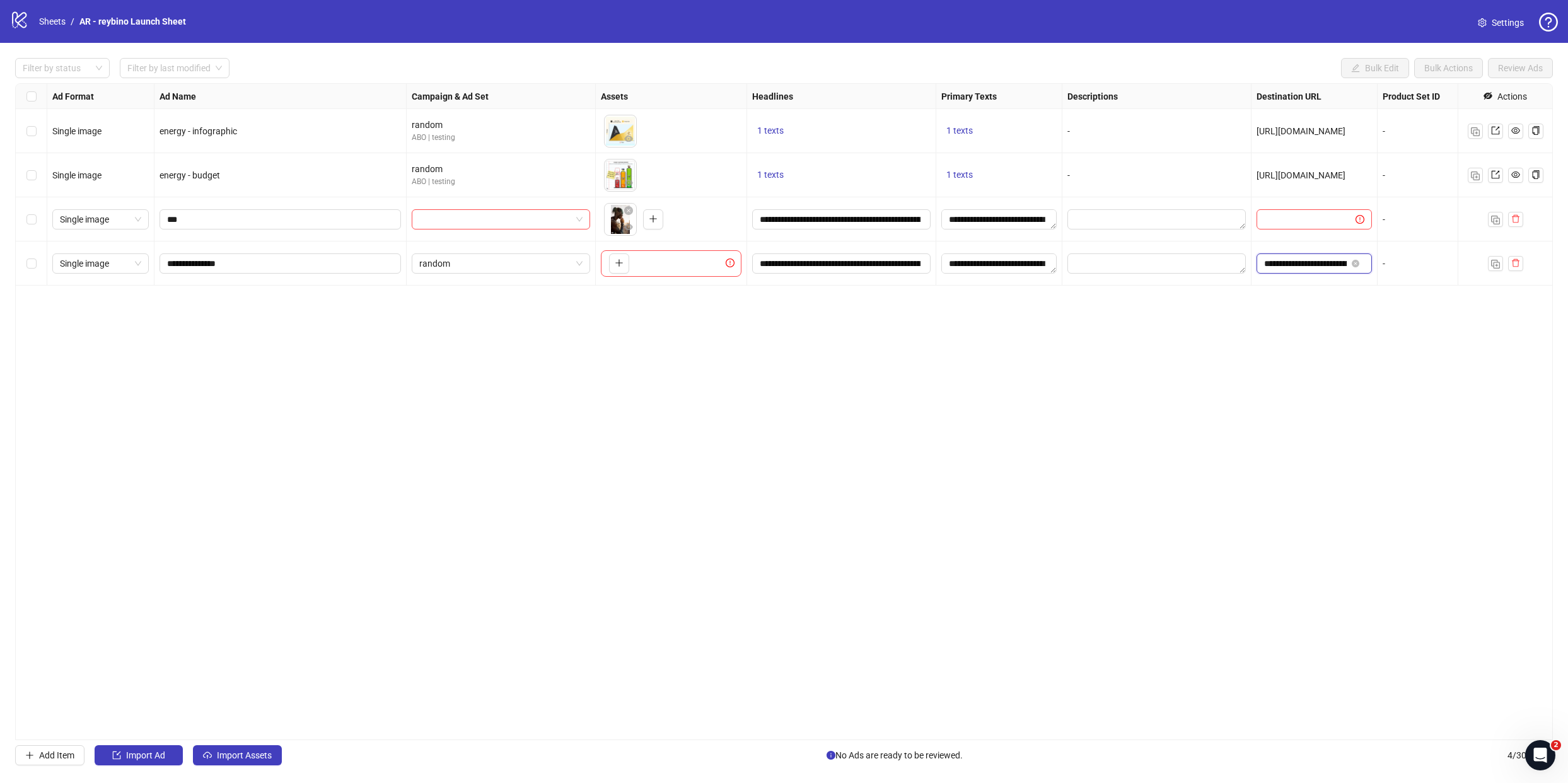
click at [1279, 258] on input "**********" at bounding box center [1306, 263] width 82 height 14
click at [1289, 262] on input "**********" at bounding box center [1306, 263] width 82 height 14
click at [1294, 206] on div at bounding box center [1315, 219] width 126 height 44
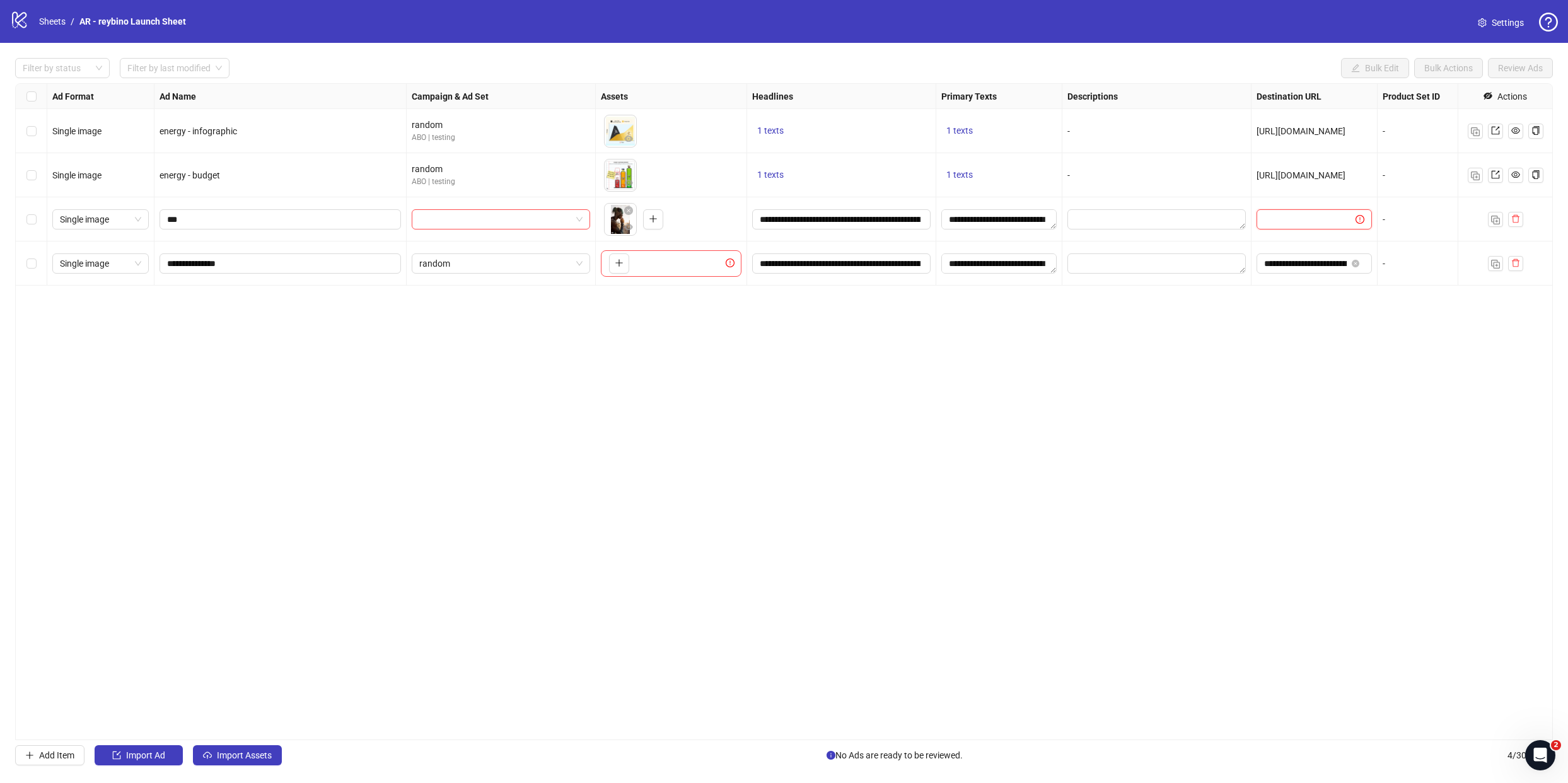
click at [1289, 214] on input "text" at bounding box center [1301, 219] width 74 height 14
paste input "**********"
type input "**********"
click at [1171, 373] on div "Ad Format Ad Name Campaign & Ad Set Assets Headlines Primary Texts Descriptions…" at bounding box center [784, 412] width 1538 height 657
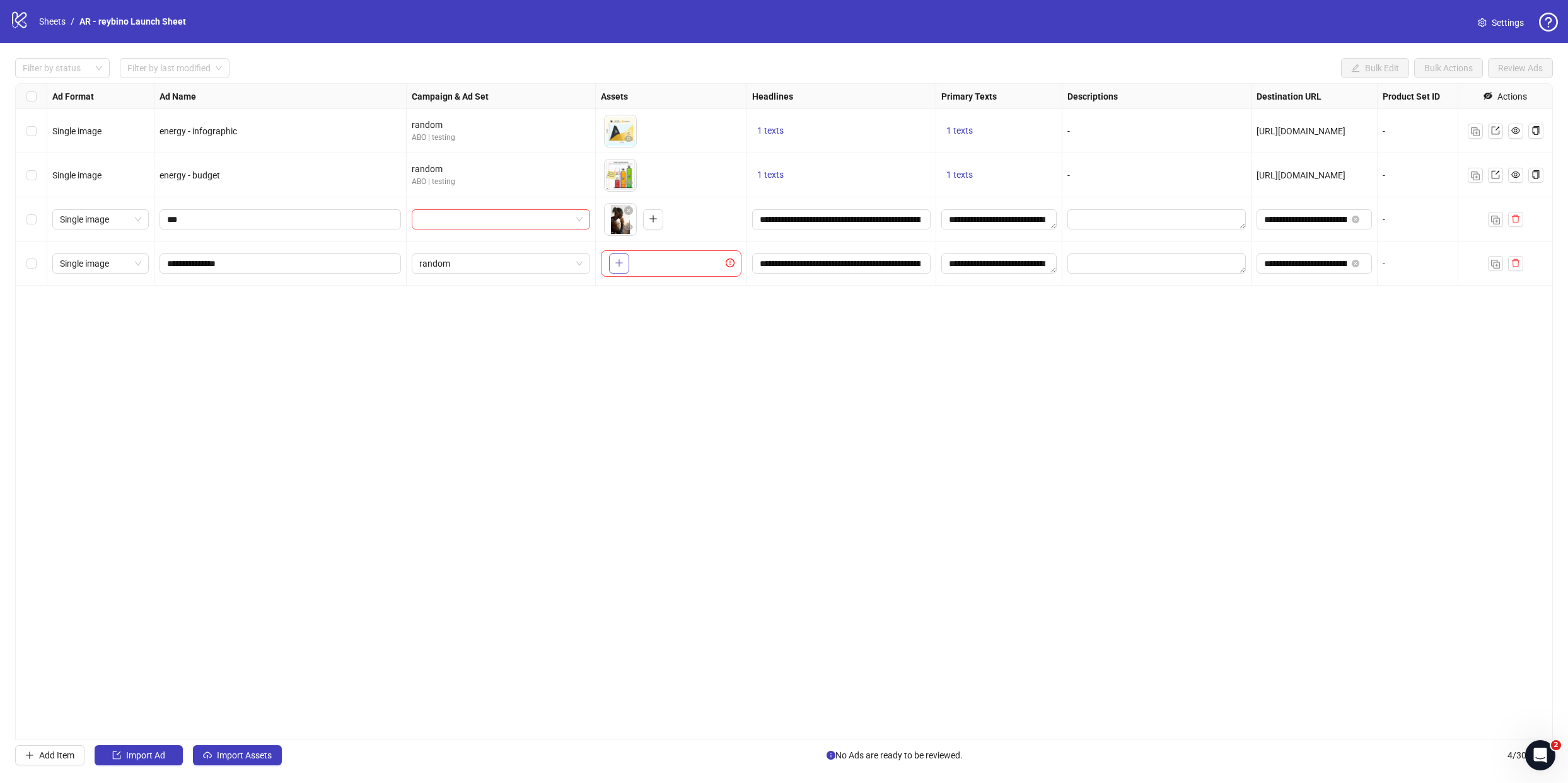
click at [627, 267] on button "button" at bounding box center [619, 263] width 20 height 20
click at [454, 213] on input "search" at bounding box center [495, 219] width 152 height 19
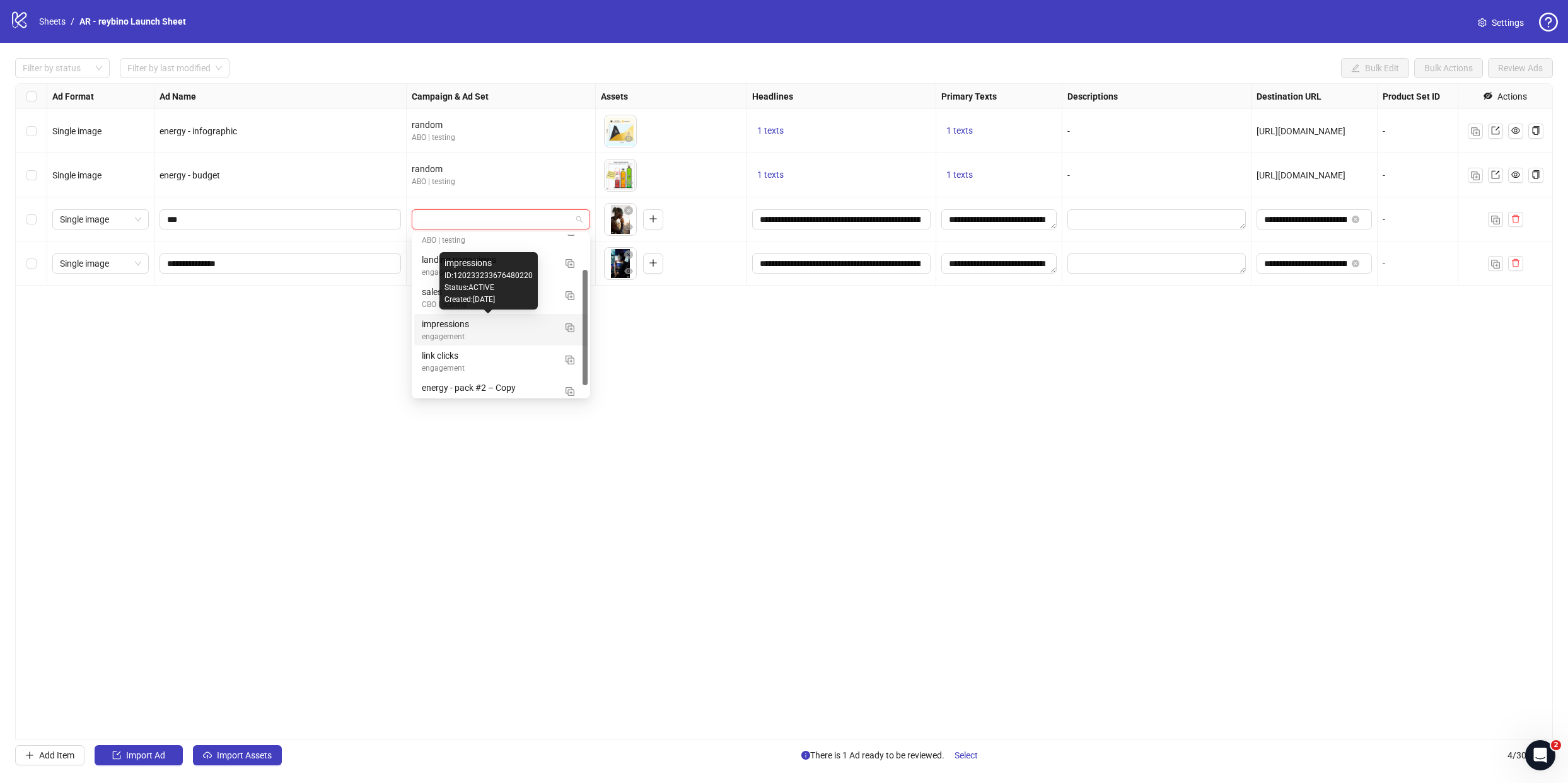
scroll to position [64, 0]
click at [550, 467] on div "Ad Format Ad Name Campaign & Ad Set Assets Headlines Primary Texts Descriptions…" at bounding box center [784, 412] width 1538 height 657
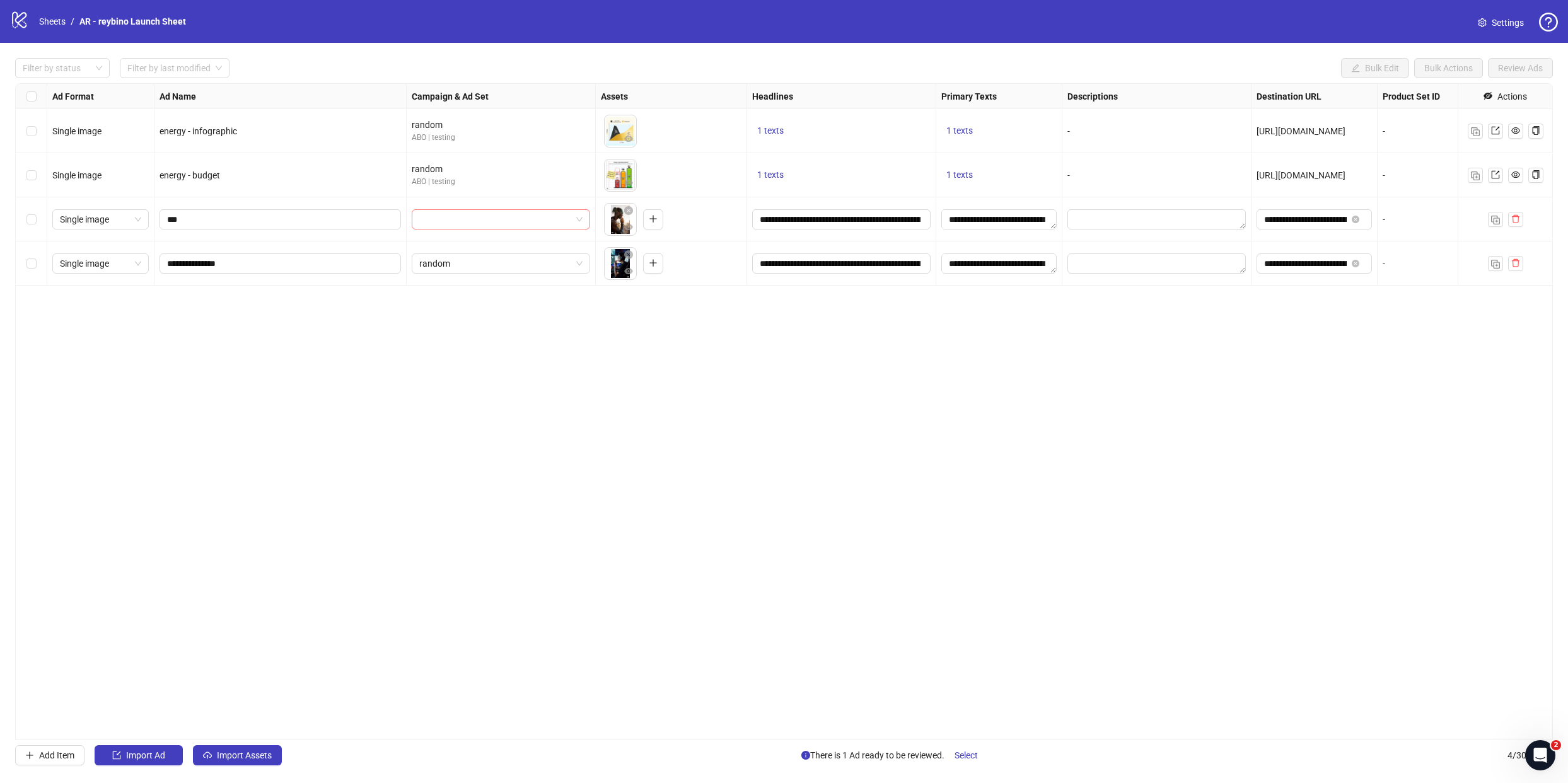
click at [456, 219] on input "search" at bounding box center [495, 219] width 152 height 19
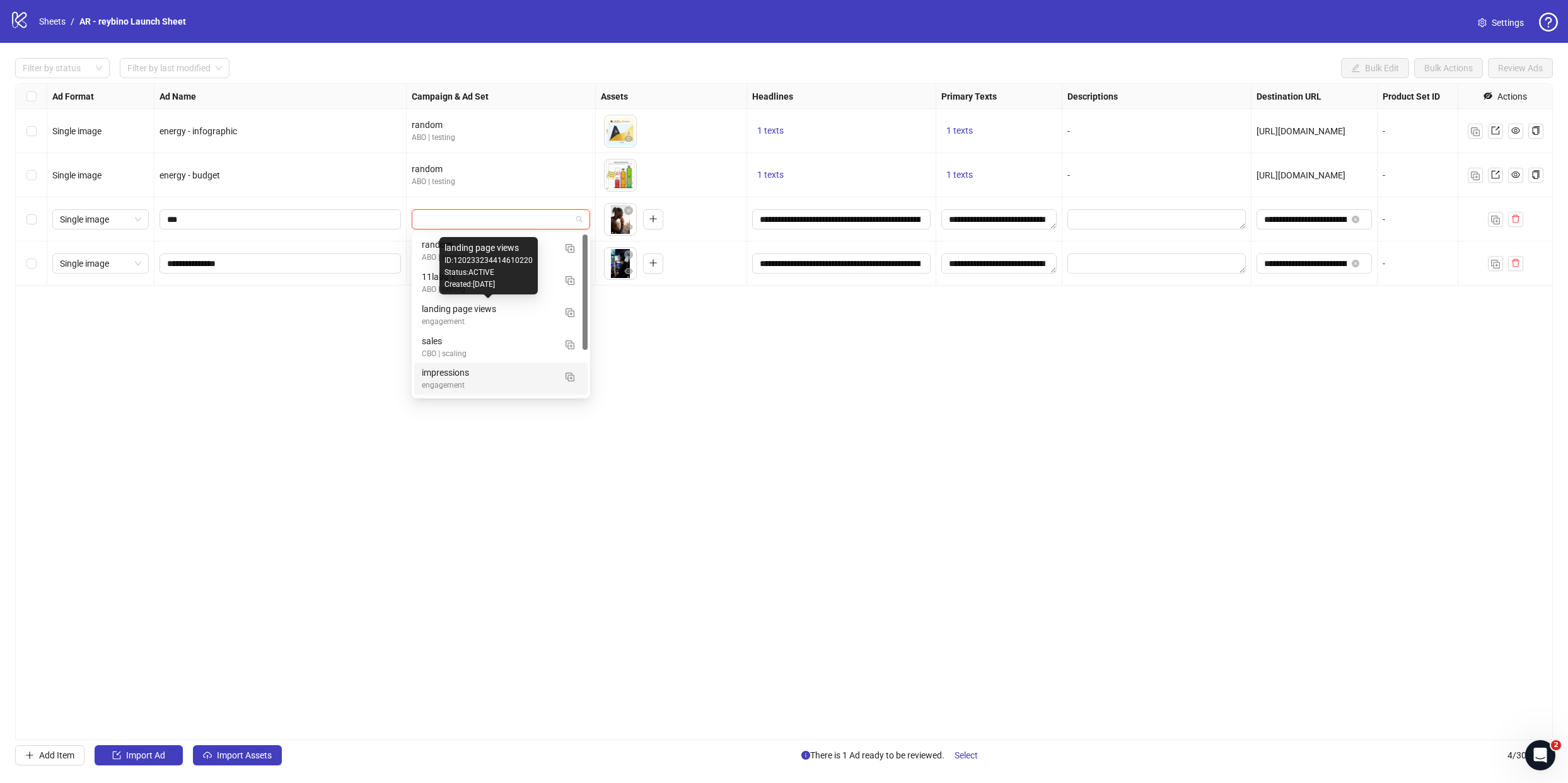
drag, startPoint x: 393, startPoint y: 510, endPoint x: 377, endPoint y: 476, distance: 37.6
click at [394, 508] on div "Ad Format Ad Name Campaign & Ad Set Assets Headlines Primary Texts Descriptions…" at bounding box center [784, 412] width 1538 height 657
click at [453, 223] on input "search" at bounding box center [495, 219] width 152 height 19
click at [434, 246] on div "use cases" at bounding box center [488, 245] width 133 height 14
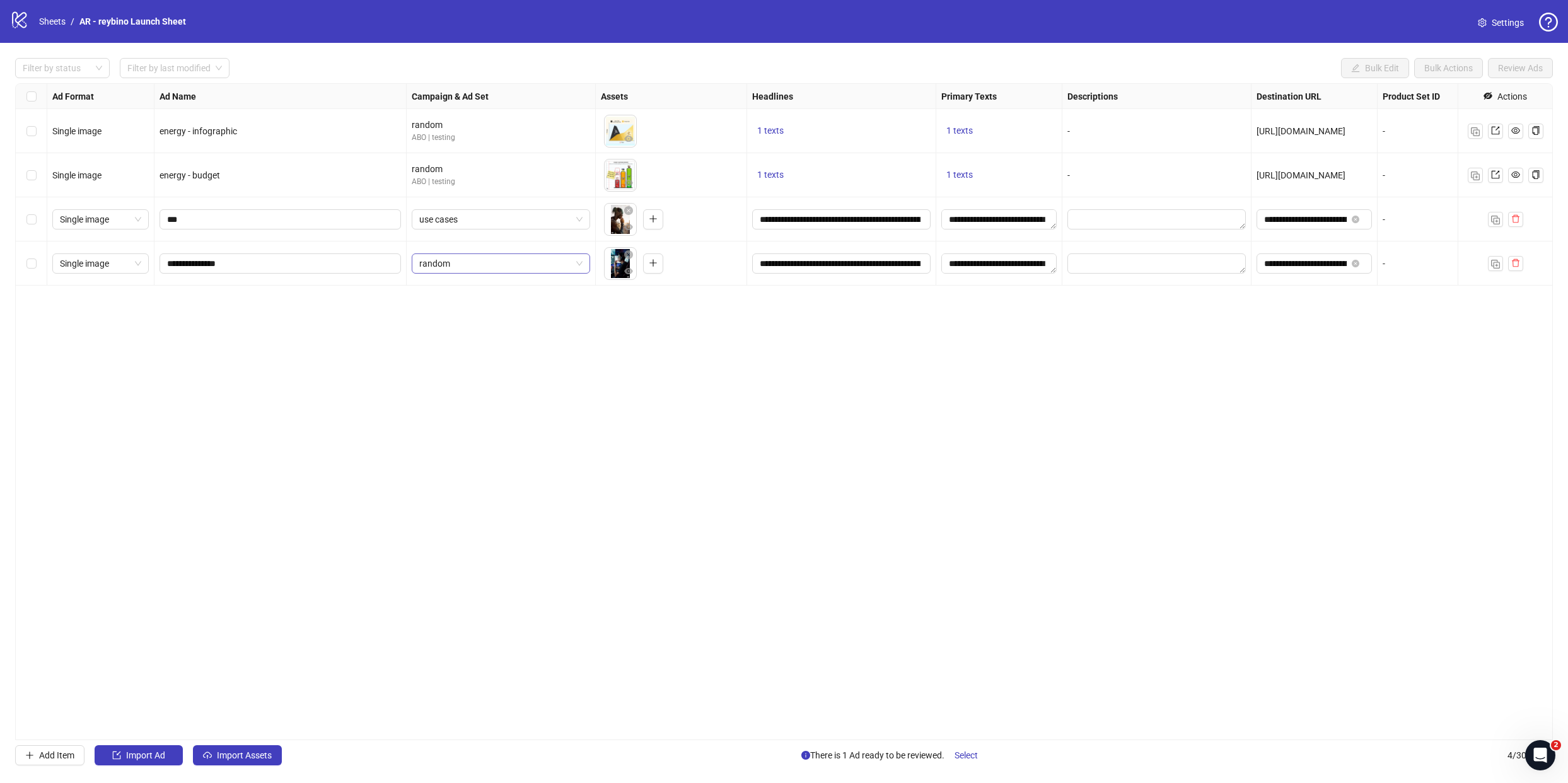
click at [442, 257] on span "random" at bounding box center [501, 263] width 163 height 19
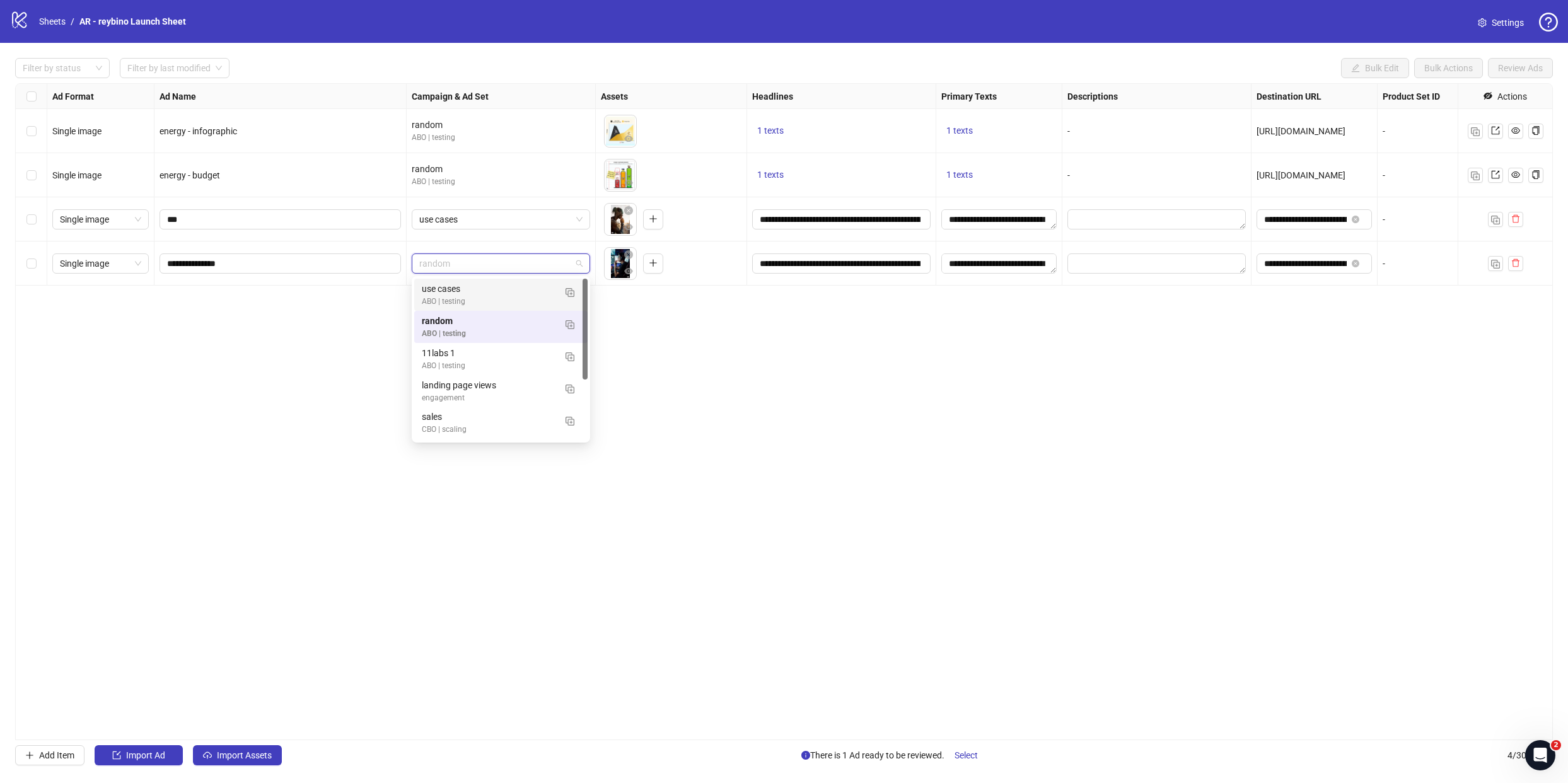
click at [452, 283] on div "use cases" at bounding box center [488, 289] width 133 height 14
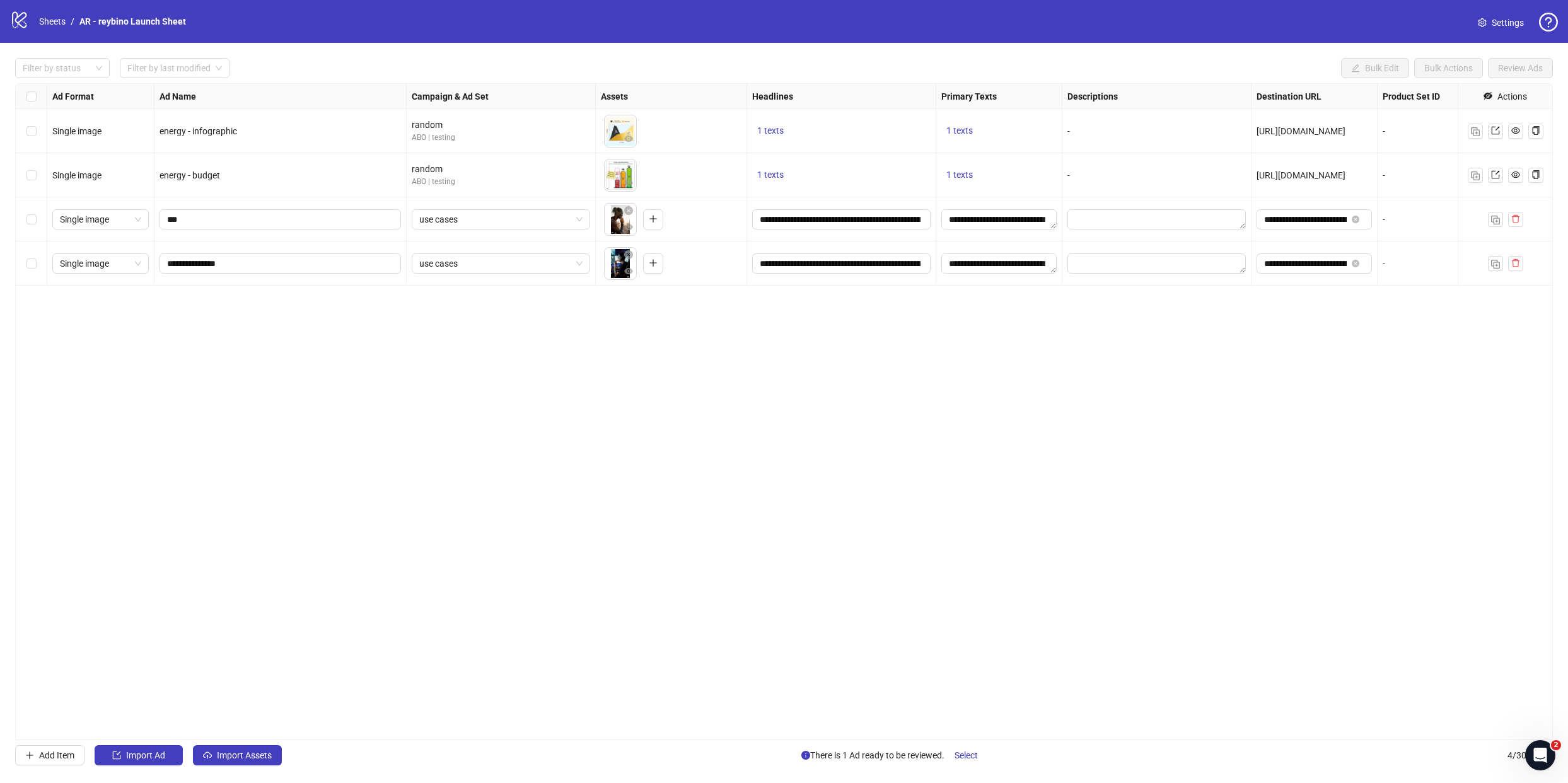
click at [240, 251] on div "**********" at bounding box center [280, 263] width 252 height 44
click at [236, 259] on input "**********" at bounding box center [279, 263] width 224 height 14
type input "******"
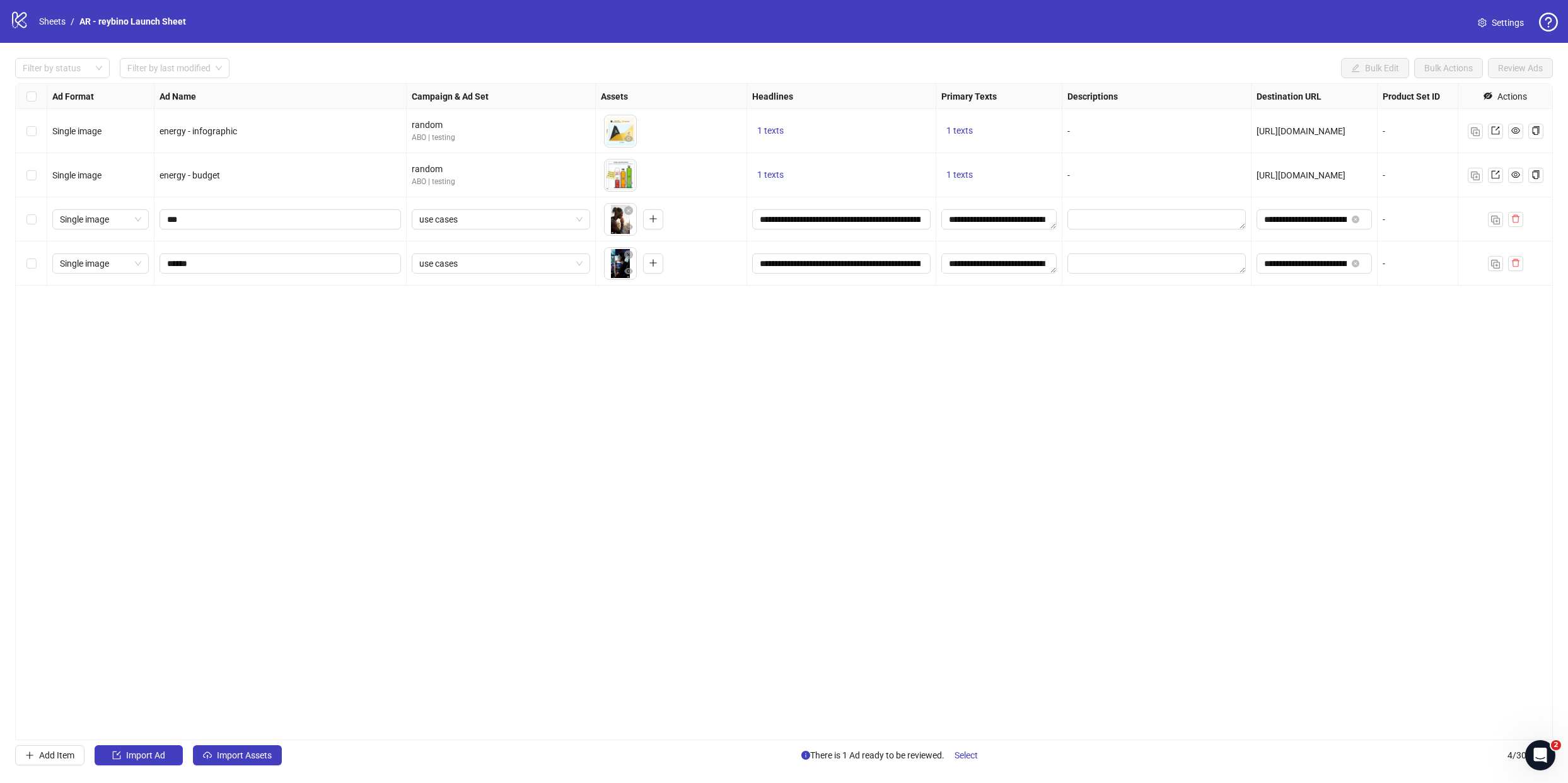
click at [970, 370] on div "Ad Format Ad Name Campaign & Ad Set Assets Headlines Primary Texts Descriptions…" at bounding box center [784, 412] width 1538 height 657
click at [1492, 262] on img "button" at bounding box center [1496, 264] width 8 height 8
click at [612, 304] on button "button" at bounding box center [619, 307] width 20 height 20
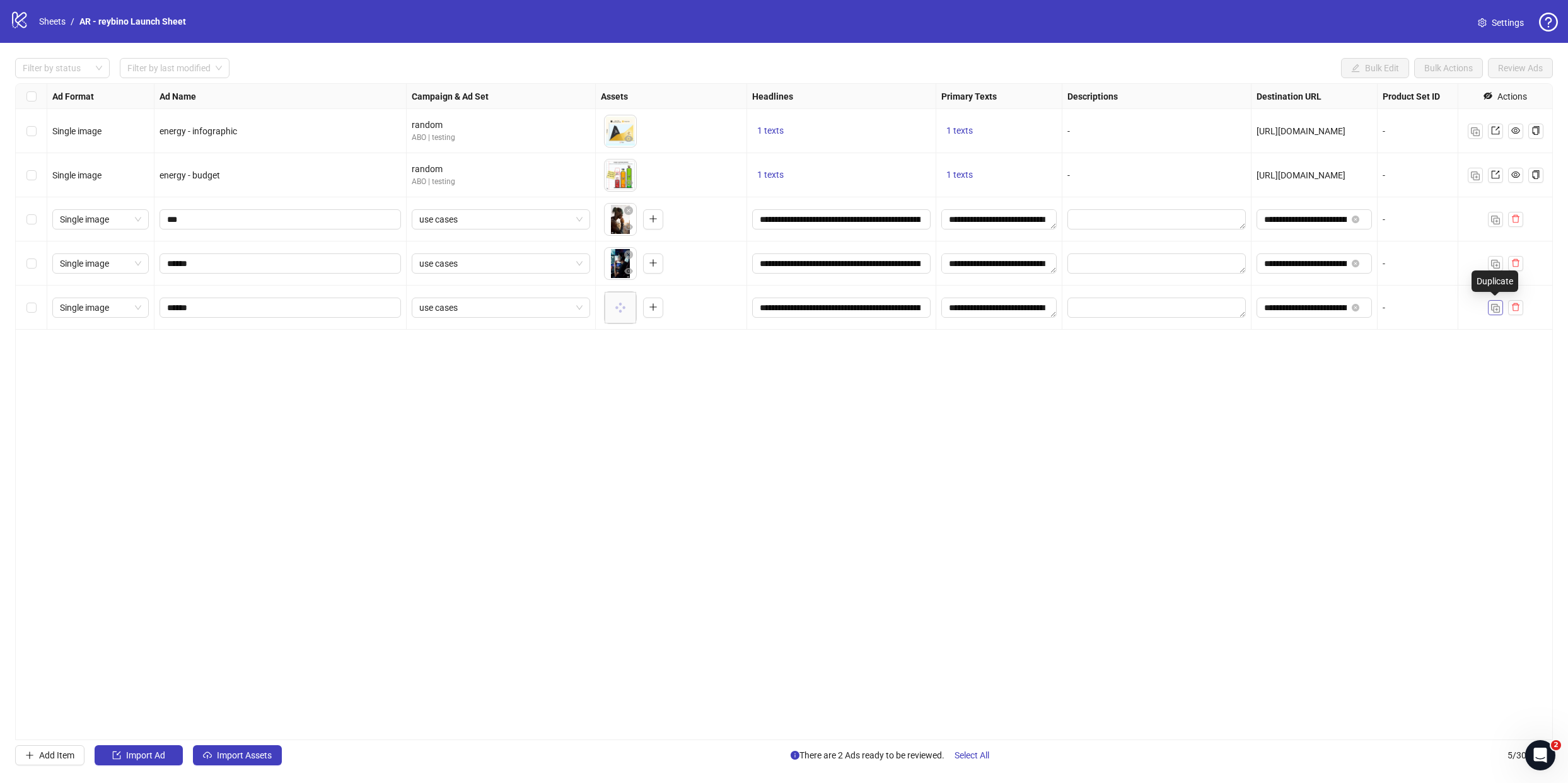
click at [1492, 308] on img "button" at bounding box center [1496, 308] width 8 height 8
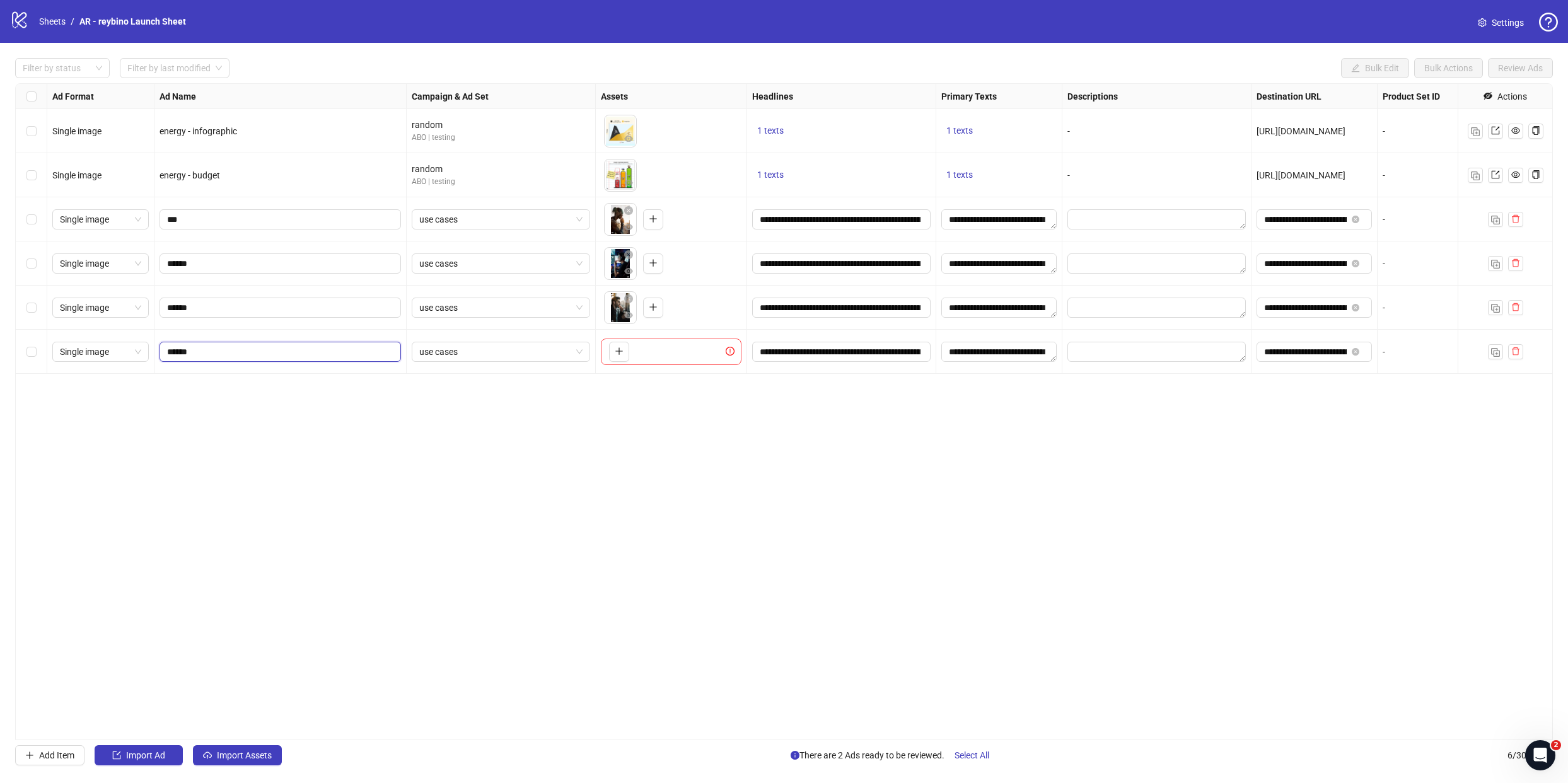
click at [277, 349] on input "******" at bounding box center [279, 352] width 224 height 14
type input "*****"
click at [623, 352] on icon "plus" at bounding box center [619, 351] width 8 height 8
click at [217, 307] on input "******" at bounding box center [279, 307] width 224 height 14
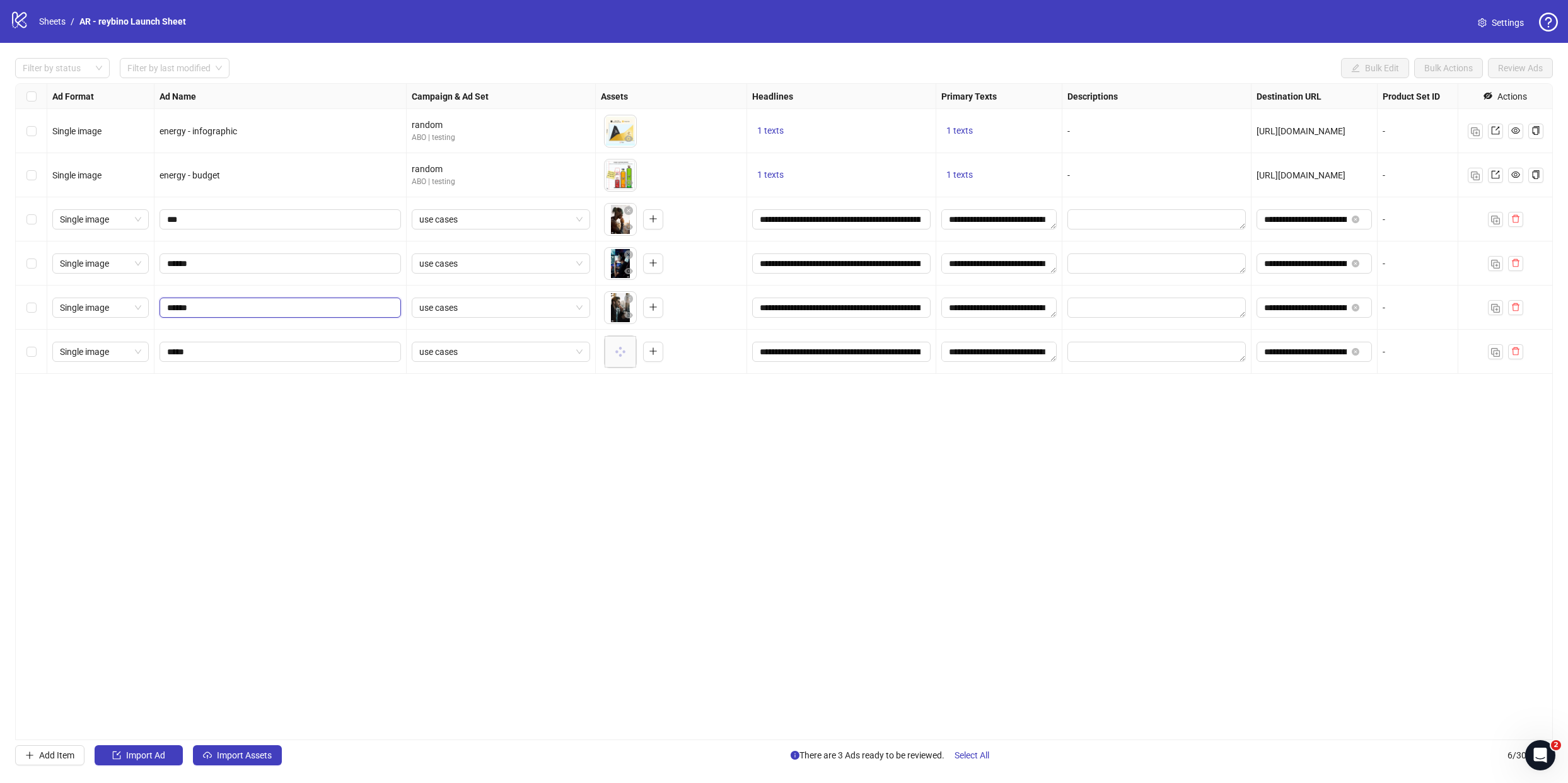
click at [217, 307] on input "******" at bounding box center [279, 307] width 224 height 14
type input "****"
click at [420, 465] on div "Ad Format Ad Name Campaign & Ad Set Assets Headlines Primary Texts Descriptions…" at bounding box center [784, 412] width 1538 height 657
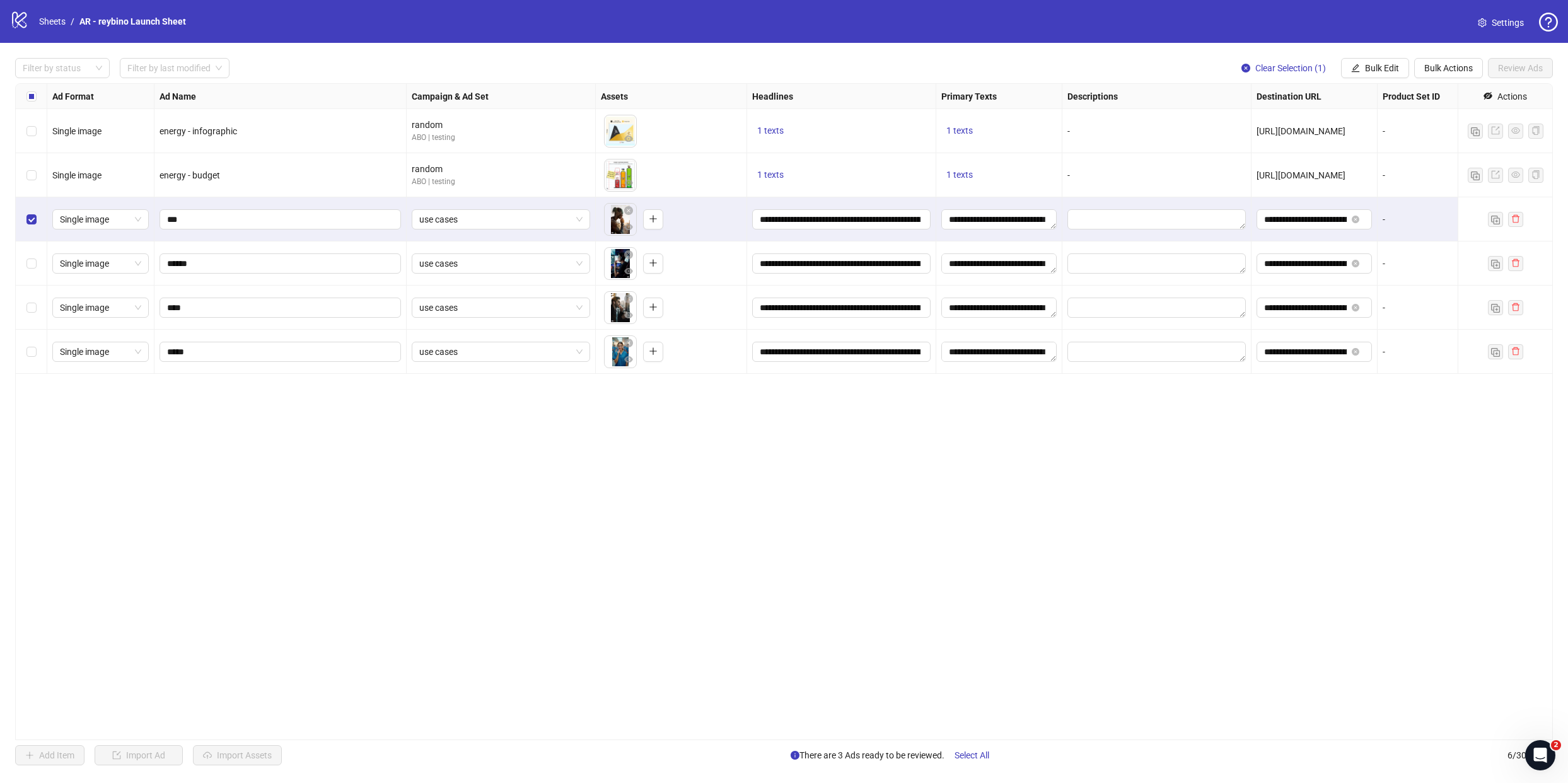
click at [36, 266] on div "Select row 4" at bounding box center [31, 263] width 31 height 44
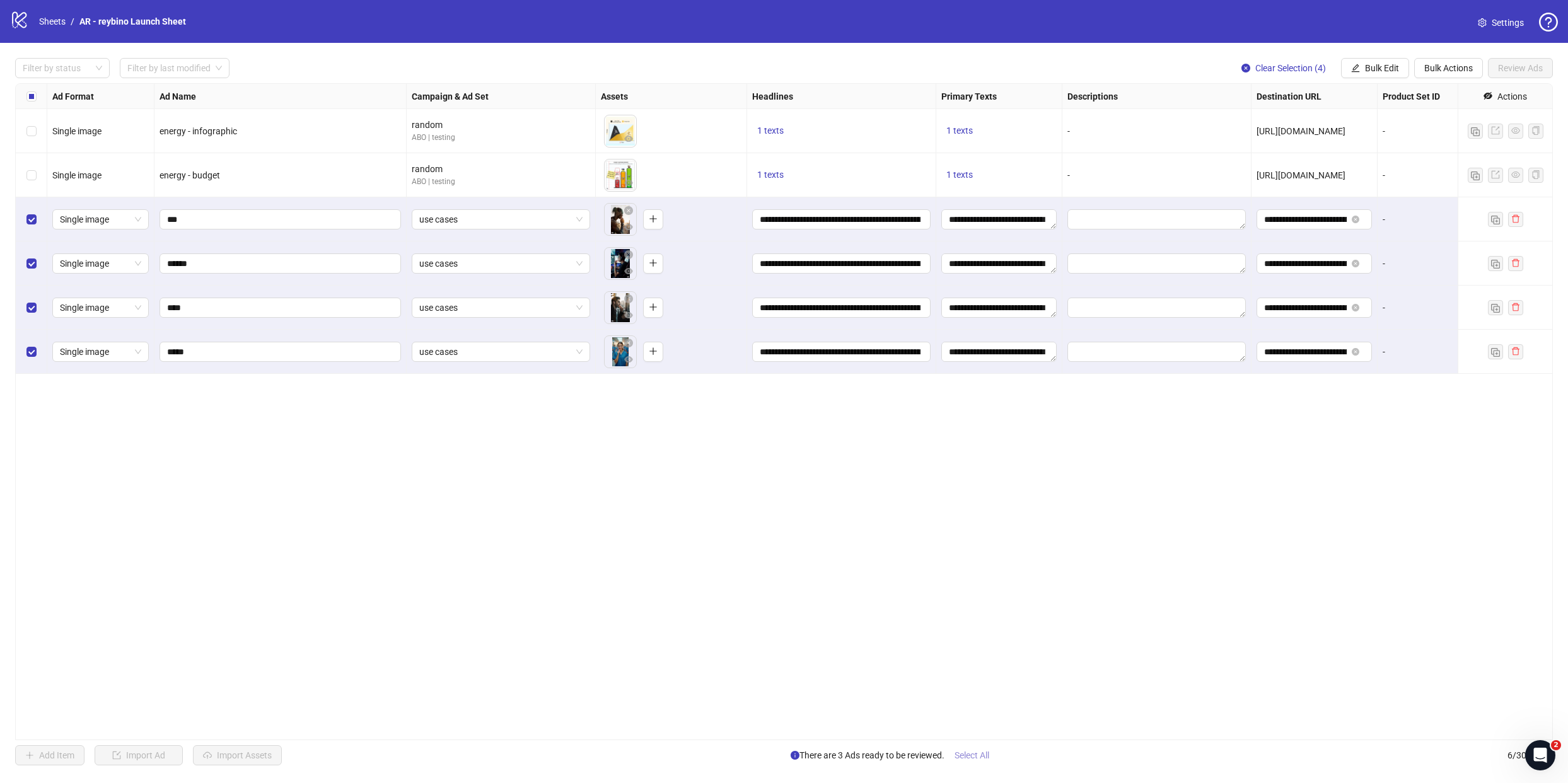
click at [973, 752] on span "Select All" at bounding box center [972, 755] width 35 height 10
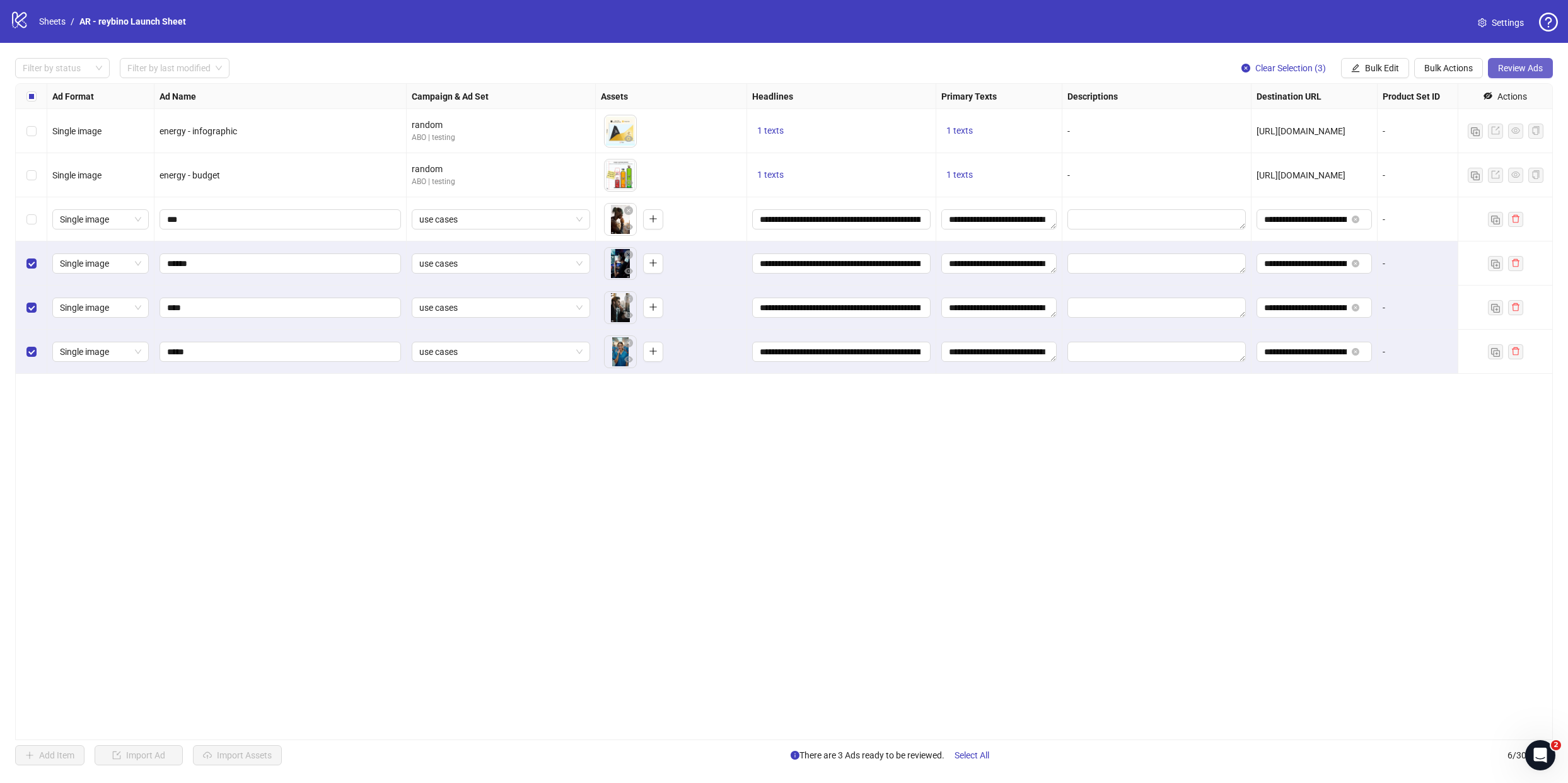
click at [1522, 71] on span "Review Ads" at bounding box center [1520, 68] width 45 height 10
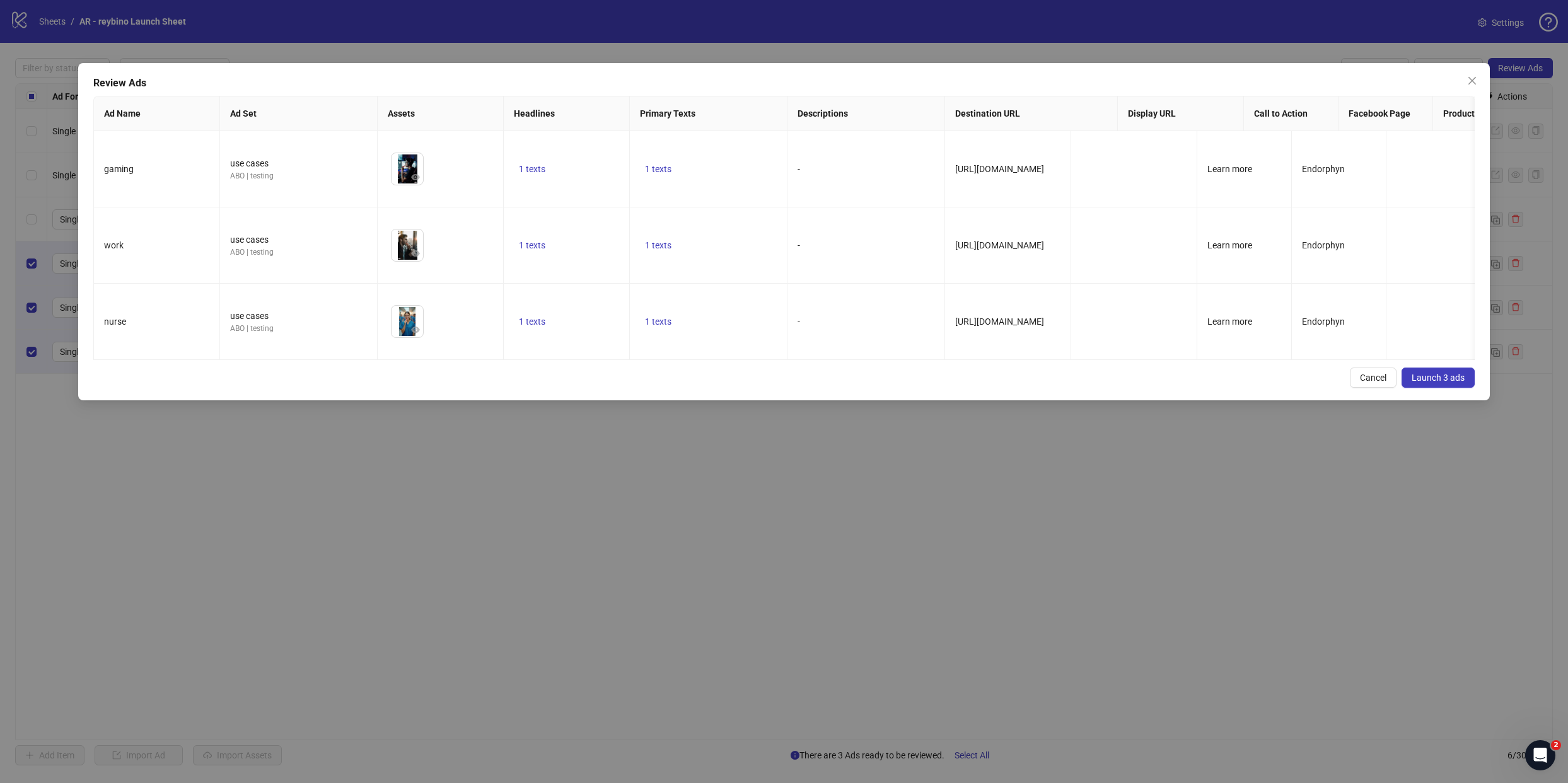
click at [1433, 373] on span "Launch 3 ads" at bounding box center [1438, 378] width 53 height 10
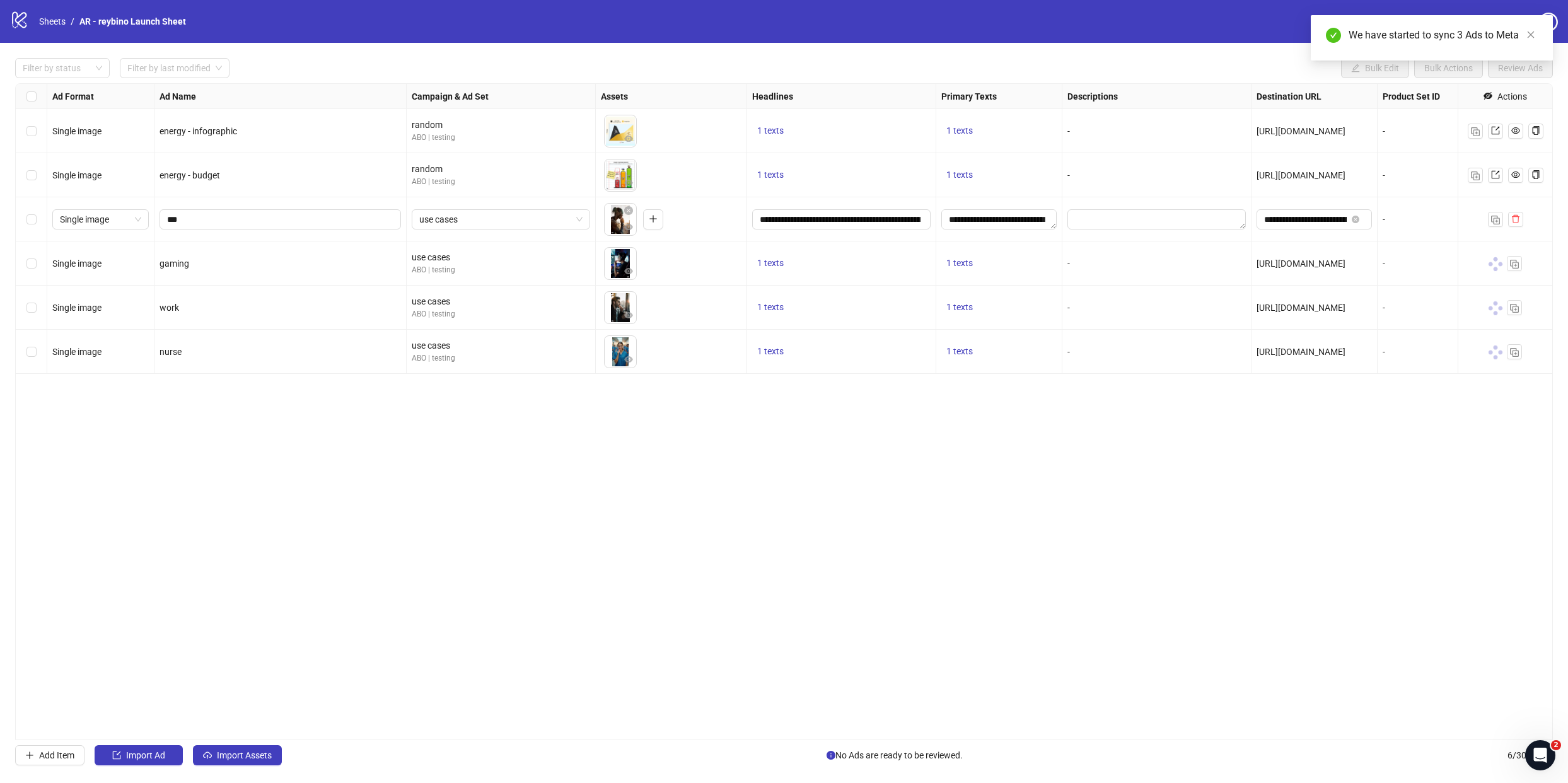
click at [405, 449] on div "Ad Format Ad Name Campaign & Ad Set Assets Headlines Primary Texts Descriptions…" at bounding box center [784, 412] width 1538 height 657
click at [222, 215] on input "***" at bounding box center [279, 219] width 224 height 14
click at [124, 220] on span "Single image" at bounding box center [101, 219] width 82 height 19
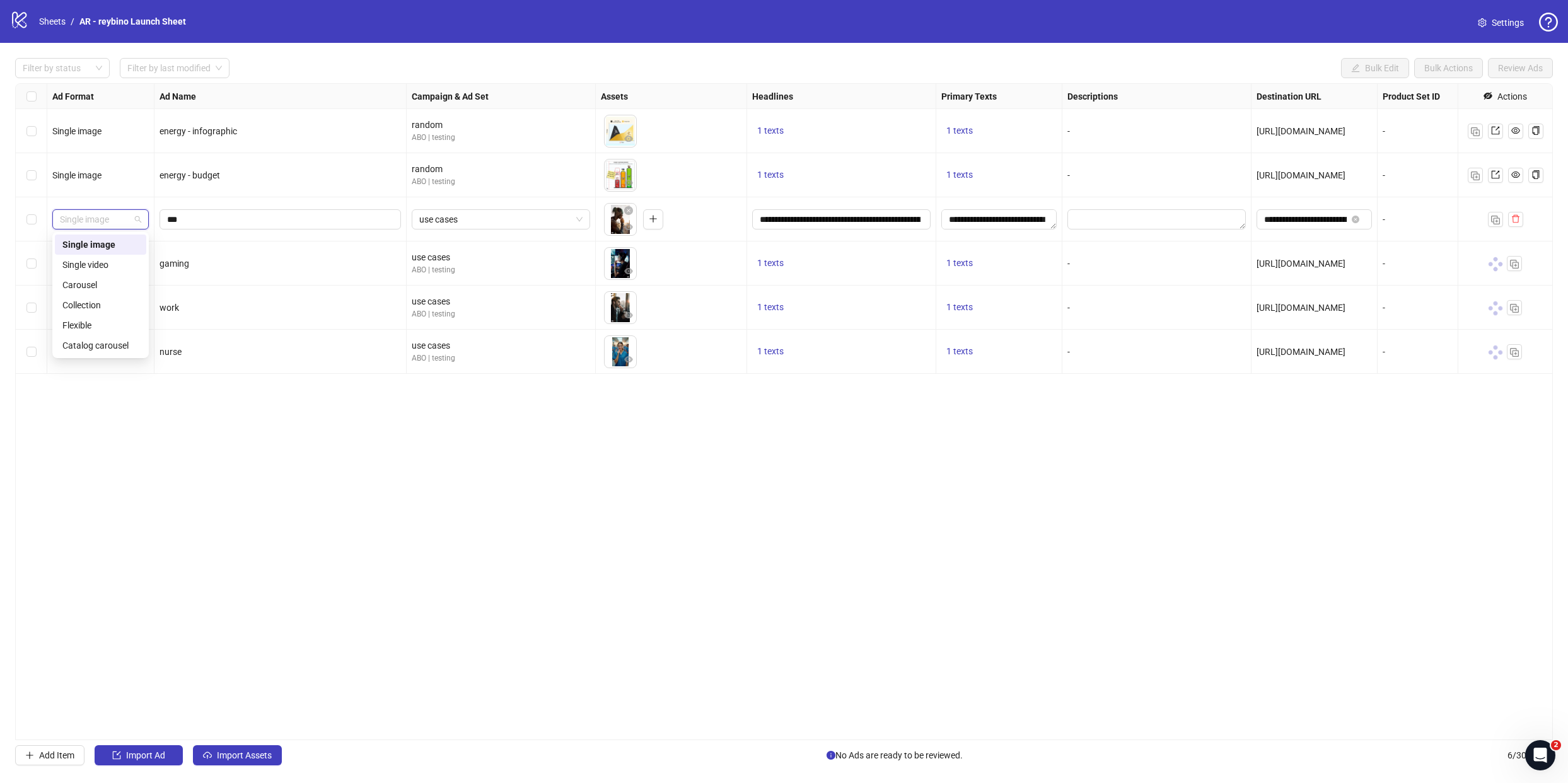
click at [119, 243] on div "Single image" at bounding box center [100, 245] width 76 height 14
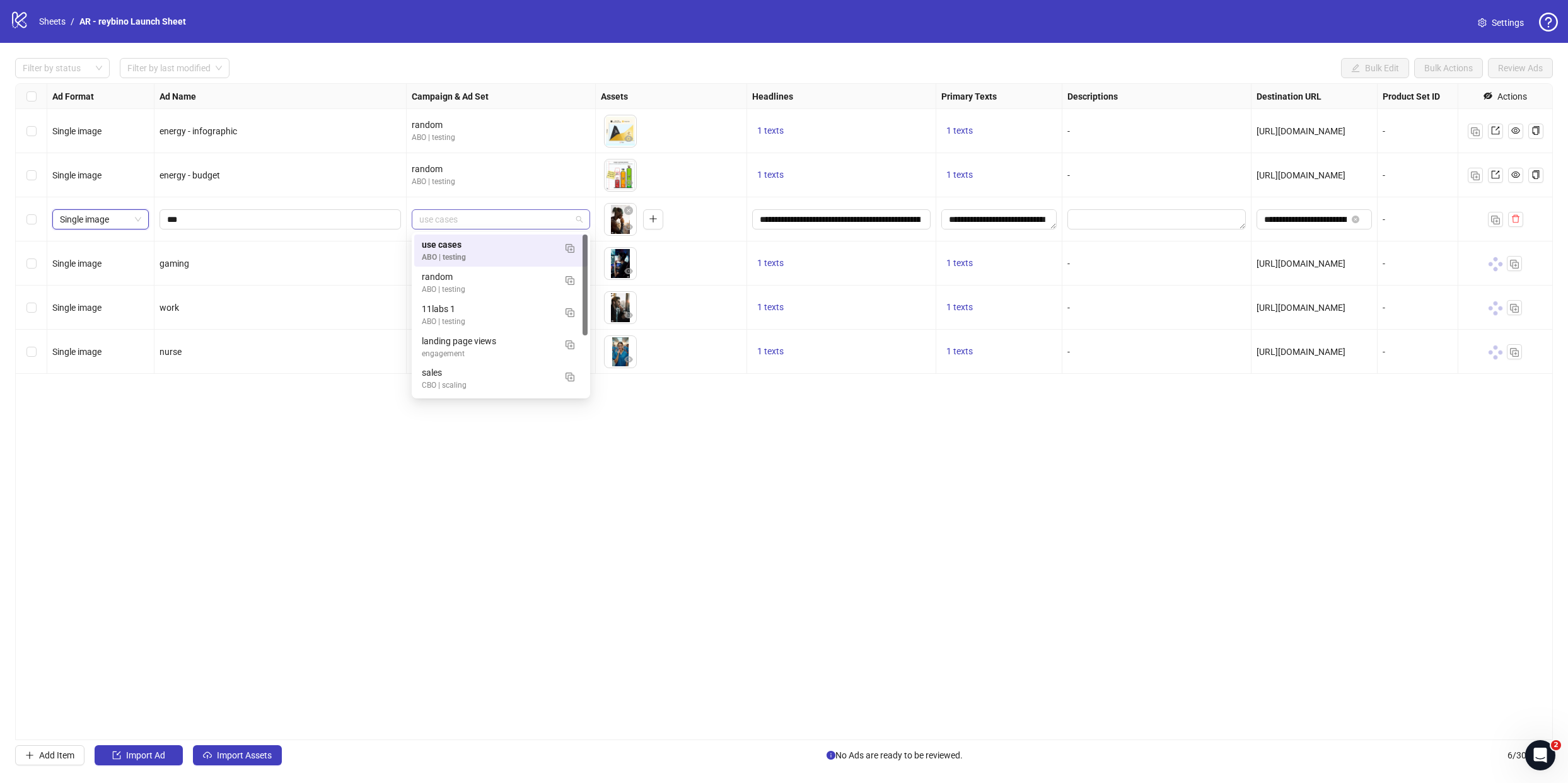
click at [471, 214] on span "use cases" at bounding box center [501, 219] width 163 height 19
click at [458, 244] on div "use cases" at bounding box center [488, 245] width 133 height 14
click at [1142, 220] on textarea "Edit values" at bounding box center [1157, 219] width 178 height 20
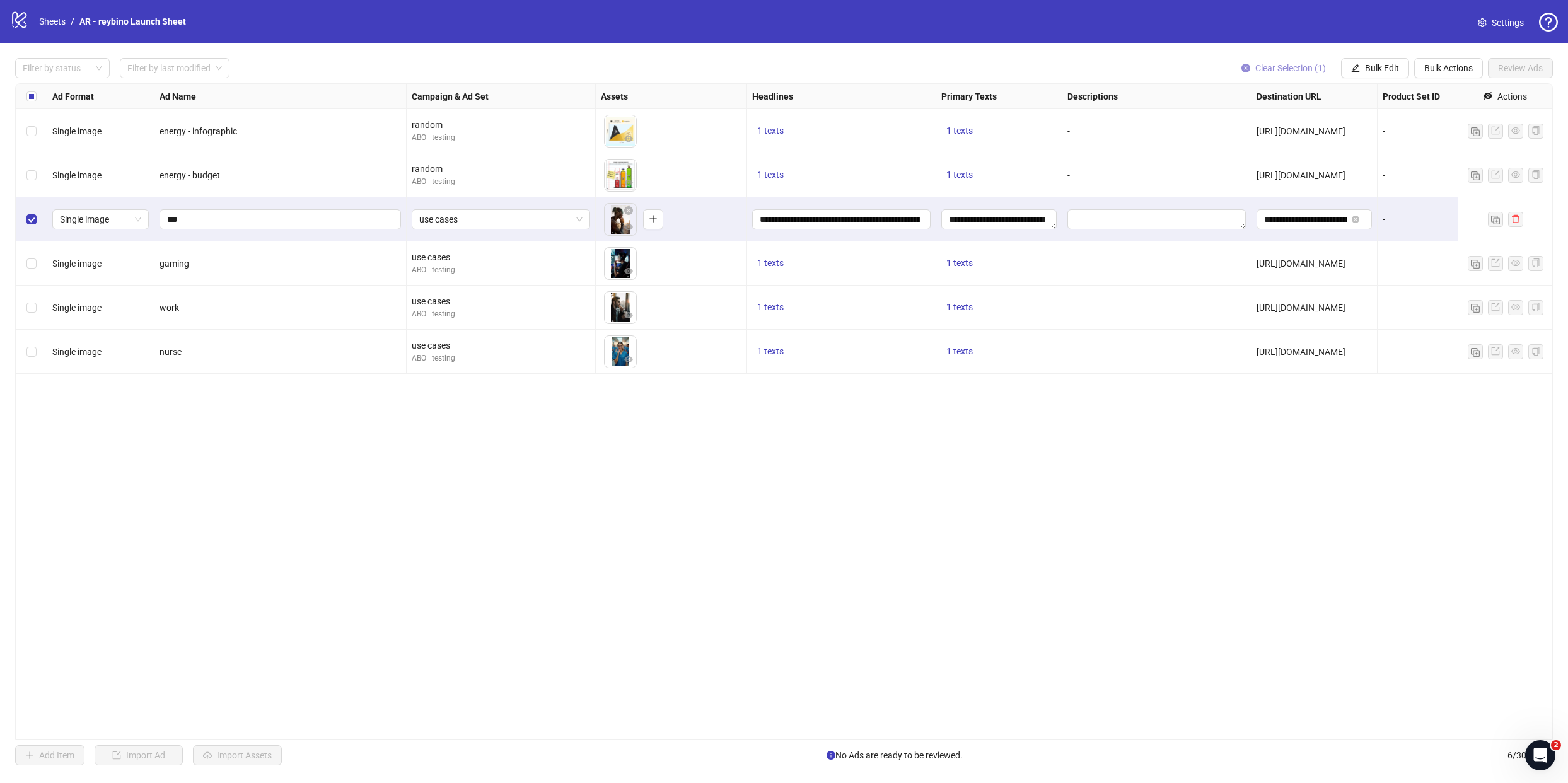
click at [1313, 71] on span "Clear Selection (1)" at bounding box center [1290, 68] width 71 height 10
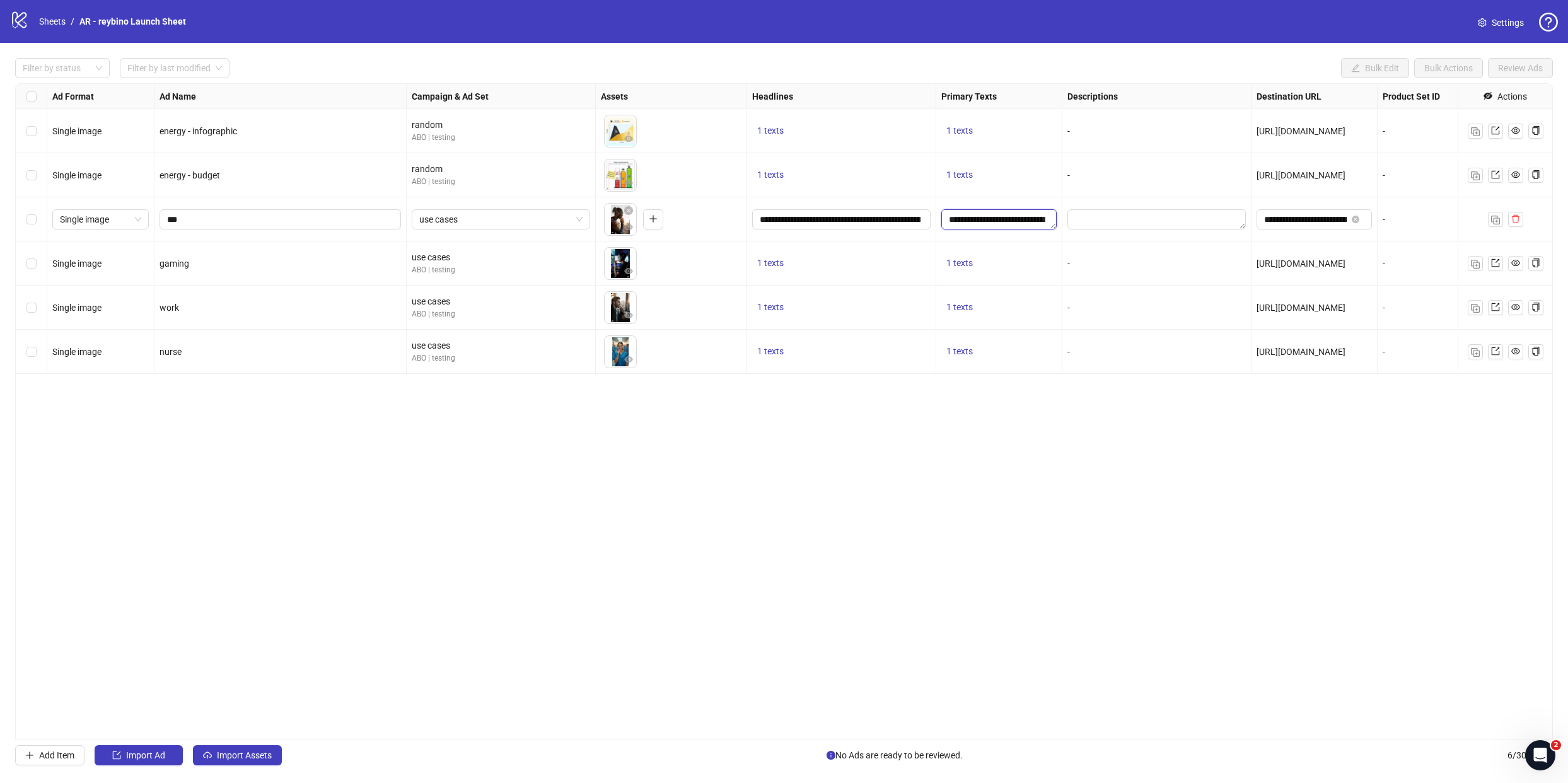
click at [1006, 217] on textarea "**********" at bounding box center [999, 219] width 116 height 20
click at [1046, 292] on span "Add" at bounding box center [1051, 288] width 16 height 10
click at [1049, 433] on div "Ad Format Ad Name Campaign & Ad Set Assets Headlines Primary Texts Descriptions…" at bounding box center [784, 412] width 1538 height 657
click at [300, 223] on input "***" at bounding box center [279, 219] width 224 height 14
click at [1513, 218] on icon "delete" at bounding box center [1515, 219] width 8 height 8
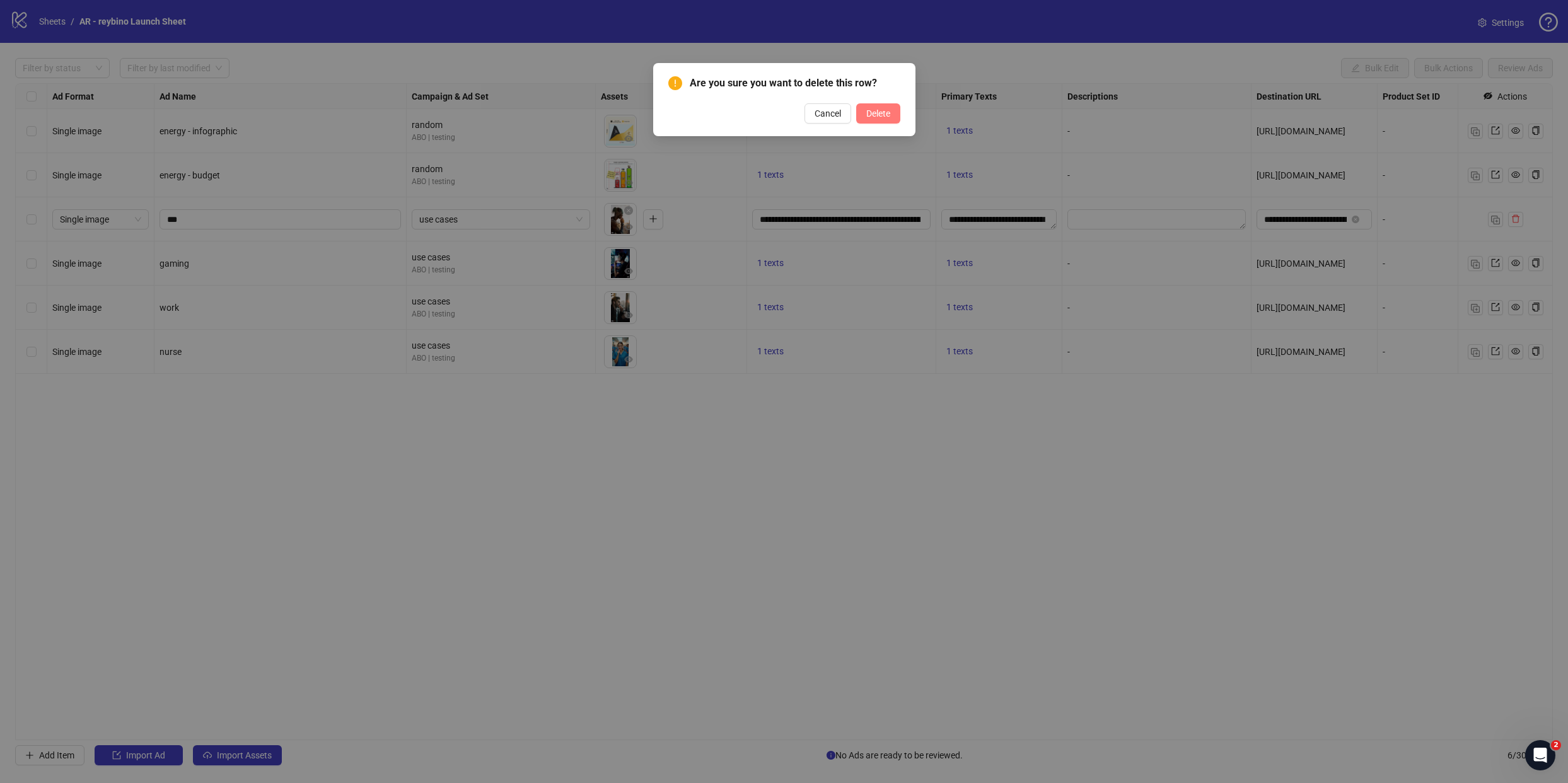
click at [866, 111] on span "Delete" at bounding box center [878, 114] width 24 height 10
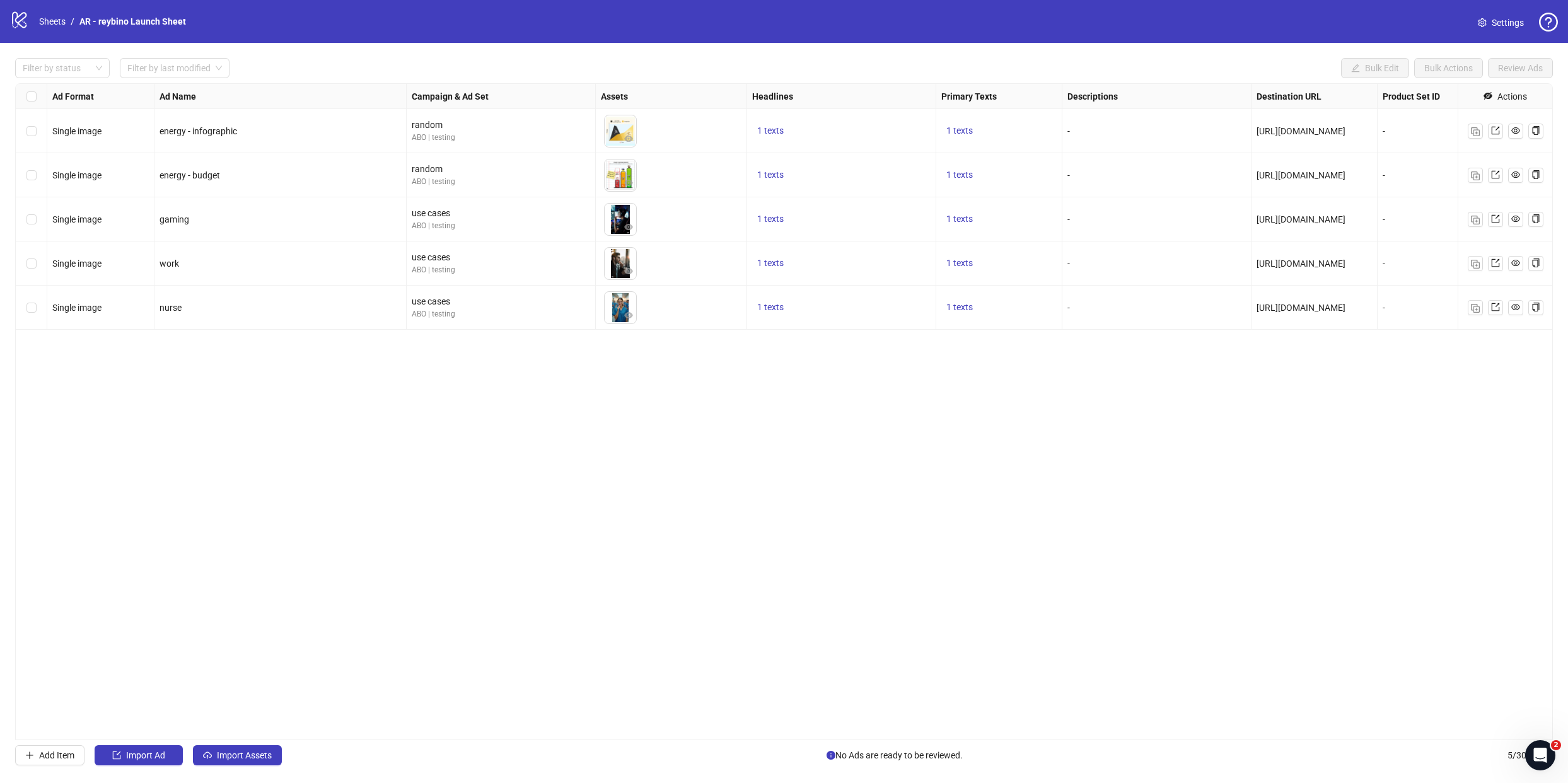
click at [1502, 28] on span "Settings" at bounding box center [1509, 23] width 32 height 14
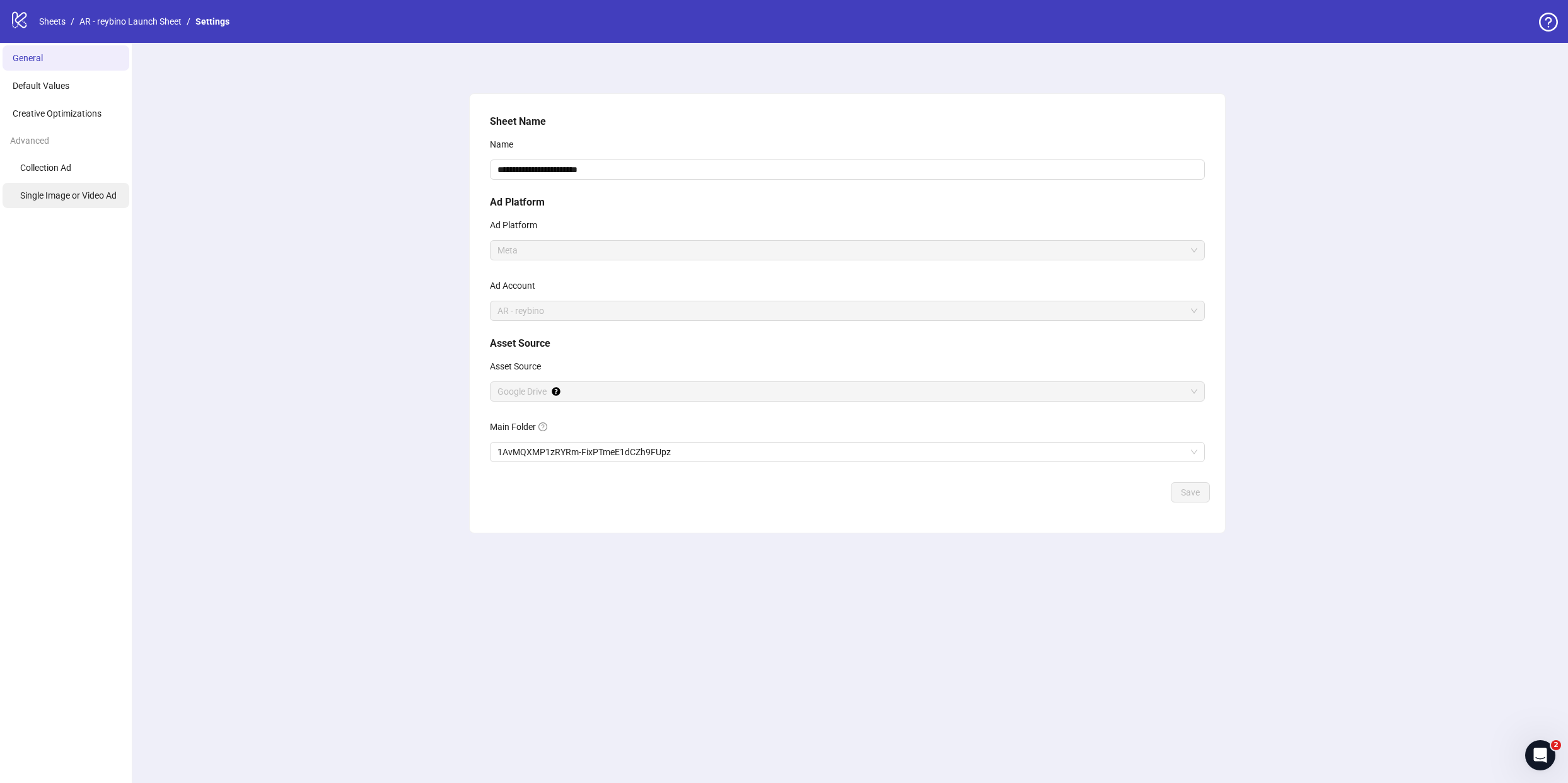
click at [67, 197] on span "Single Image or Video Ad" at bounding box center [69, 195] width 97 height 10
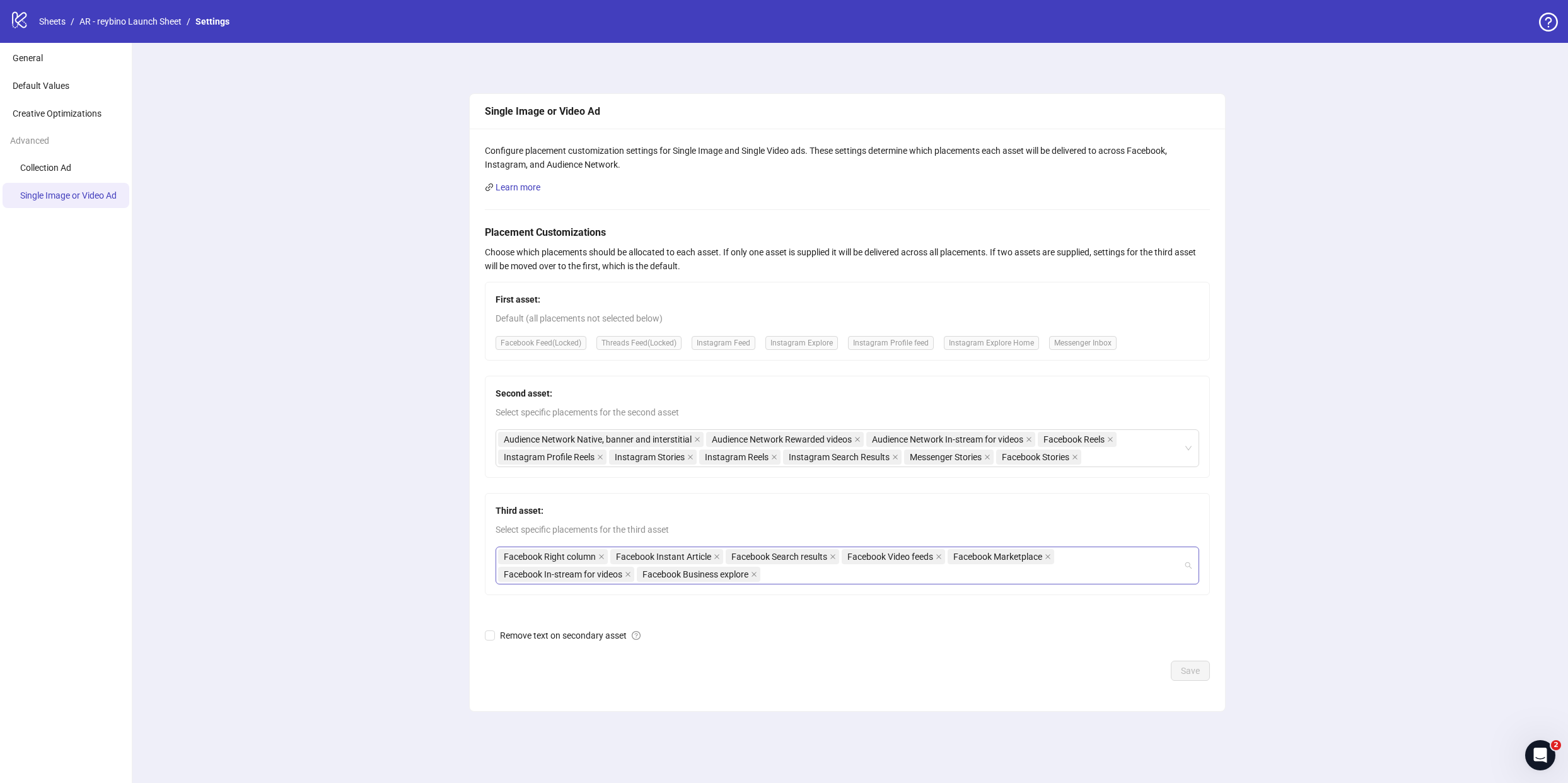
click at [799, 570] on div "Facebook Right column Facebook Instant Article Facebook Search results Facebook…" at bounding box center [840, 566] width 685 height 36
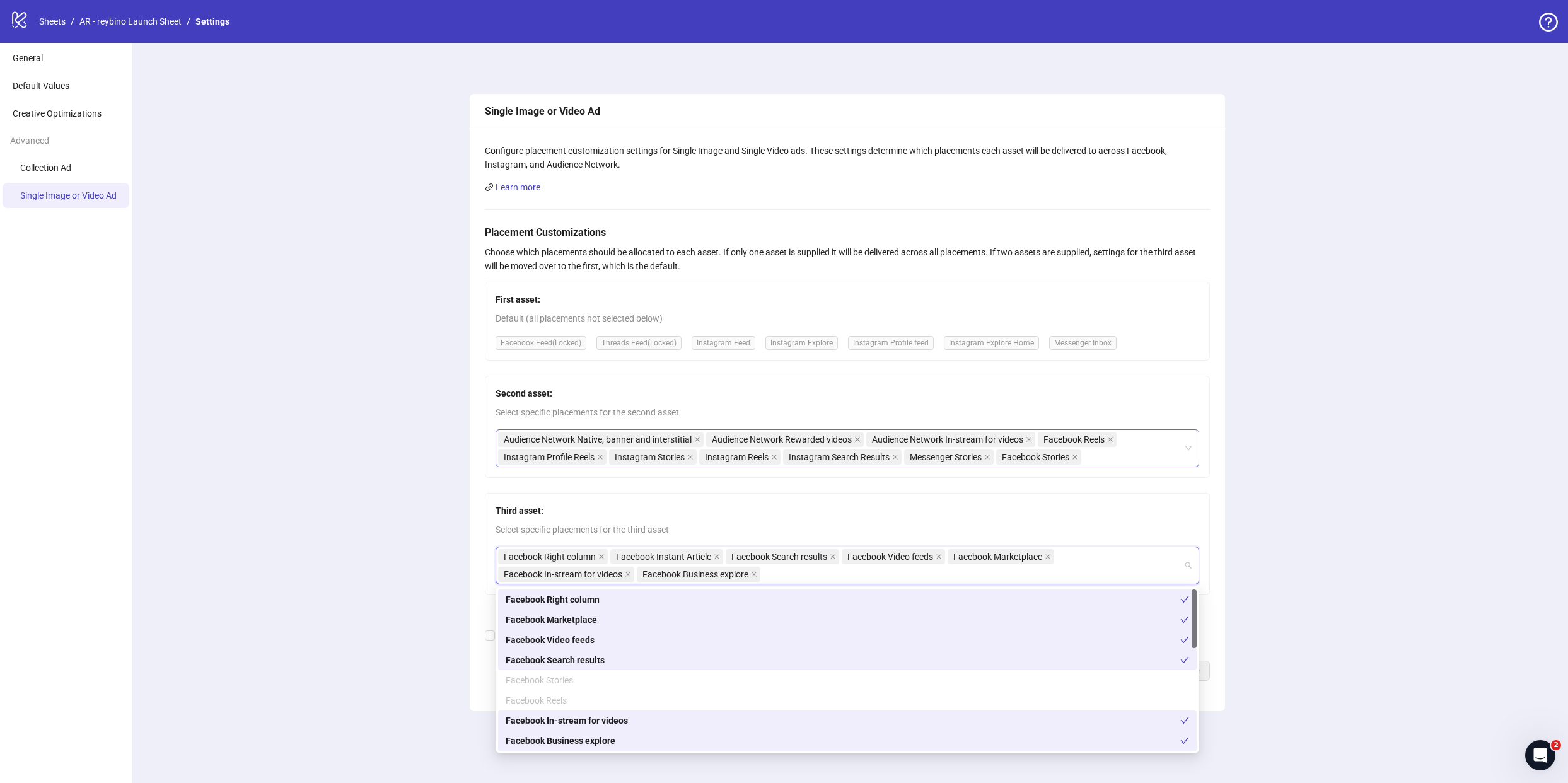
click at [1139, 452] on div "Audience Network Native, banner and interstitial Audience Network Rewarded vide…" at bounding box center [840, 448] width 685 height 36
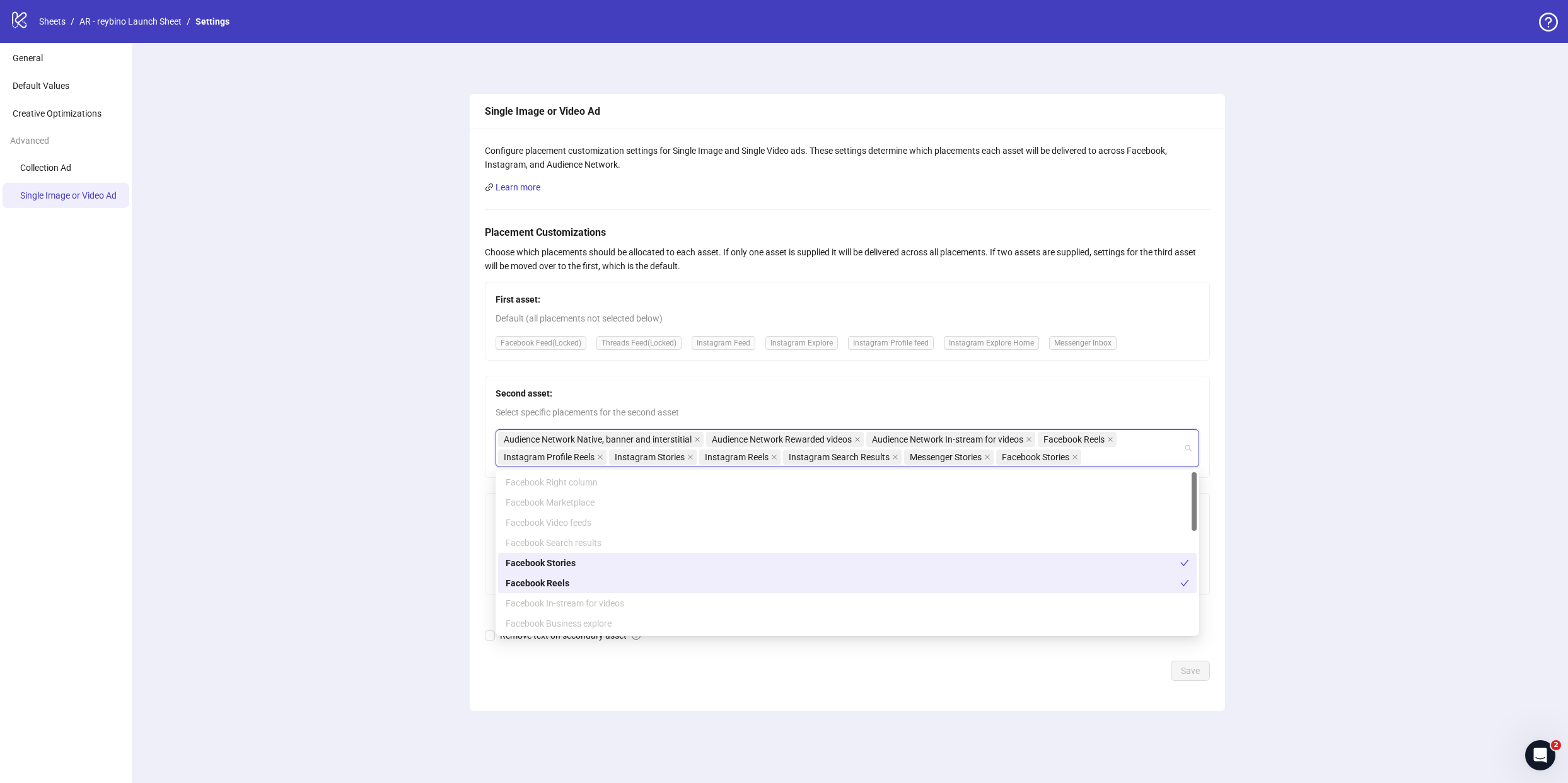
click at [353, 510] on div "Single Image or Video Ad Configure placement customization settings for Single …" at bounding box center [847, 413] width 1442 height 741
